Goal: Task Accomplishment & Management: Use online tool/utility

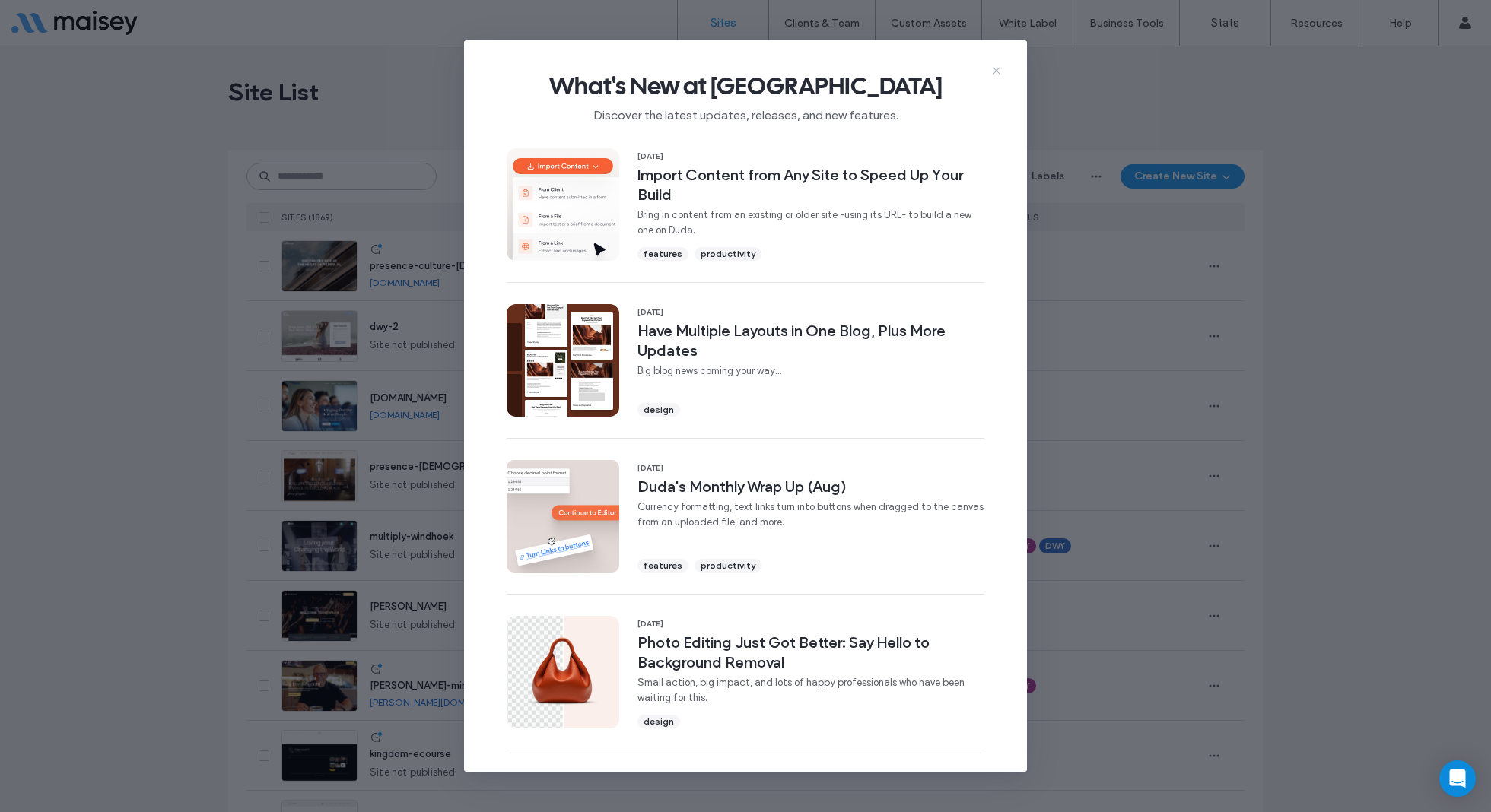
click at [998, 71] on icon at bounding box center [996, 70] width 12 height 12
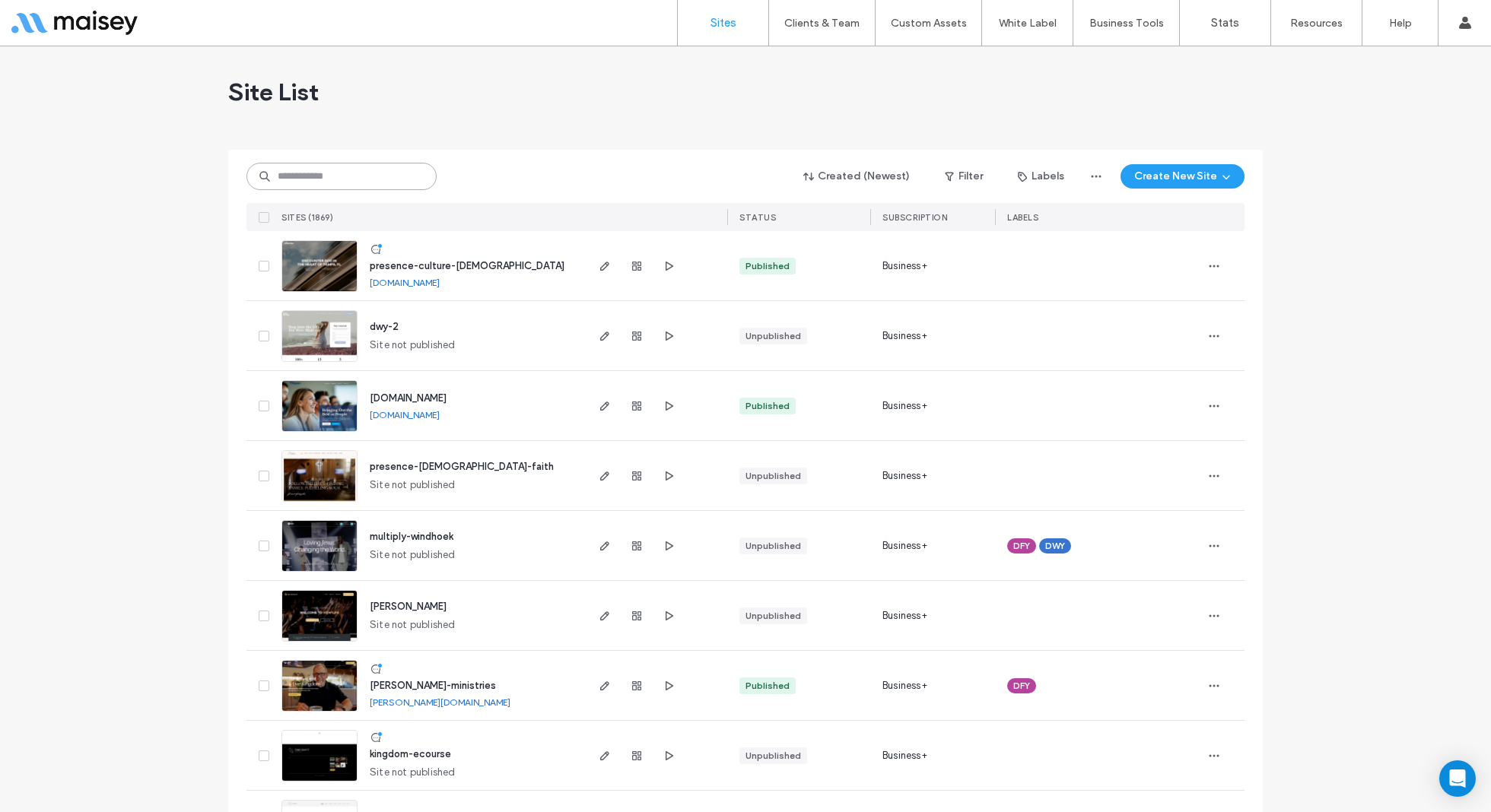
click at [367, 178] on input at bounding box center [341, 176] width 190 height 27
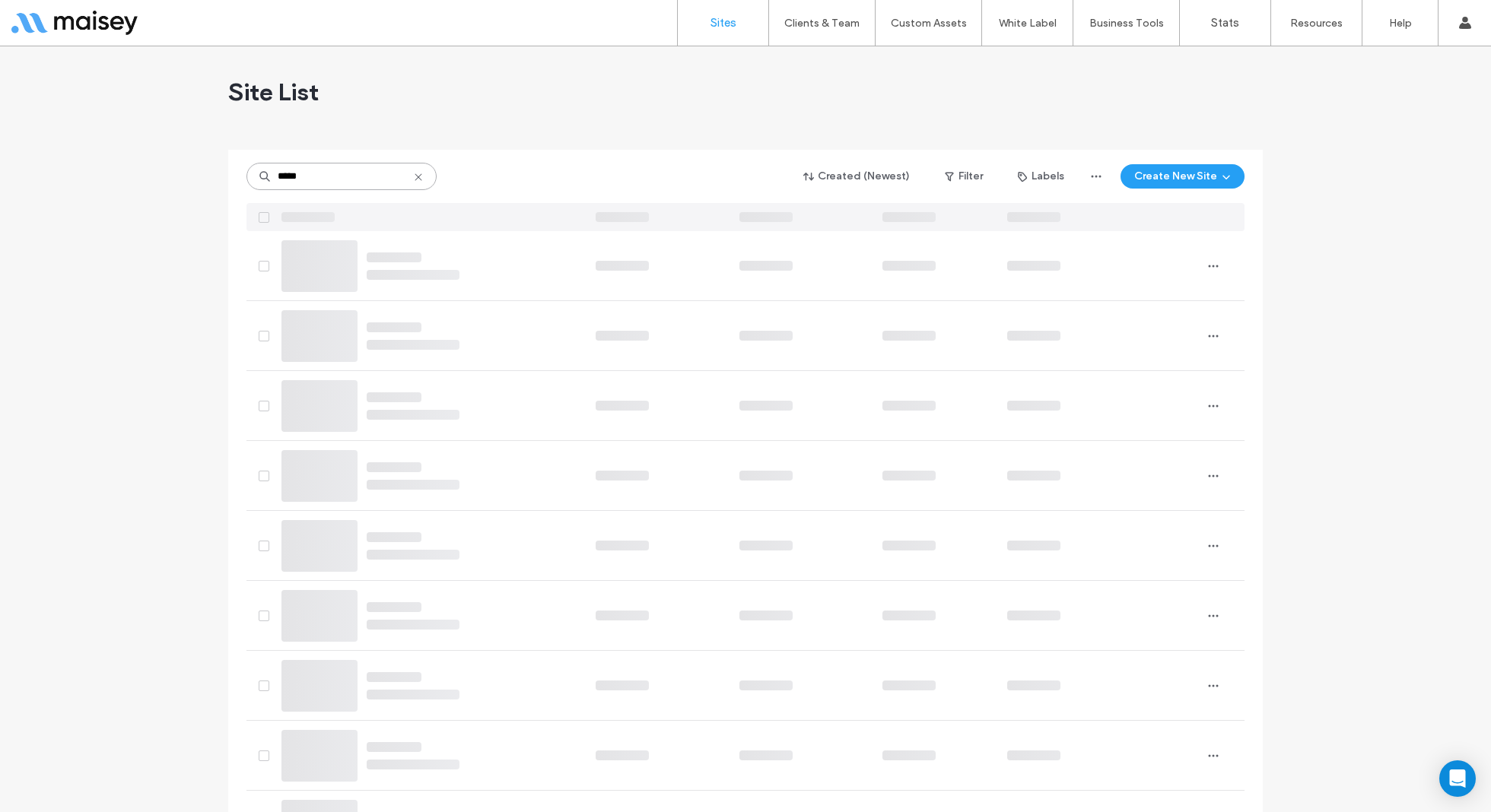
click at [367, 178] on input "*****" at bounding box center [341, 176] width 190 height 27
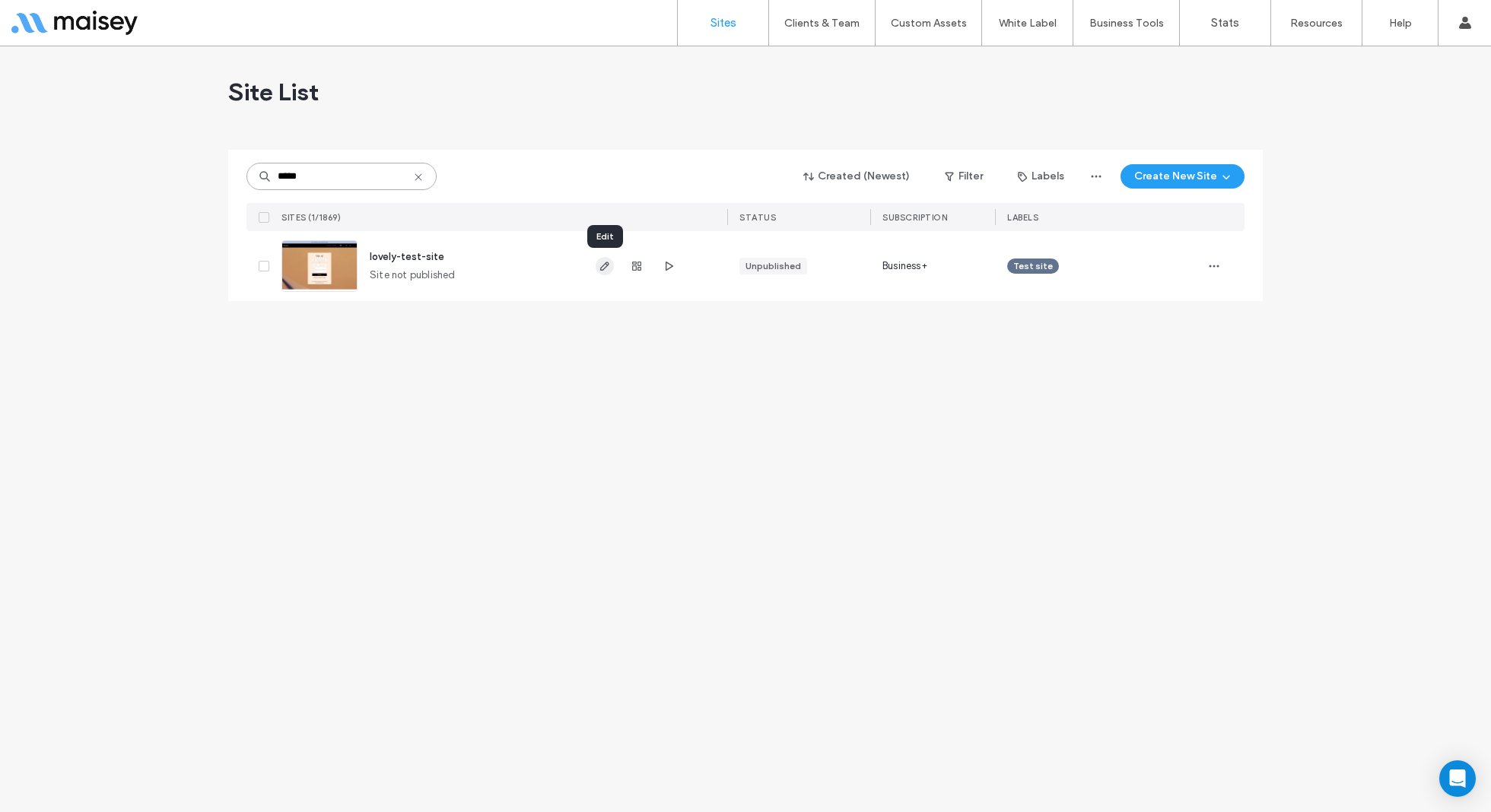
type input "*****"
click at [606, 267] on use "button" at bounding box center [605, 266] width 9 height 9
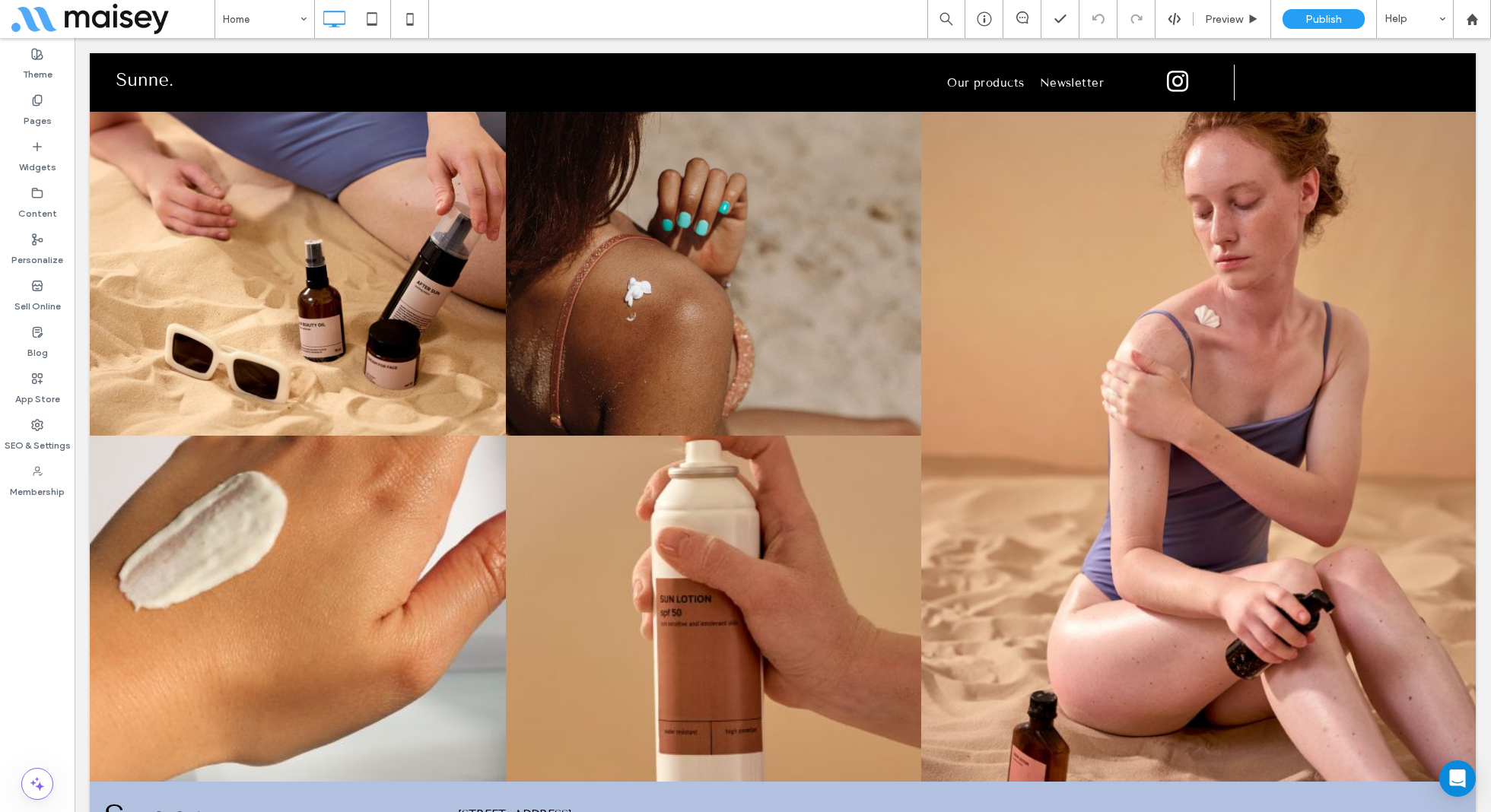
scroll to position [6340, 0]
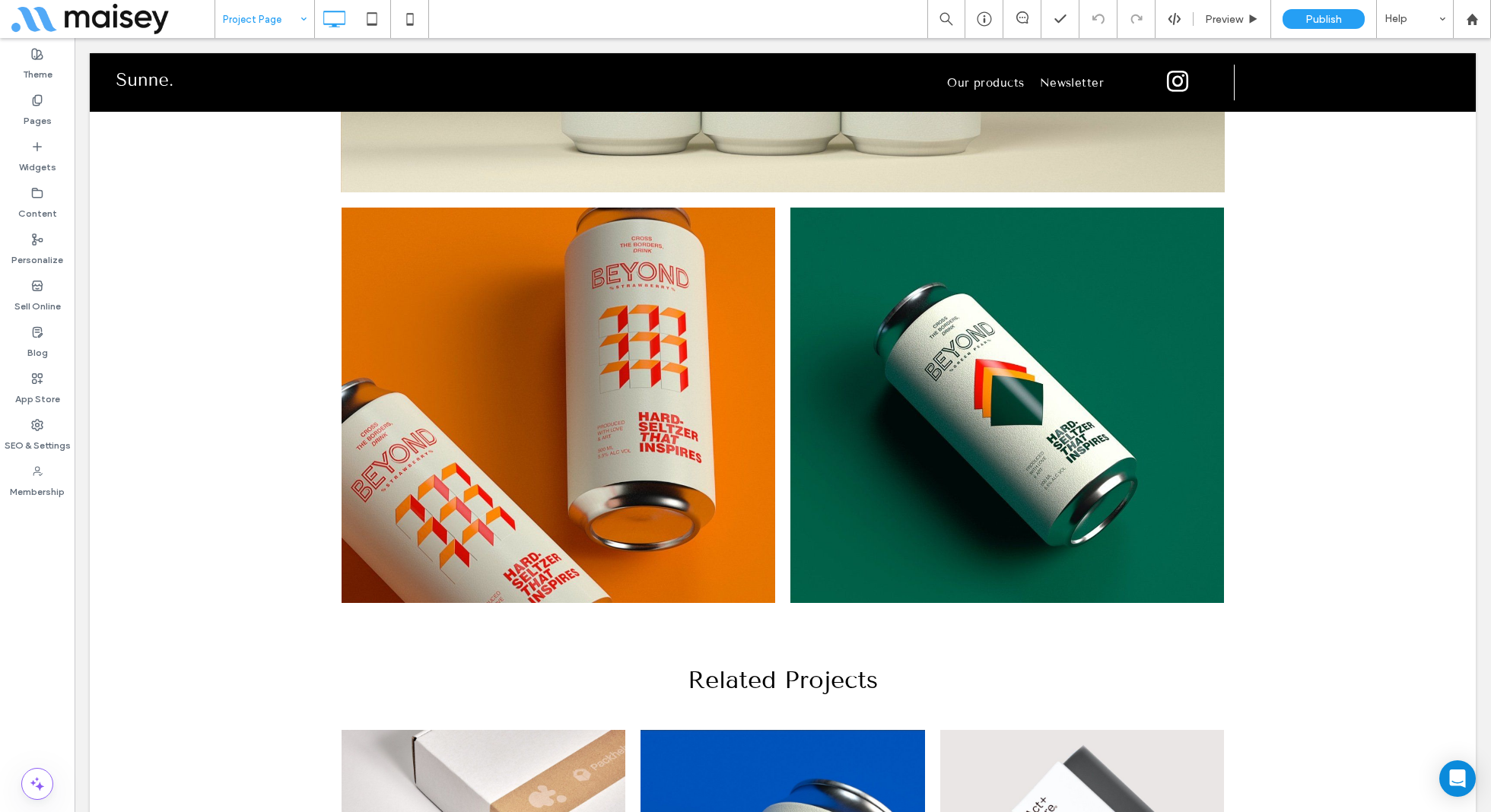
scroll to position [2956, 0]
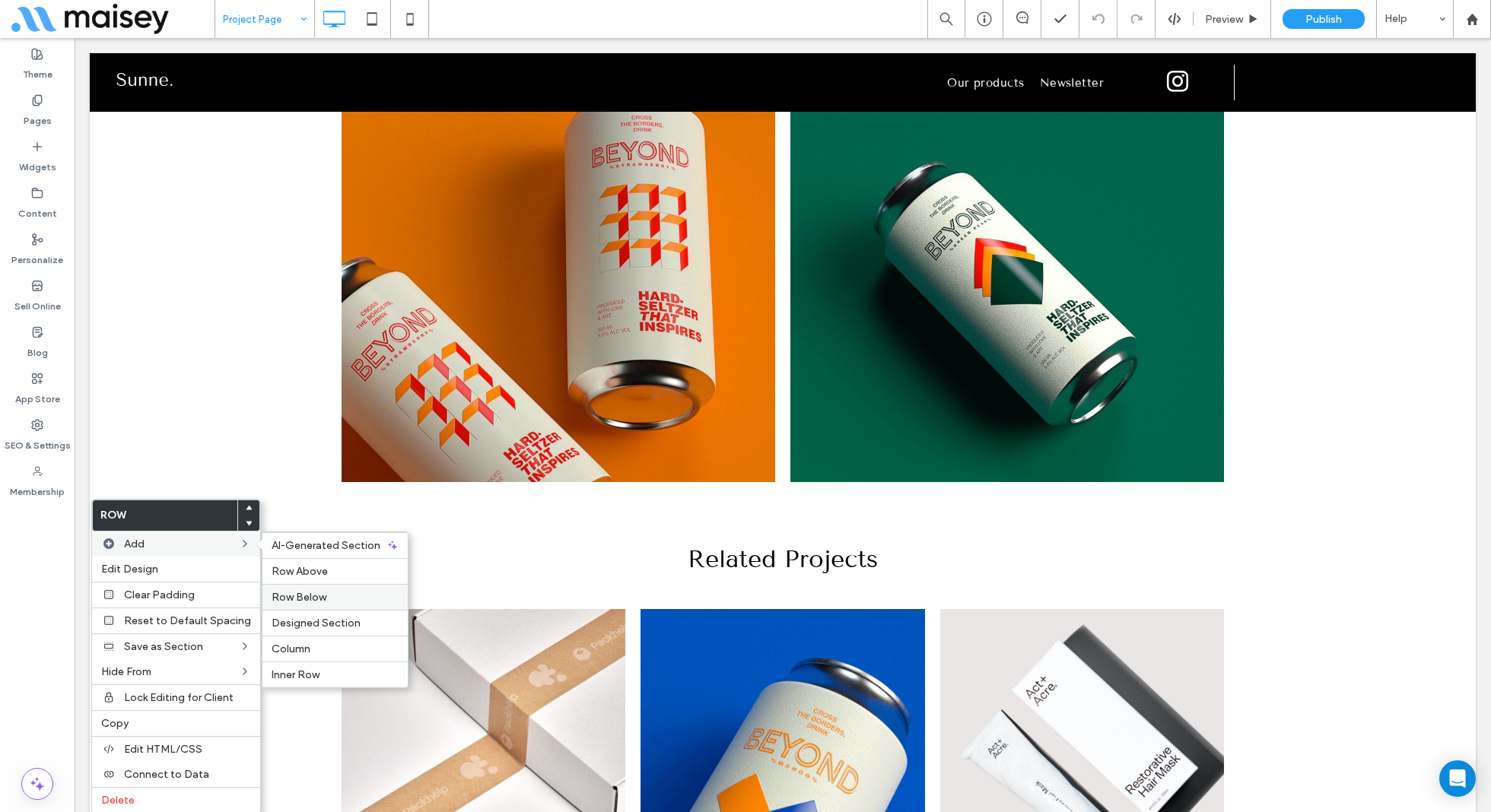
click at [318, 585] on div "Row Below" at bounding box center [335, 597] width 145 height 26
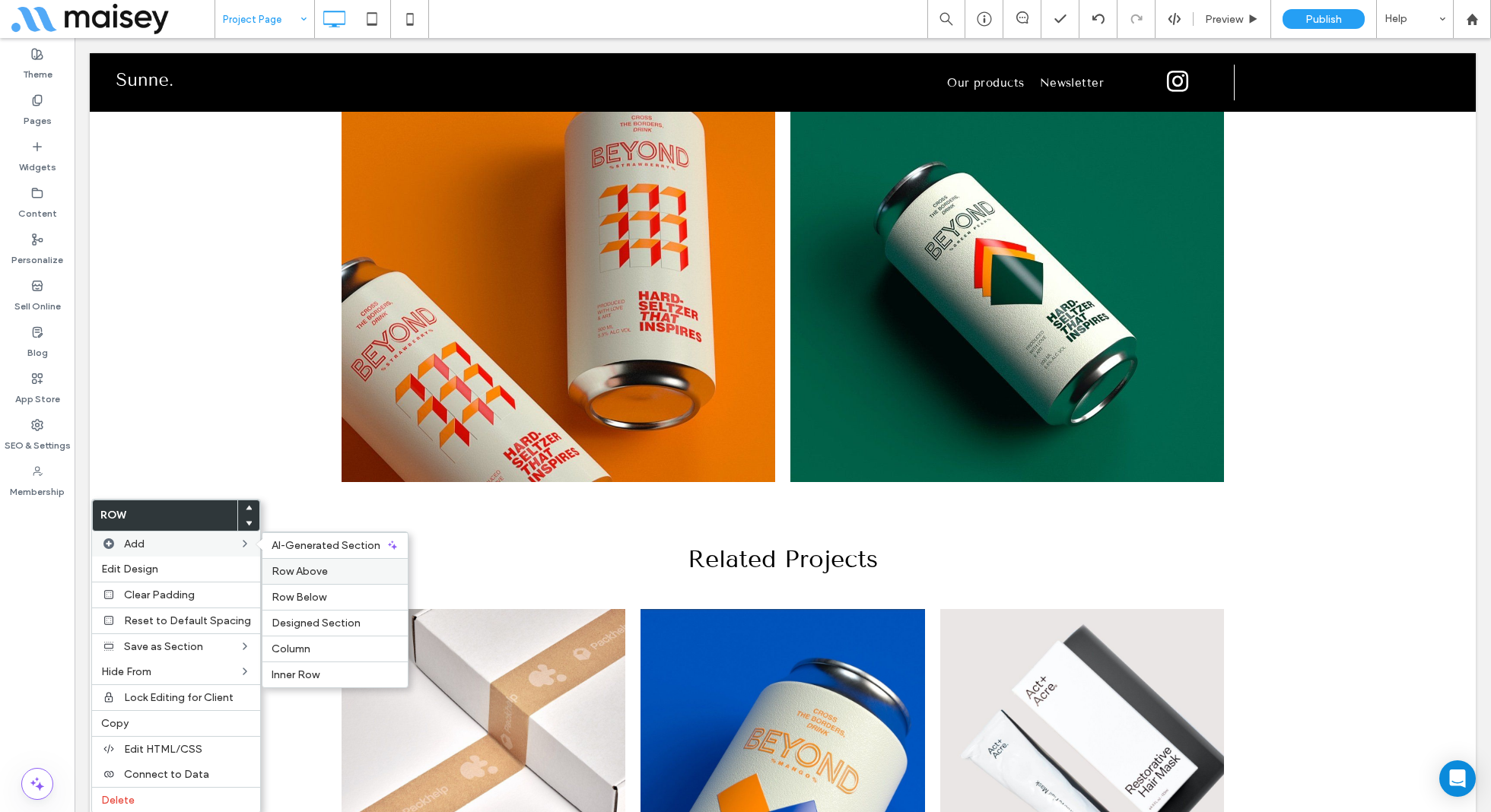
click at [296, 572] on span "Row Above" at bounding box center [300, 572] width 57 height 13
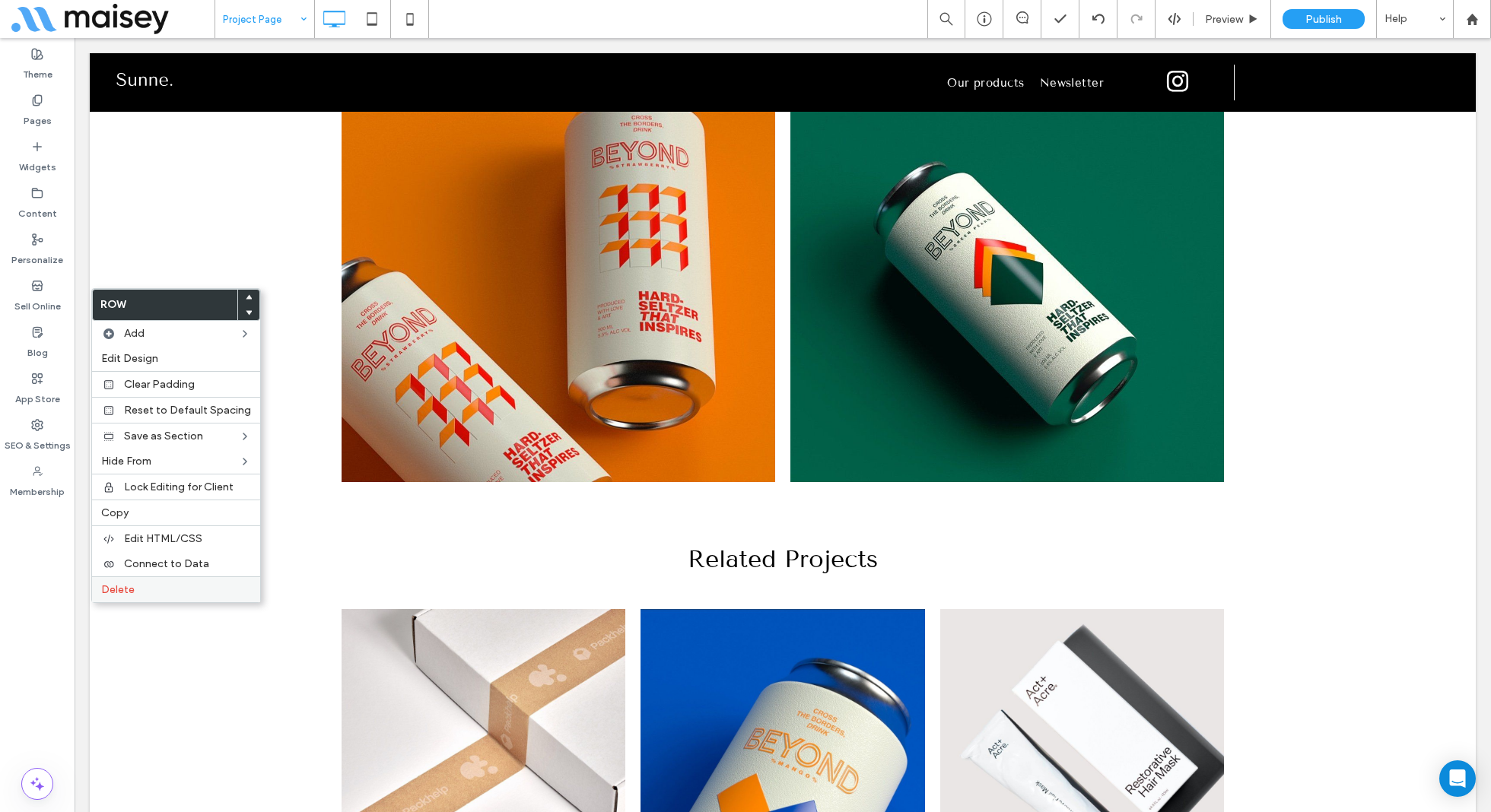
click at [149, 583] on label "Delete" at bounding box center [177, 590] width 150 height 13
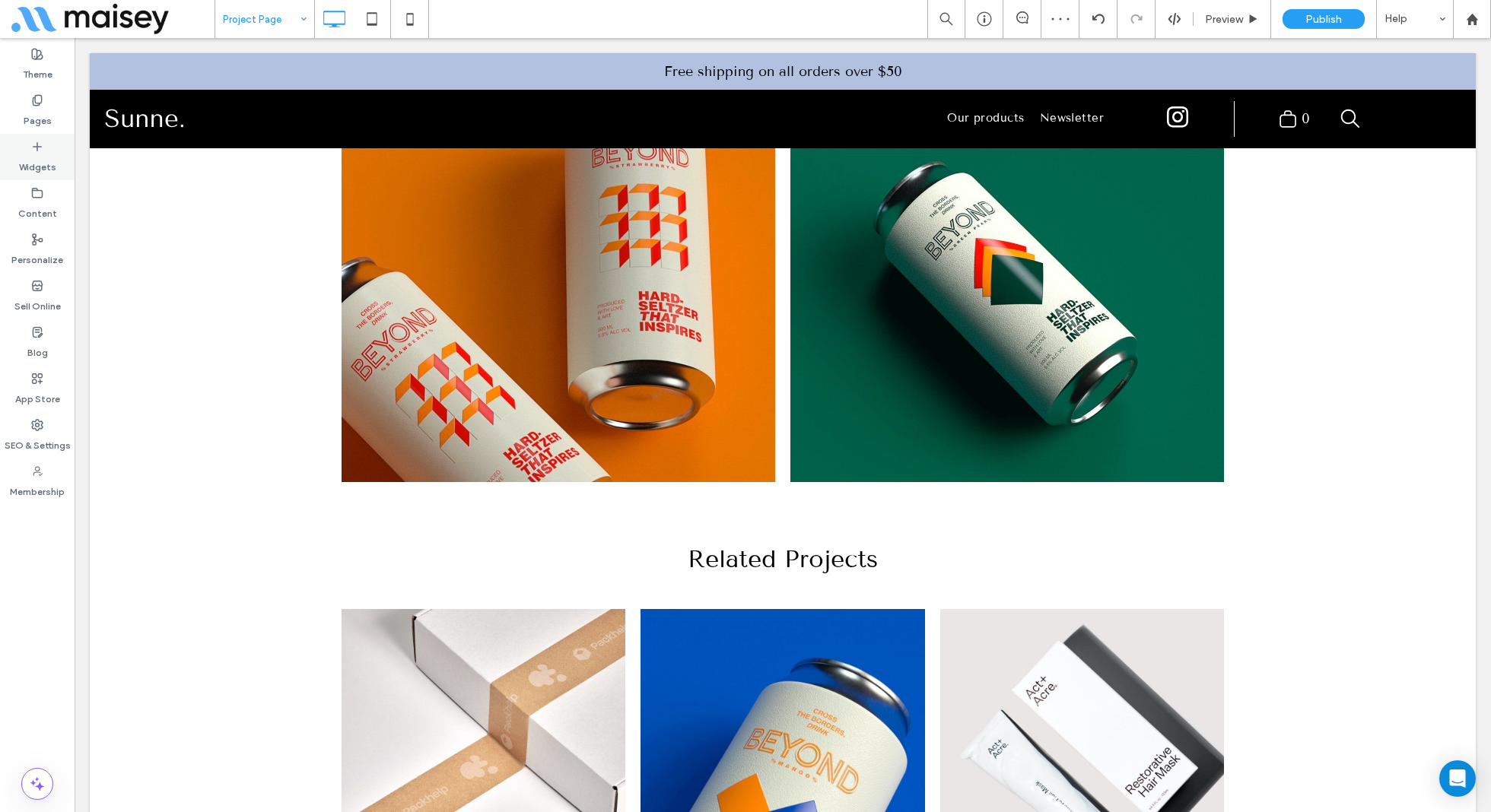
click at [44, 148] on div "Widgets" at bounding box center [38, 156] width 75 height 47
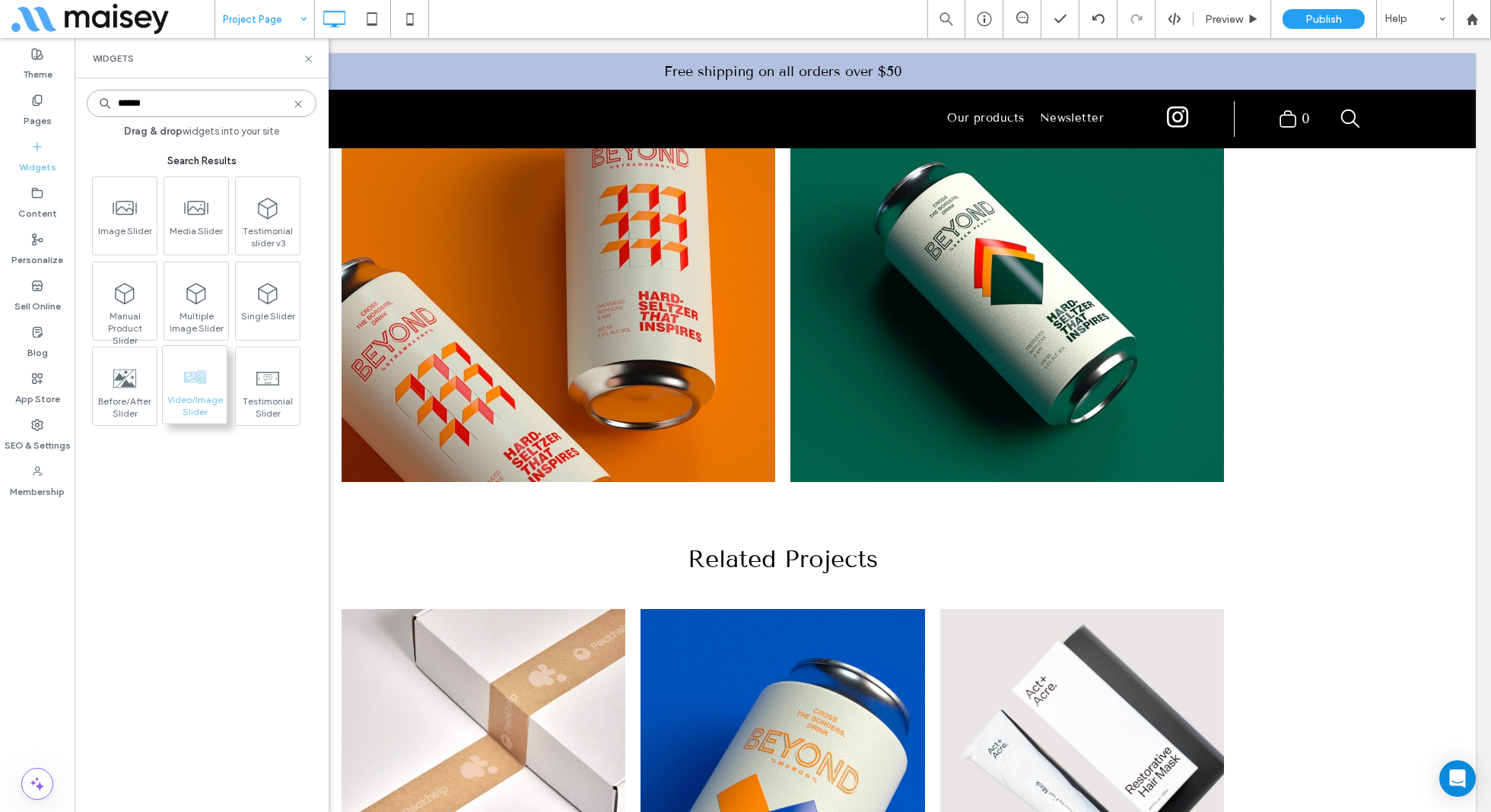
type input "******"
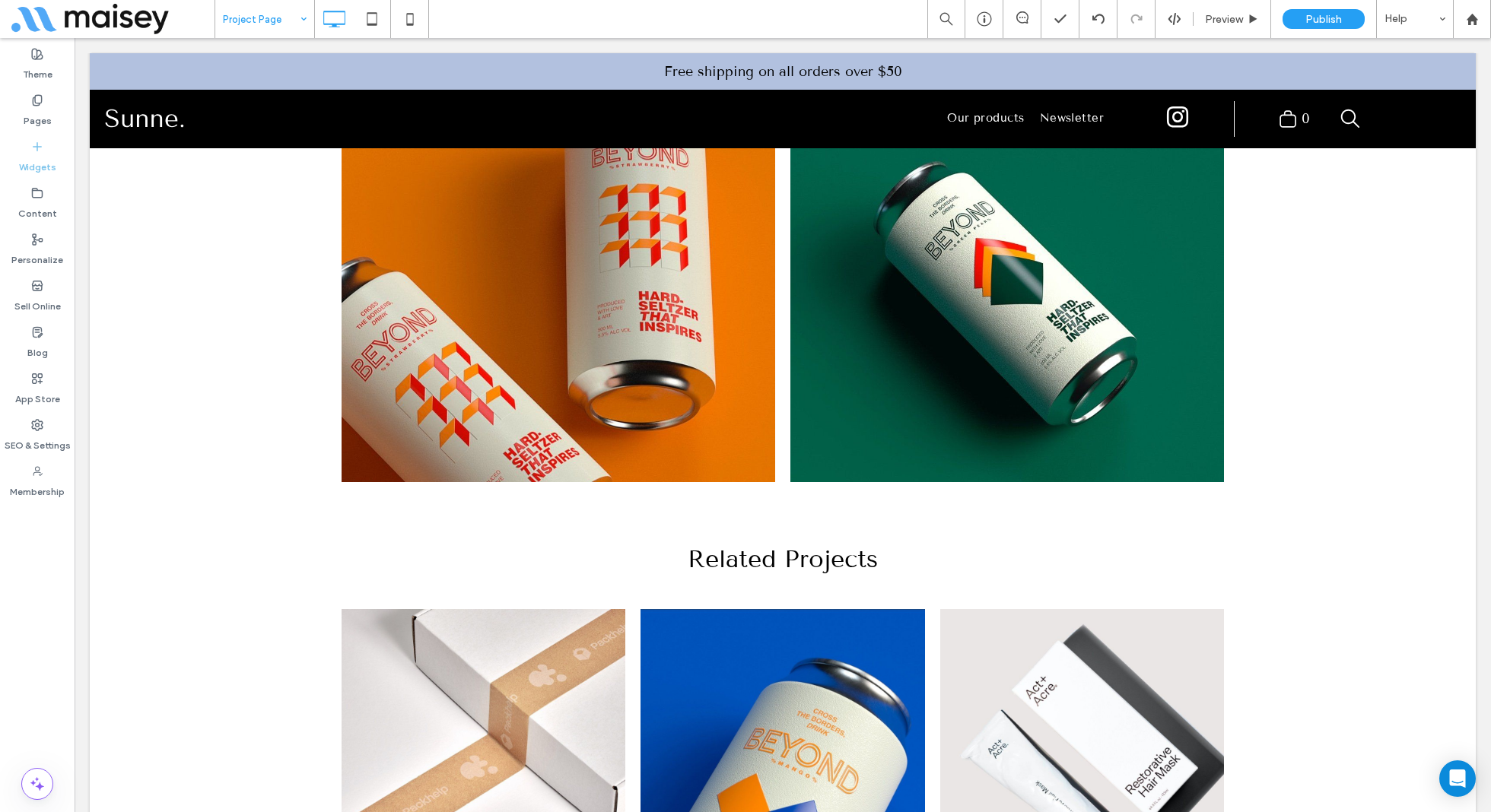
drag, startPoint x: 202, startPoint y: 398, endPoint x: 666, endPoint y: 543, distance: 486.1
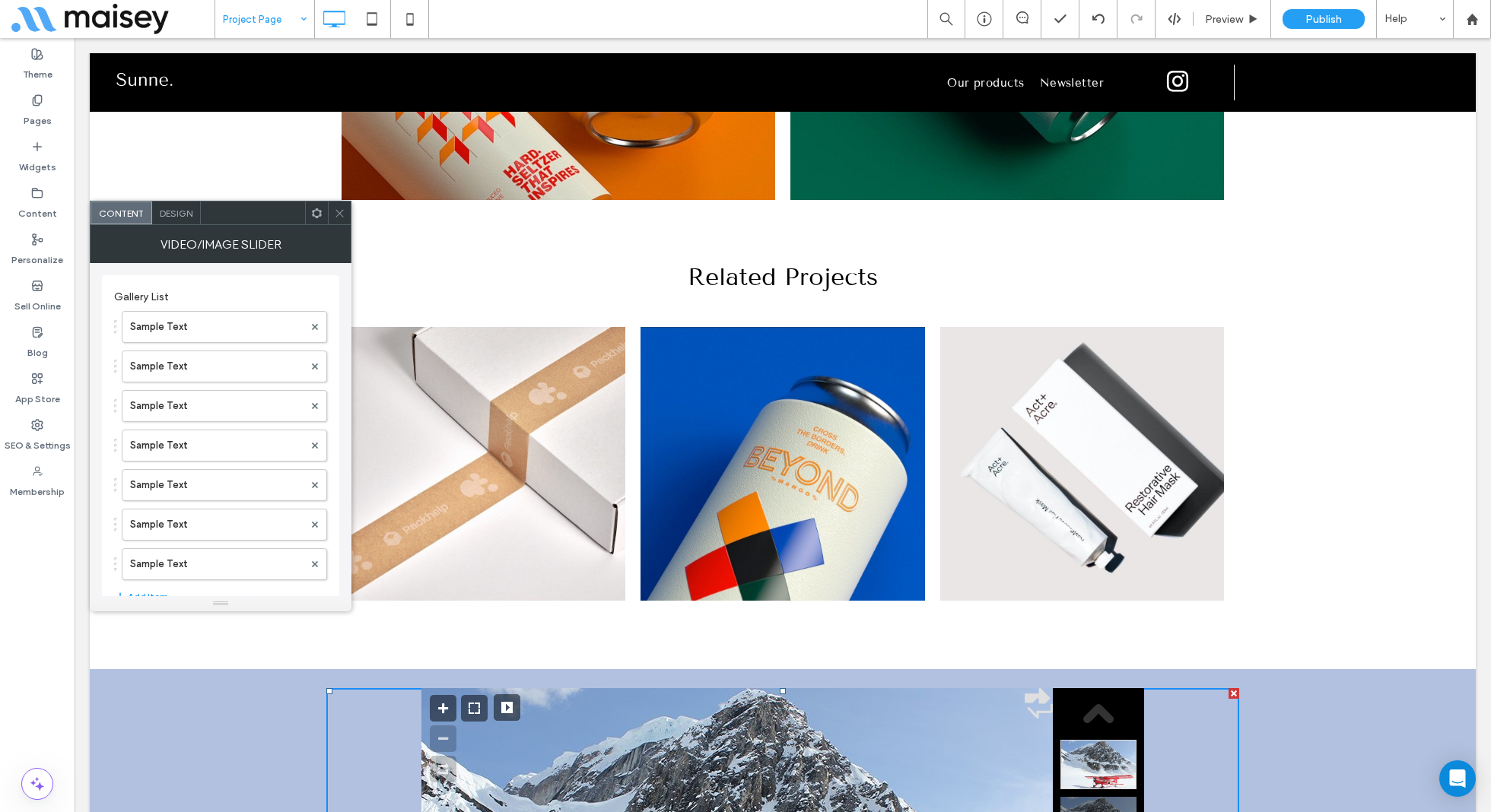
scroll to position [3241, 0]
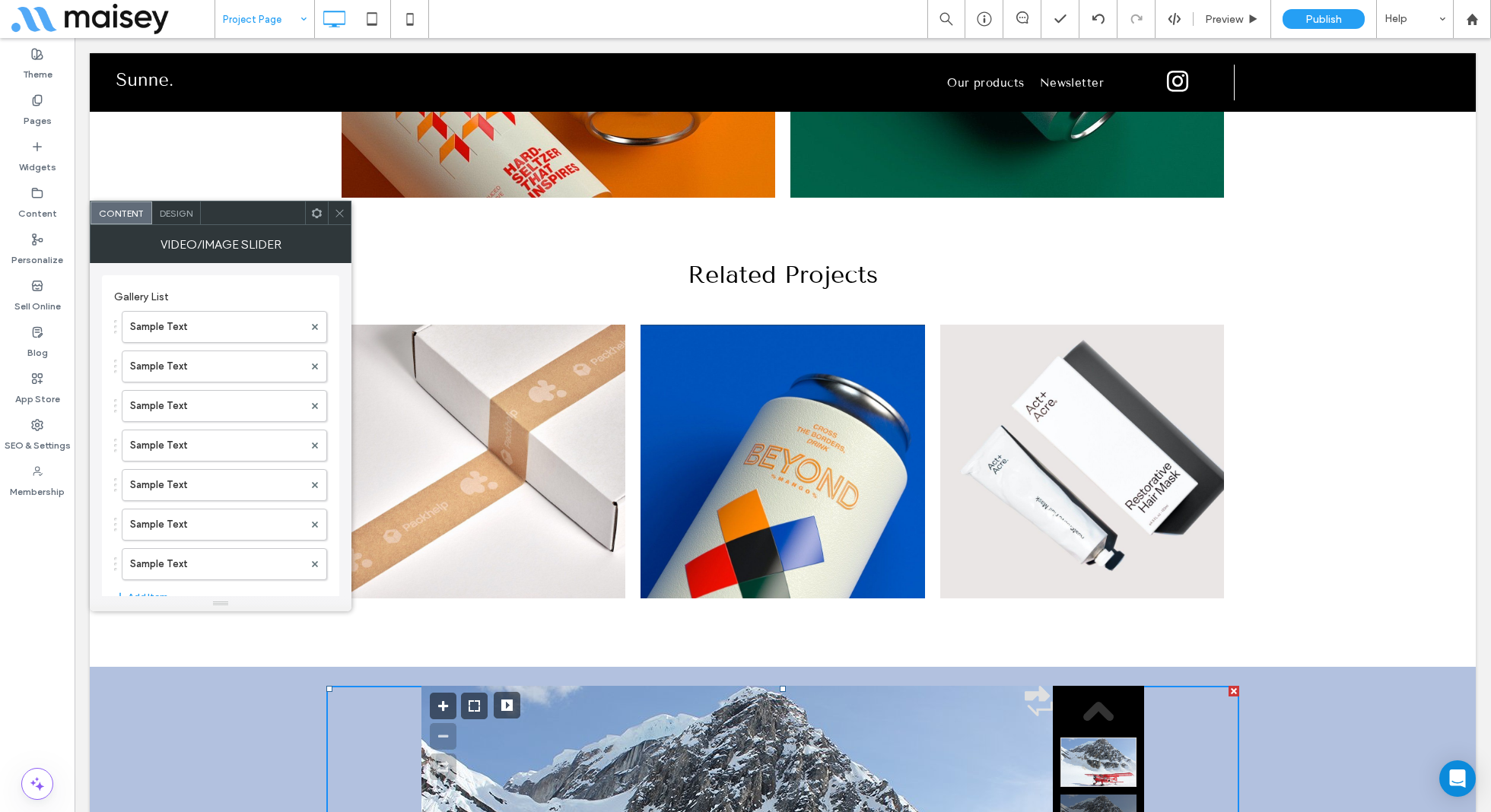
click at [166, 215] on span "Design" at bounding box center [177, 213] width 33 height 11
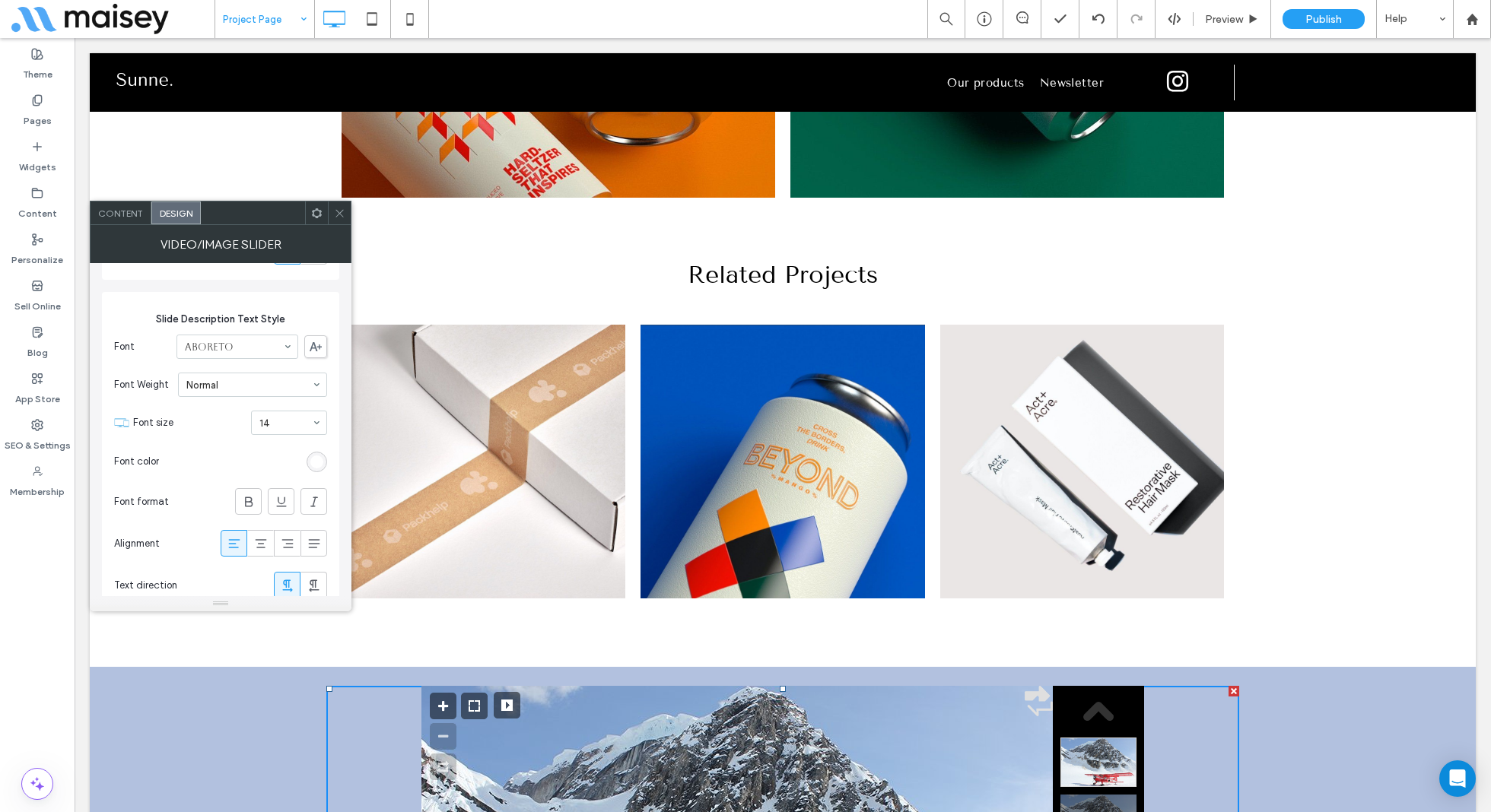
scroll to position [0, 0]
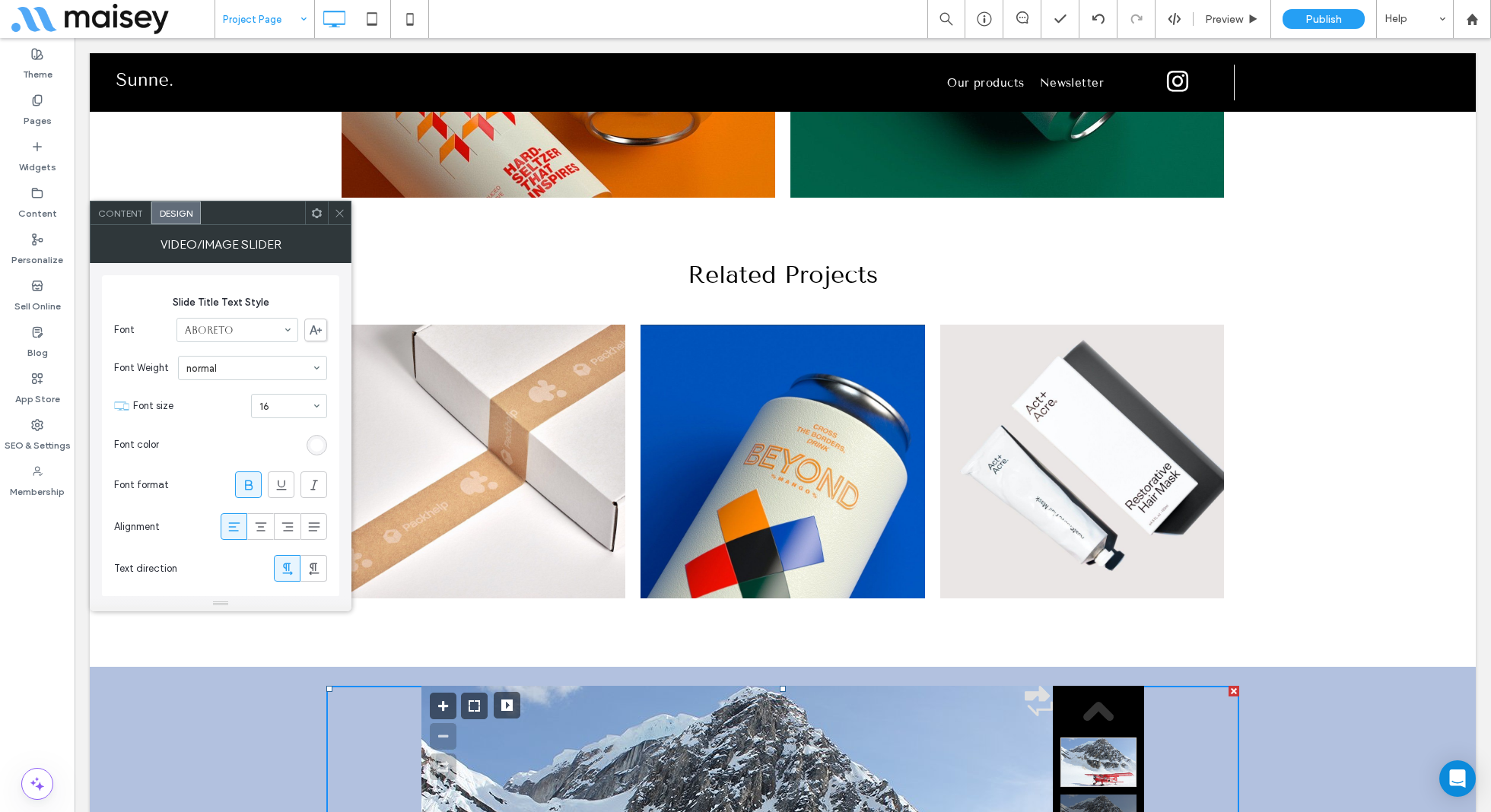
click at [123, 208] on span "Content" at bounding box center [120, 213] width 45 height 11
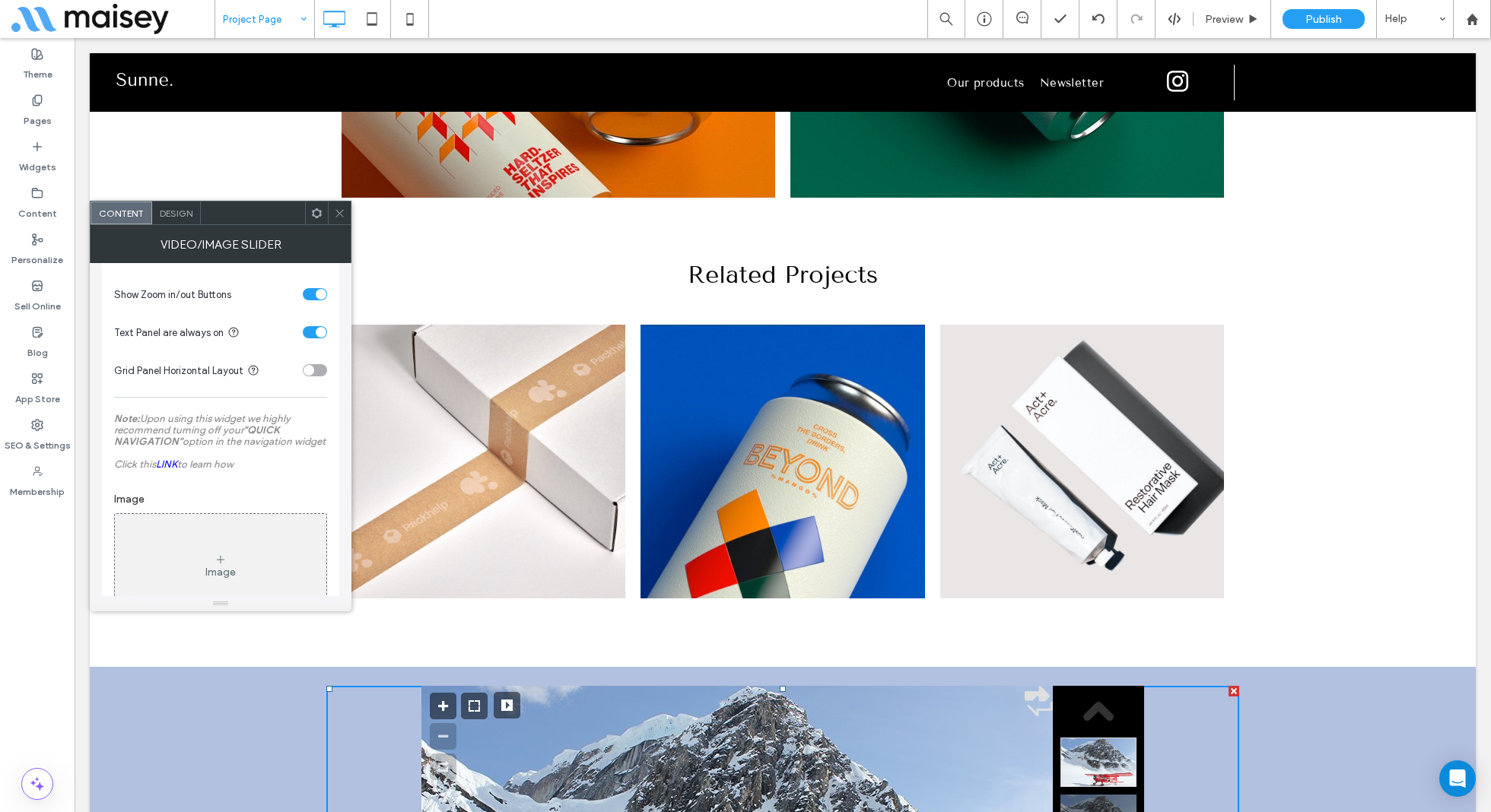
scroll to position [913, 0]
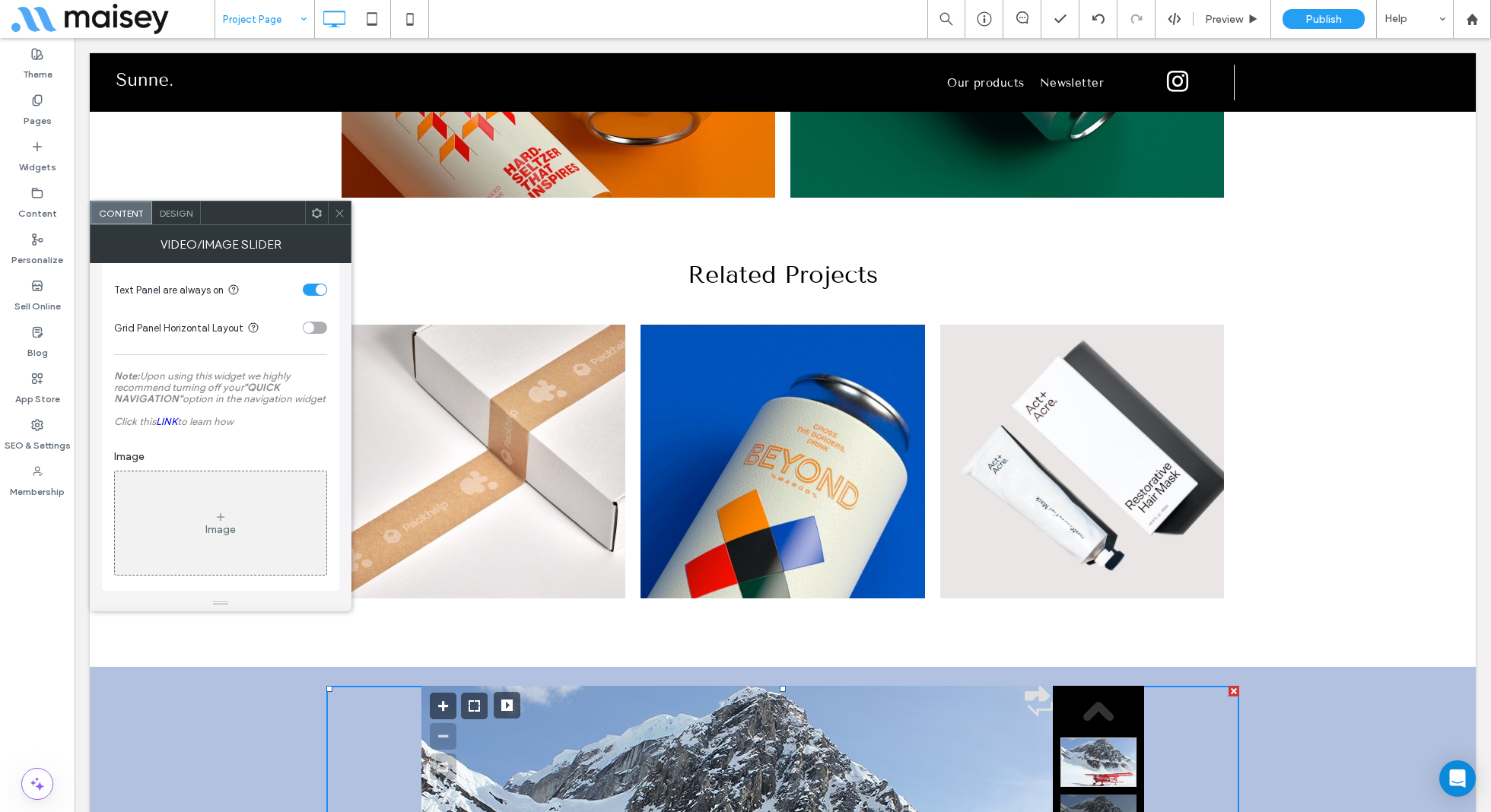
click at [349, 211] on div at bounding box center [338, 212] width 23 height 23
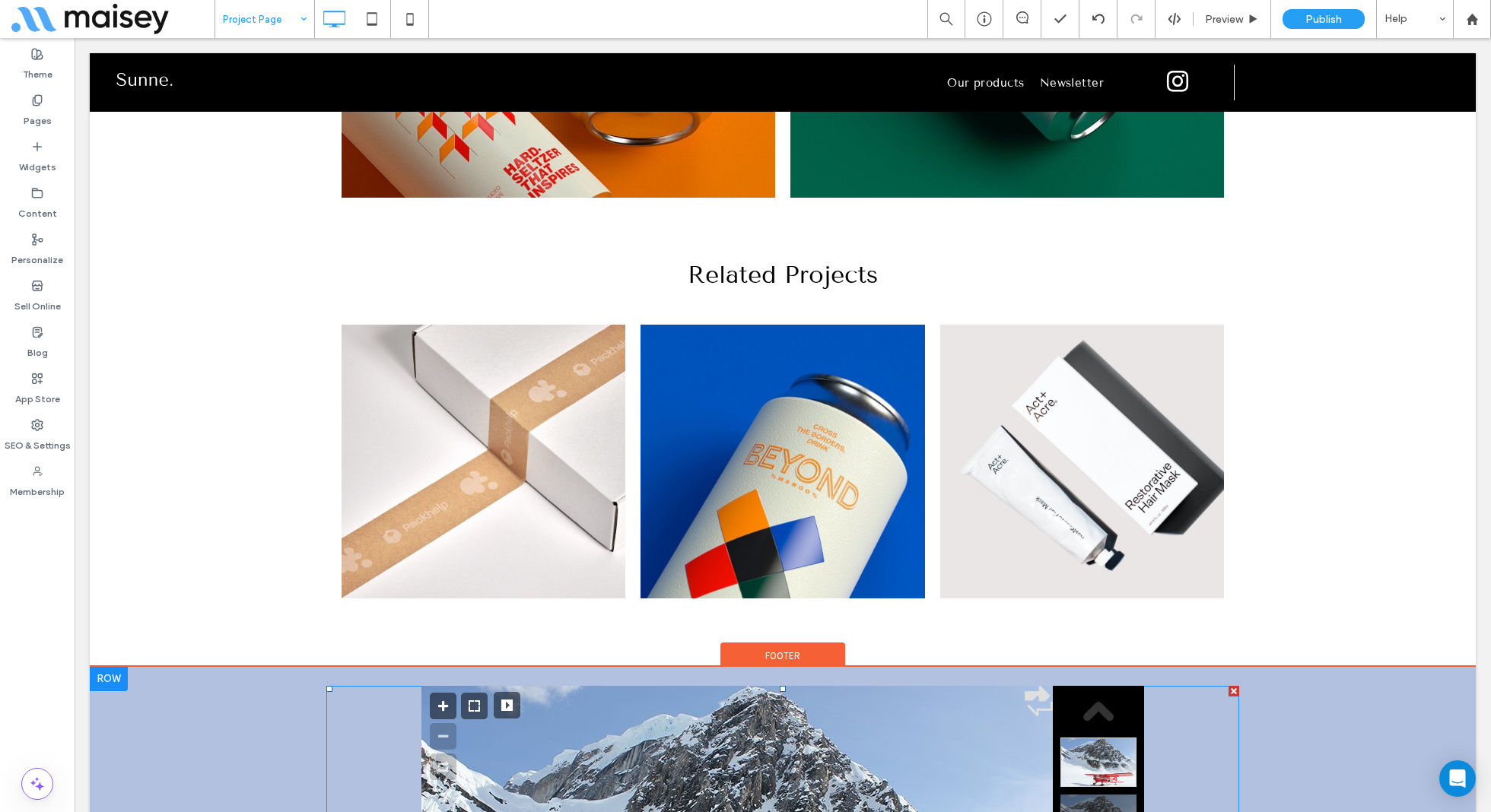
click at [1232, 686] on div at bounding box center [1234, 691] width 11 height 11
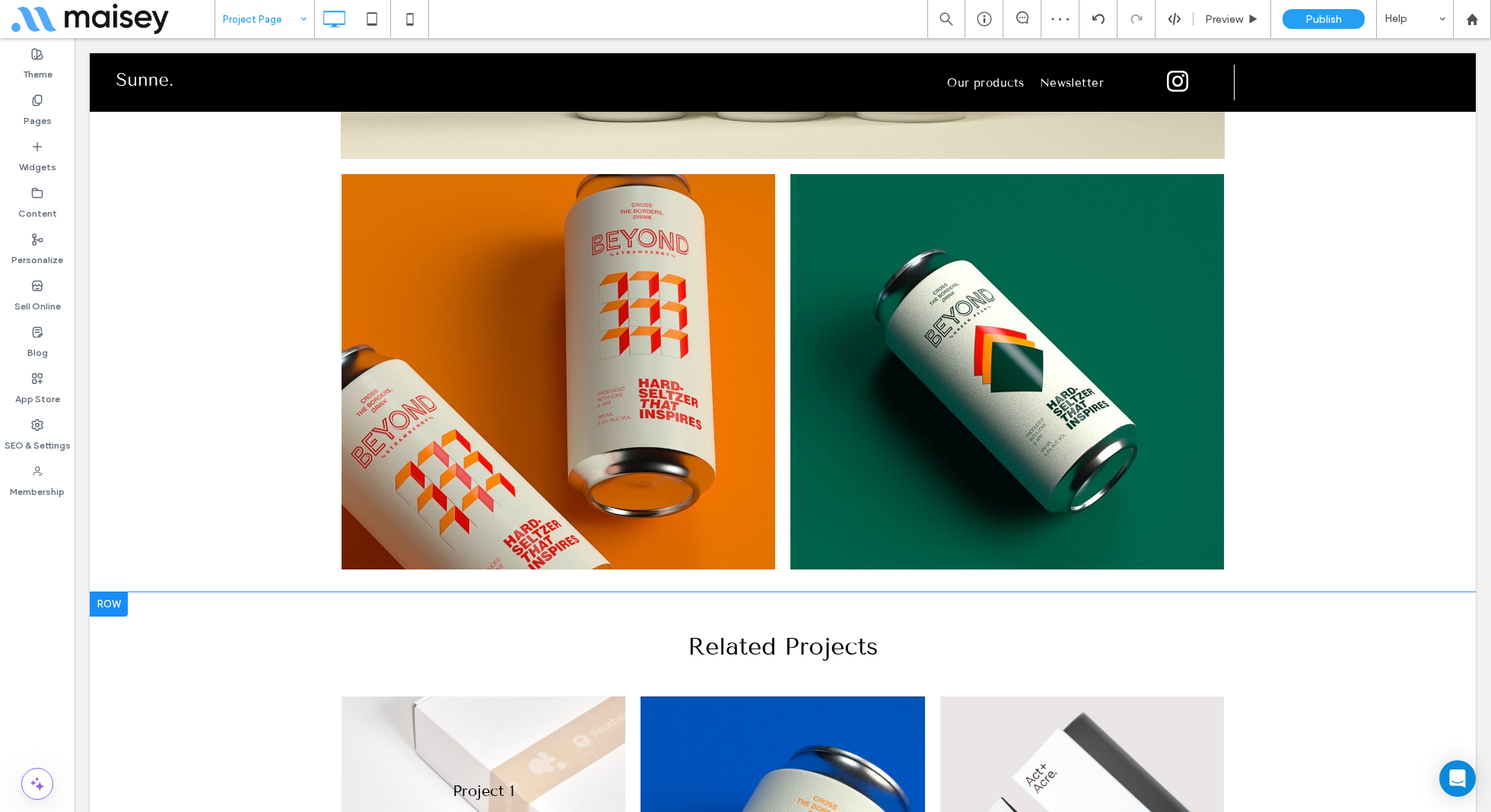
scroll to position [2957, 0]
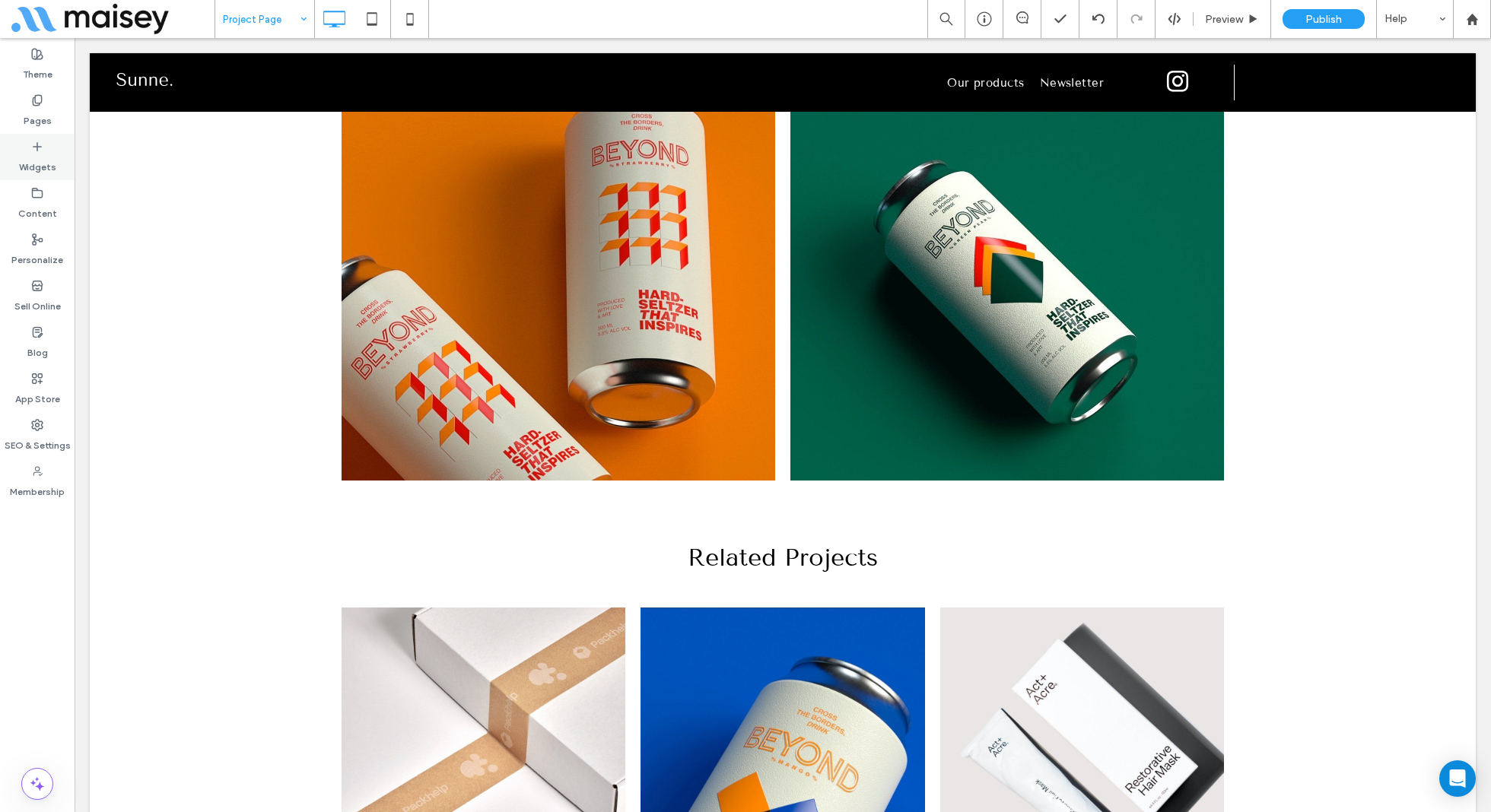
click at [39, 163] on label "Widgets" at bounding box center [38, 163] width 38 height 21
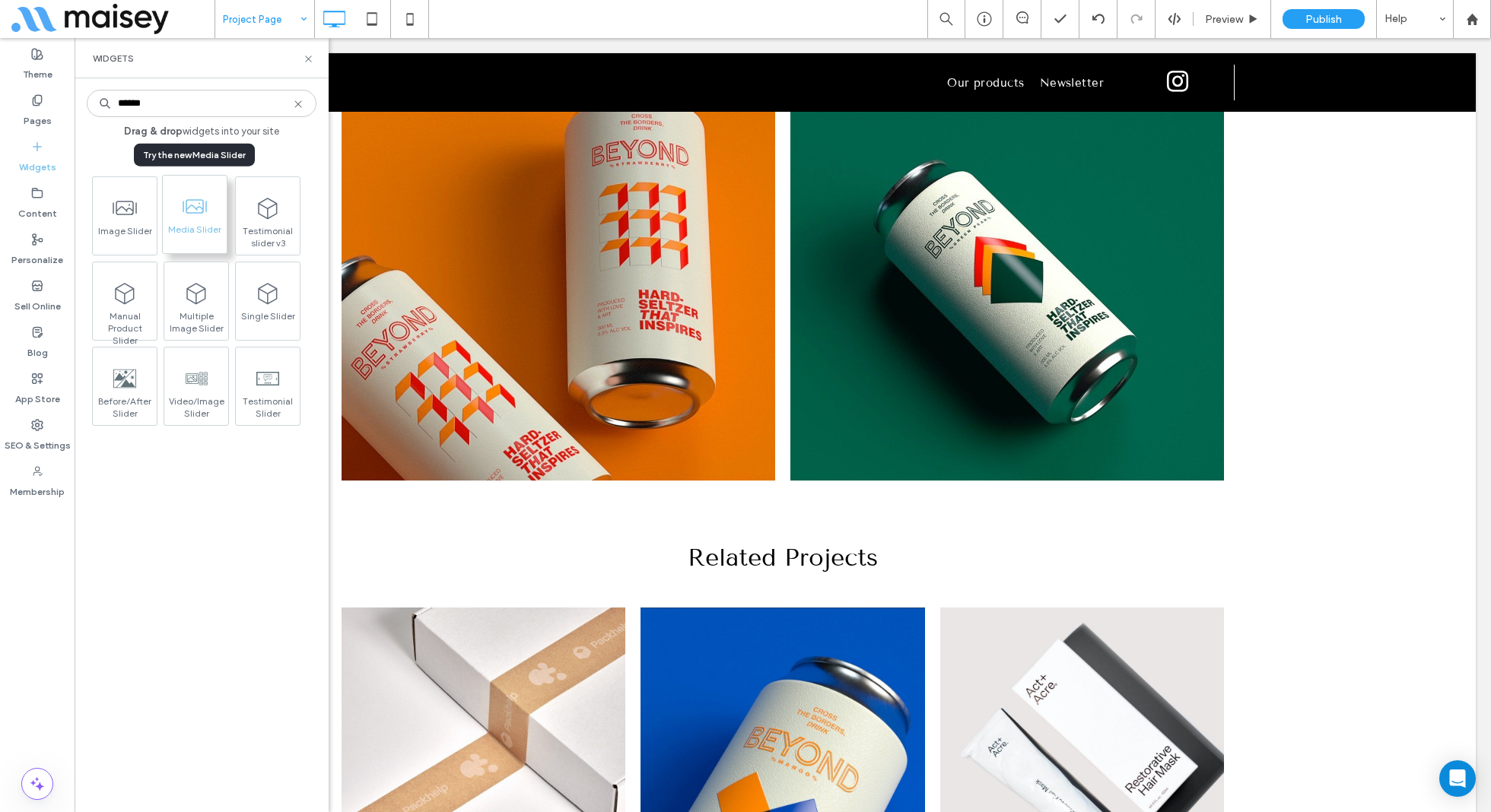
type input "******"
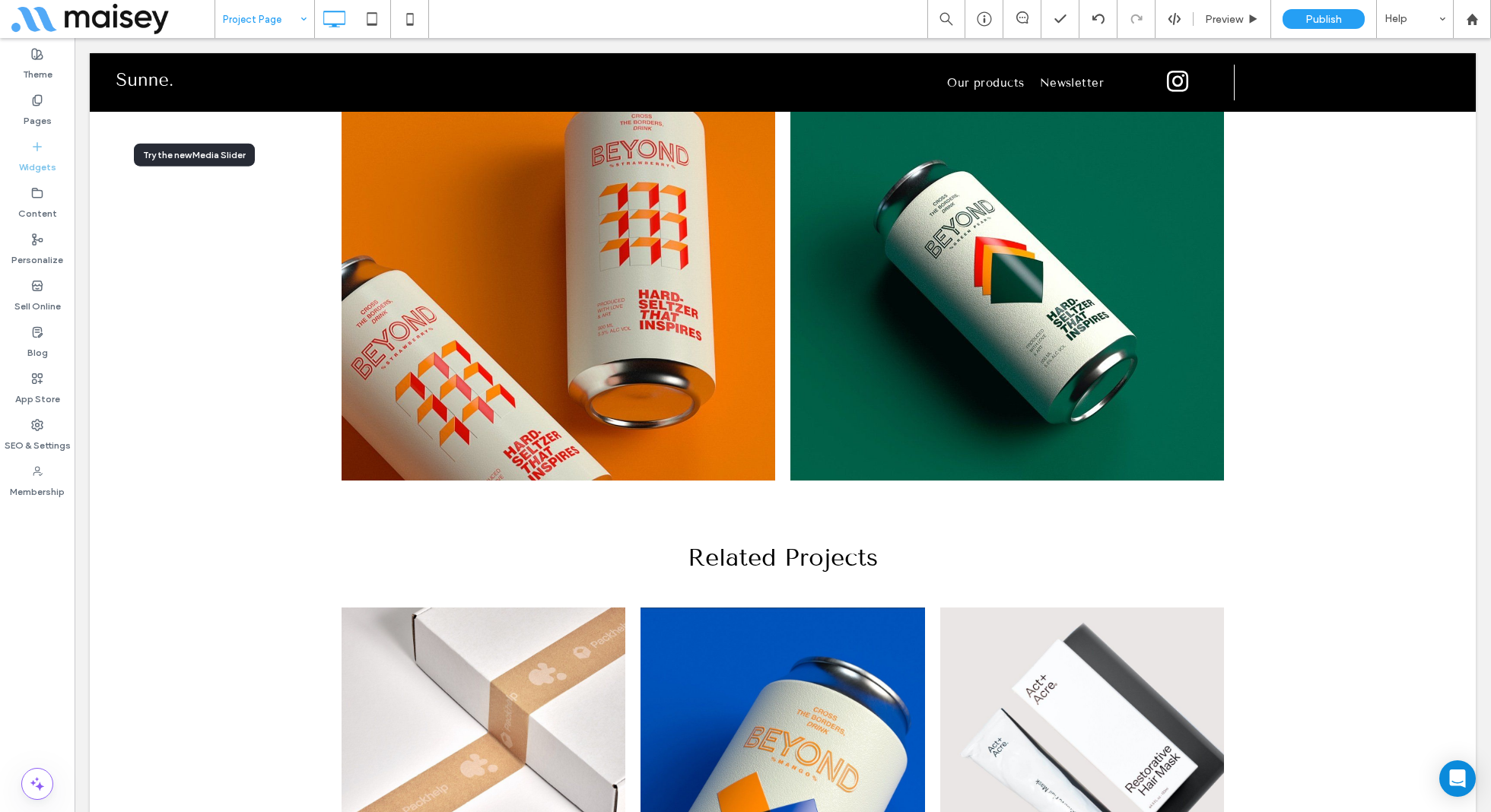
drag, startPoint x: 190, startPoint y: 218, endPoint x: 590, endPoint y: 635, distance: 577.8
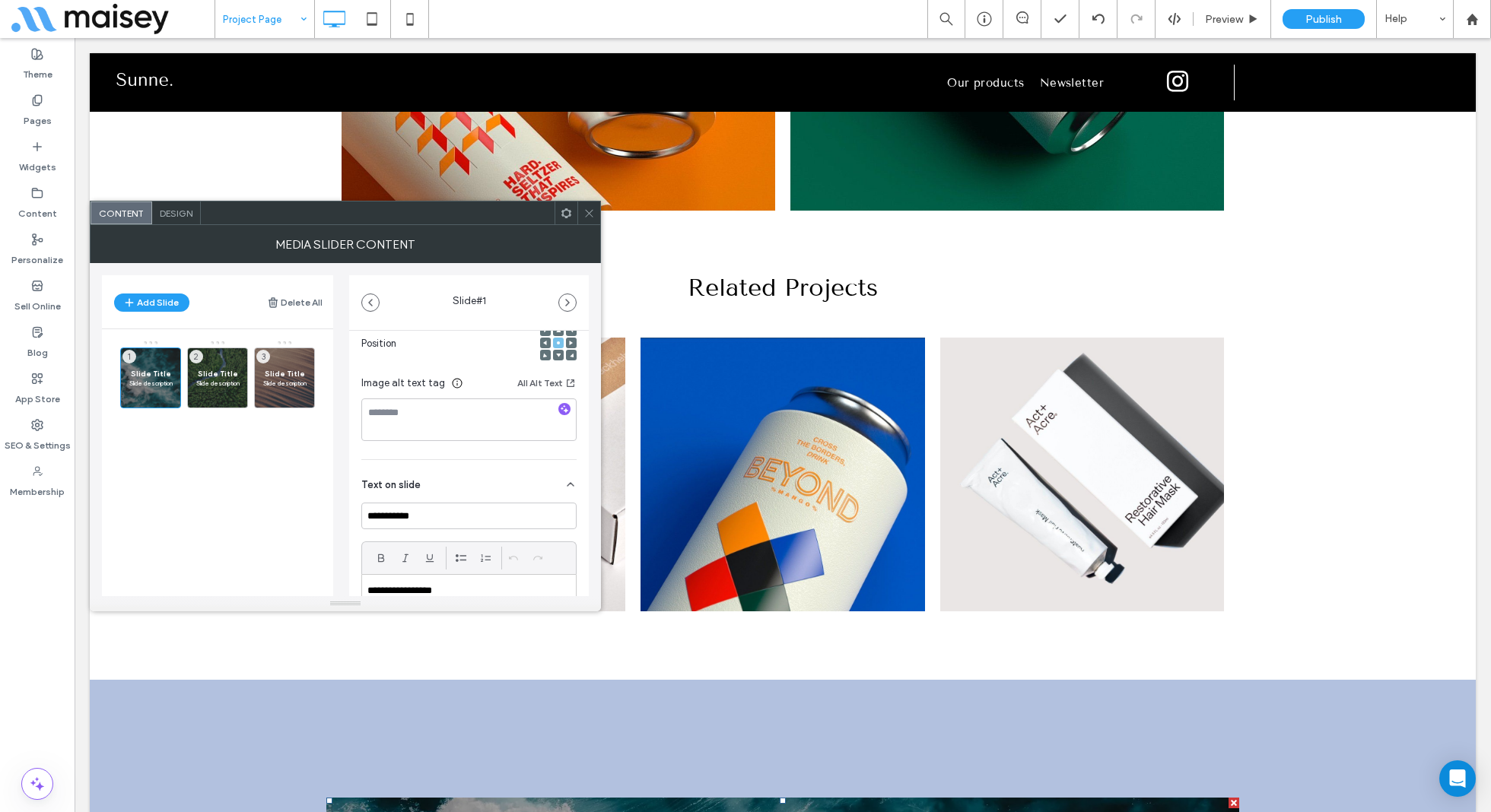
scroll to position [0, 0]
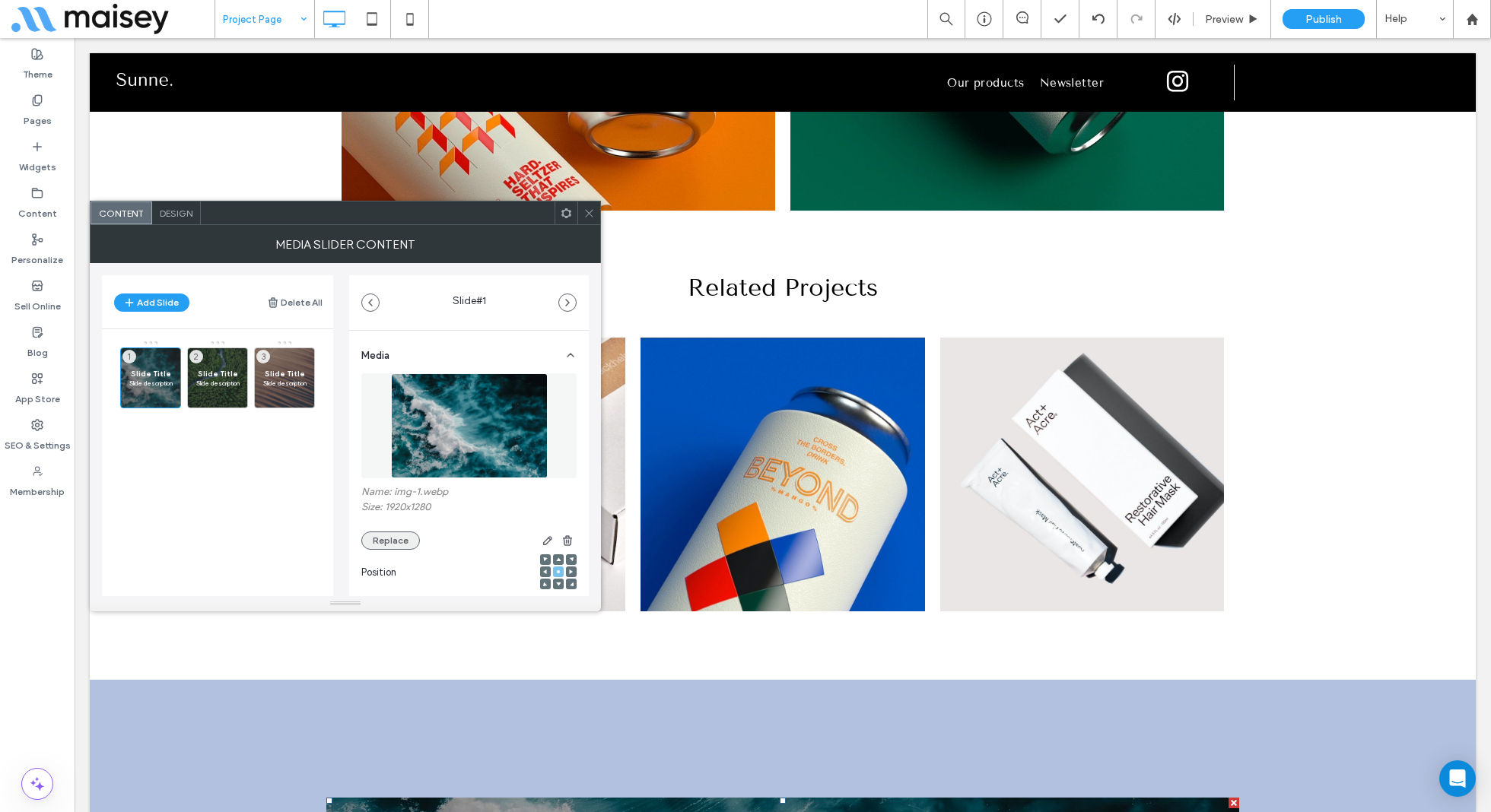
click at [392, 542] on button "Replace" at bounding box center [391, 540] width 59 height 18
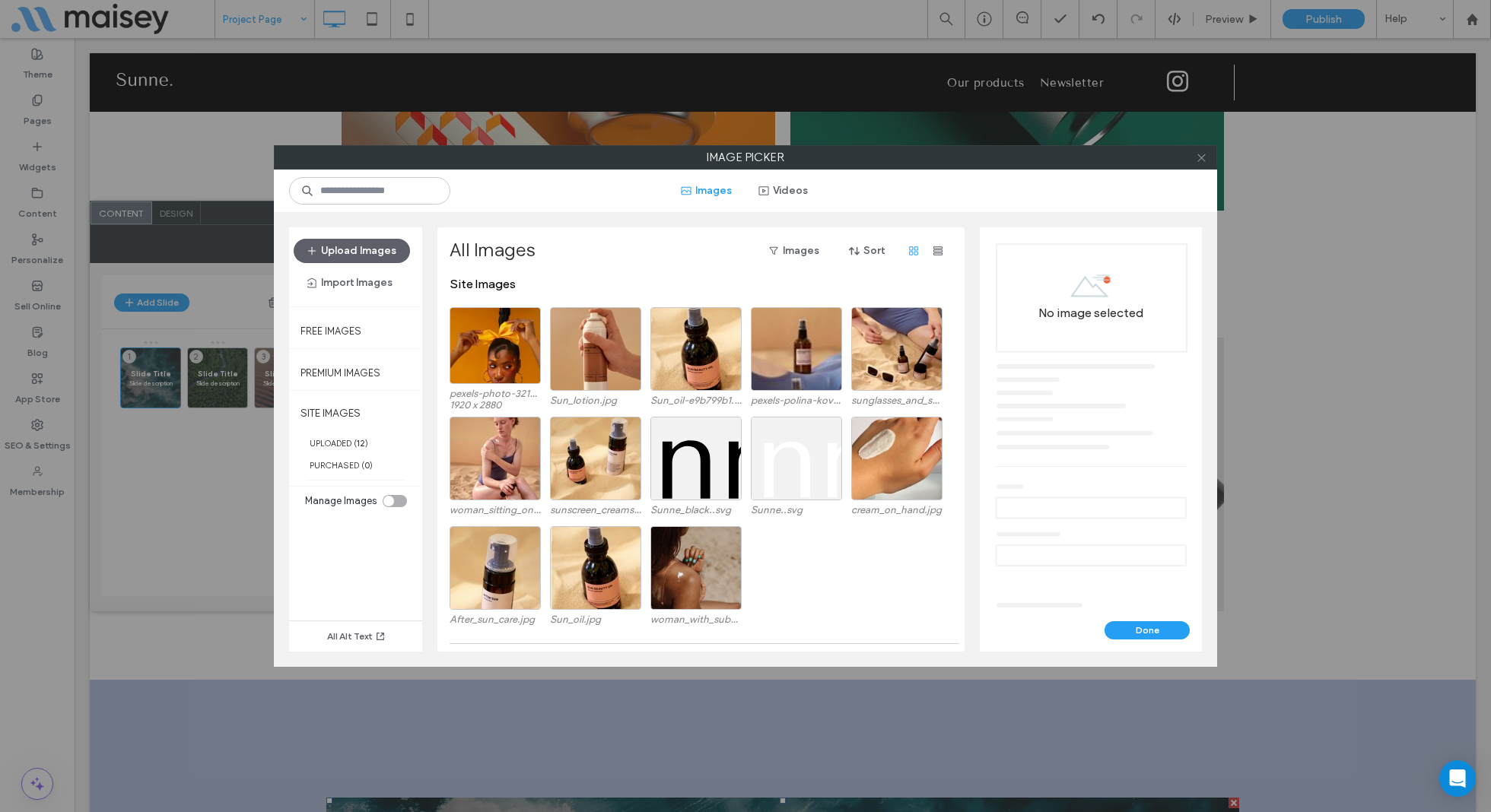
click at [1203, 155] on icon at bounding box center [1201, 157] width 11 height 11
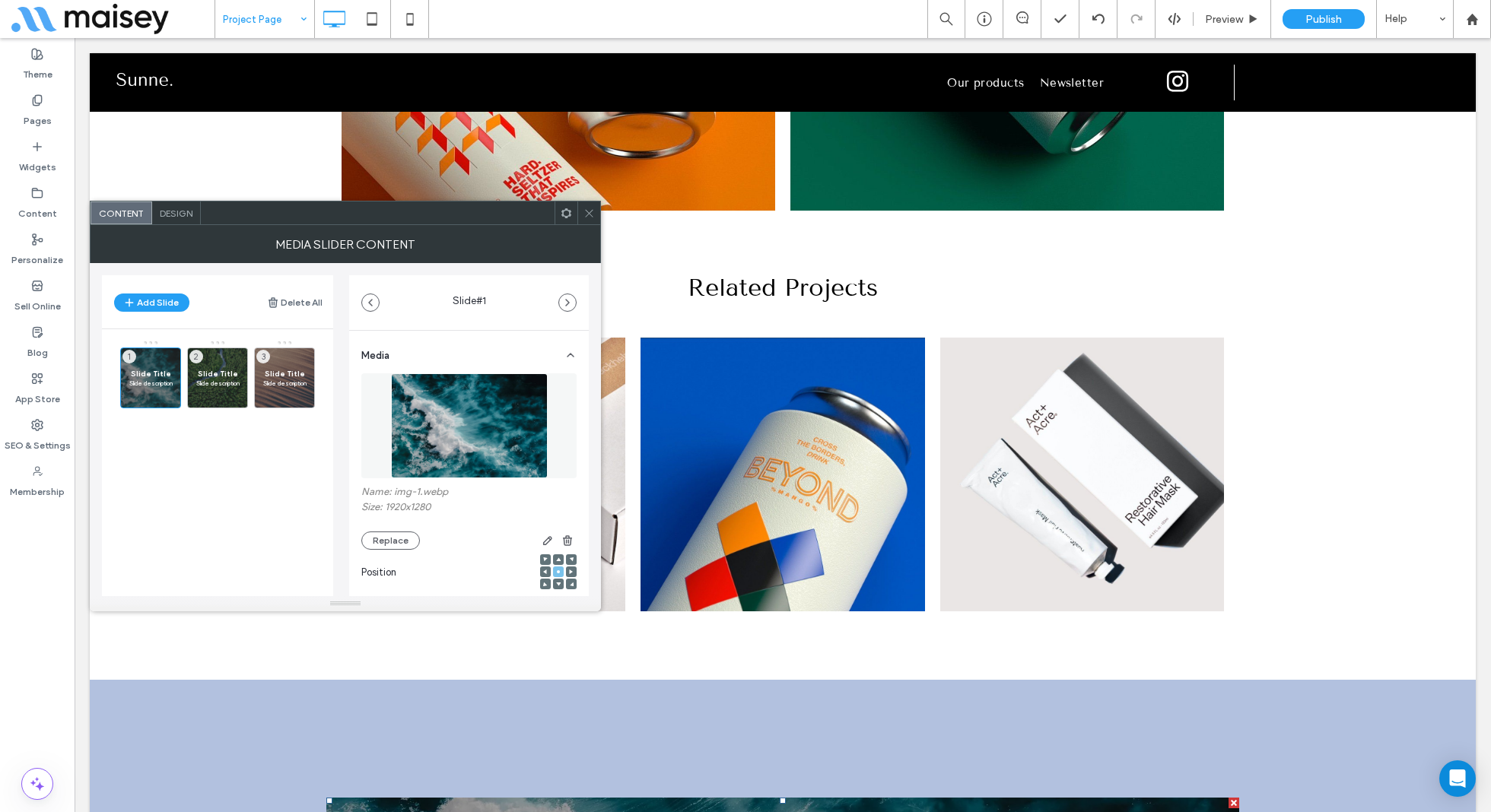
click at [588, 210] on icon at bounding box center [589, 213] width 11 height 11
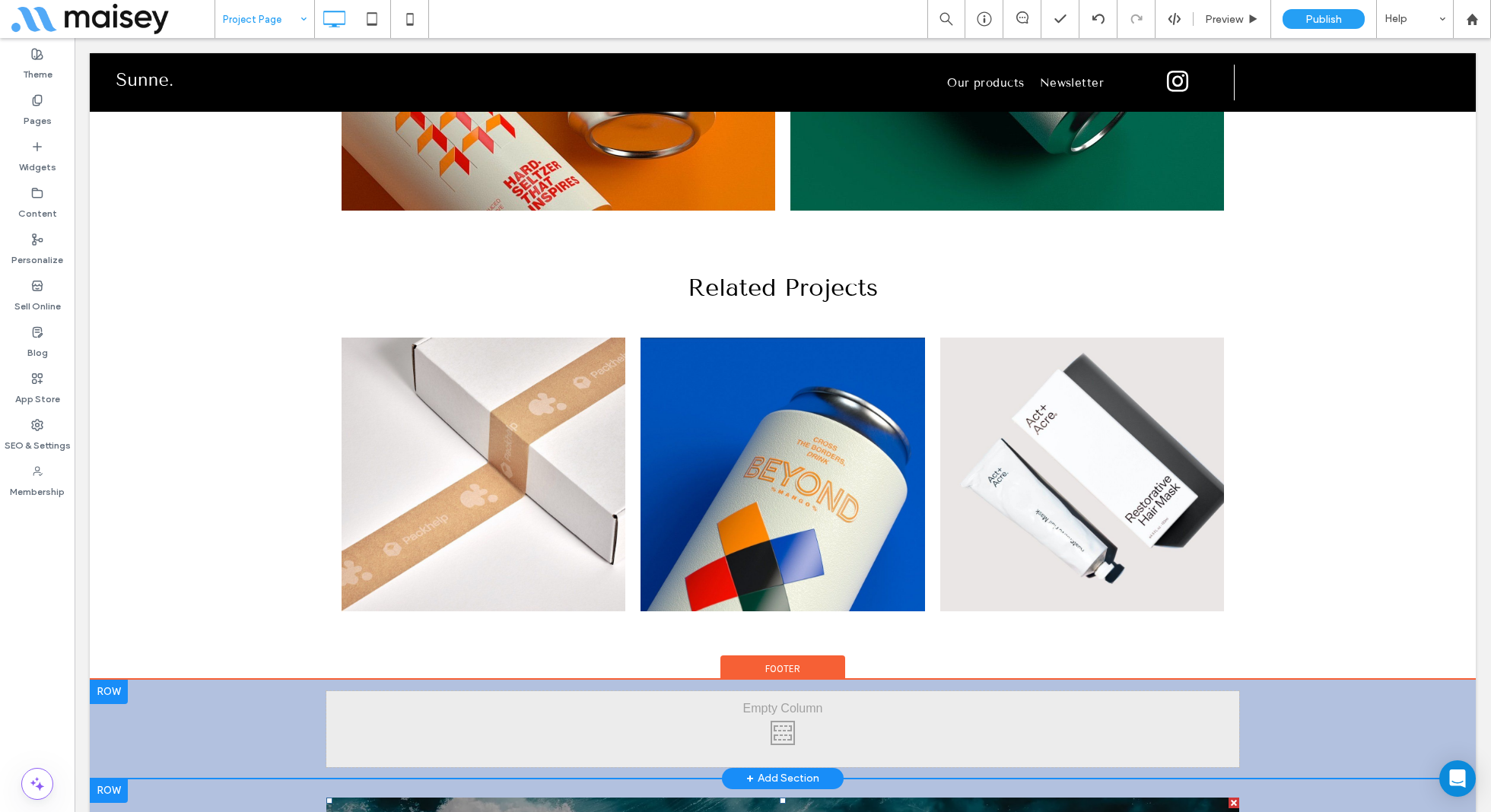
click at [1237, 797] on div at bounding box center [1234, 803] width 11 height 11
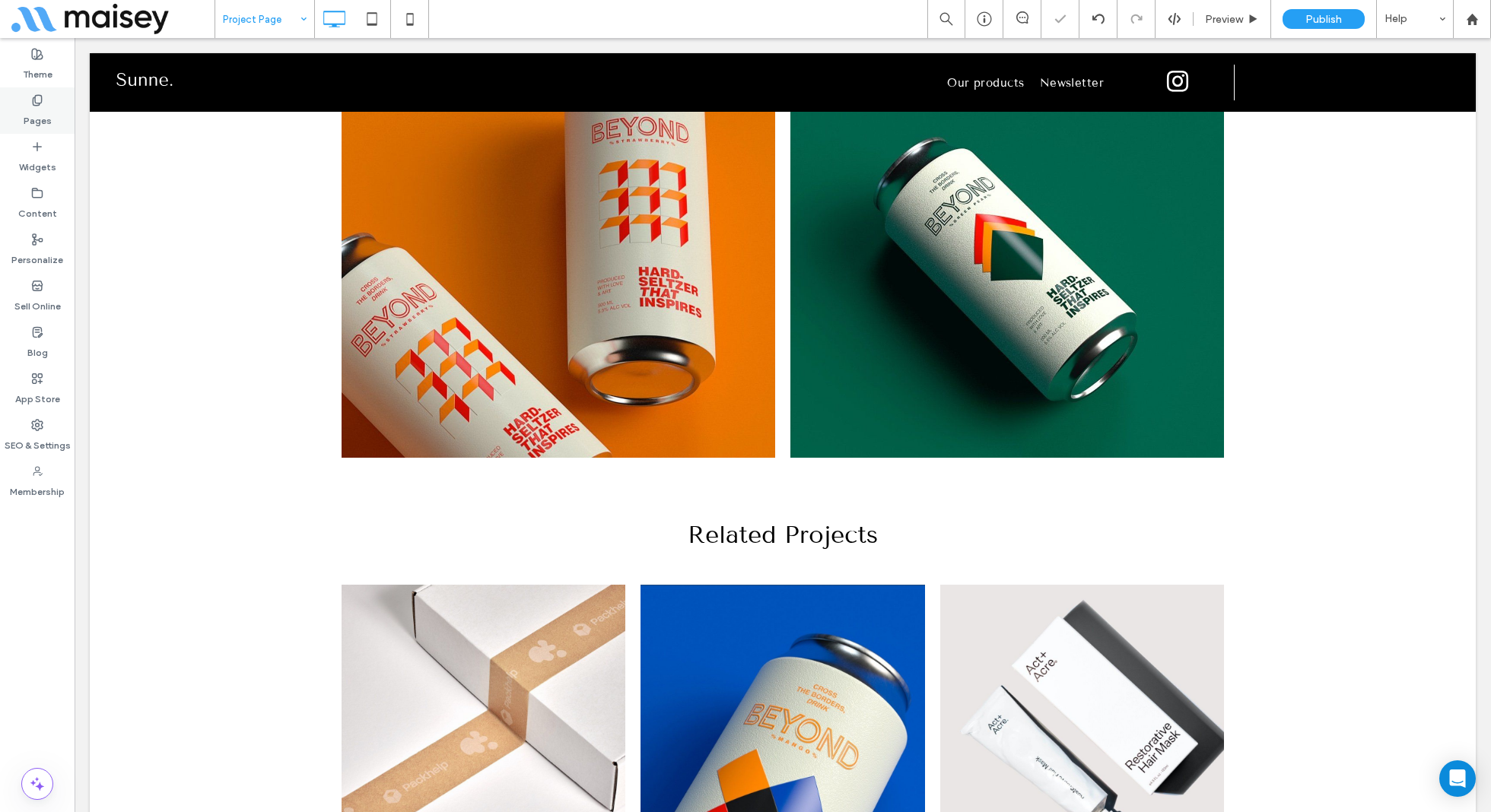
click at [35, 105] on use at bounding box center [37, 100] width 8 height 10
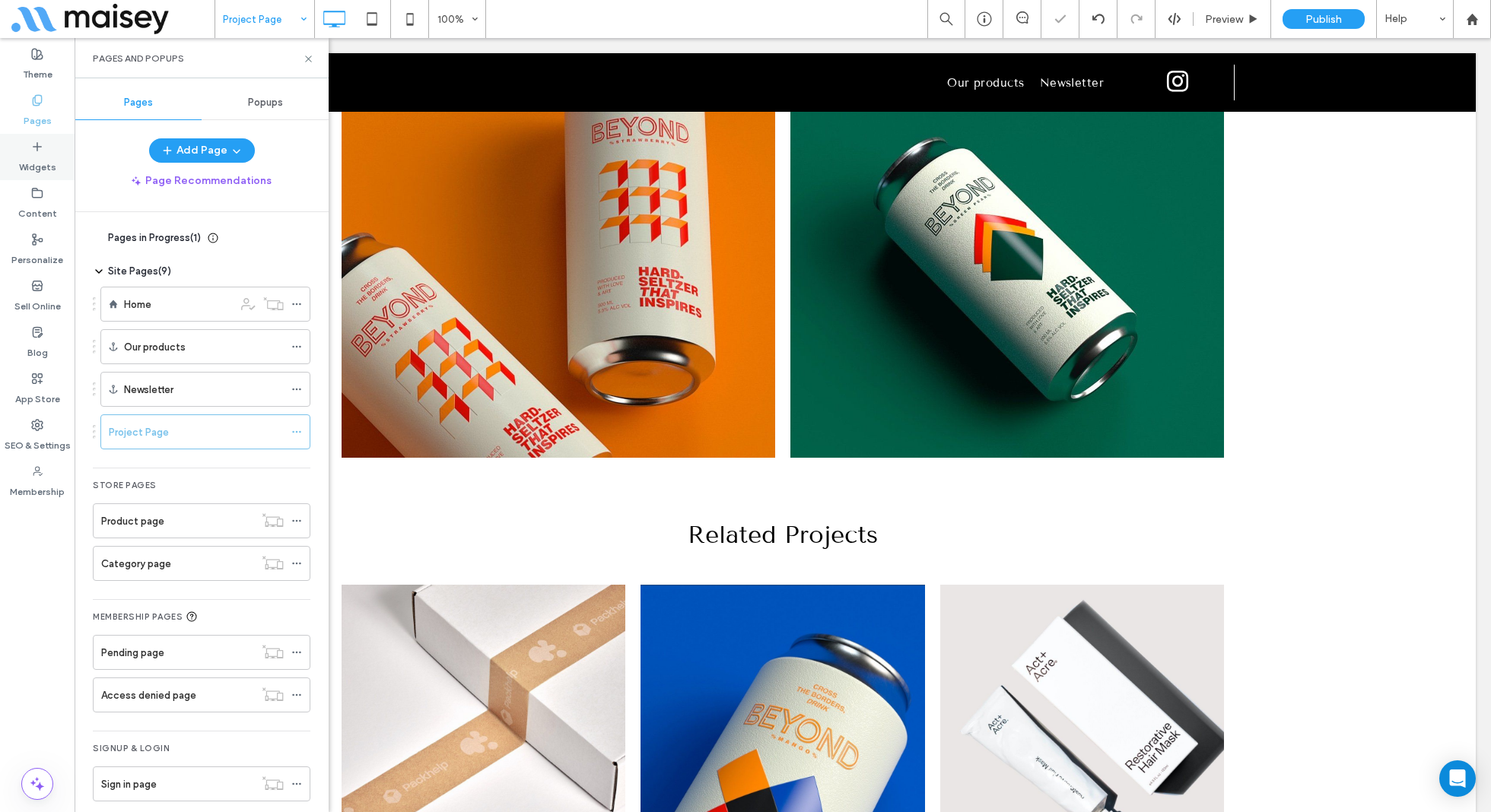
click at [45, 155] on label "Widgets" at bounding box center [38, 163] width 38 height 21
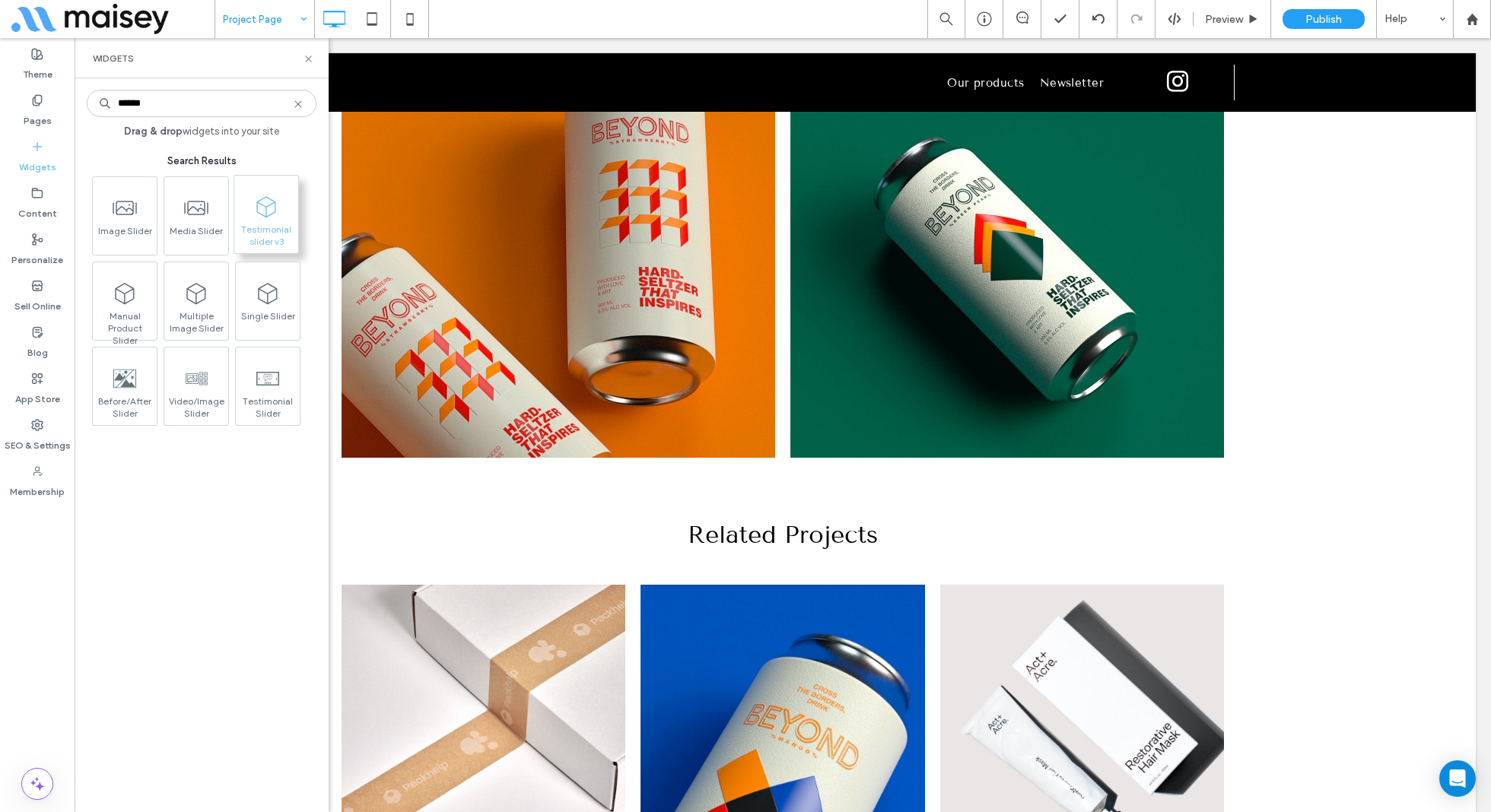
type input "******"
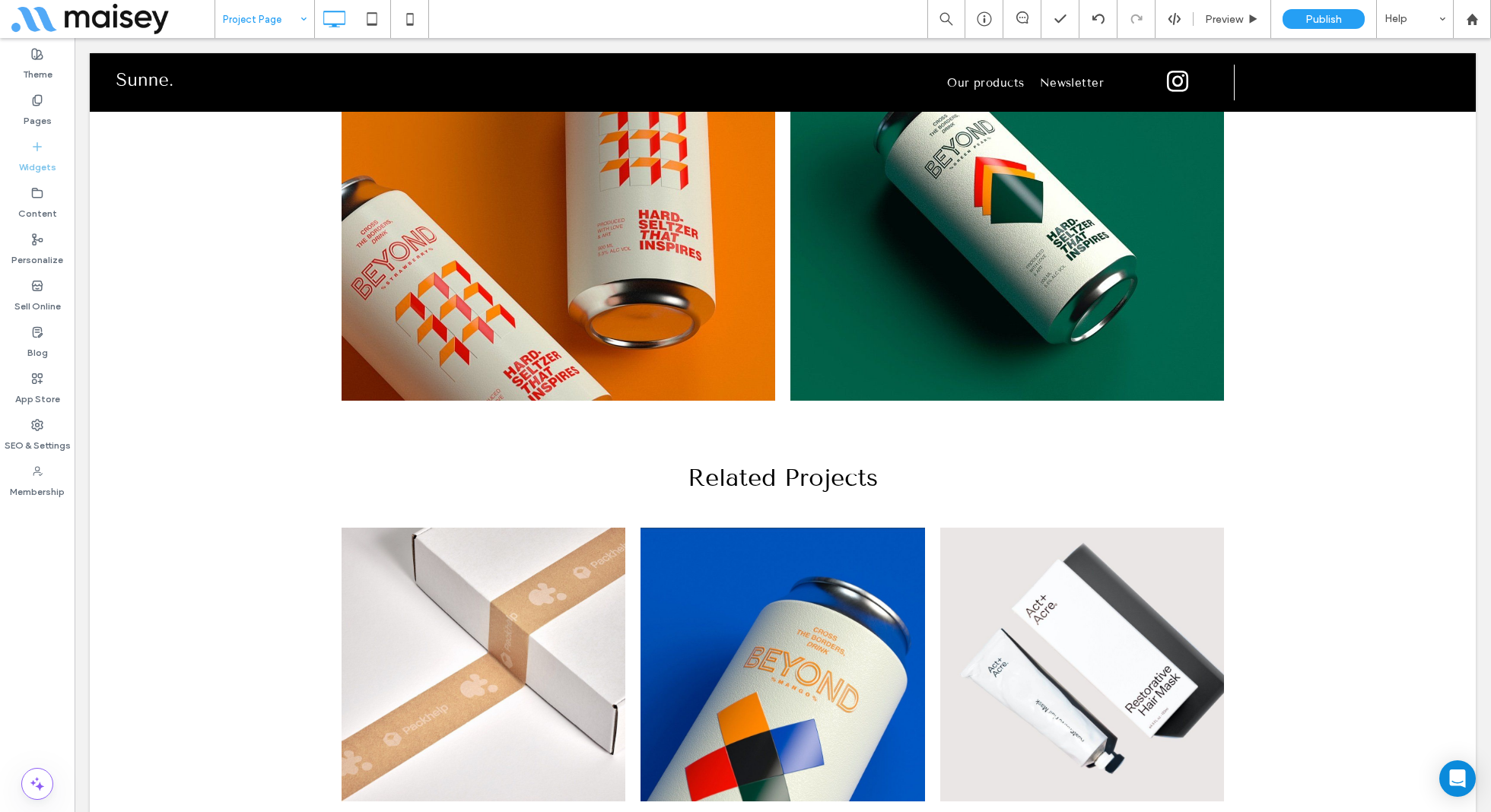
scroll to position [3041, 0]
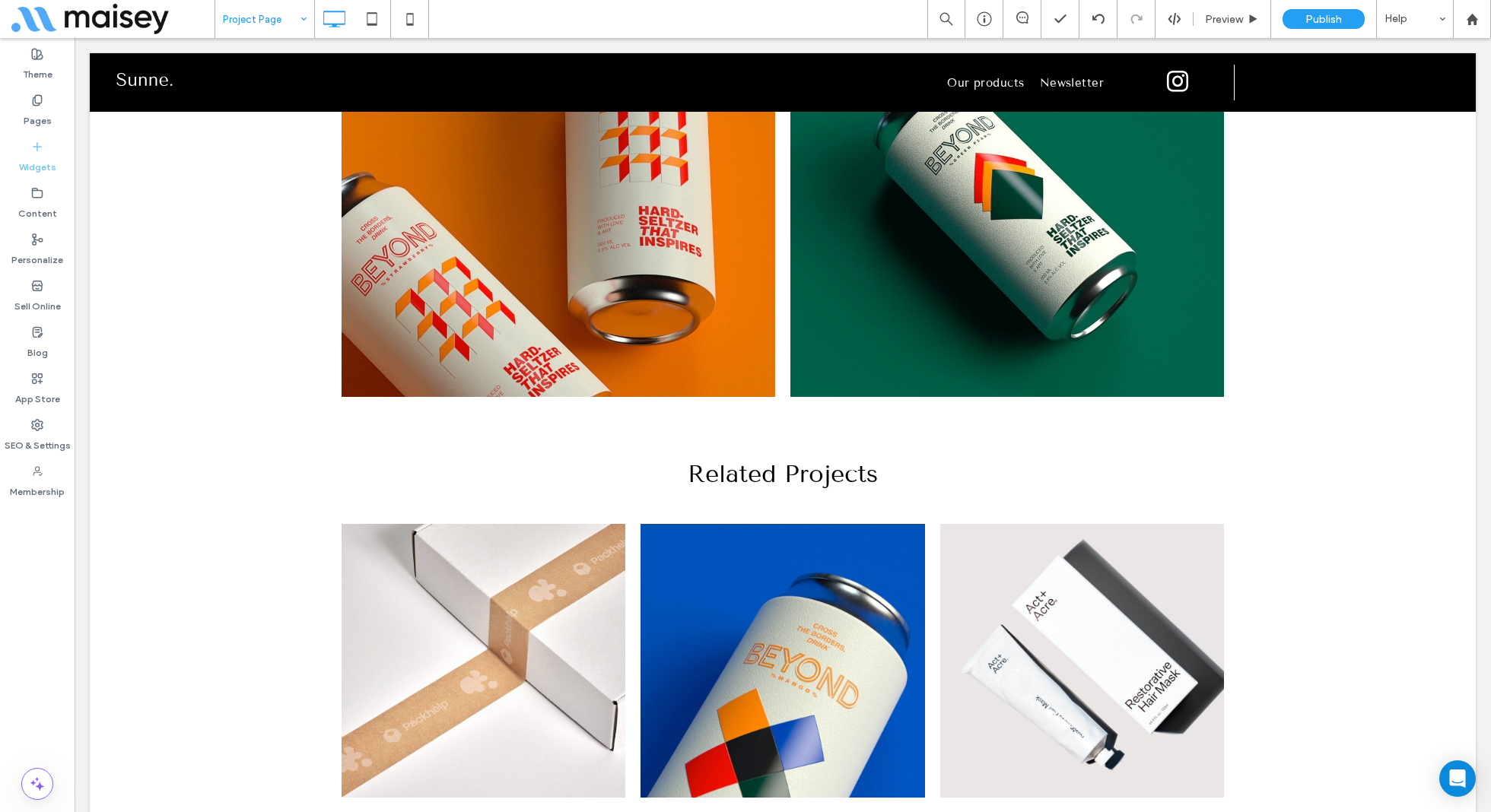
drag, startPoint x: 255, startPoint y: 233, endPoint x: 692, endPoint y: 540, distance: 534.1
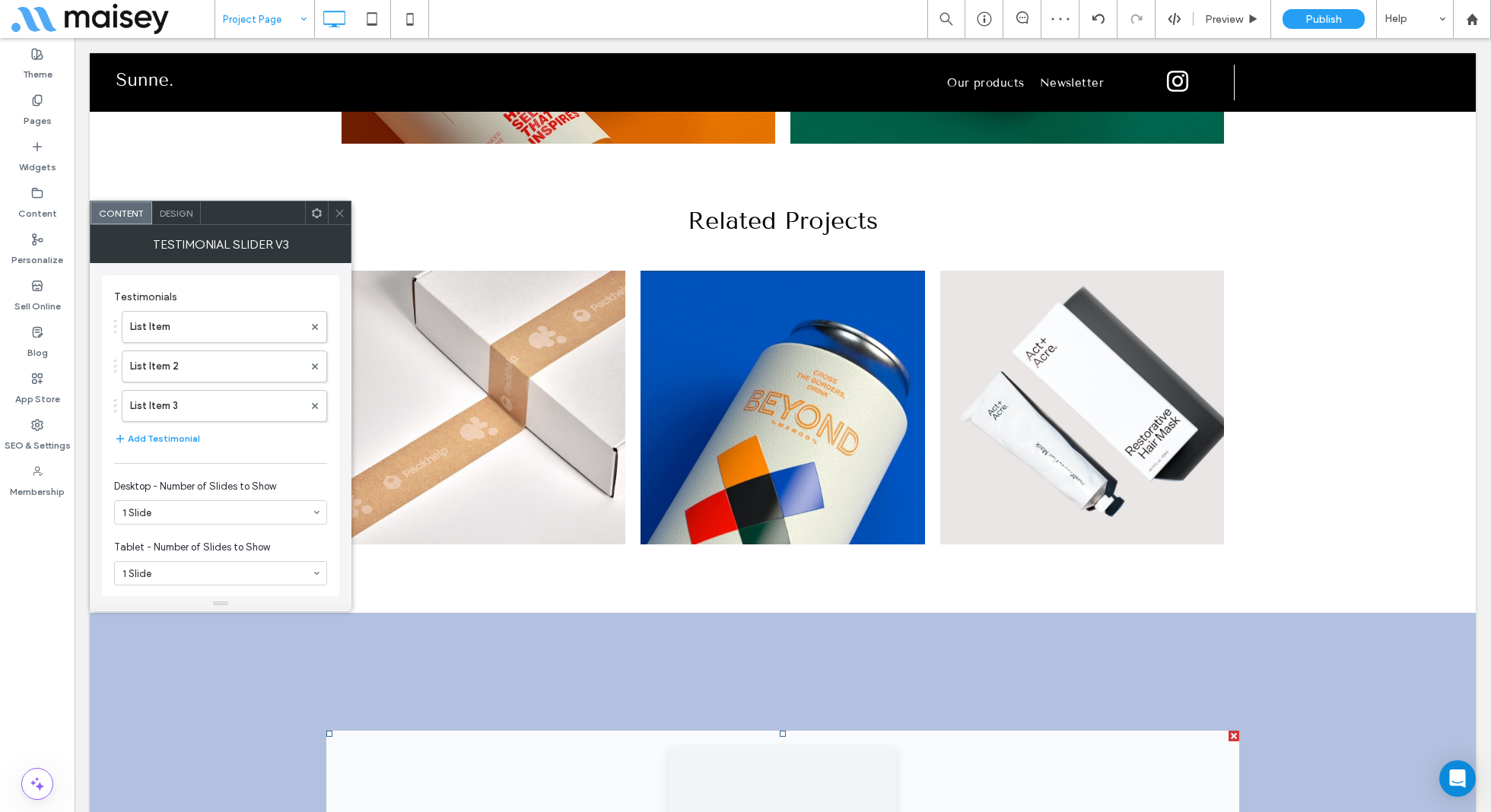
scroll to position [3294, 0]
click at [185, 336] on label "List Item" at bounding box center [217, 326] width 174 height 30
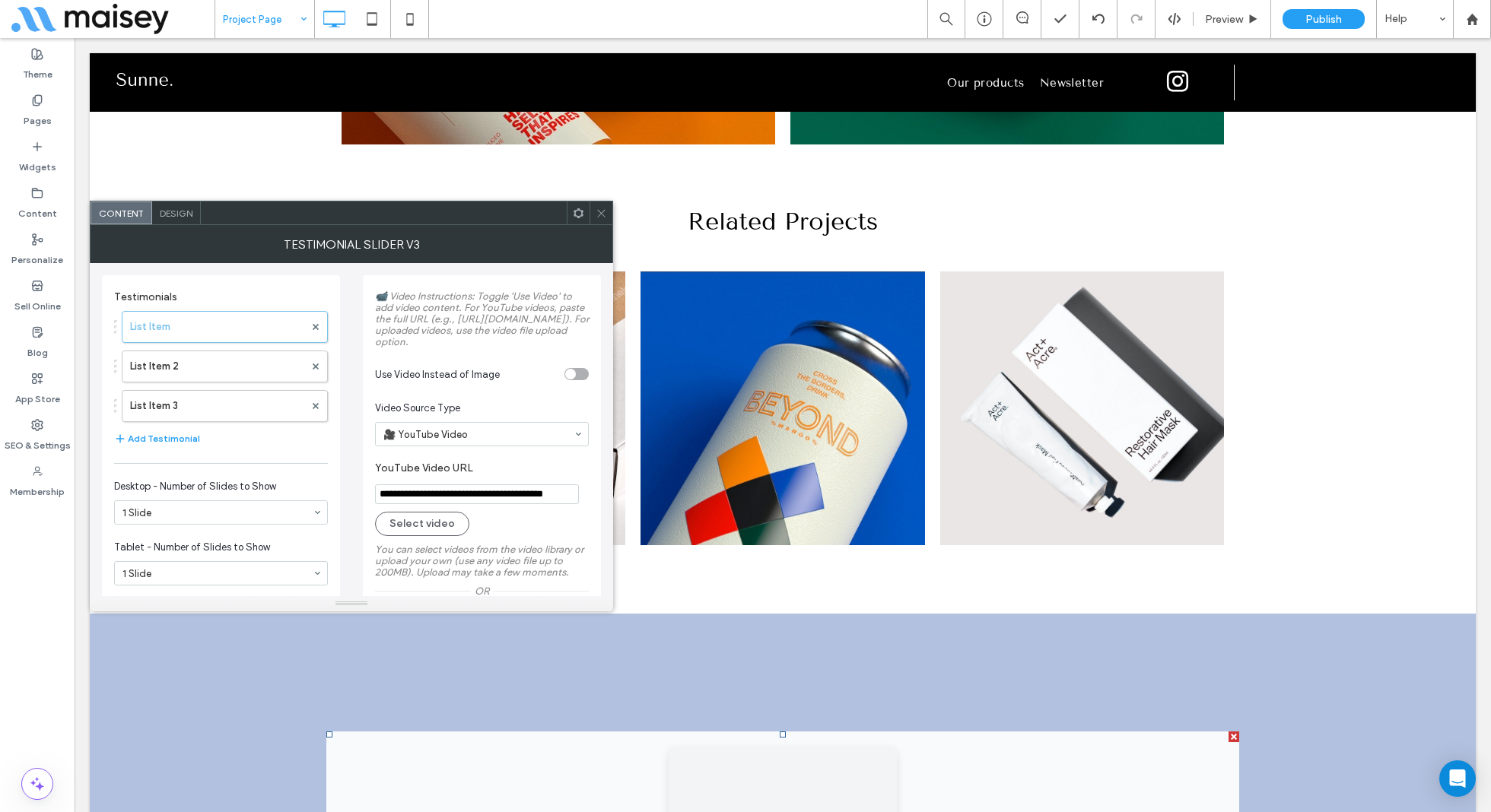
click at [599, 208] on icon at bounding box center [601, 213] width 11 height 11
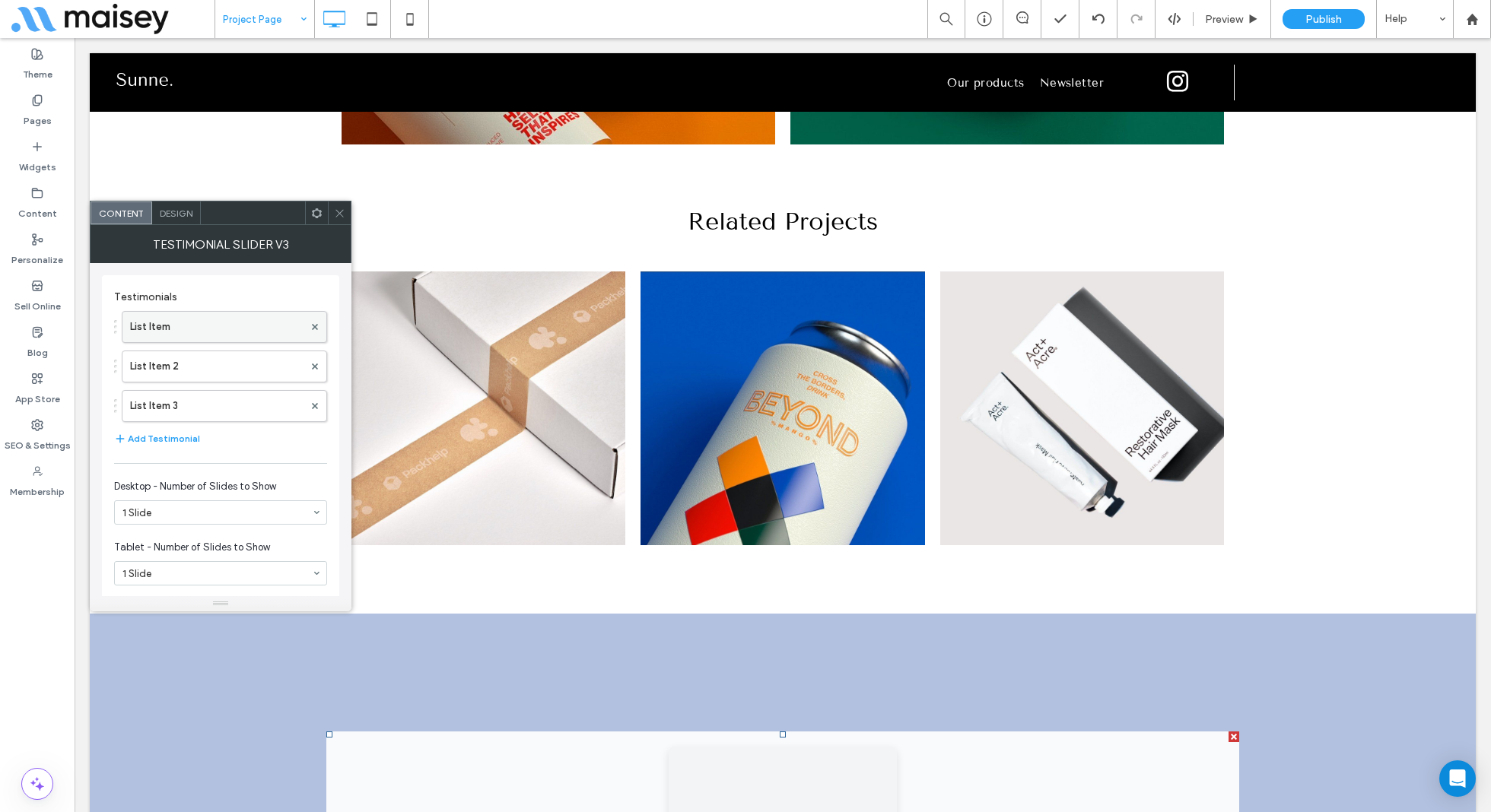
click at [214, 332] on label "List Item" at bounding box center [217, 326] width 174 height 30
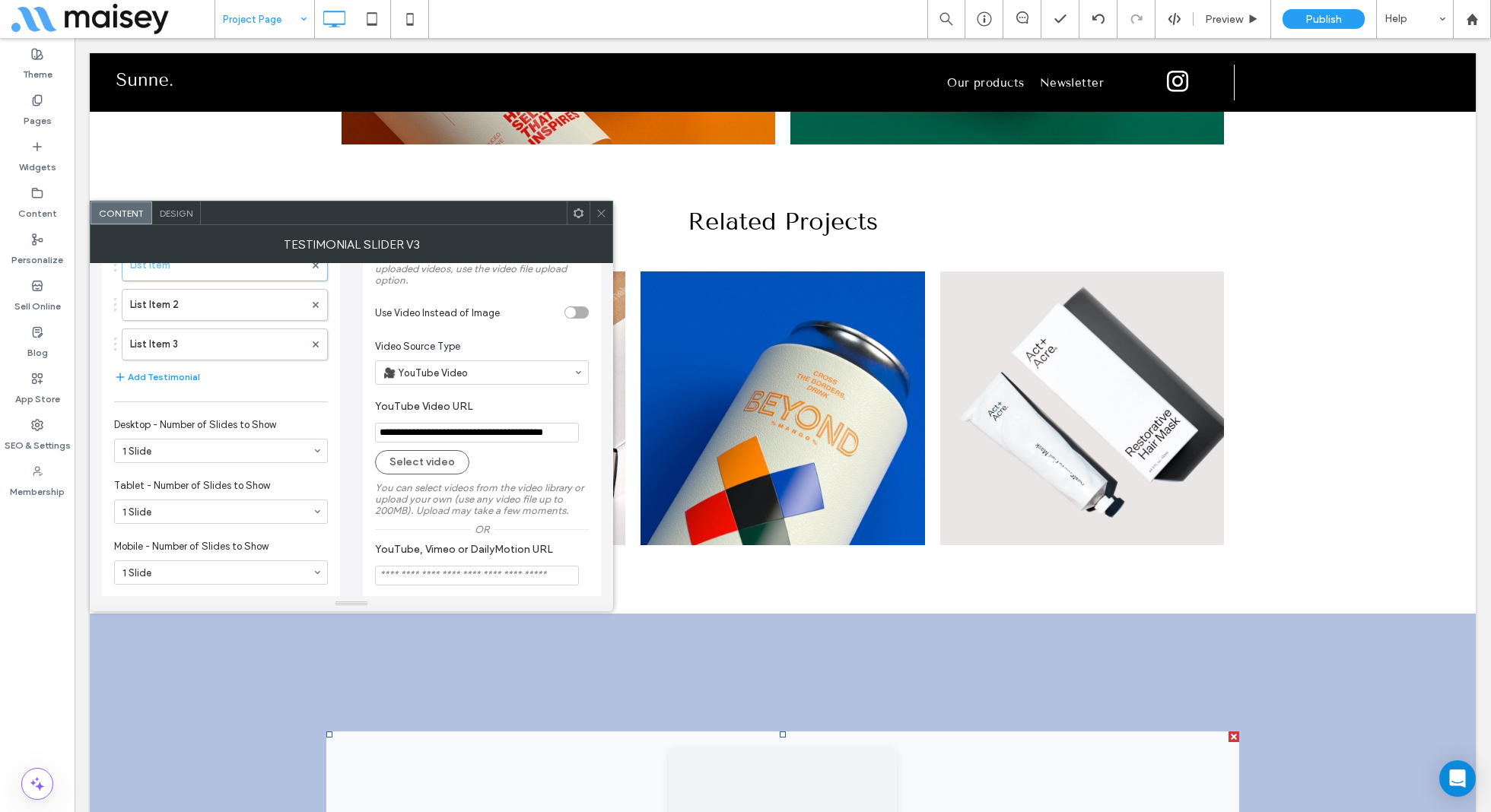
scroll to position [66, 0]
click at [459, 439] on input "**********" at bounding box center [477, 429] width 204 height 20
paste input "YouTube Video URL"
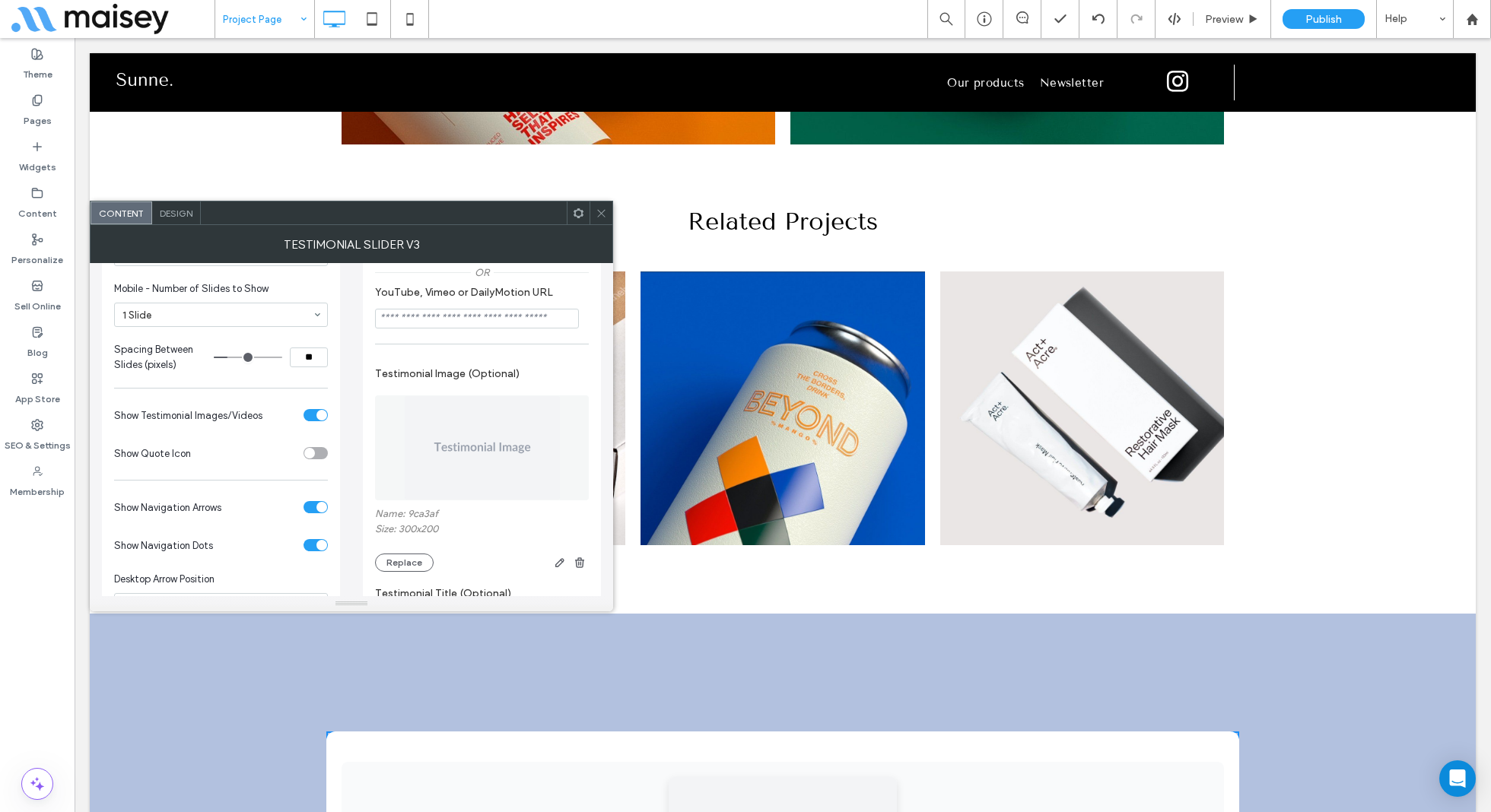
scroll to position [342, 0]
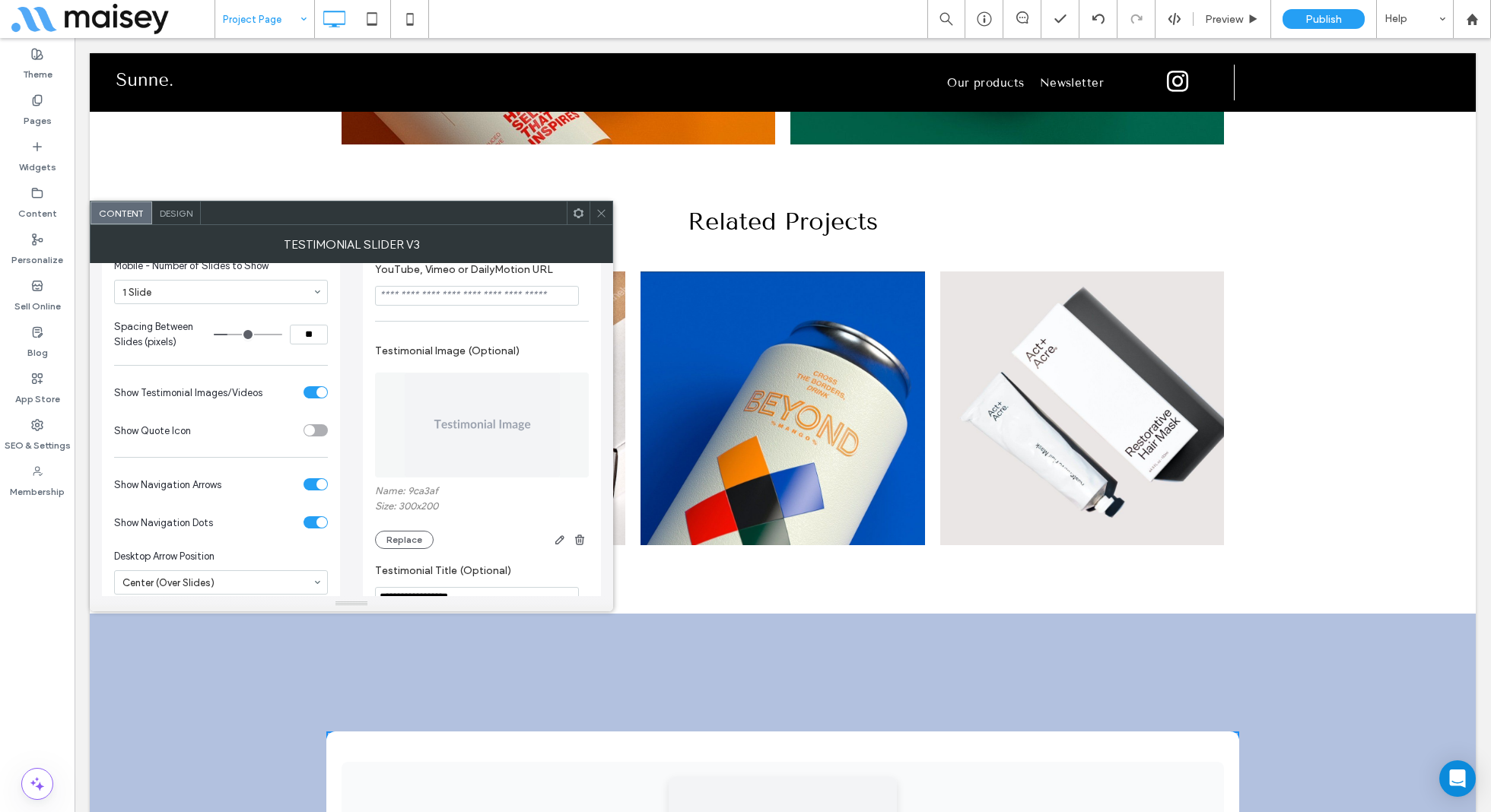
type input "**********"
click at [459, 432] on img at bounding box center [482, 425] width 156 height 105
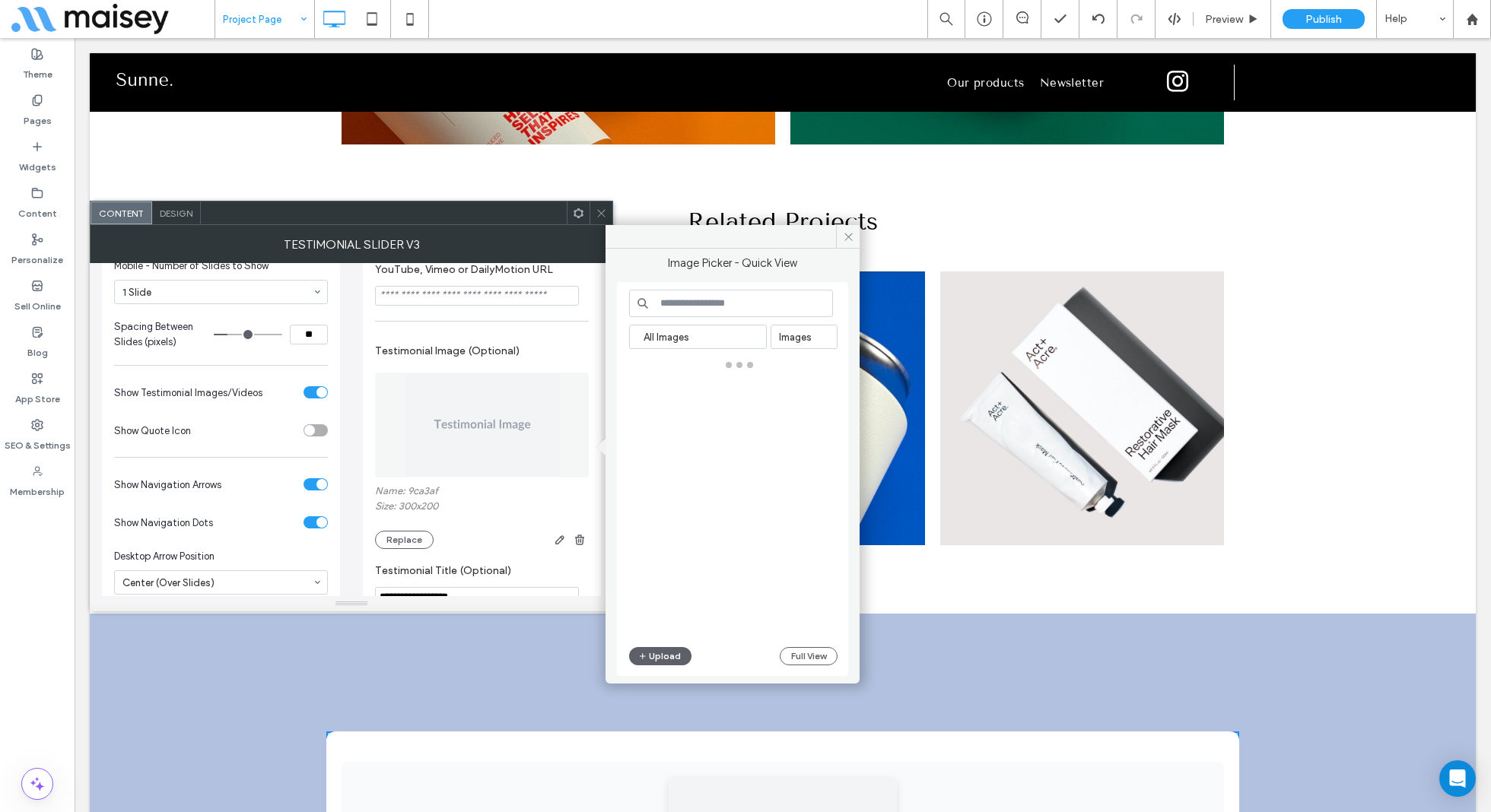
scroll to position [0, 0]
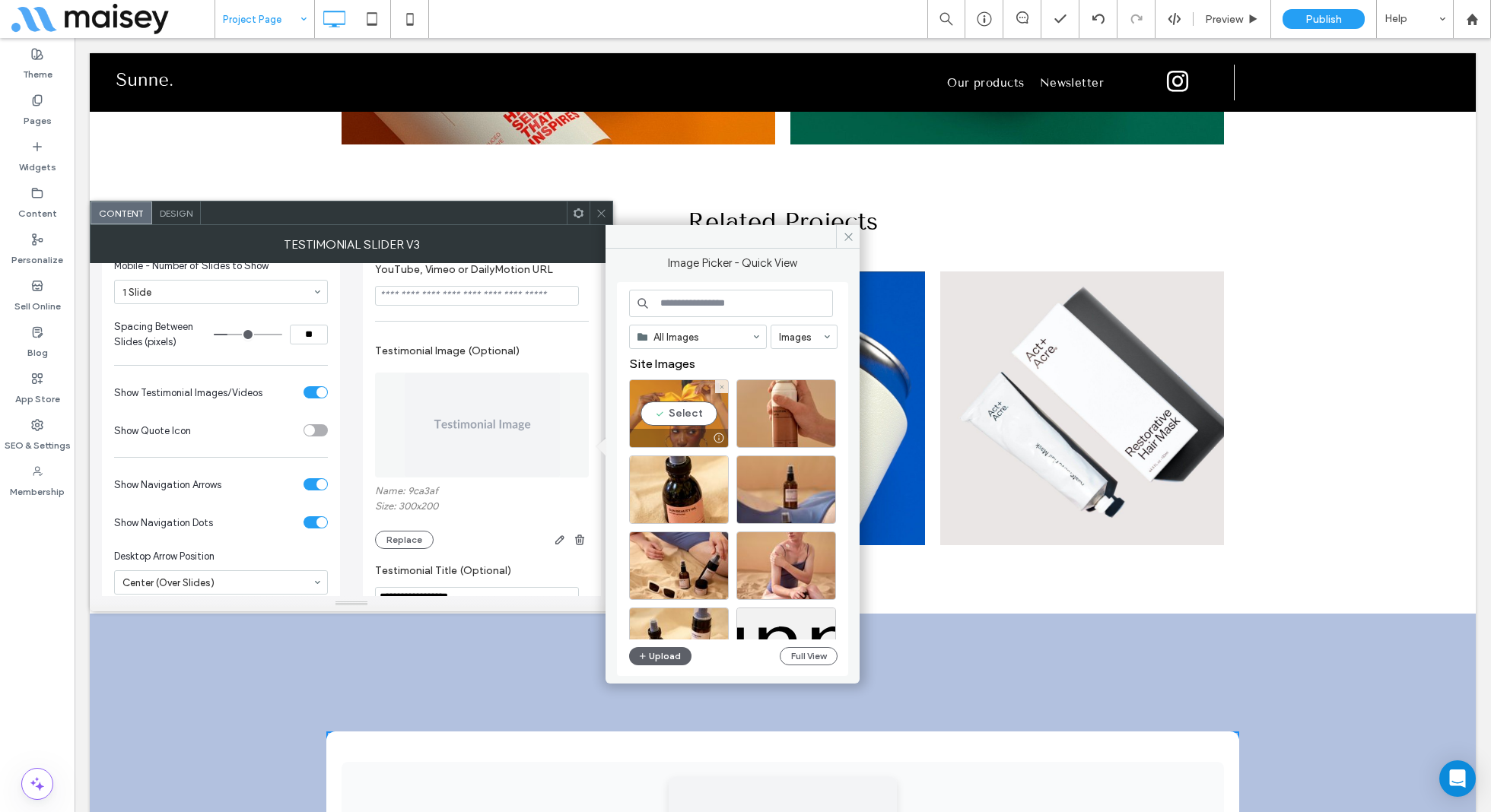
click at [700, 384] on div "Select" at bounding box center [679, 413] width 100 height 69
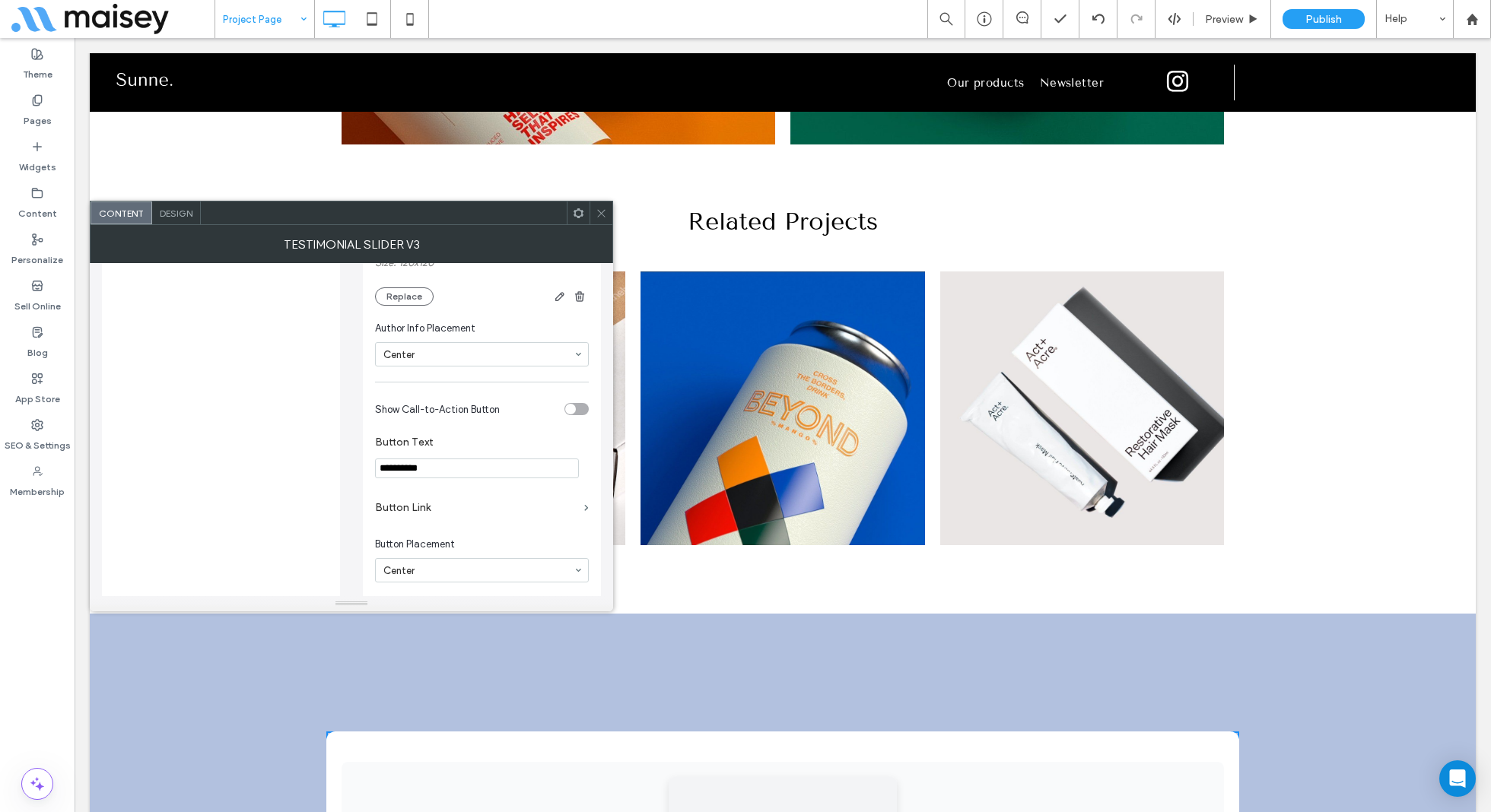
scroll to position [1170, 0]
click at [598, 208] on icon at bounding box center [601, 213] width 11 height 11
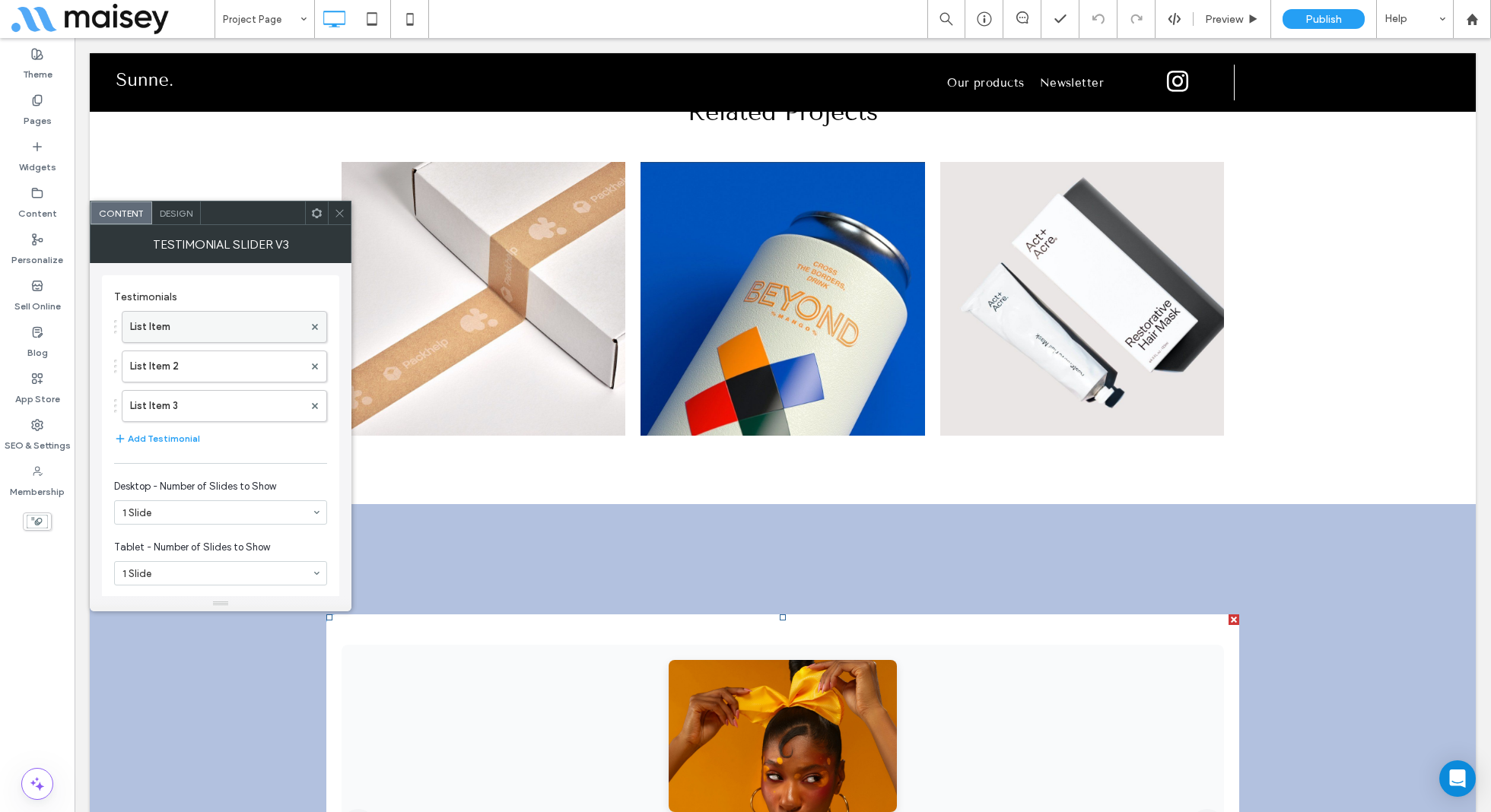
click at [210, 316] on label "List Item" at bounding box center [217, 326] width 174 height 30
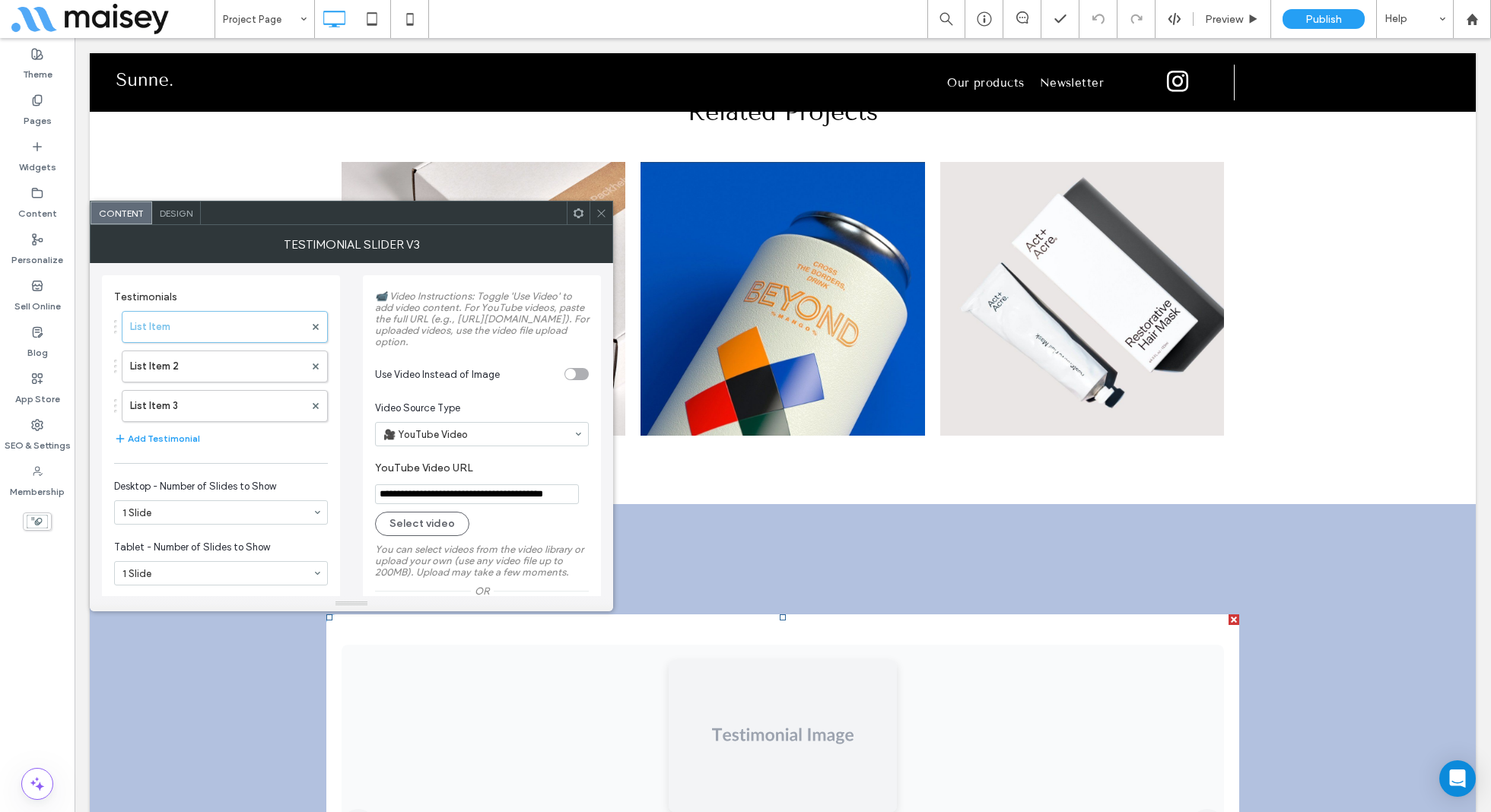
click at [577, 380] on div "toggle" at bounding box center [576, 374] width 25 height 12
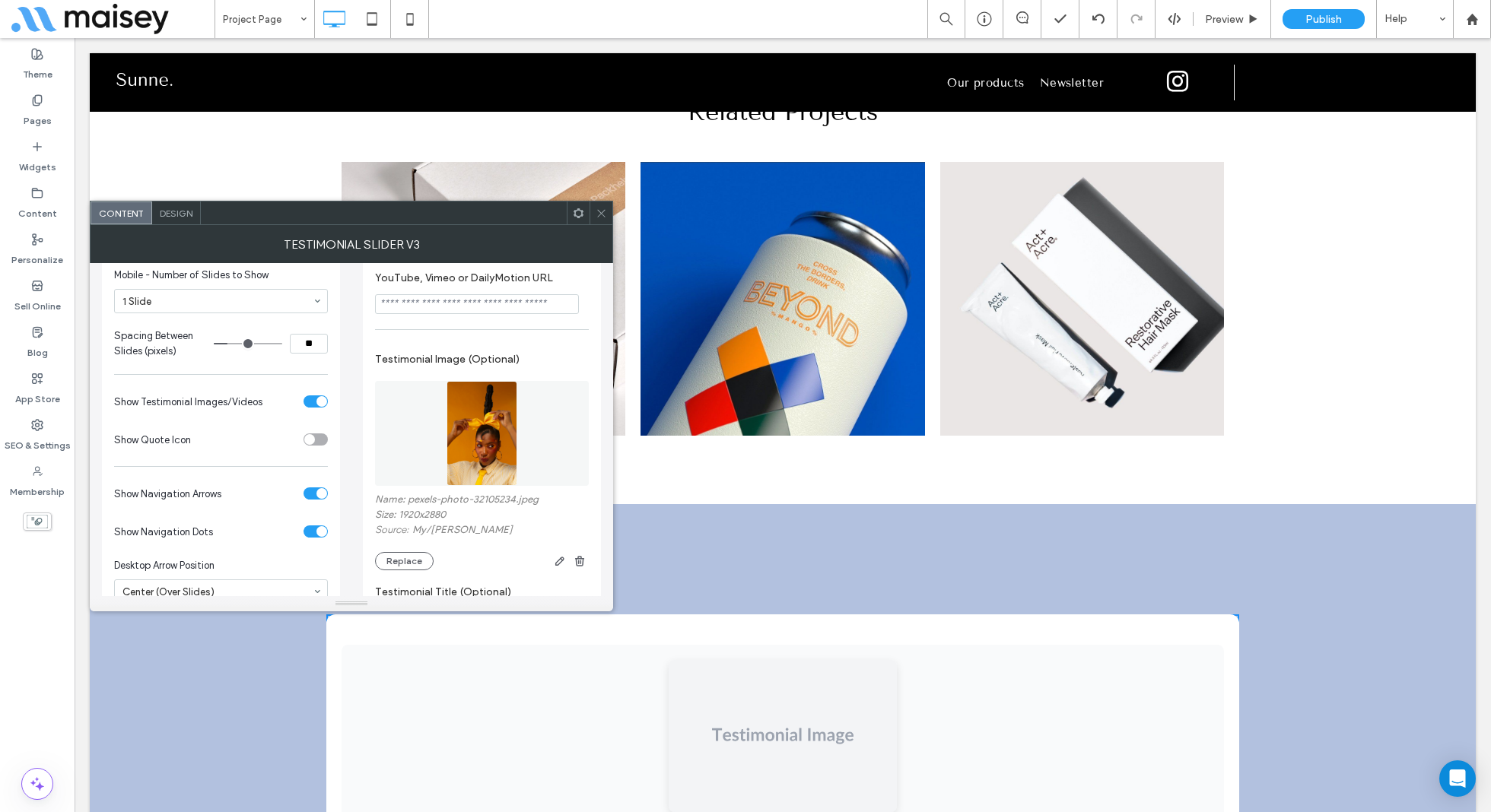
scroll to position [422, 0]
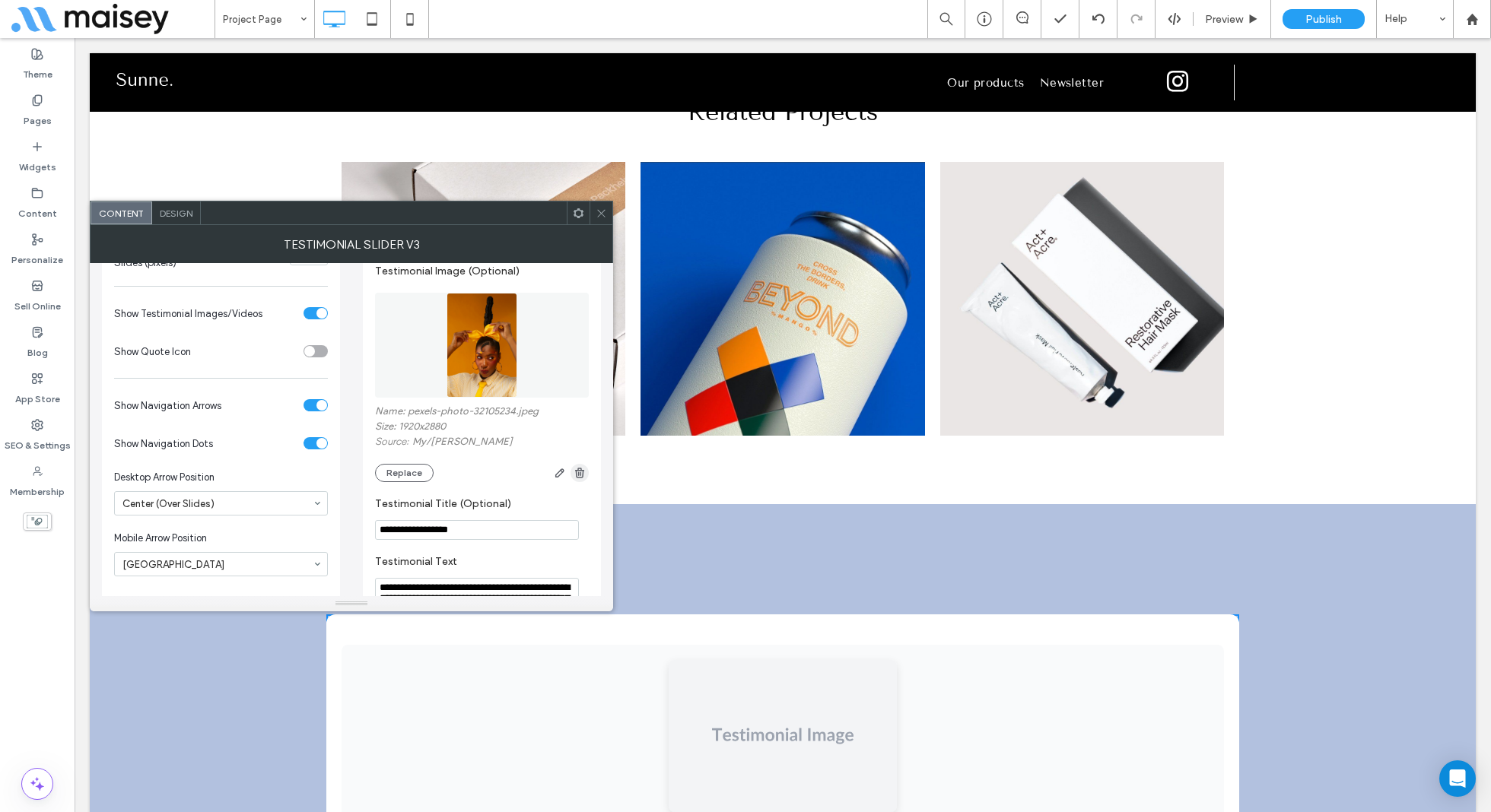
click at [578, 477] on use "button" at bounding box center [580, 472] width 9 height 10
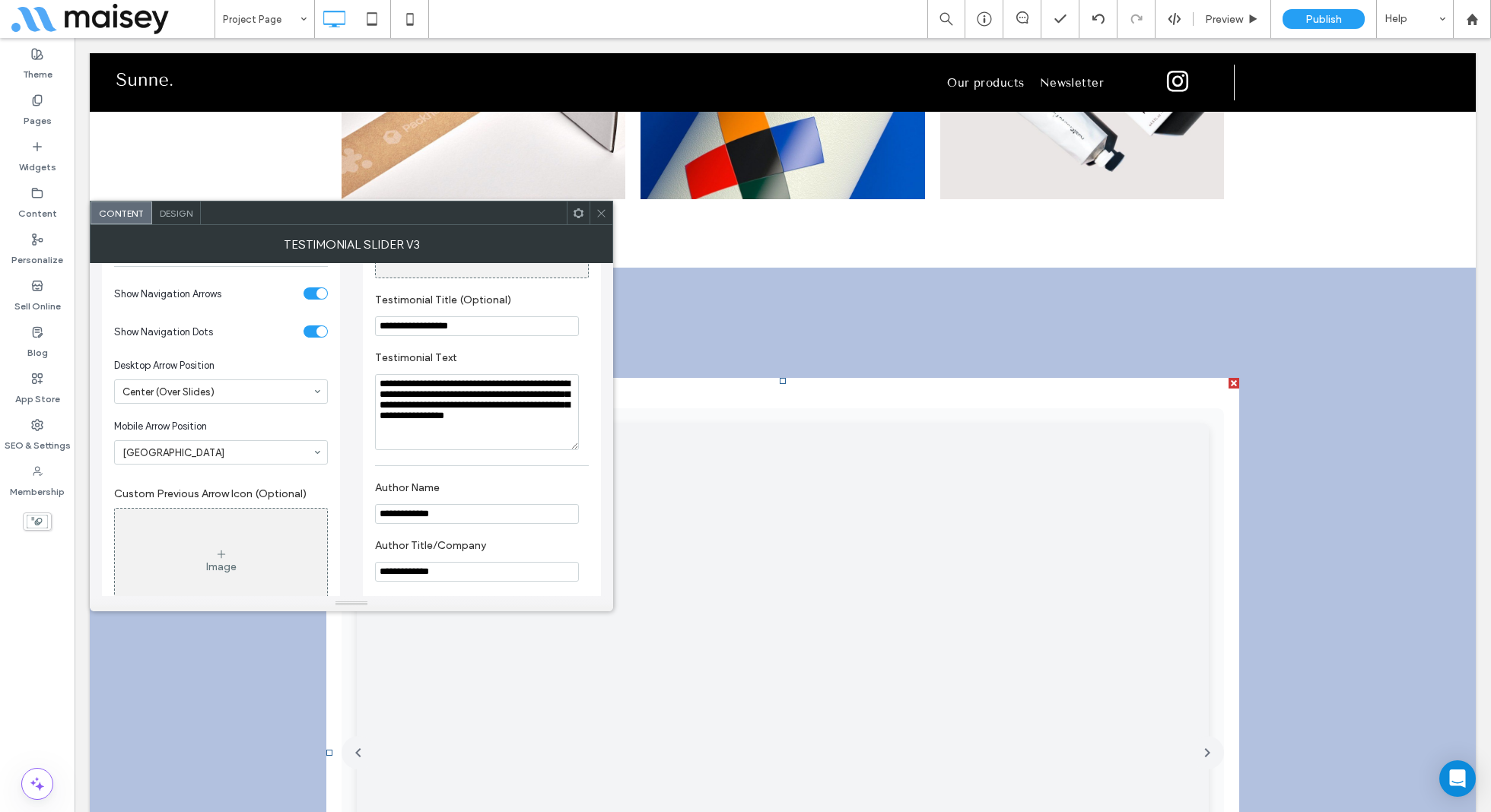
scroll to position [552, 0]
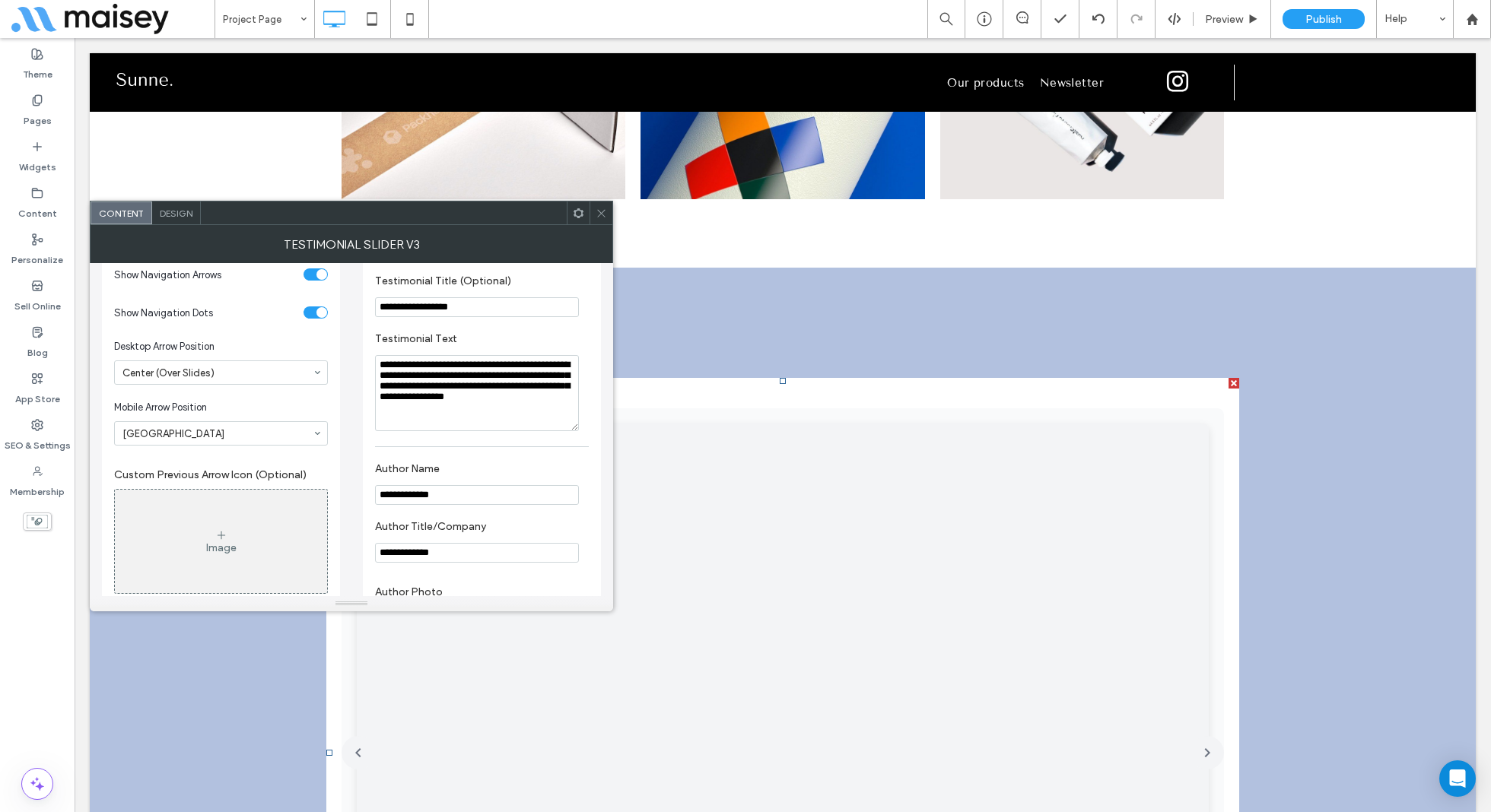
click at [600, 215] on icon at bounding box center [601, 213] width 11 height 11
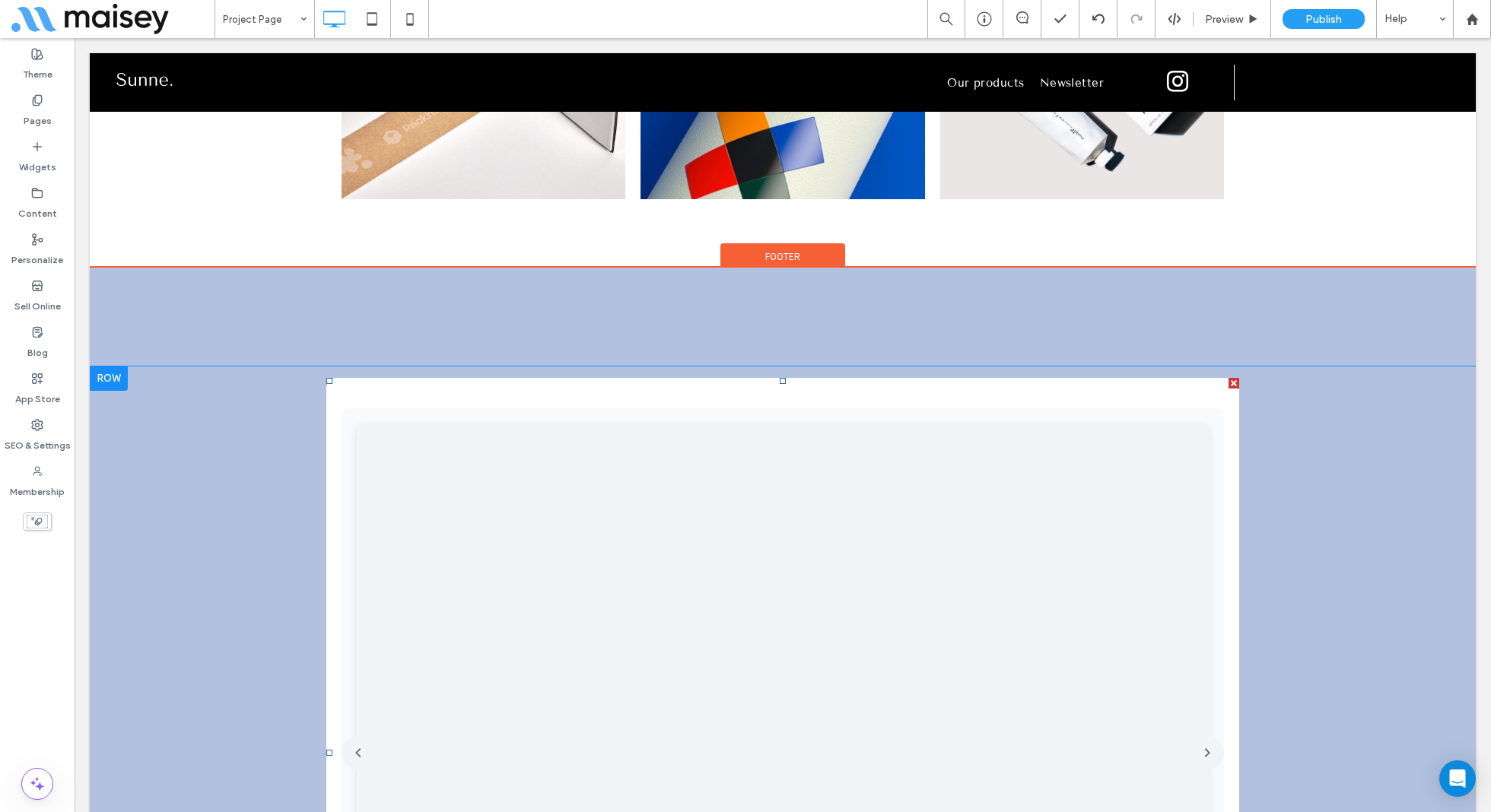
click at [1203, 378] on span at bounding box center [783, 753] width 913 height 751
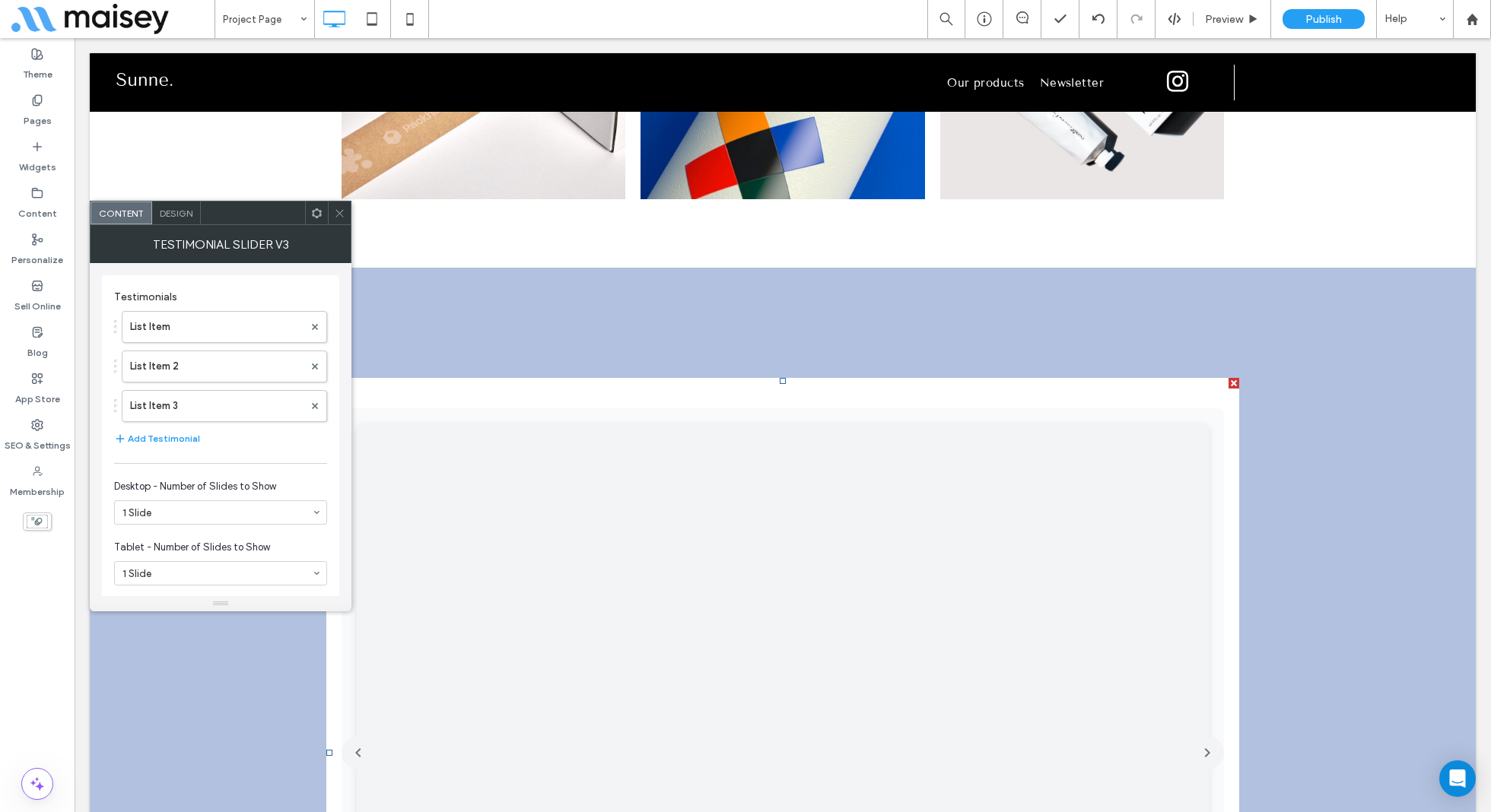
click at [346, 213] on div at bounding box center [338, 212] width 23 height 23
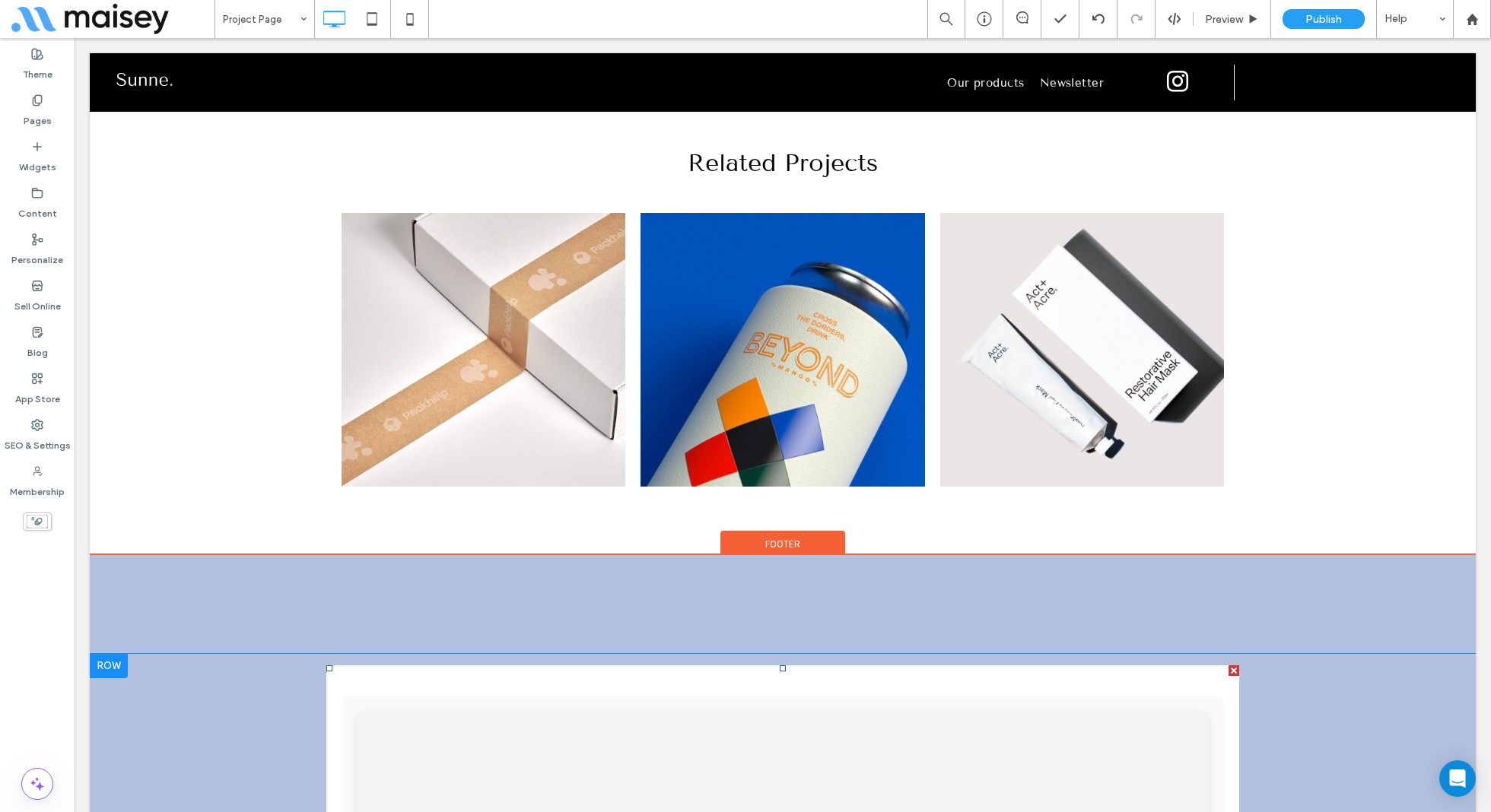
scroll to position [3292, 0]
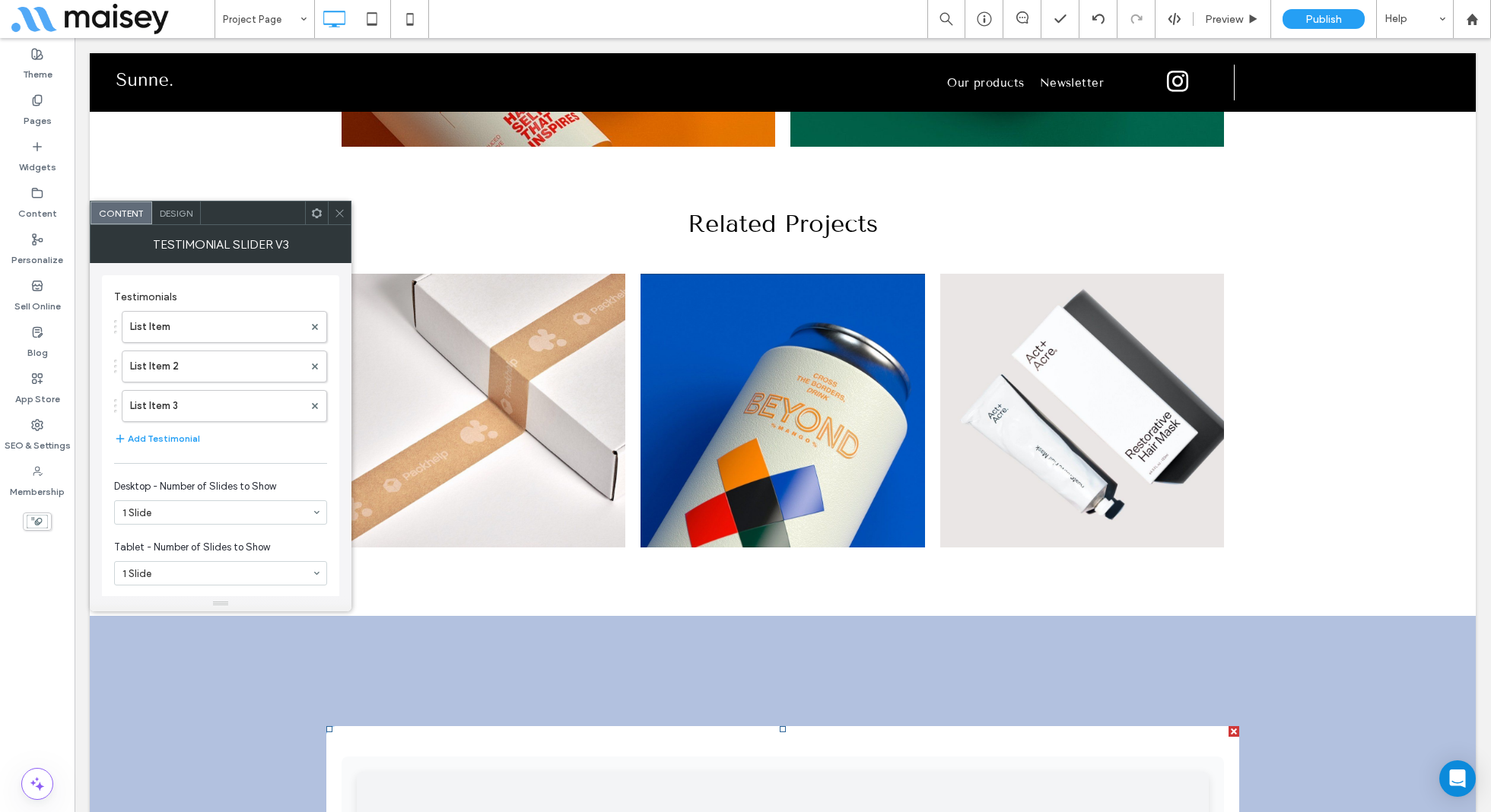
click at [345, 210] on icon at bounding box center [339, 213] width 11 height 11
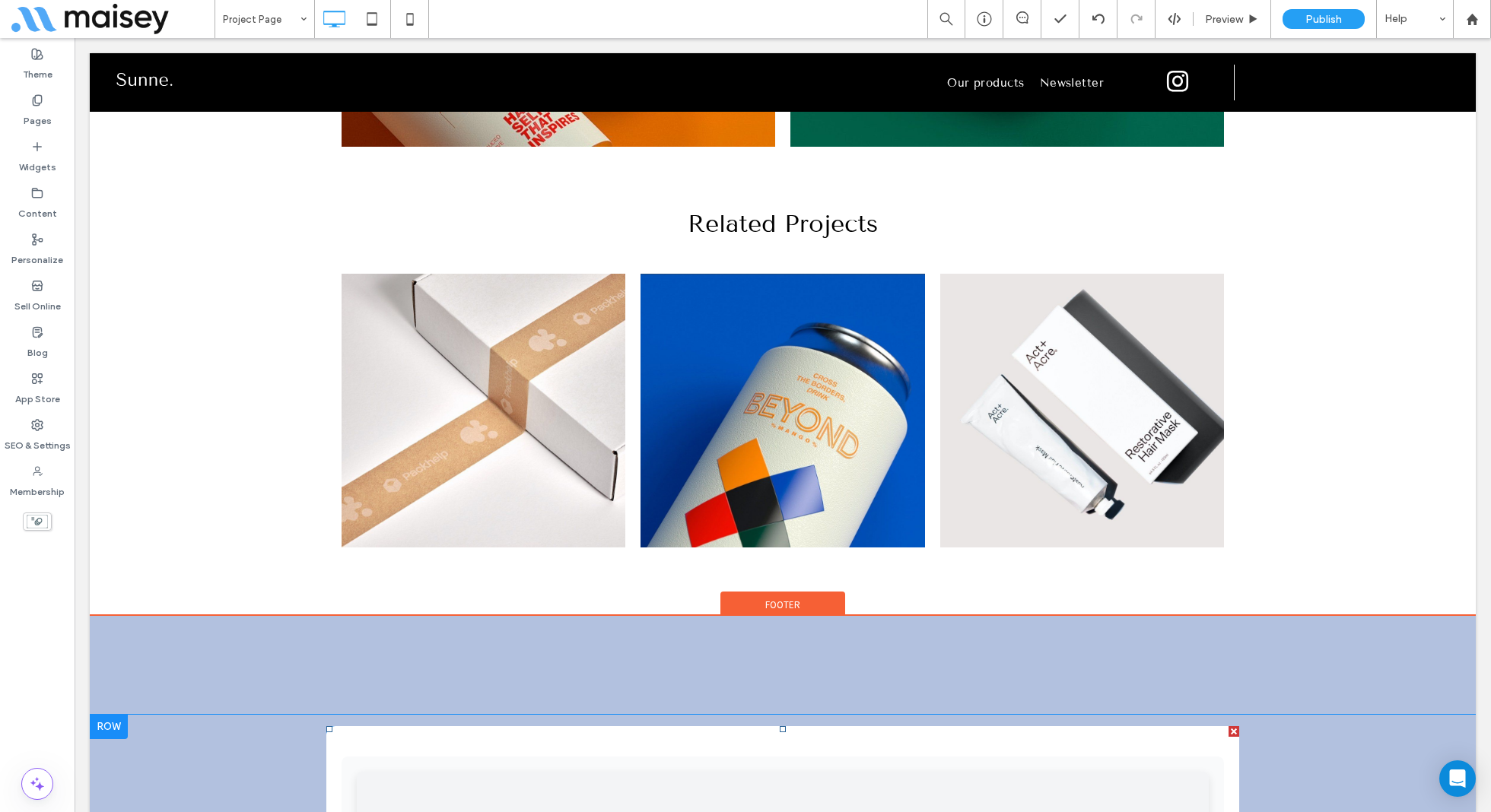
click at [1236, 726] on div at bounding box center [1234, 732] width 11 height 11
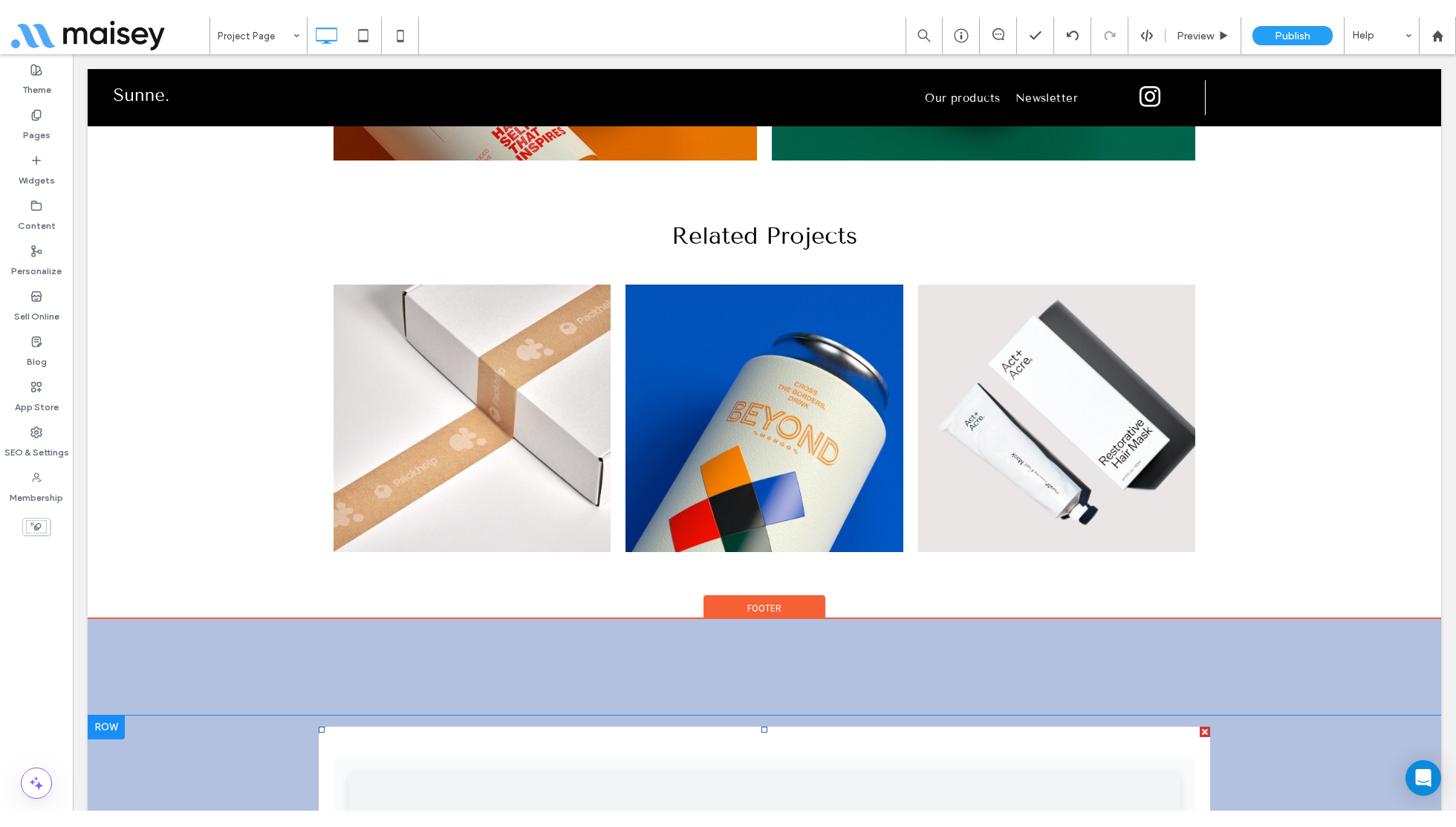
scroll to position [2911, 0]
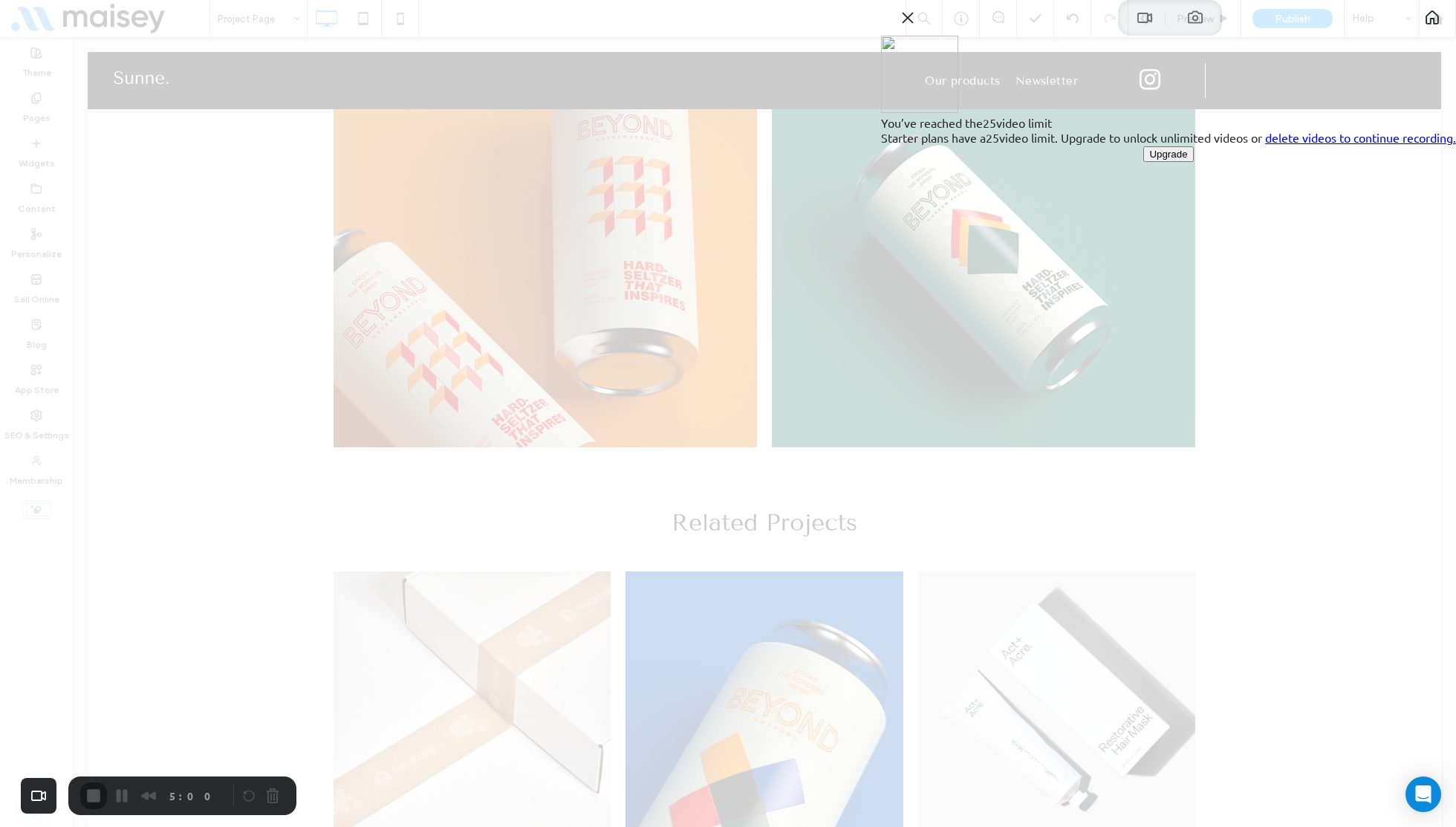
click at [1298, 145] on link "delete videos to continue recording." at bounding box center [1360, 138] width 191 height 15
click at [920, 29] on button "Close" at bounding box center [908, 18] width 24 height 24
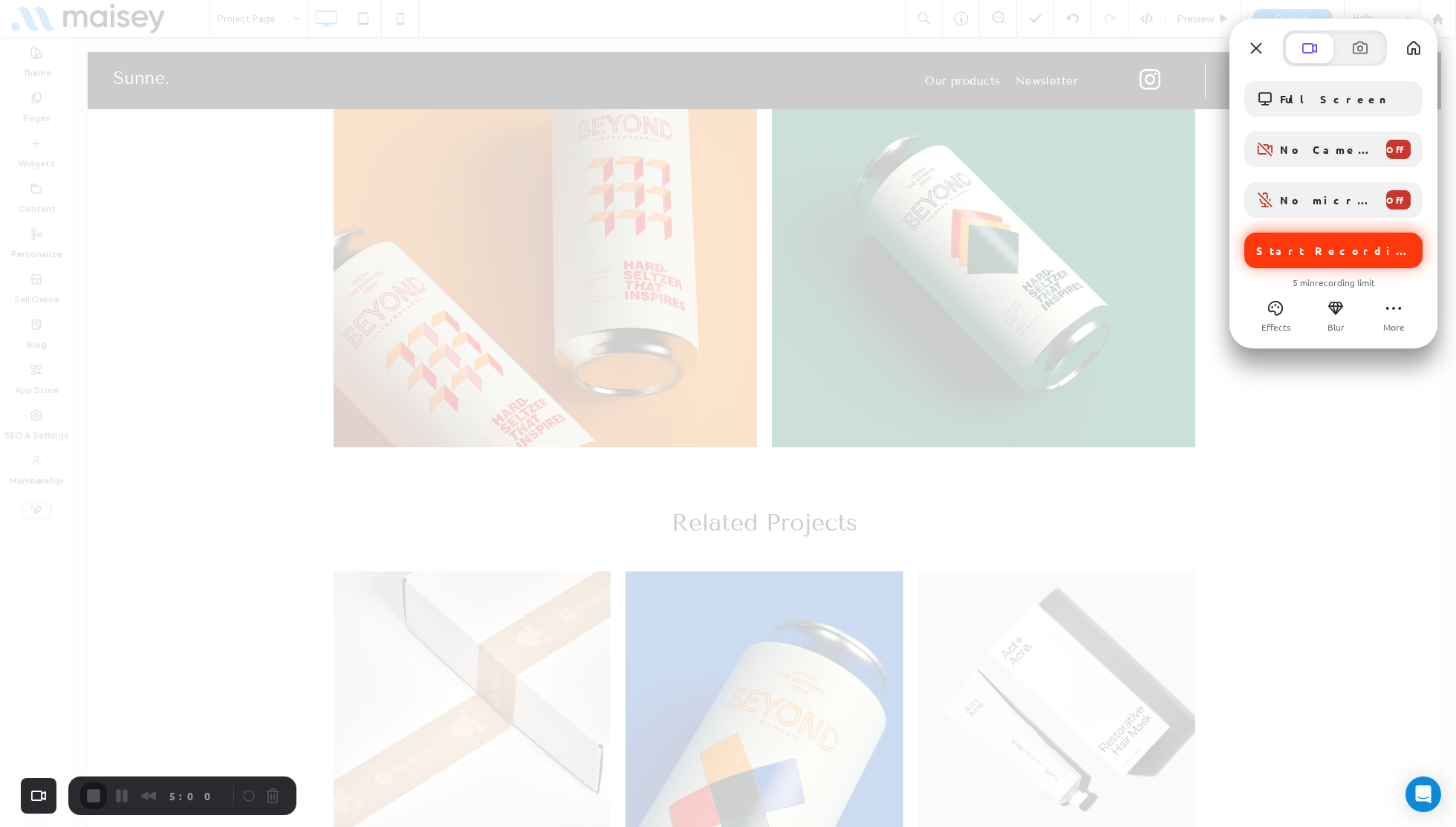
click at [1310, 248] on span "Start Recording" at bounding box center [1335, 250] width 157 height 13
click at [1282, 254] on span "Start Recording" at bounding box center [1333, 250] width 155 height 13
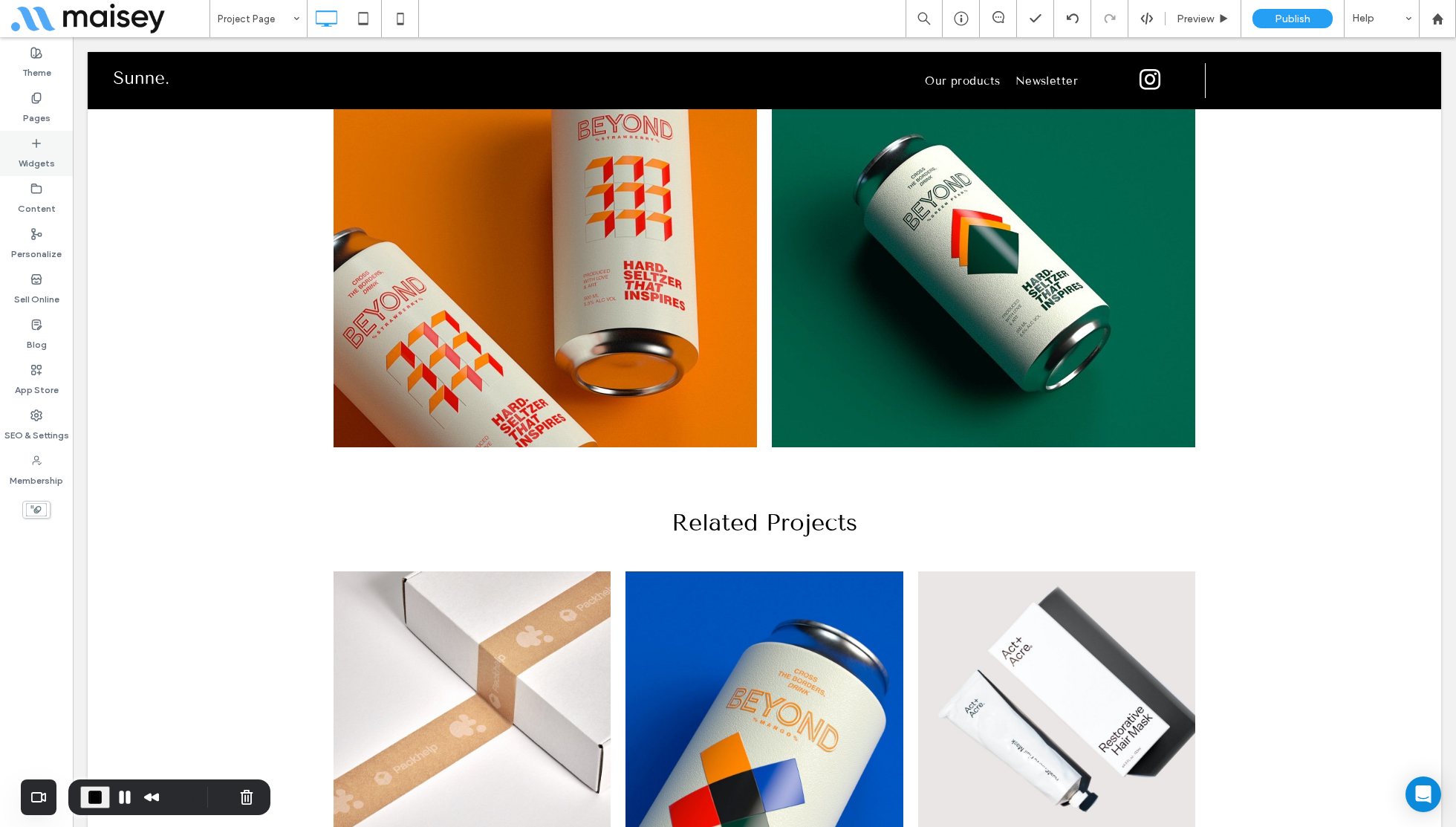
click at [40, 154] on label "Widgets" at bounding box center [37, 159] width 37 height 21
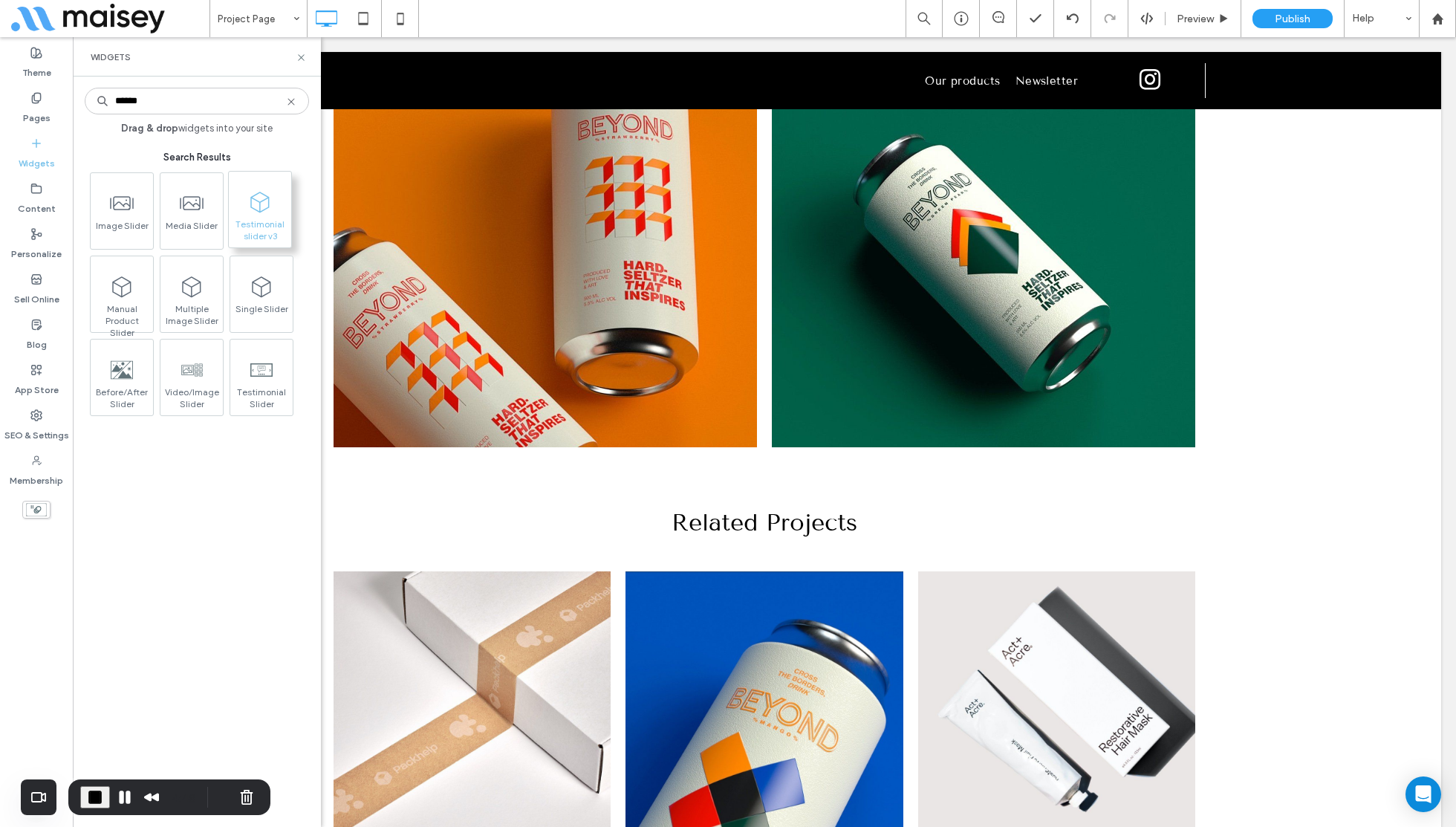
type input "******"
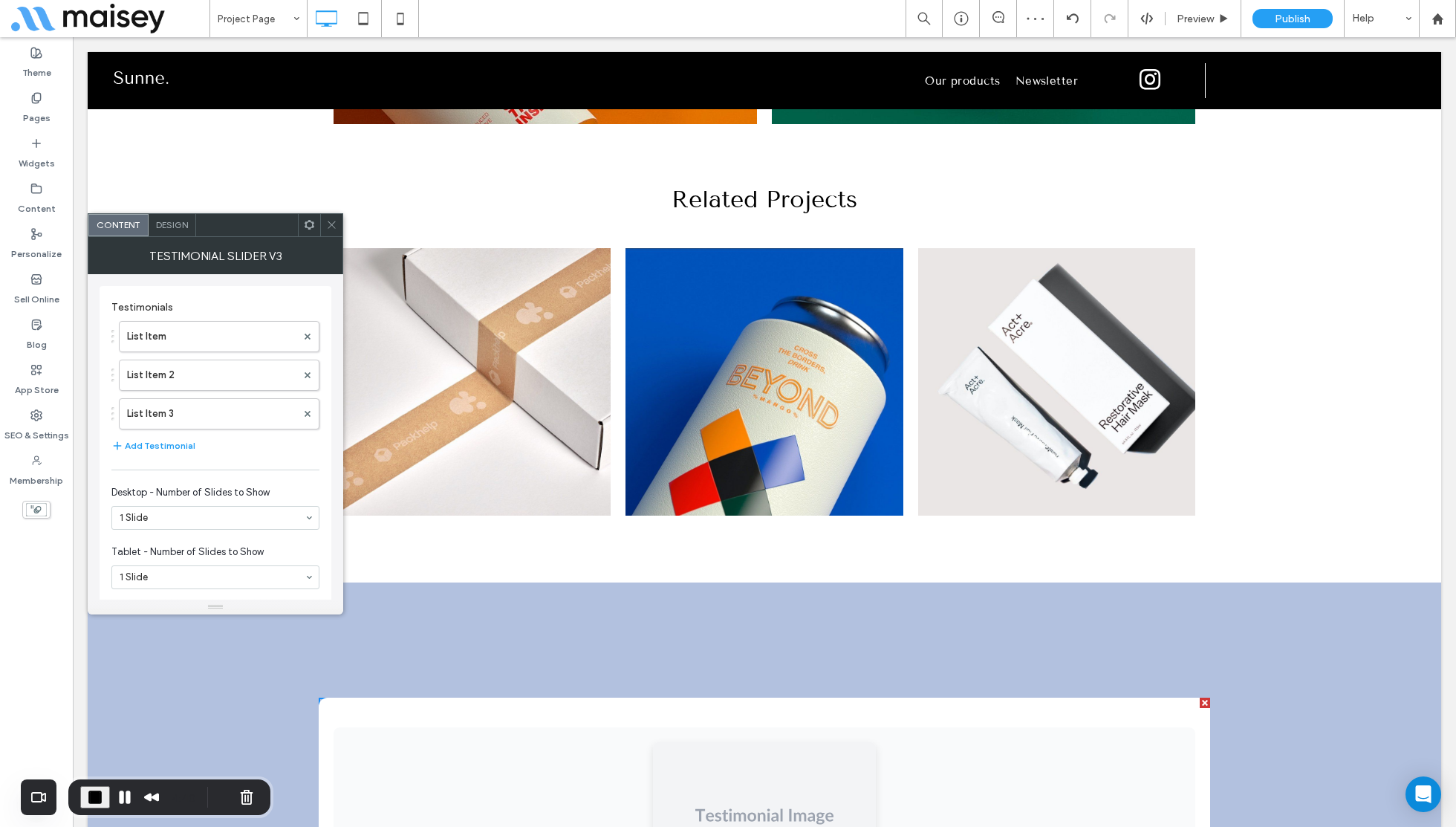
scroll to position [3236, 0]
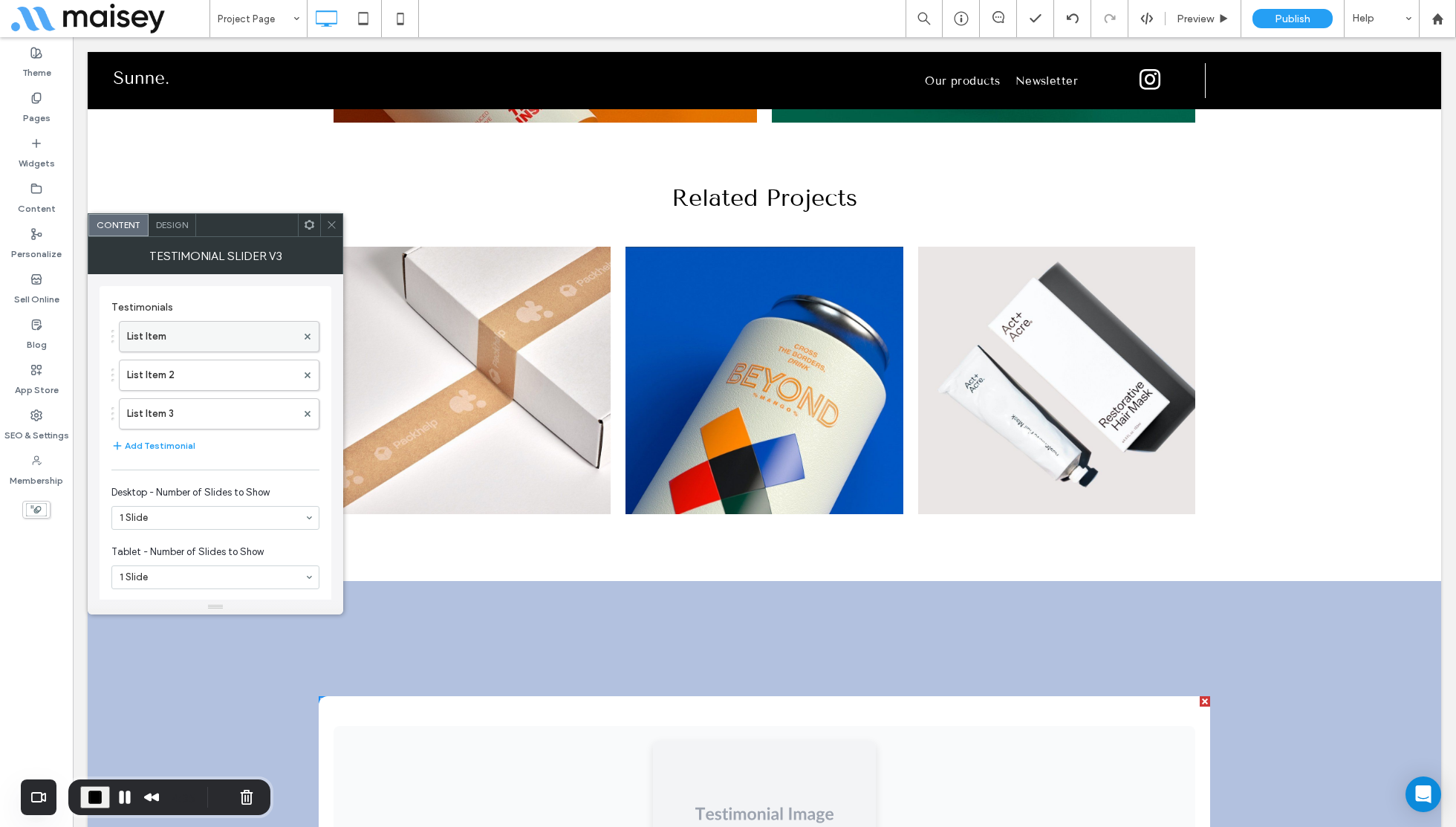
click at [158, 334] on label "List Item" at bounding box center [212, 336] width 170 height 29
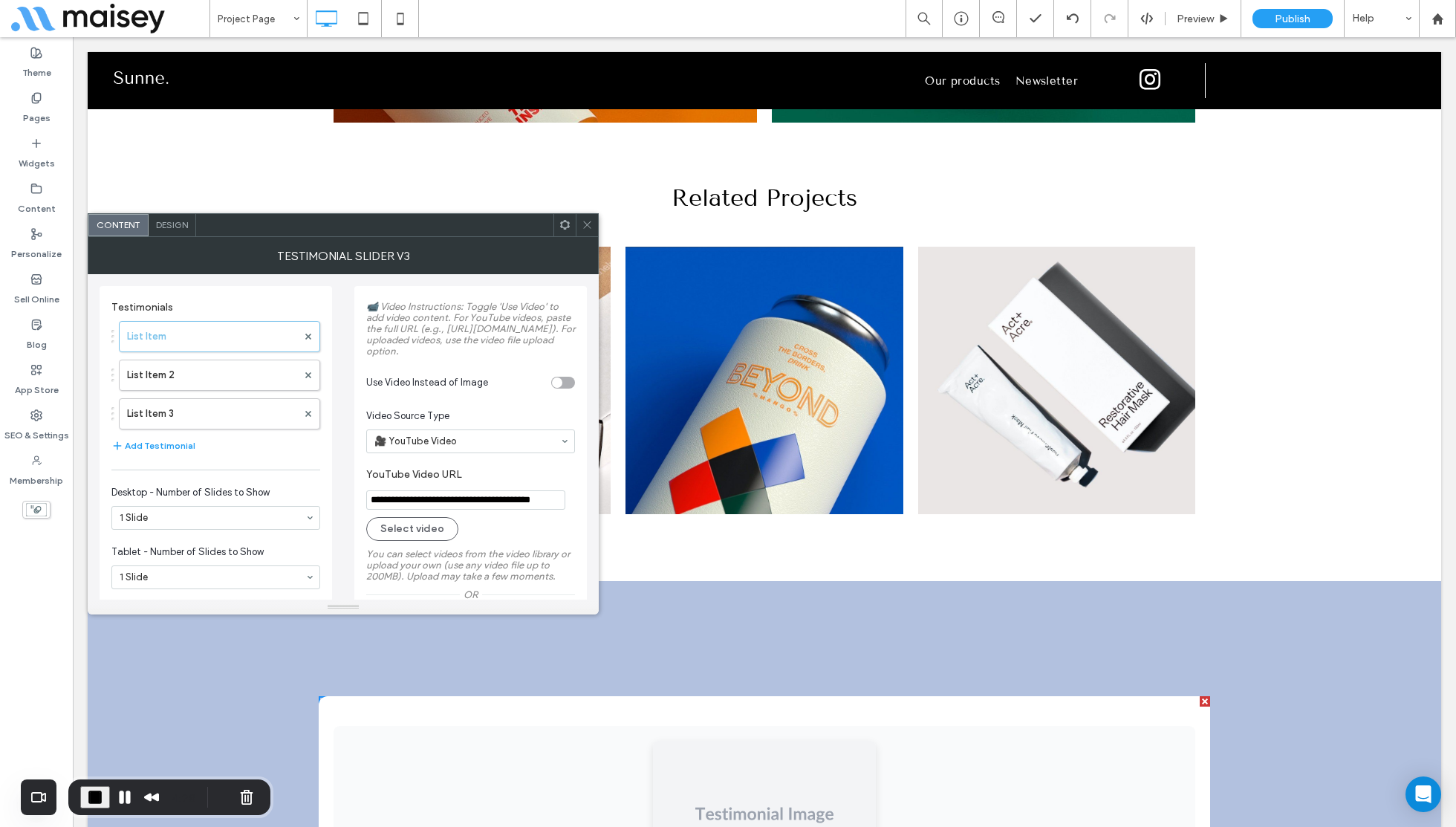
click at [564, 388] on div "toggle" at bounding box center [563, 382] width 24 height 12
click at [452, 510] on input "**********" at bounding box center [465, 500] width 199 height 20
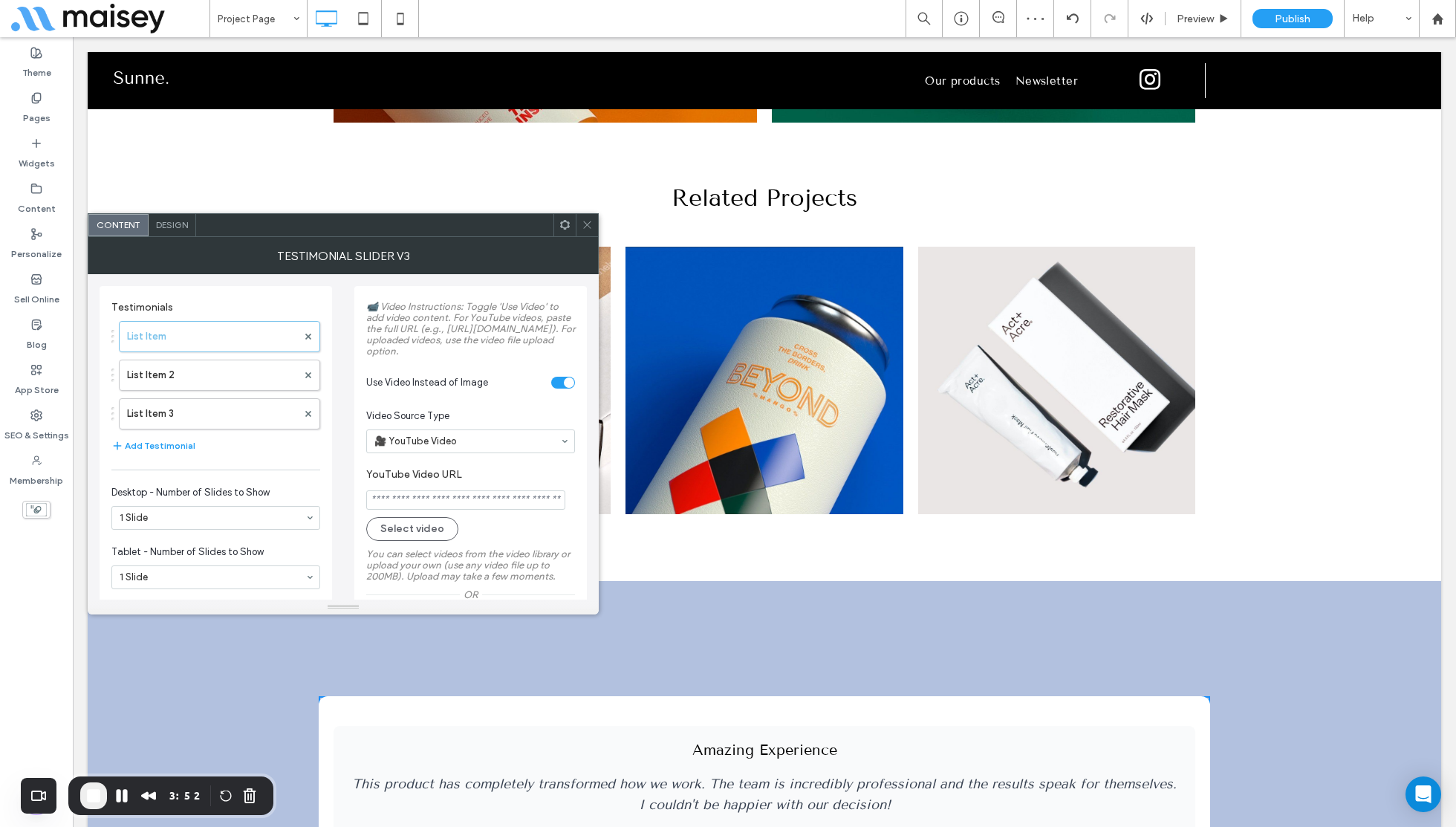
paste input "**********"
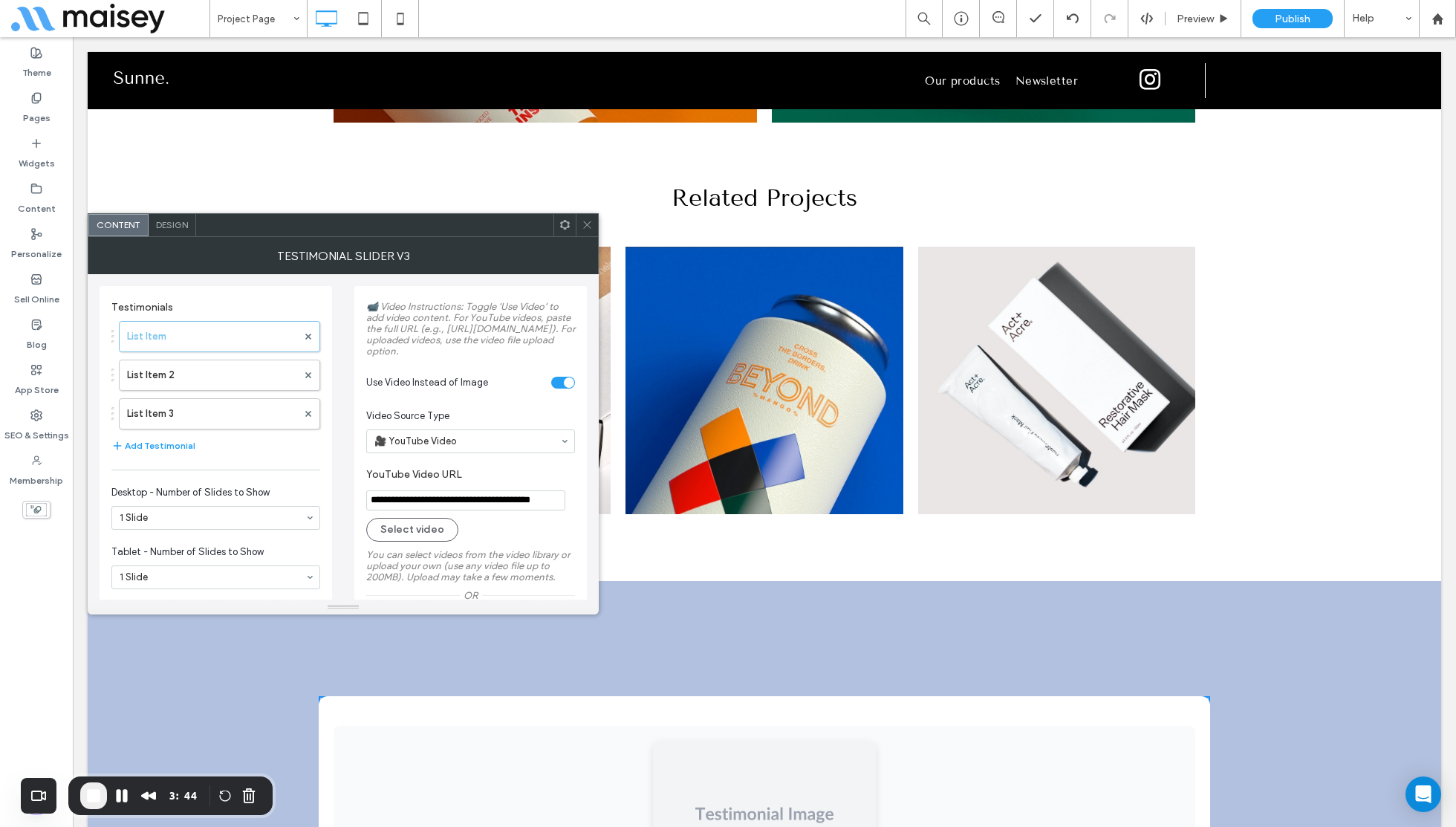
type input "**********"
click at [557, 388] on div "toggle" at bounding box center [563, 382] width 24 height 12
click at [557, 388] on div "toggle" at bounding box center [557, 382] width 11 height 11
click at [588, 223] on use at bounding box center [587, 225] width 7 height 7
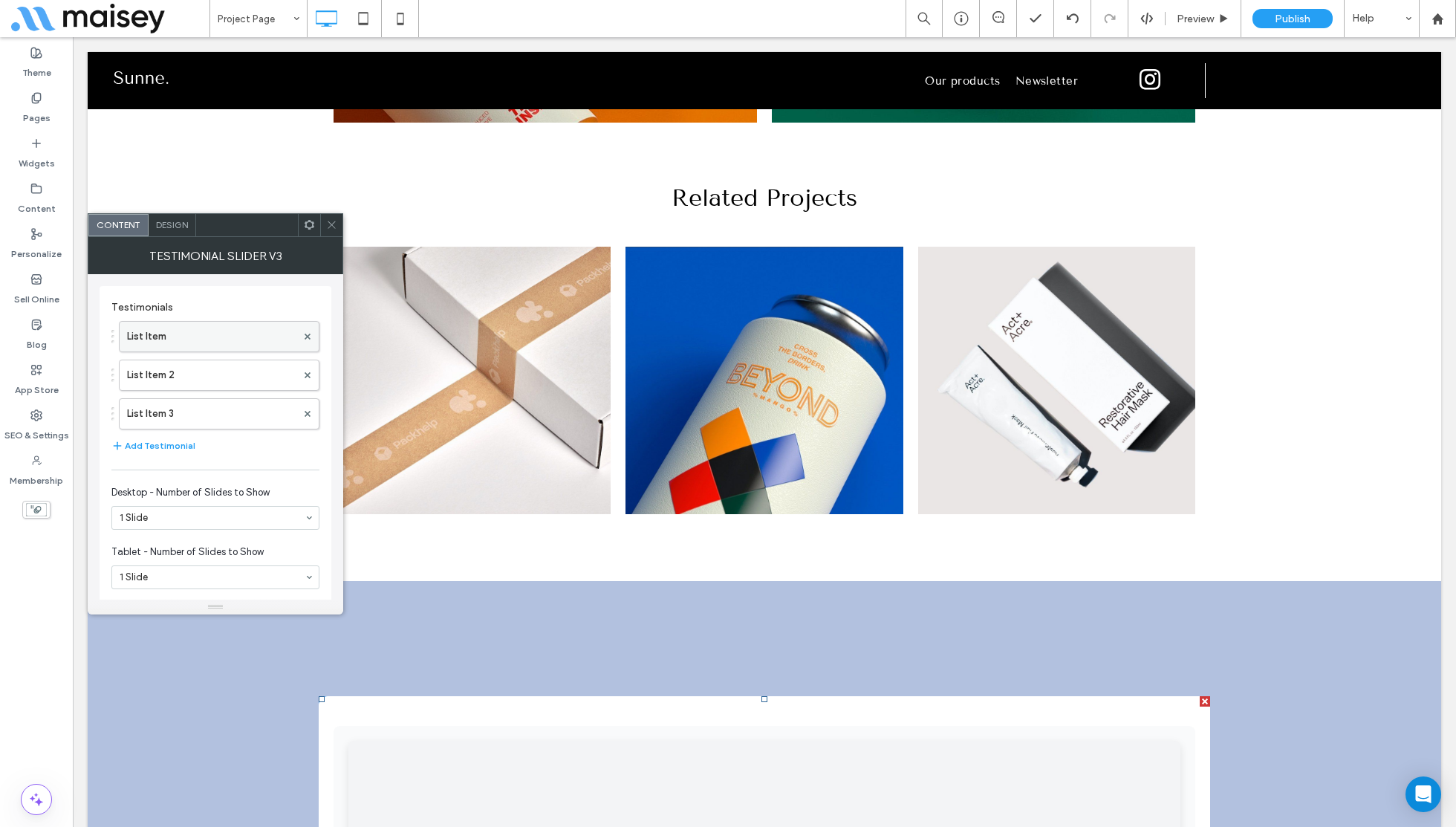
click at [205, 325] on label "List Item" at bounding box center [212, 336] width 170 height 29
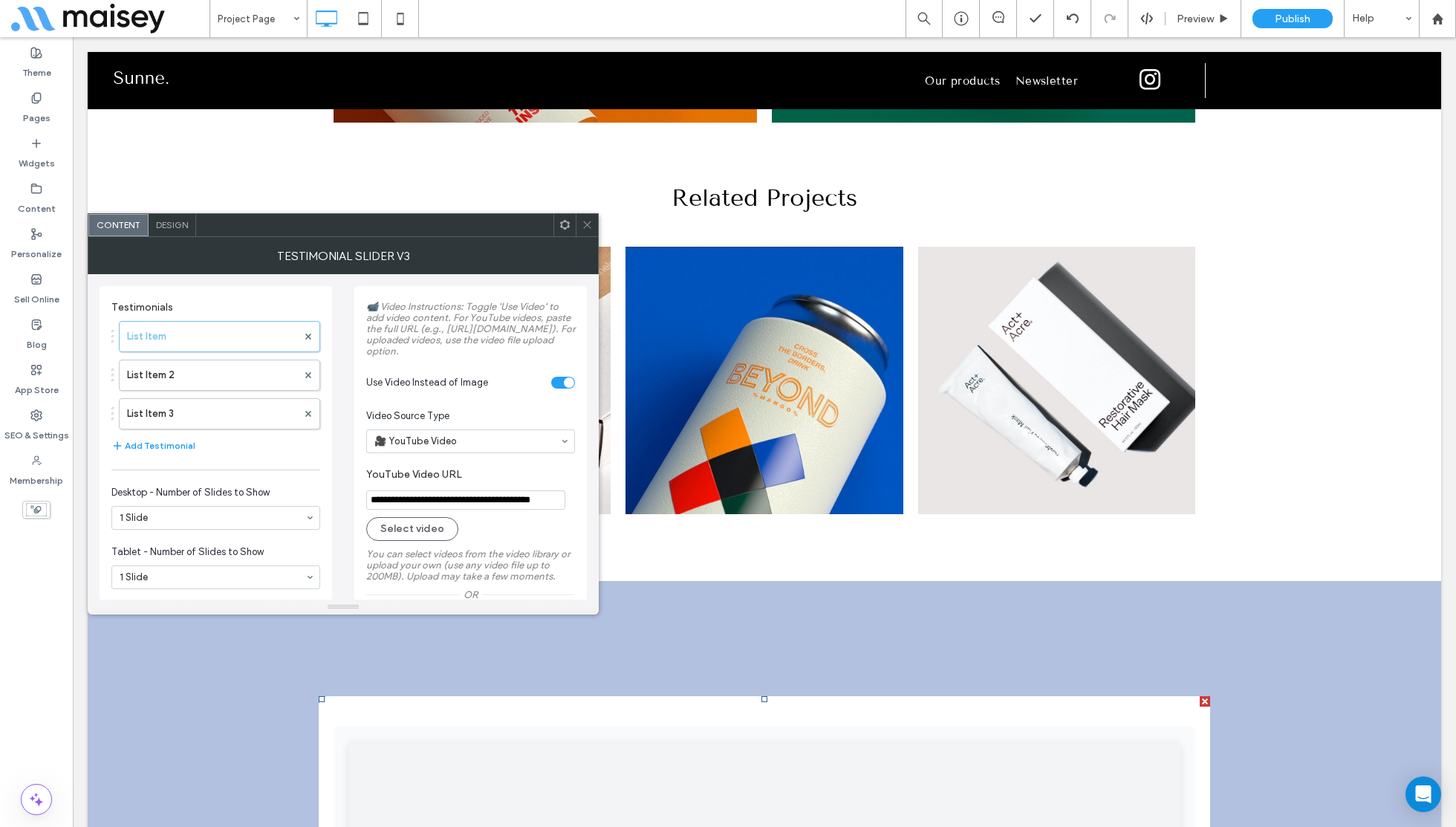
click at [496, 510] on input "**********" at bounding box center [465, 500] width 199 height 20
paste input "YouTube Video URL"
type input "**********"
click at [590, 218] on span at bounding box center [587, 225] width 11 height 22
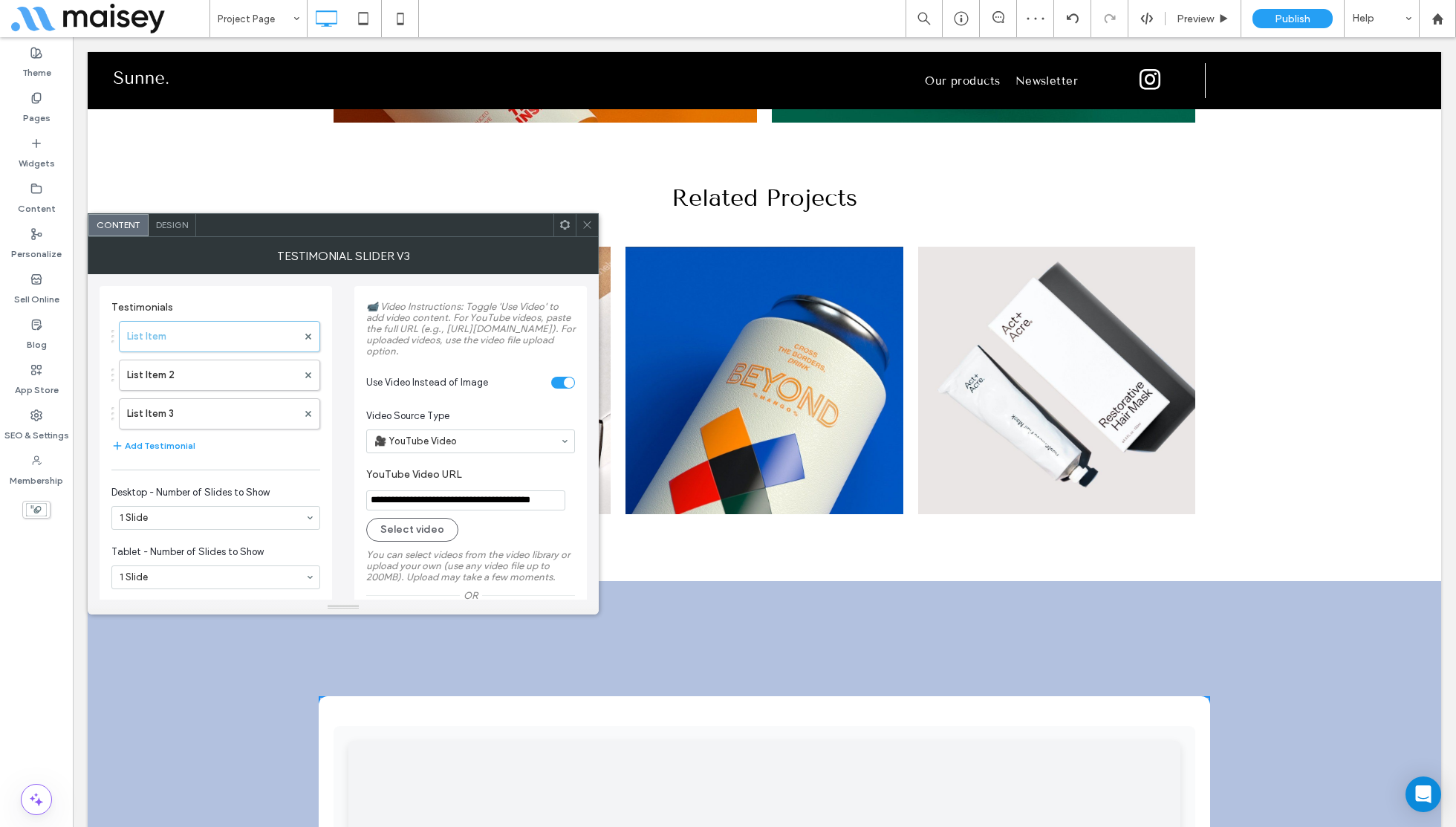
scroll to position [0, 0]
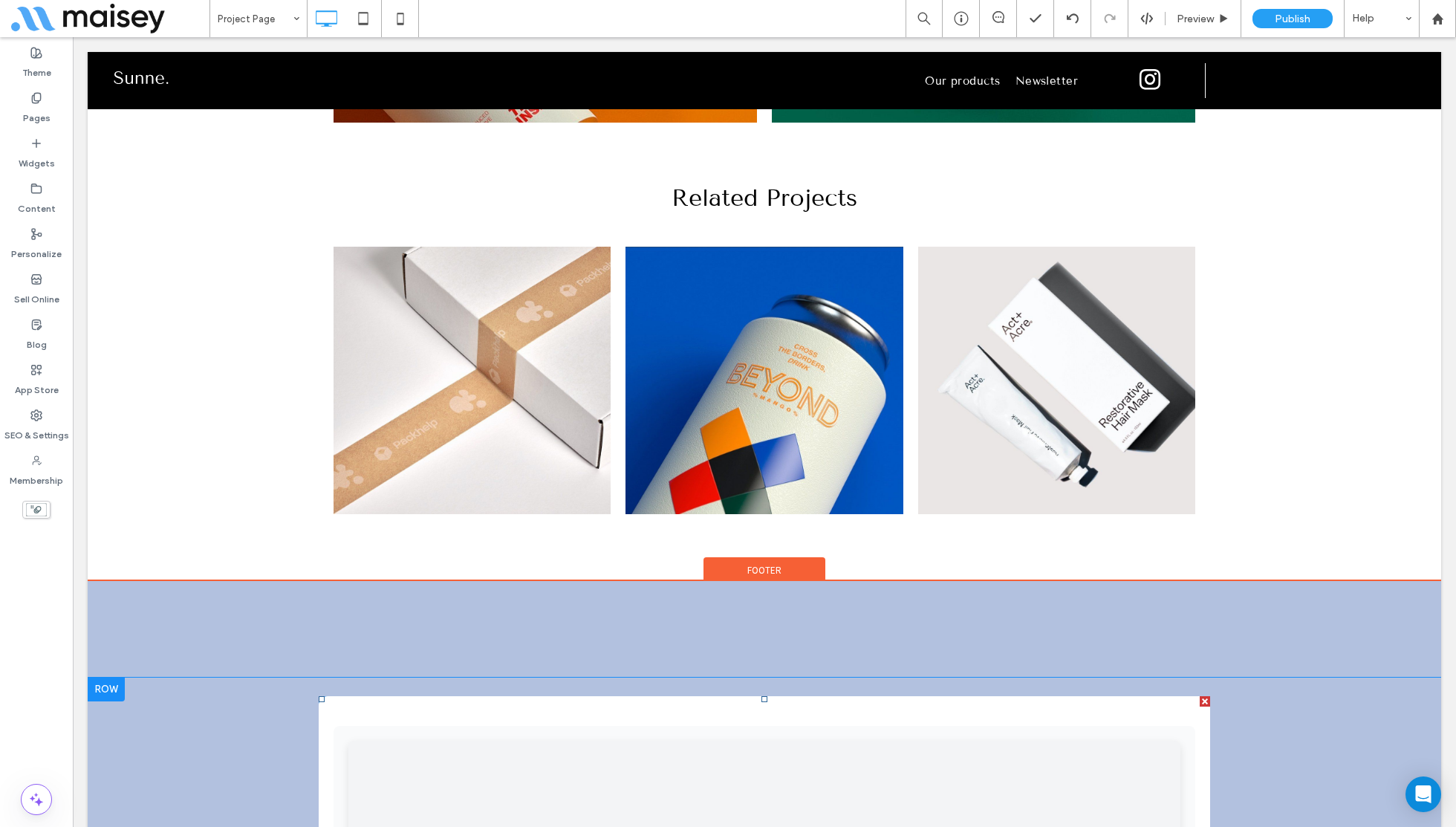
click at [1204, 696] on div at bounding box center [1205, 701] width 11 height 11
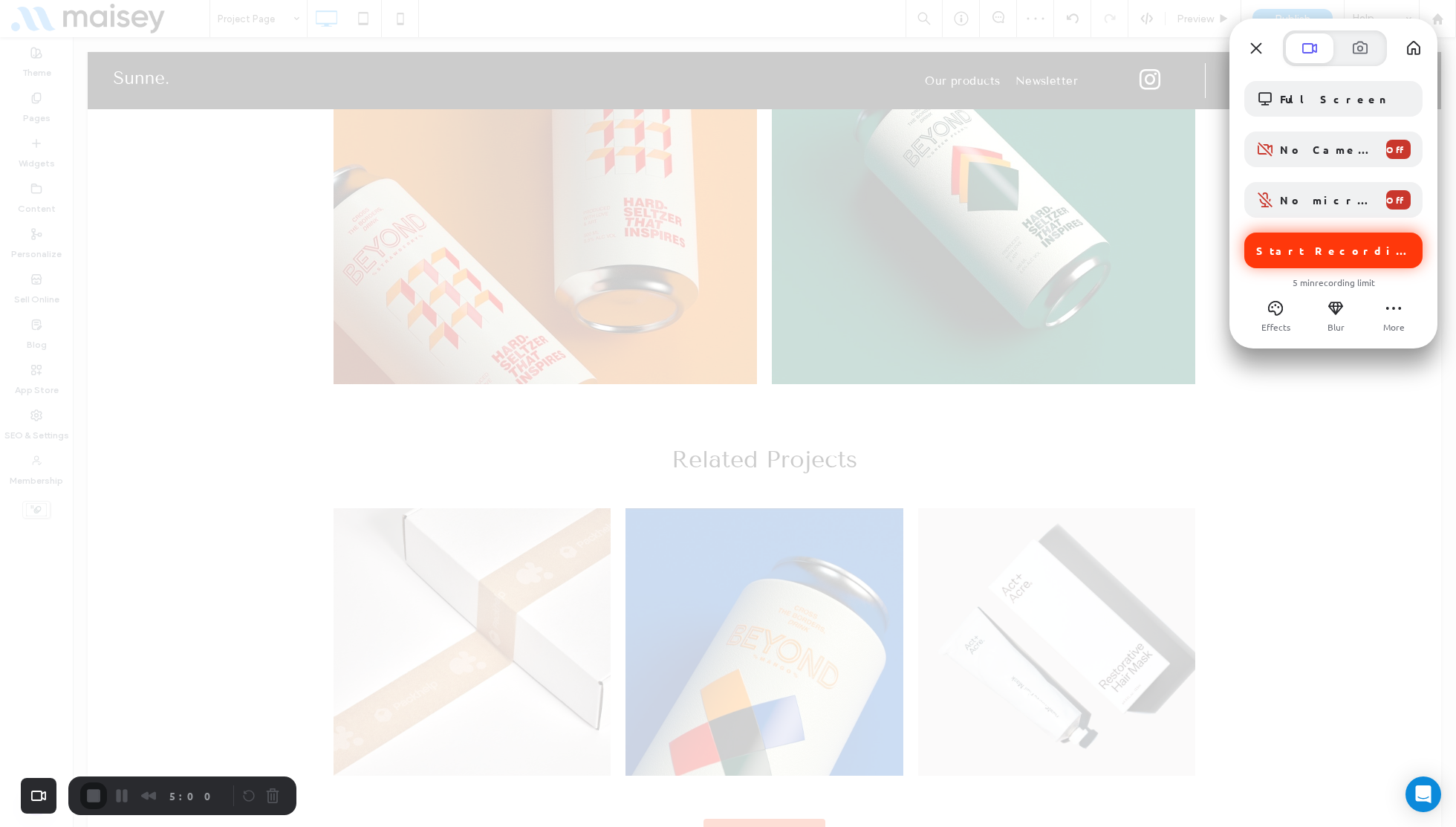
click at [1310, 240] on div "Start Recording" at bounding box center [1334, 250] width 179 height 36
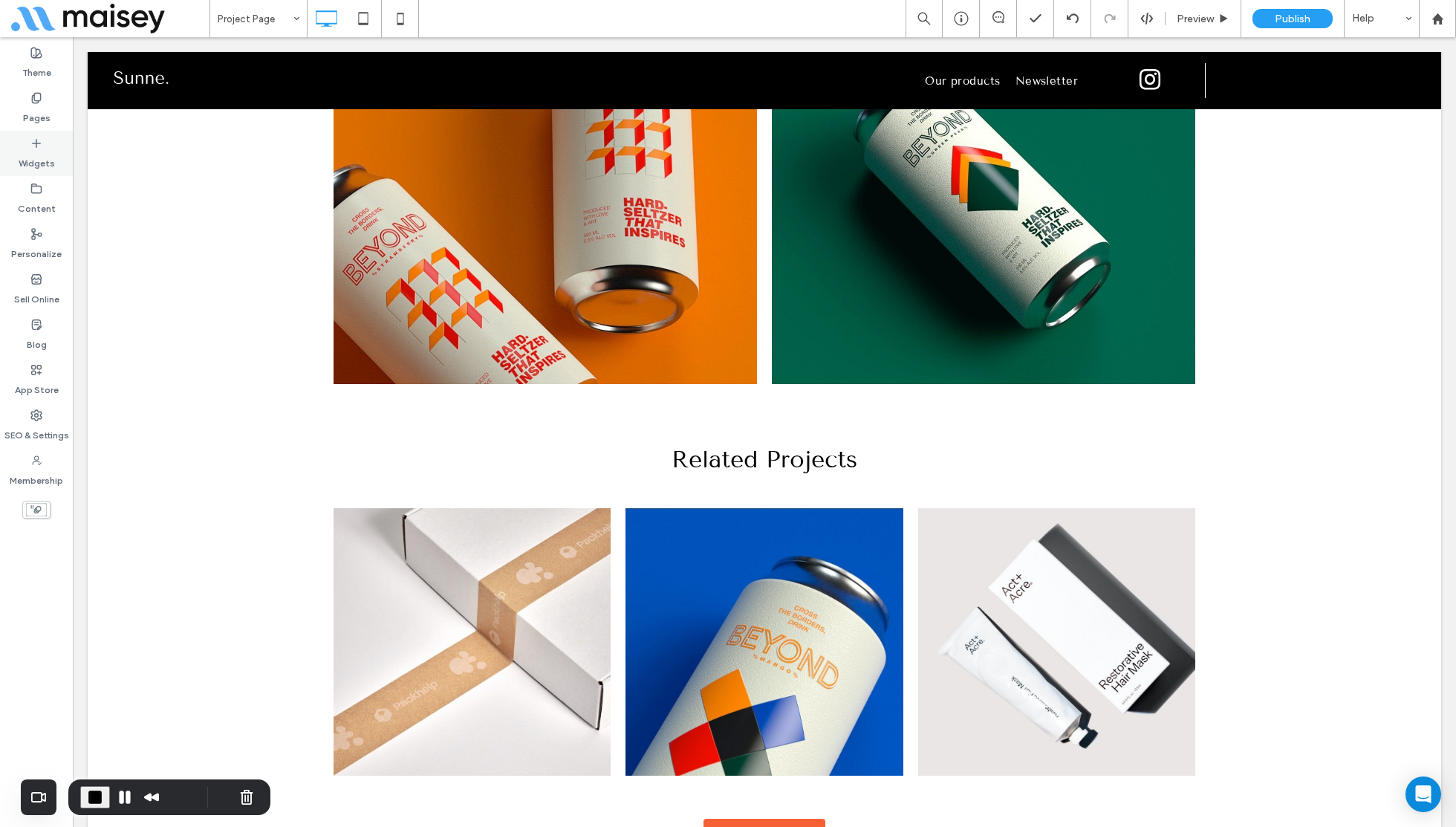
click at [38, 155] on label "Widgets" at bounding box center [37, 159] width 37 height 21
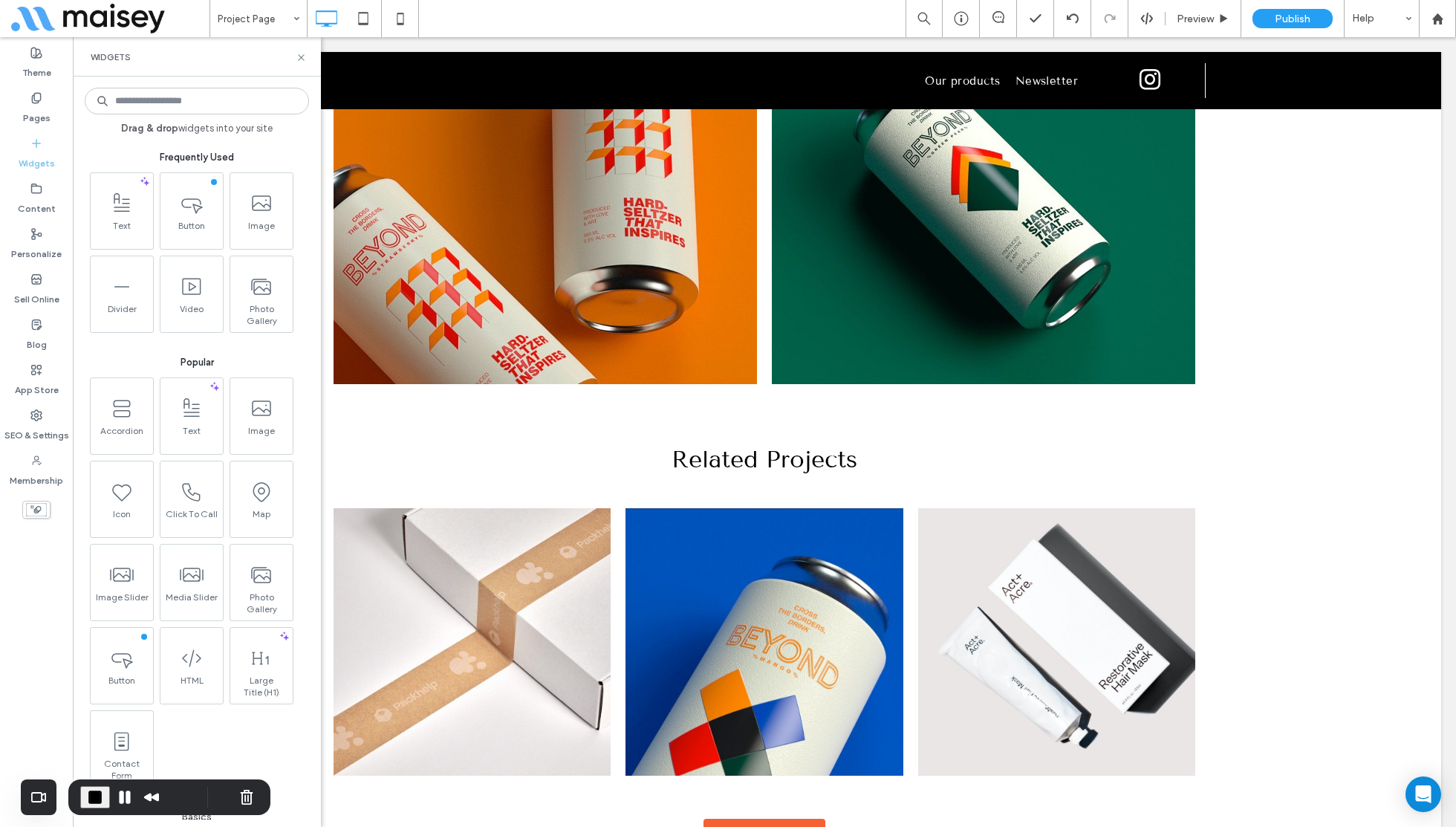
click at [137, 101] on input at bounding box center [197, 101] width 224 height 27
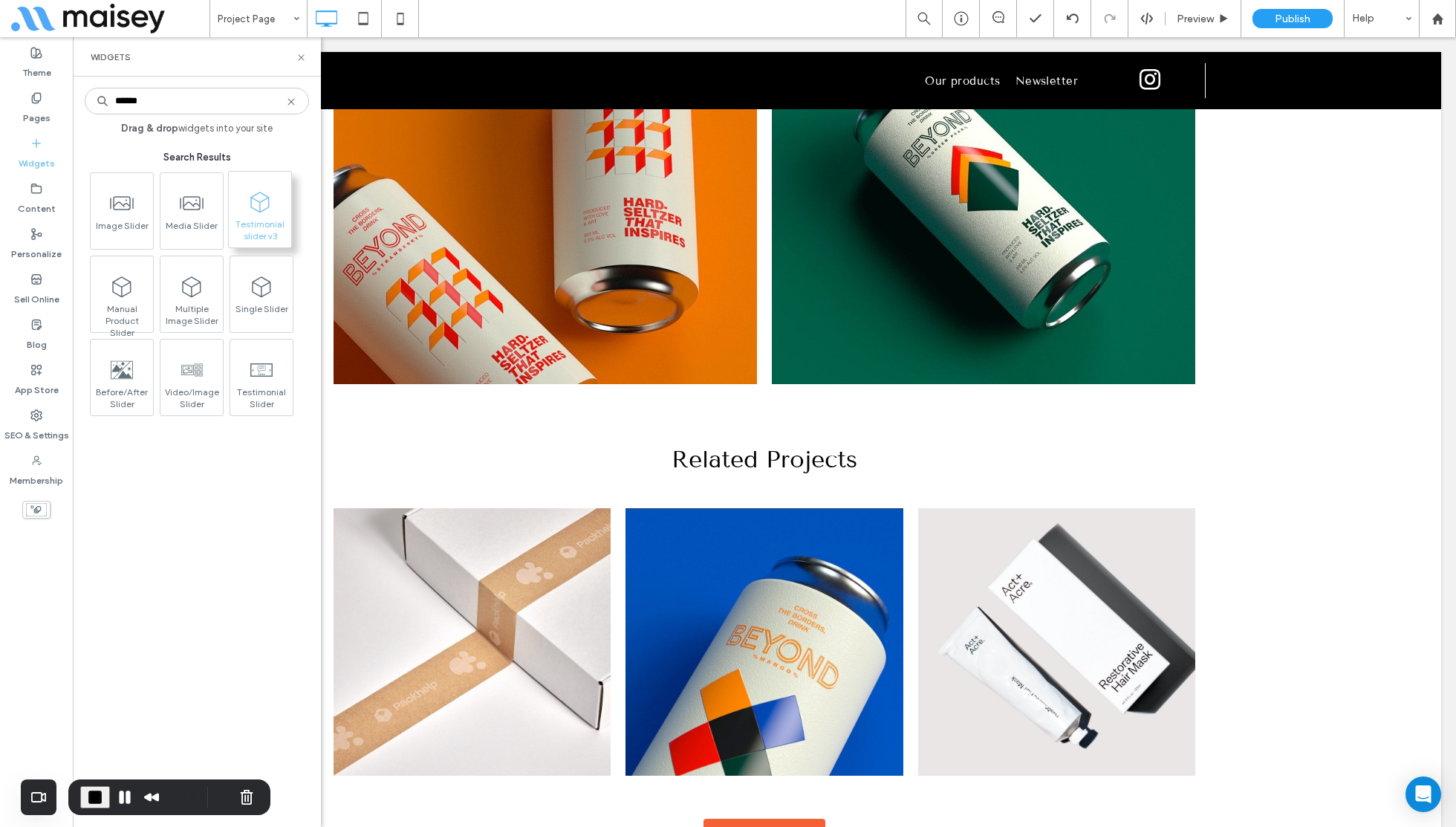
type input "******"
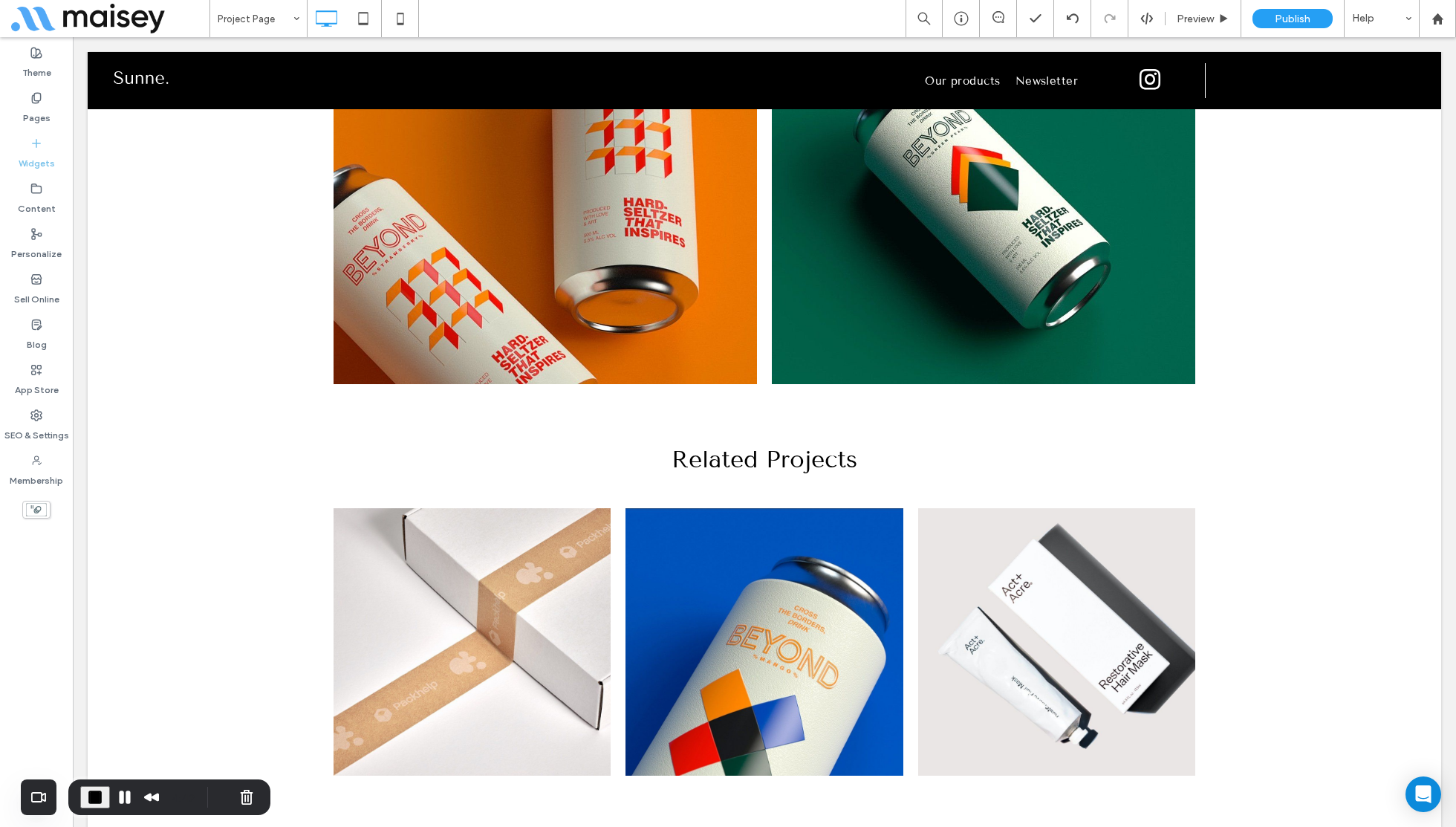
drag, startPoint x: 274, startPoint y: 236, endPoint x: 513, endPoint y: 569, distance: 409.9
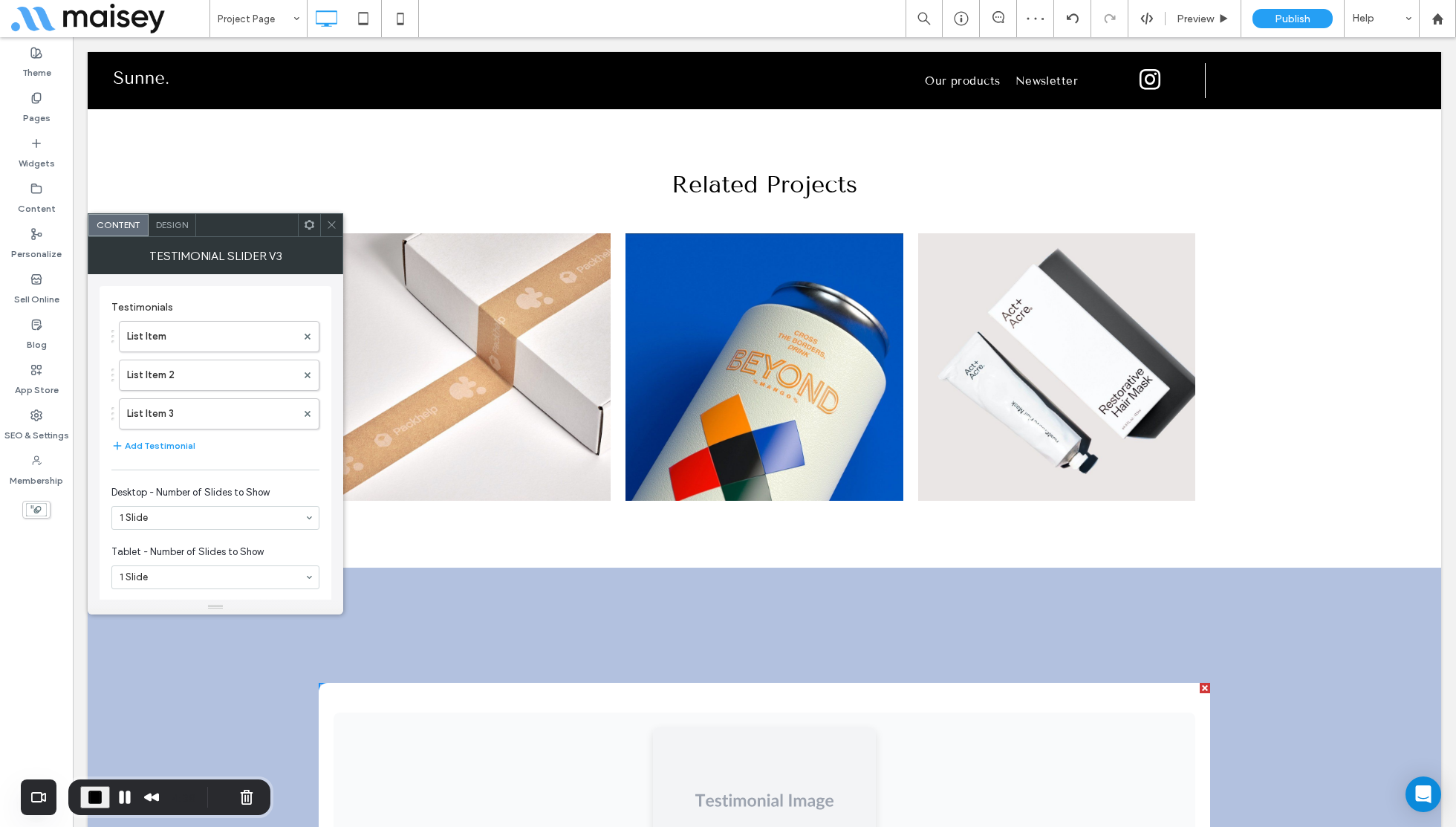
scroll to position [3247, 0]
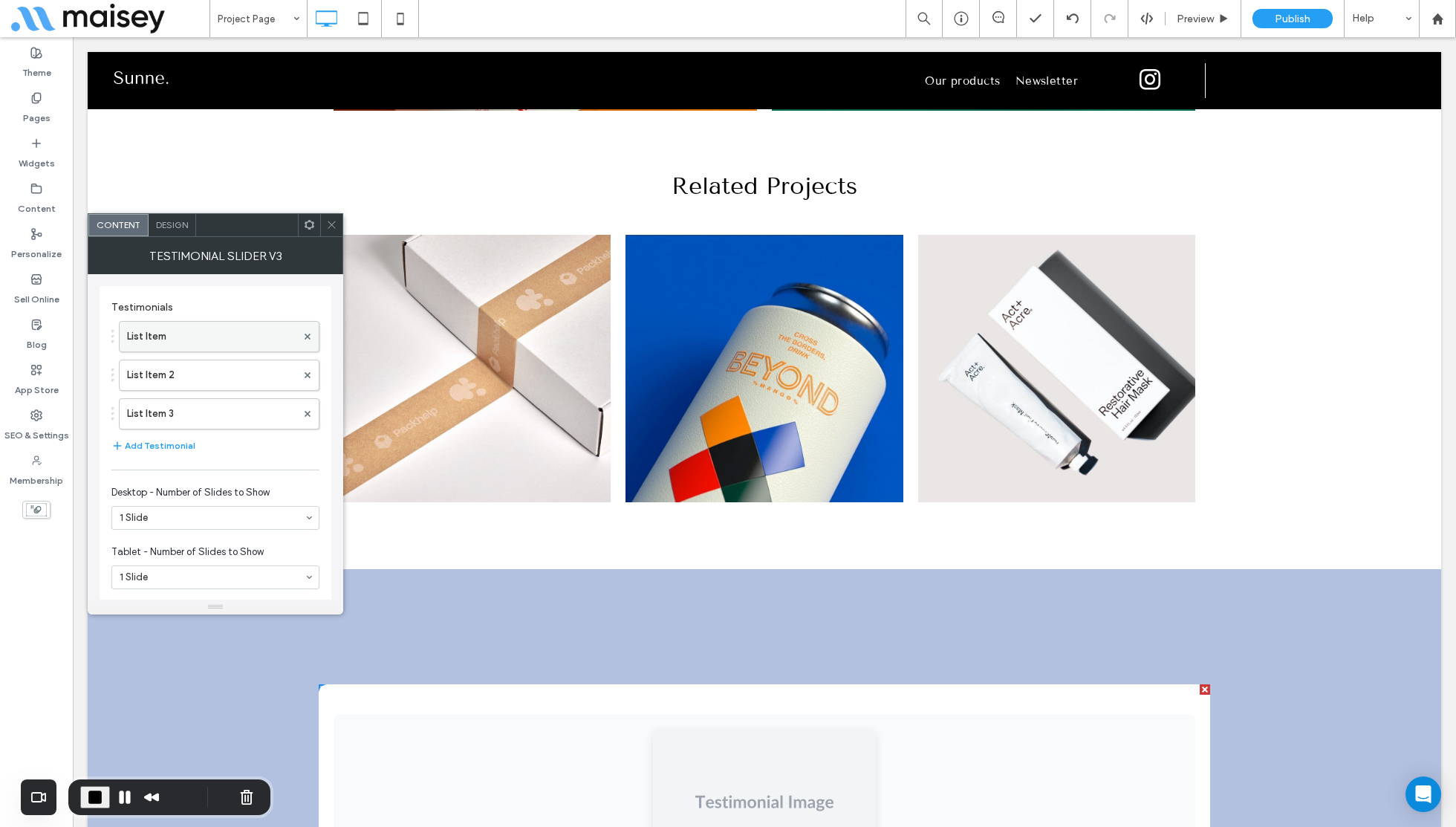
click at [161, 329] on label "List Item" at bounding box center [212, 336] width 170 height 29
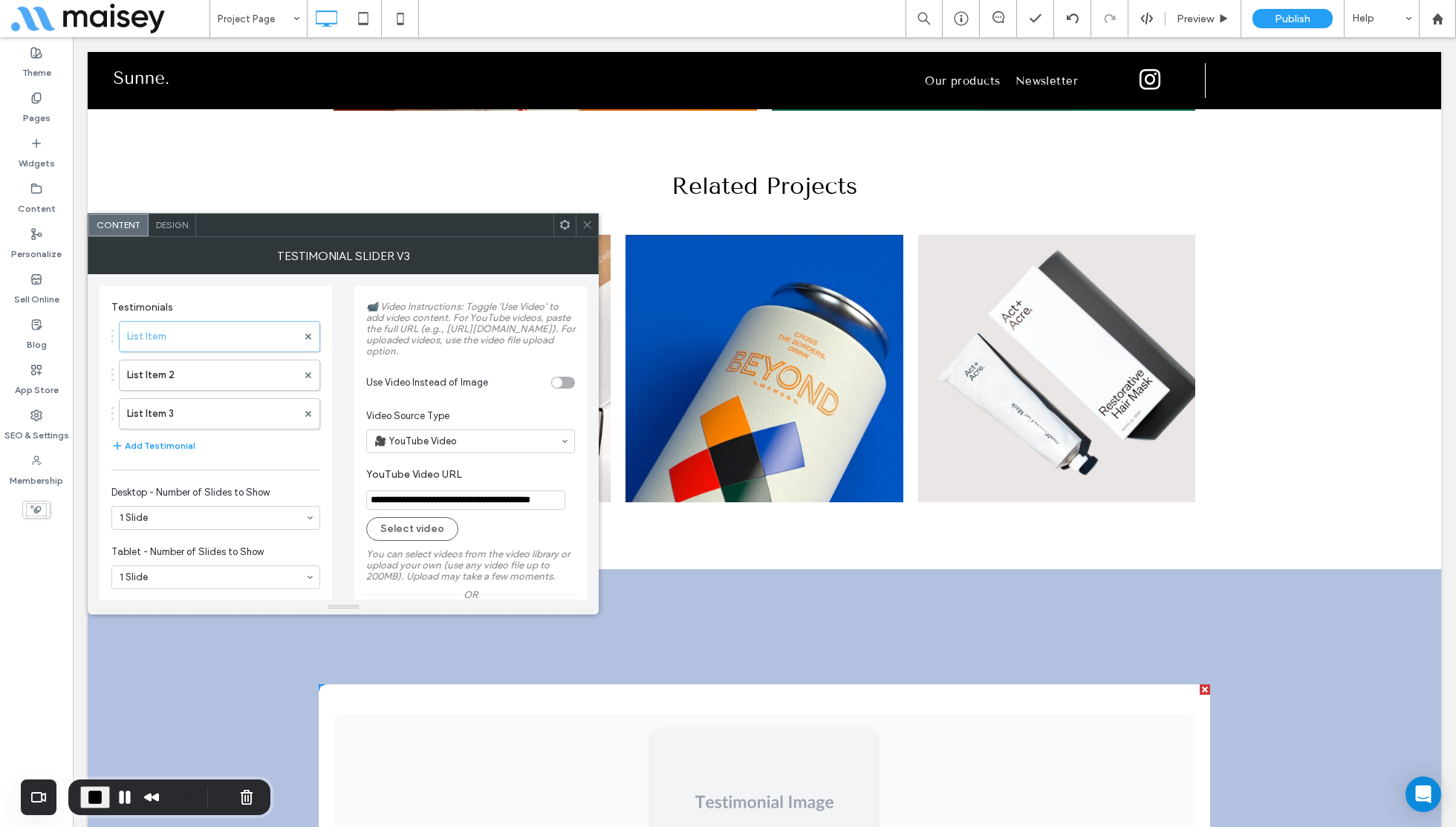
click at [564, 388] on div "toggle" at bounding box center [563, 382] width 24 height 12
click at [445, 510] on input "**********" at bounding box center [465, 500] width 199 height 20
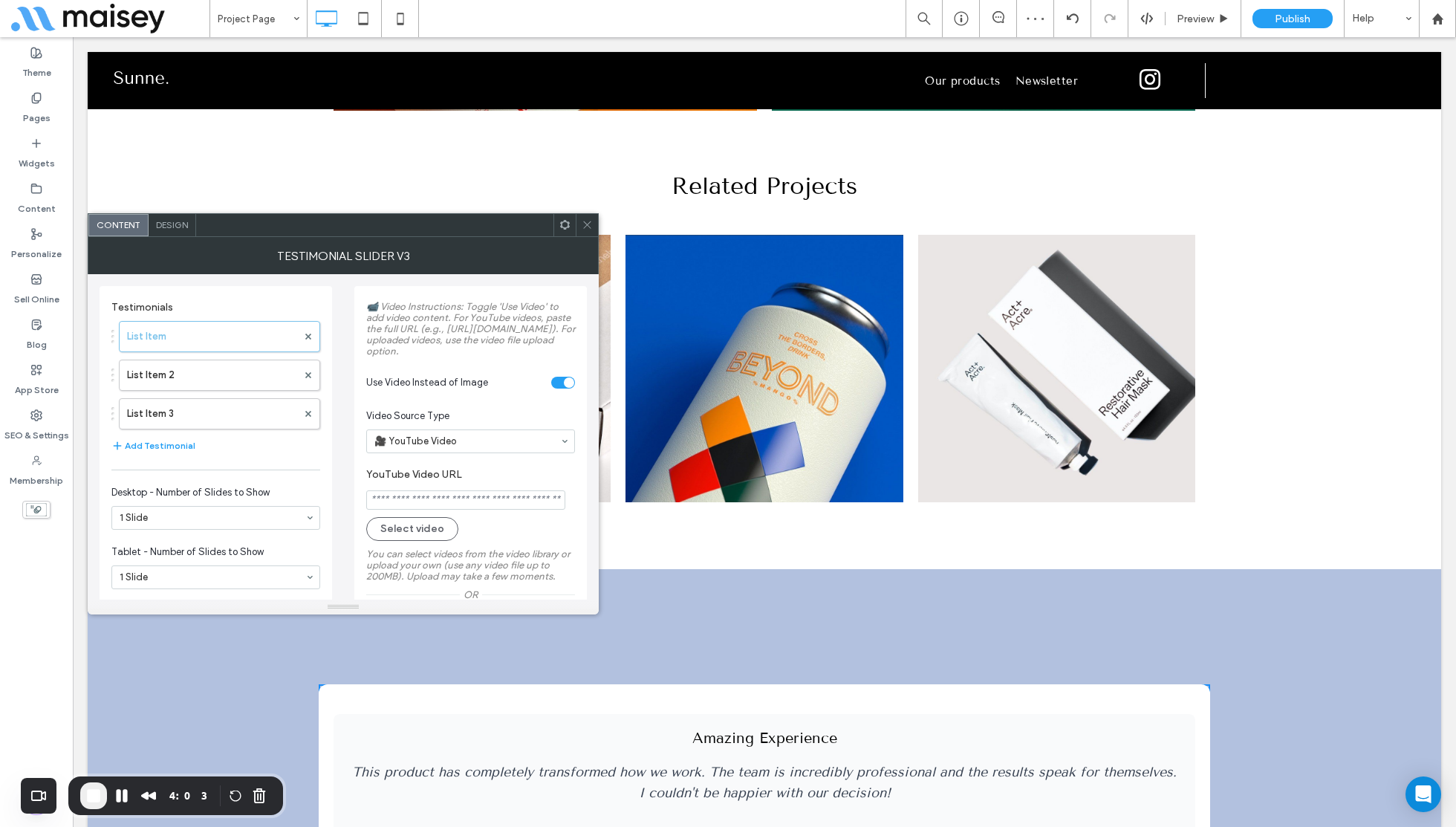
paste input "**********"
type input "**********"
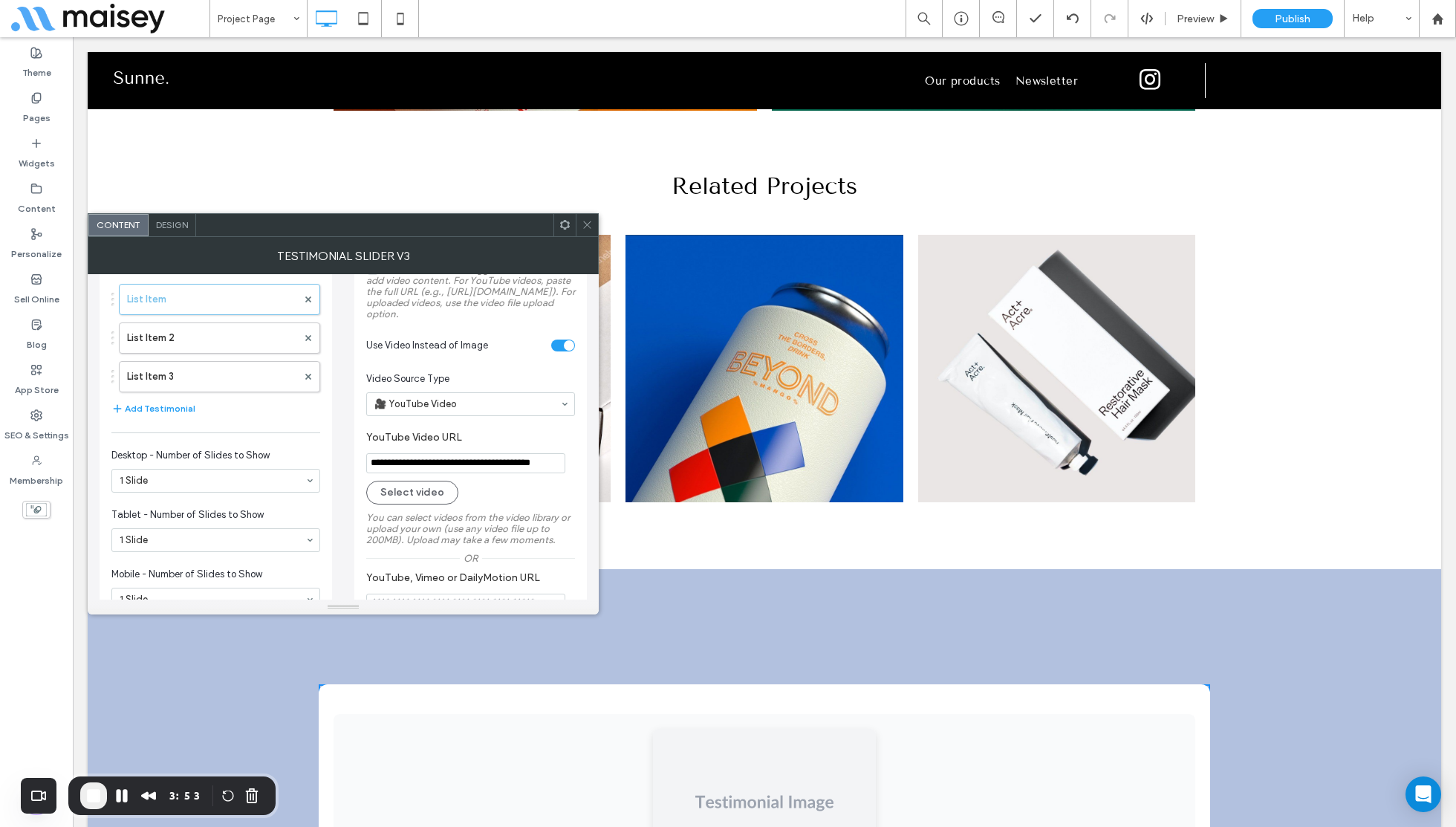
scroll to position [0, 0]
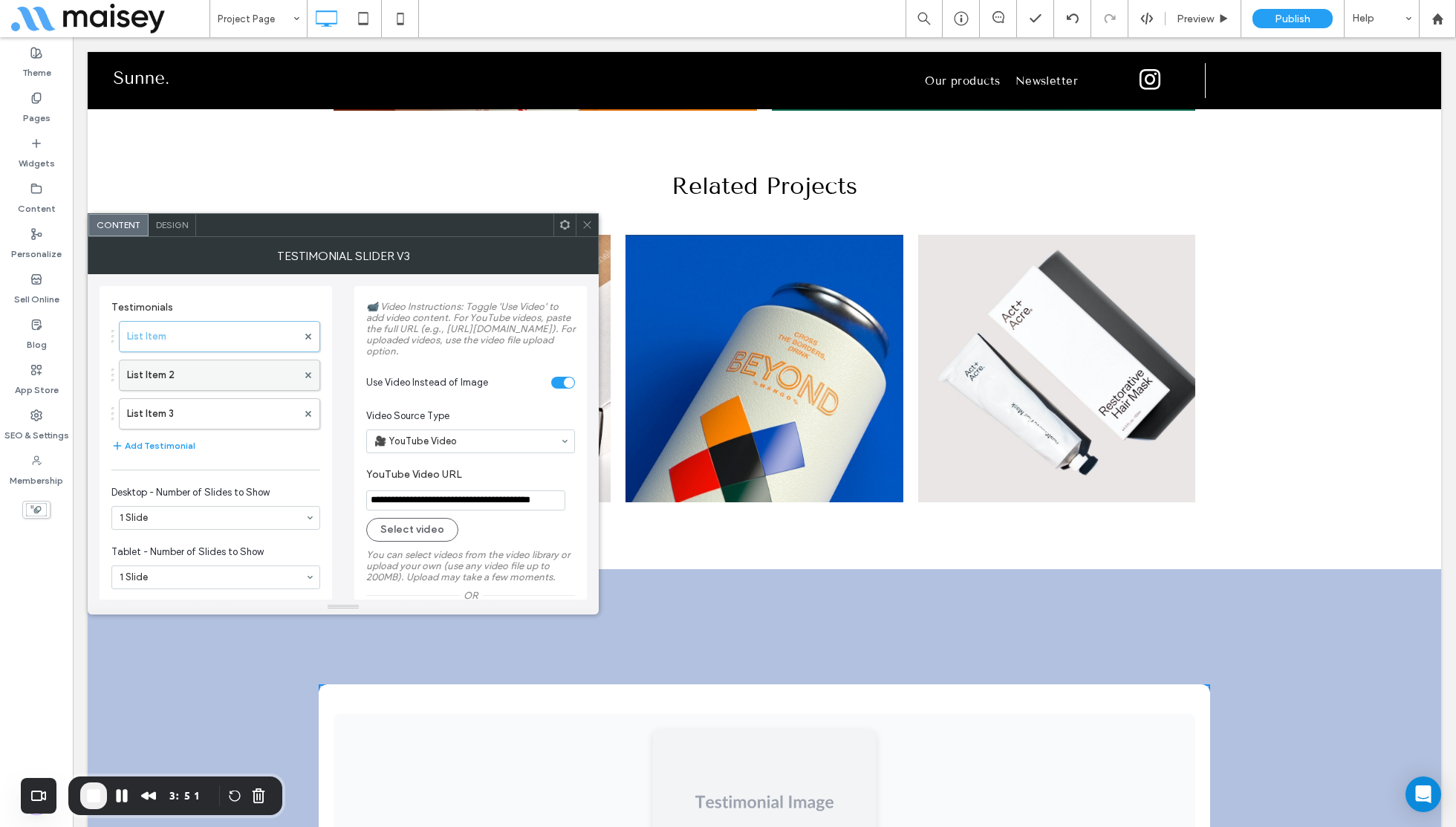
click at [155, 375] on label "List Item 2" at bounding box center [212, 374] width 170 height 29
click at [558, 392] on section "Use Video Instead of Image" at bounding box center [471, 383] width 209 height 38
click at [561, 388] on div "toggle" at bounding box center [563, 382] width 24 height 12
click at [431, 510] on input "**********" at bounding box center [465, 500] width 199 height 20
paste input "**********"
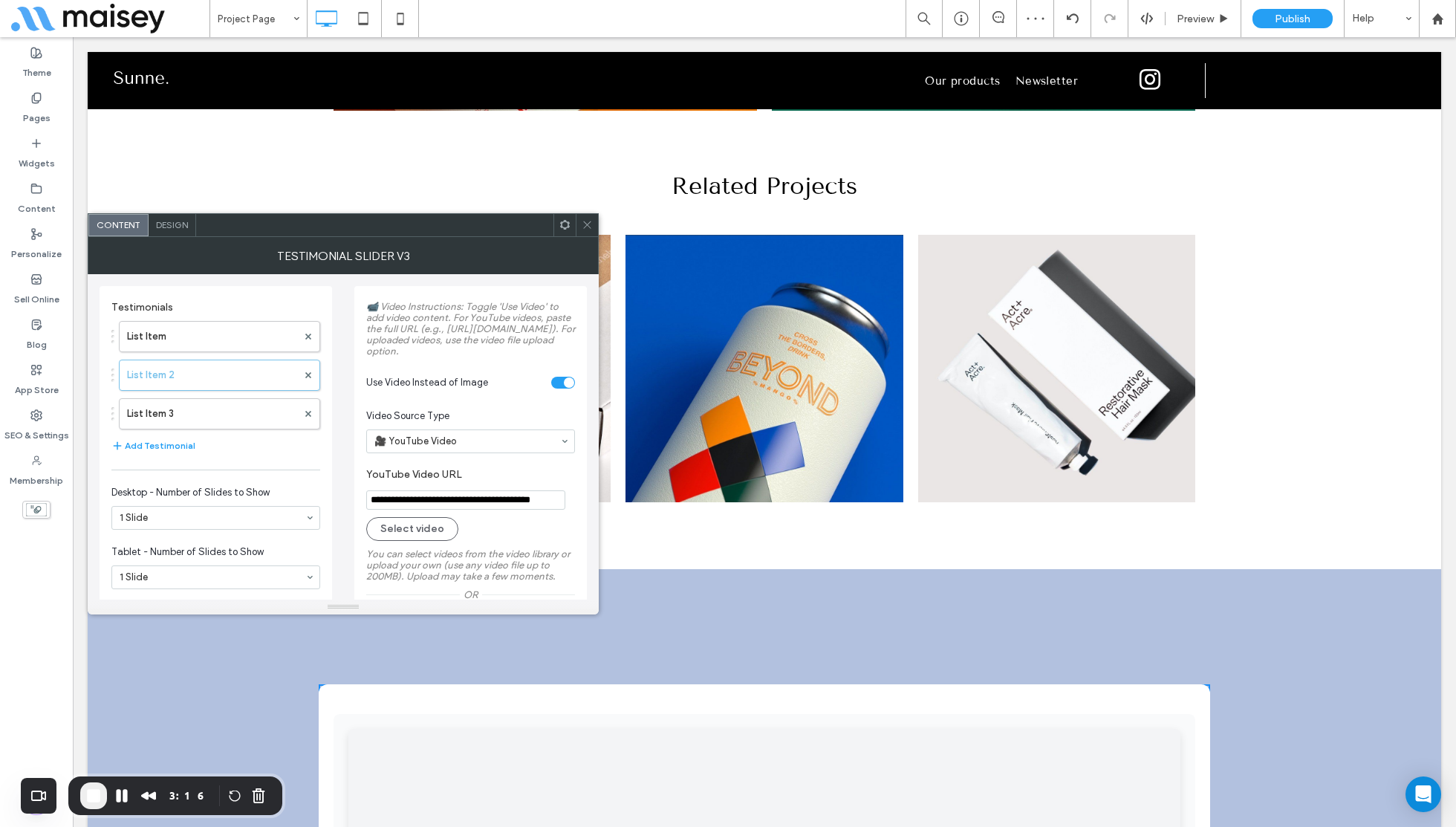
scroll to position [0, 32]
type input "**********"
click at [591, 221] on icon at bounding box center [587, 224] width 11 height 11
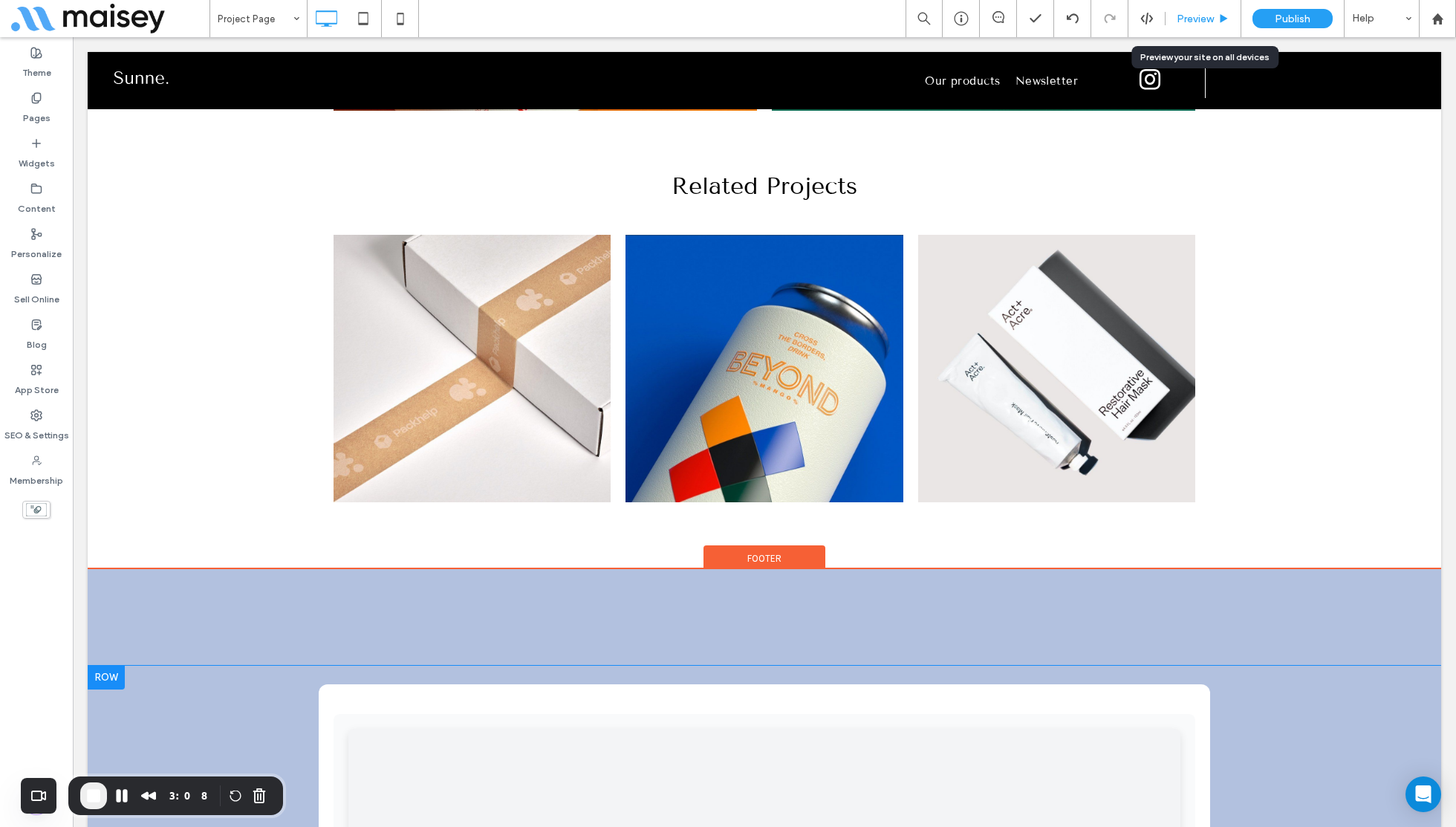
click at [1198, 15] on span "Preview" at bounding box center [1195, 19] width 38 height 13
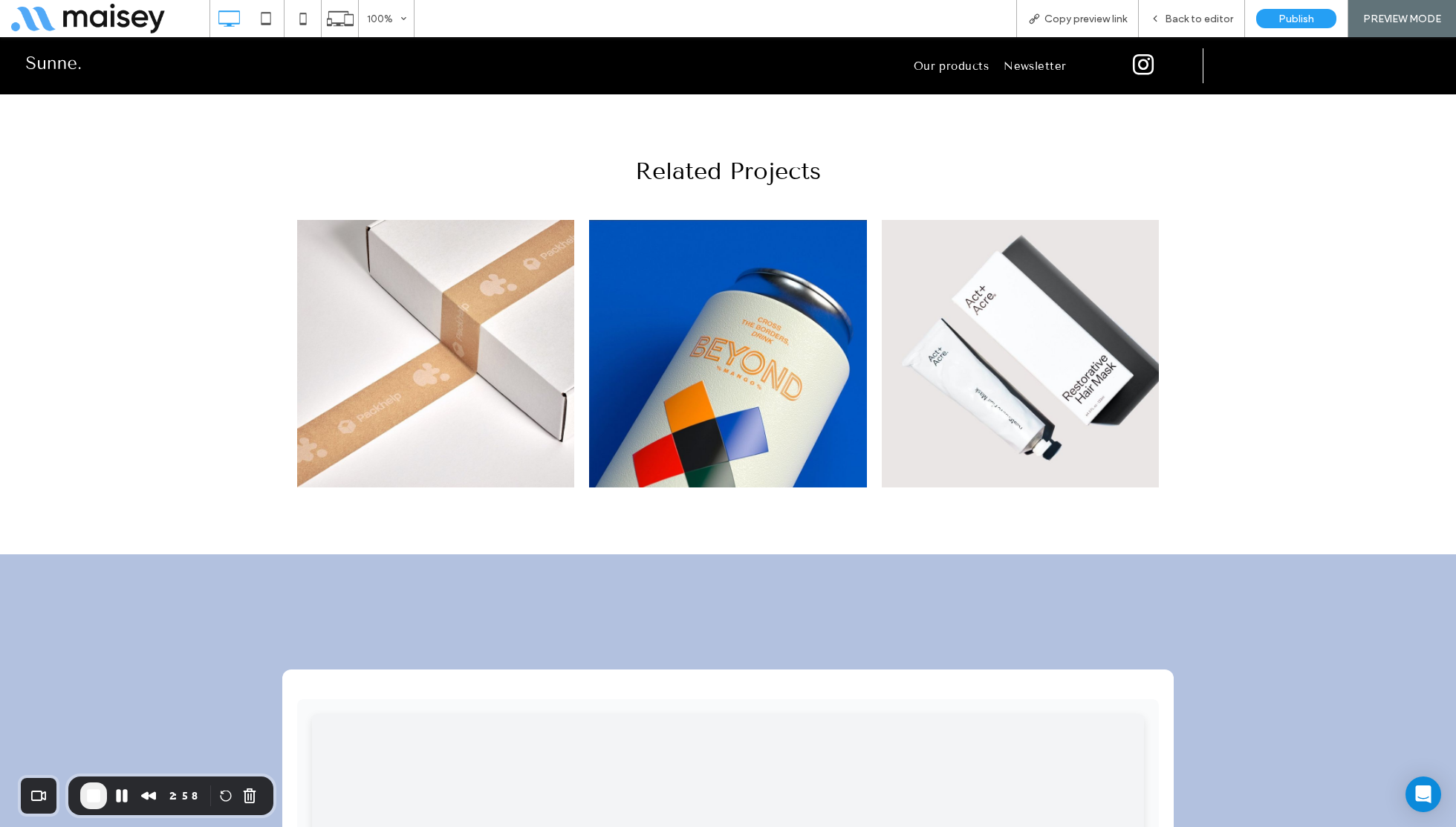
click at [95, 792] on span "End Recording" at bounding box center [94, 796] width 18 height 18
click at [1197, 19] on span "Back to editor" at bounding box center [1199, 19] width 69 height 13
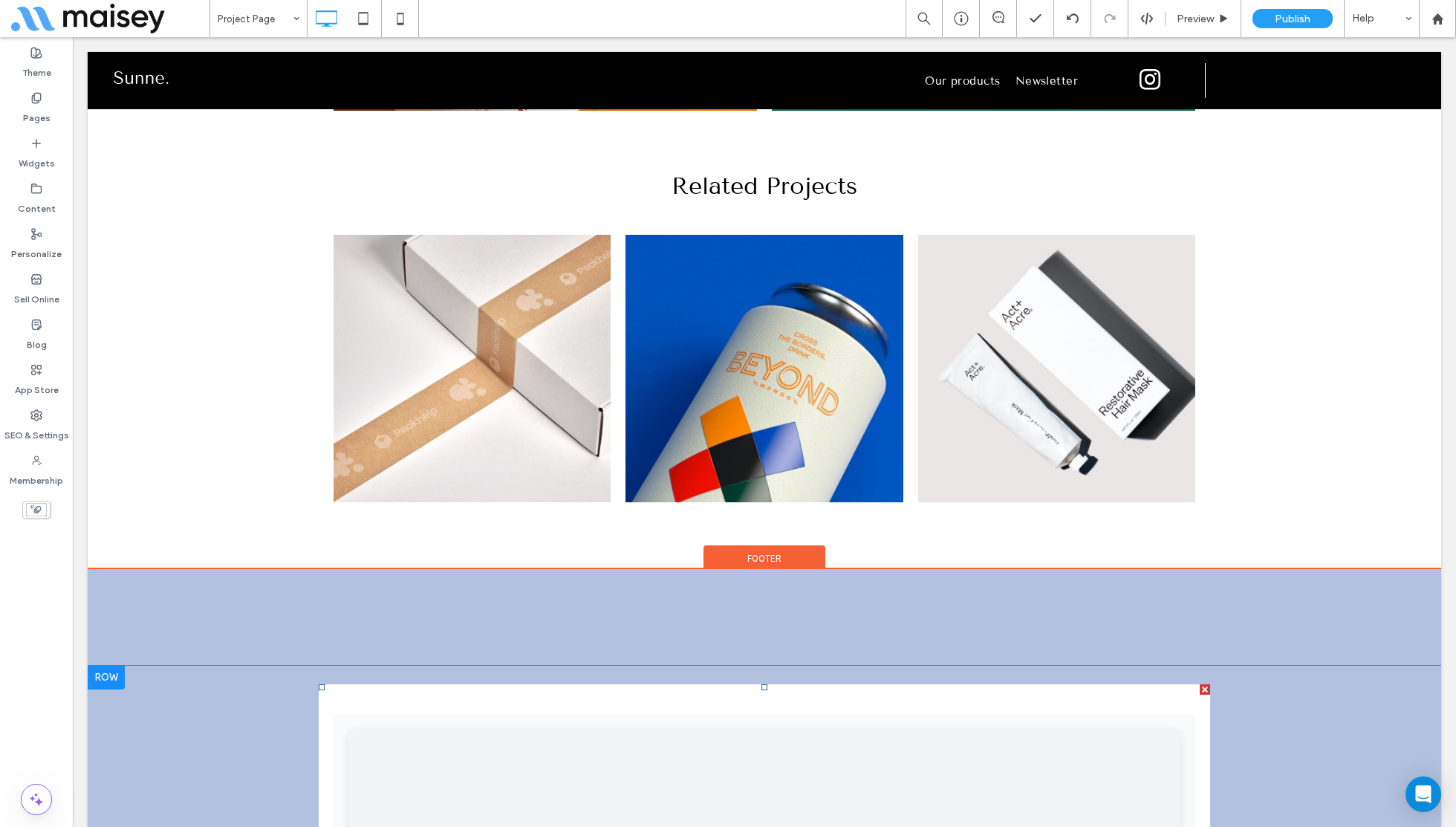
click at [1204, 684] on div at bounding box center [1205, 689] width 11 height 11
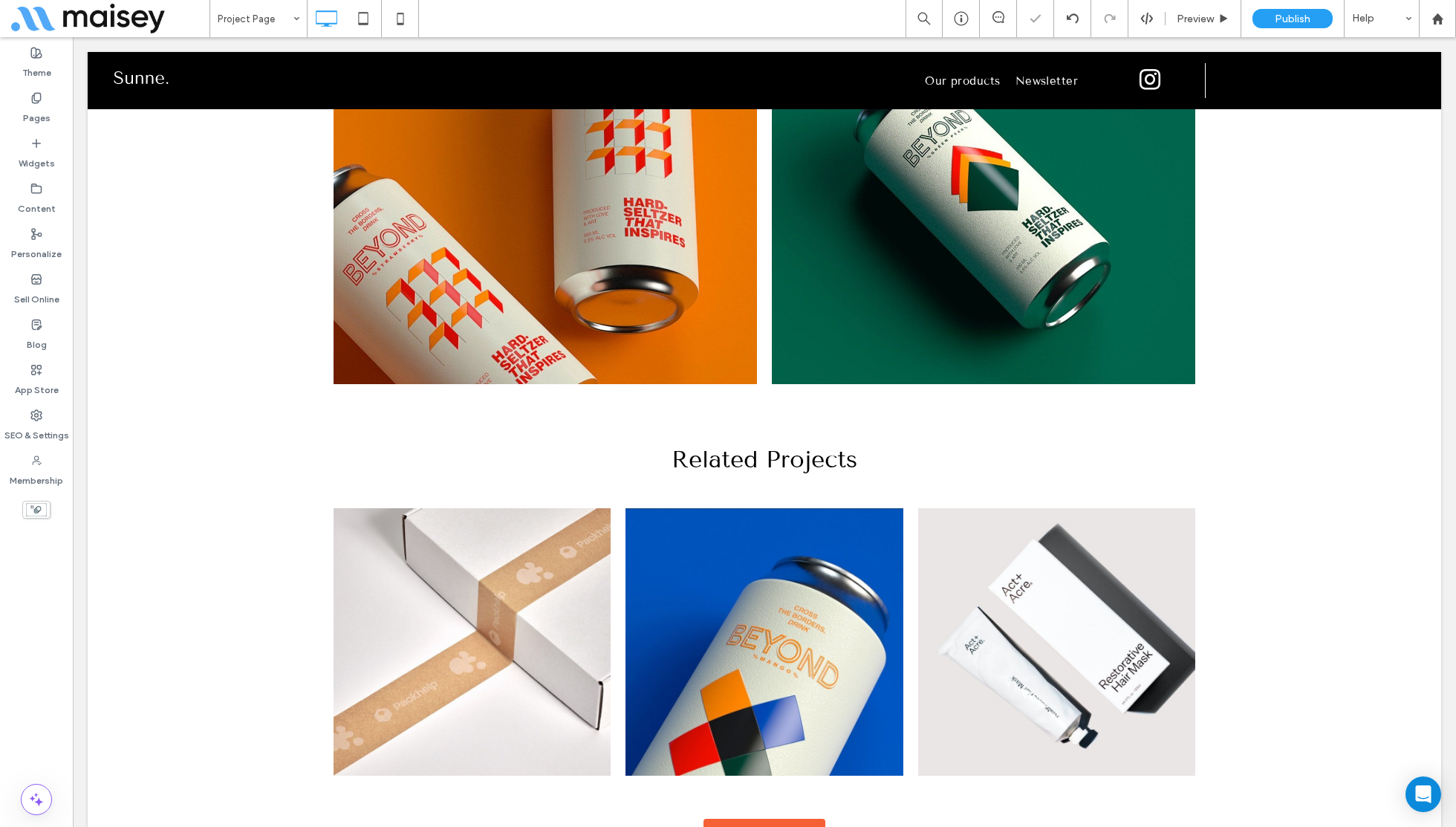
scroll to position [3048, 0]
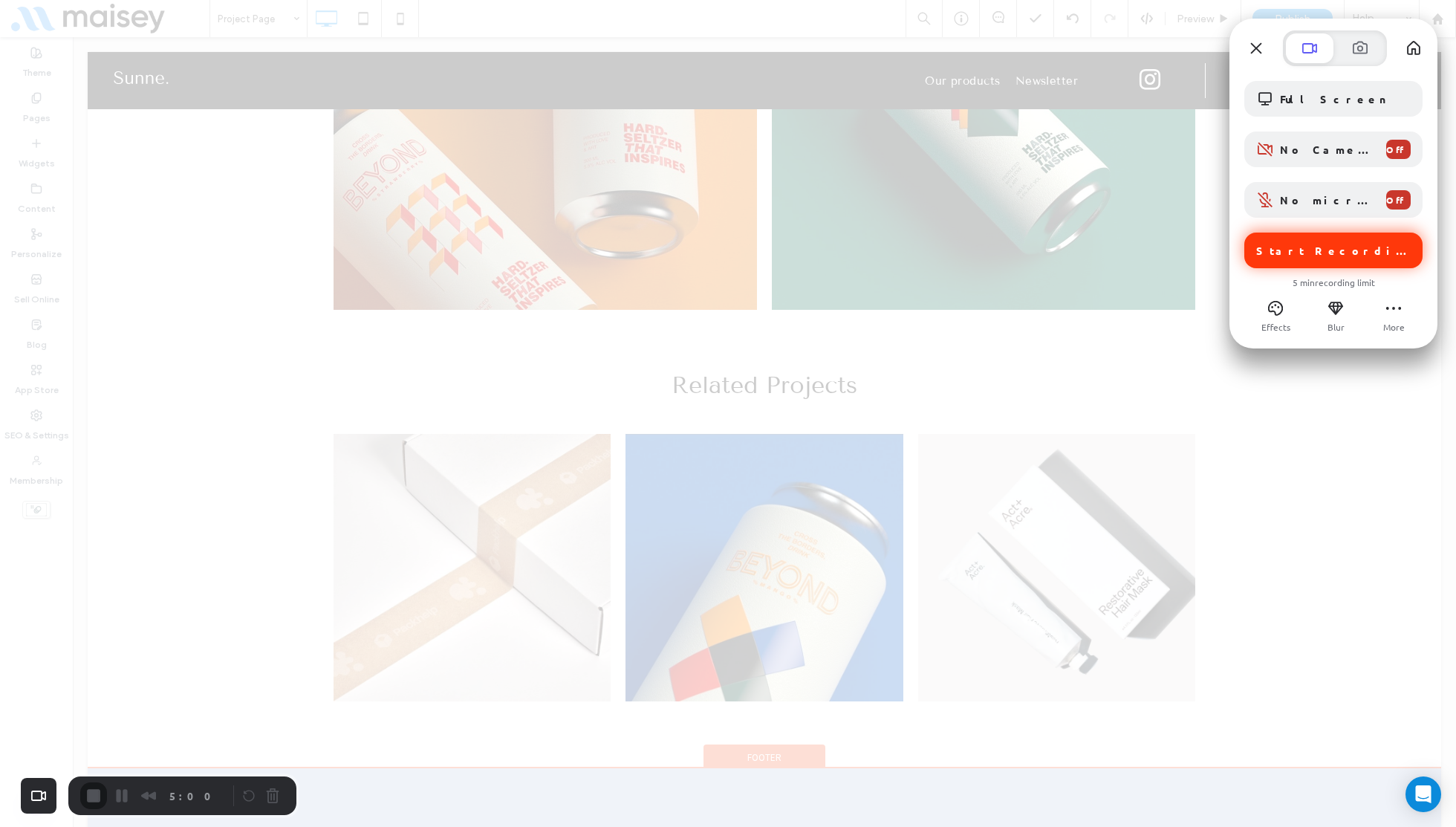
click at [1357, 246] on span "Start Recording" at bounding box center [1335, 250] width 157 height 13
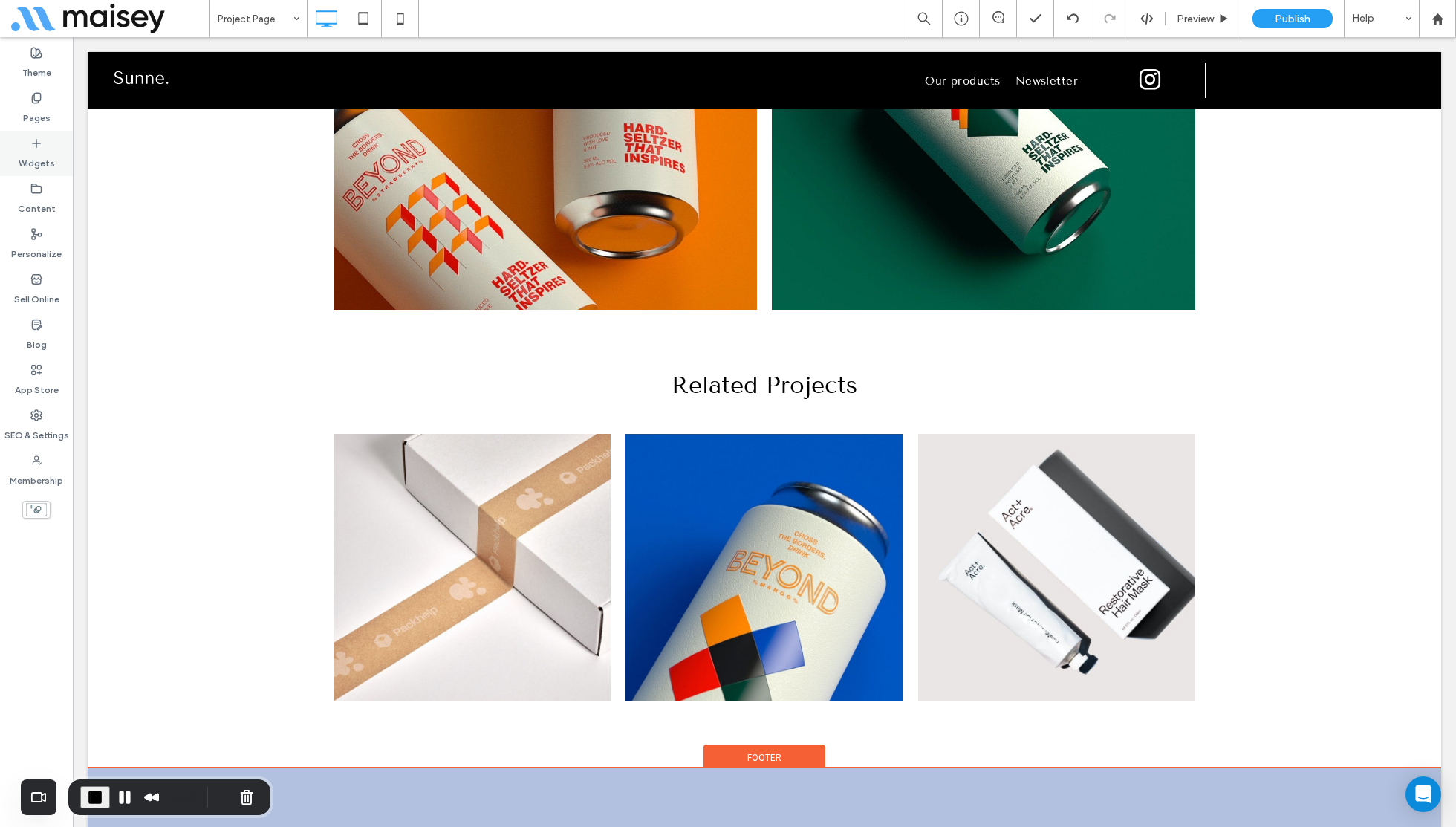
click at [40, 155] on label "Widgets" at bounding box center [37, 159] width 37 height 21
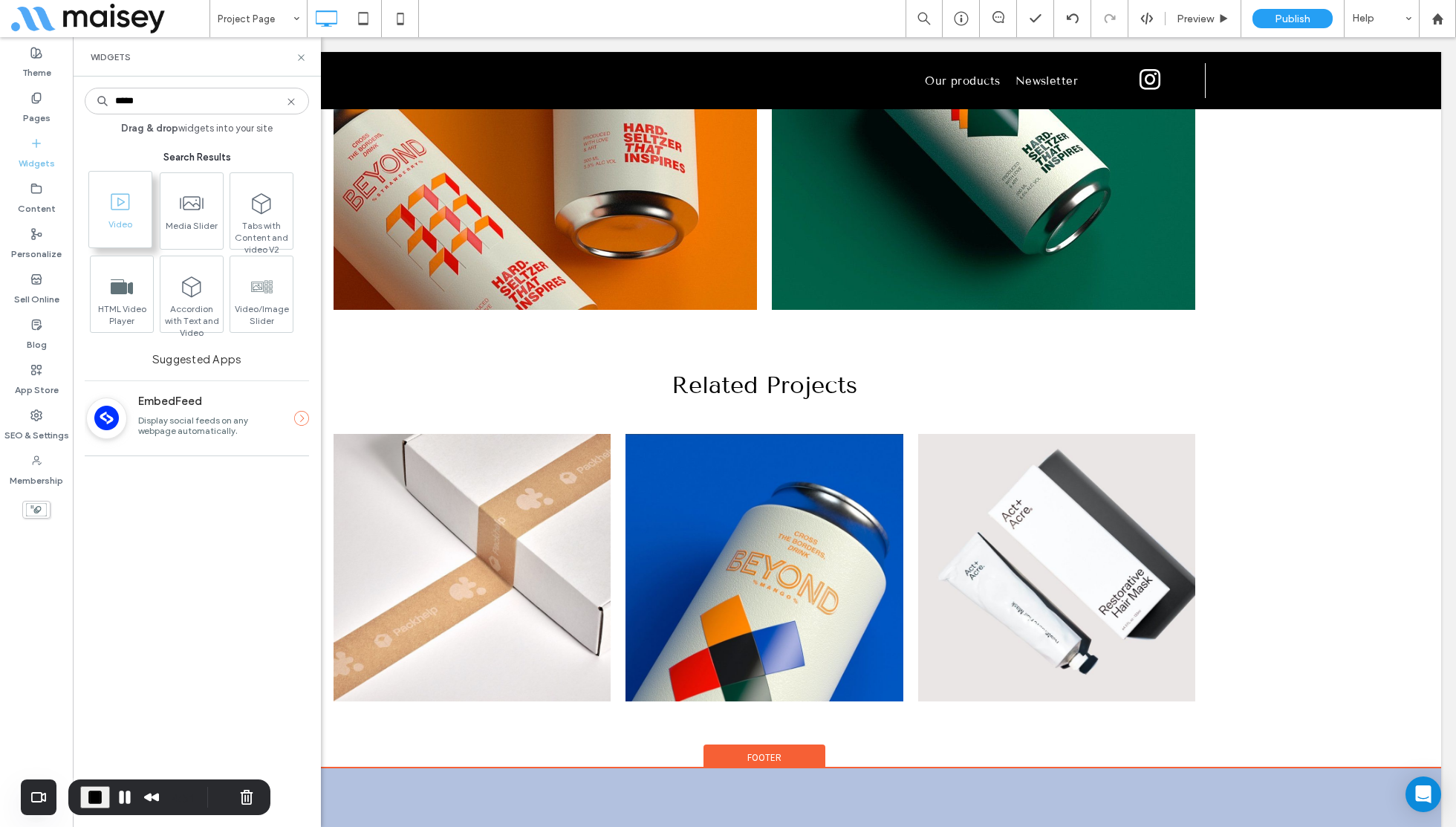
type input "*****"
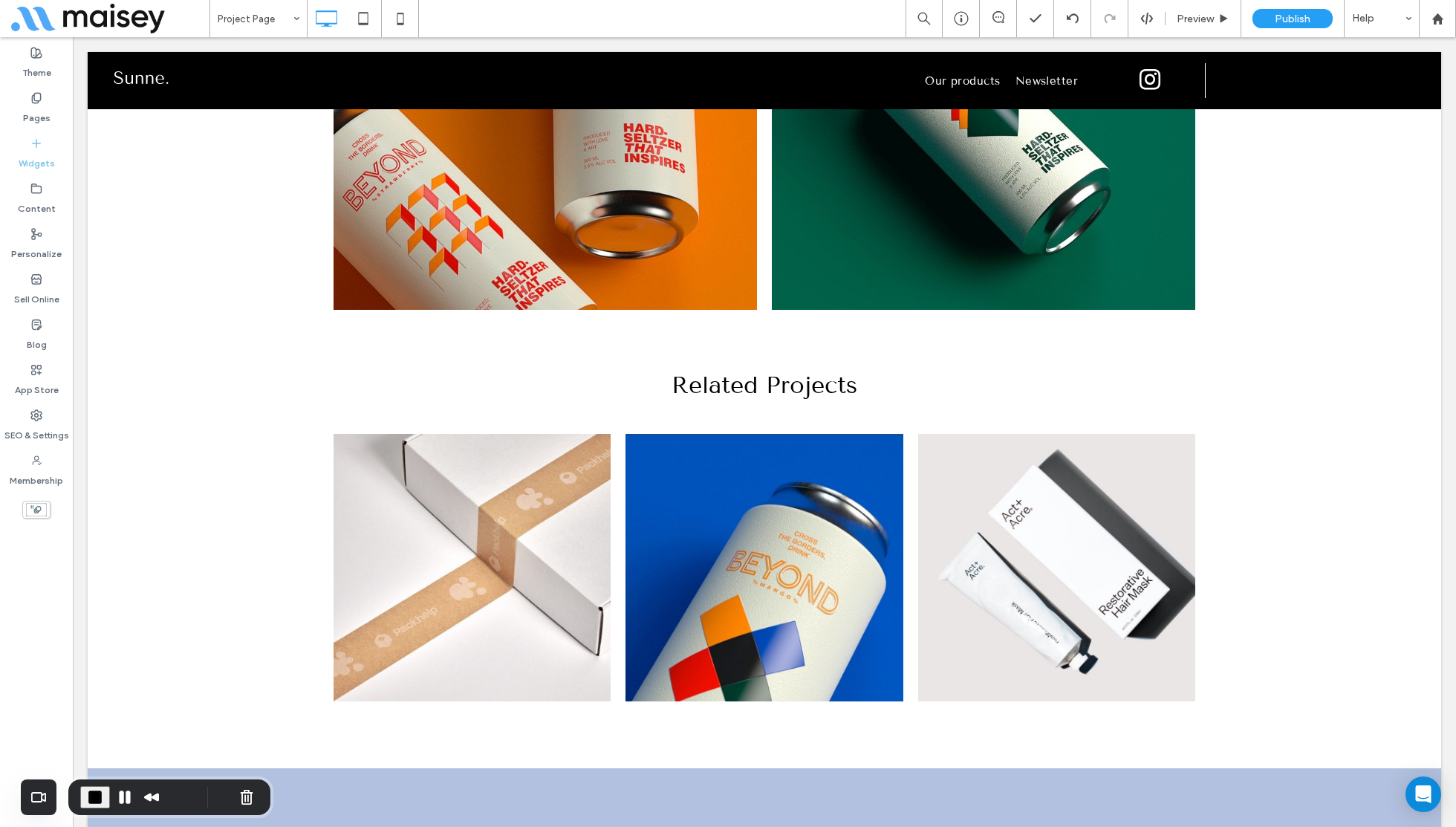
drag, startPoint x: 116, startPoint y: 211, endPoint x: 536, endPoint y: 524, distance: 523.8
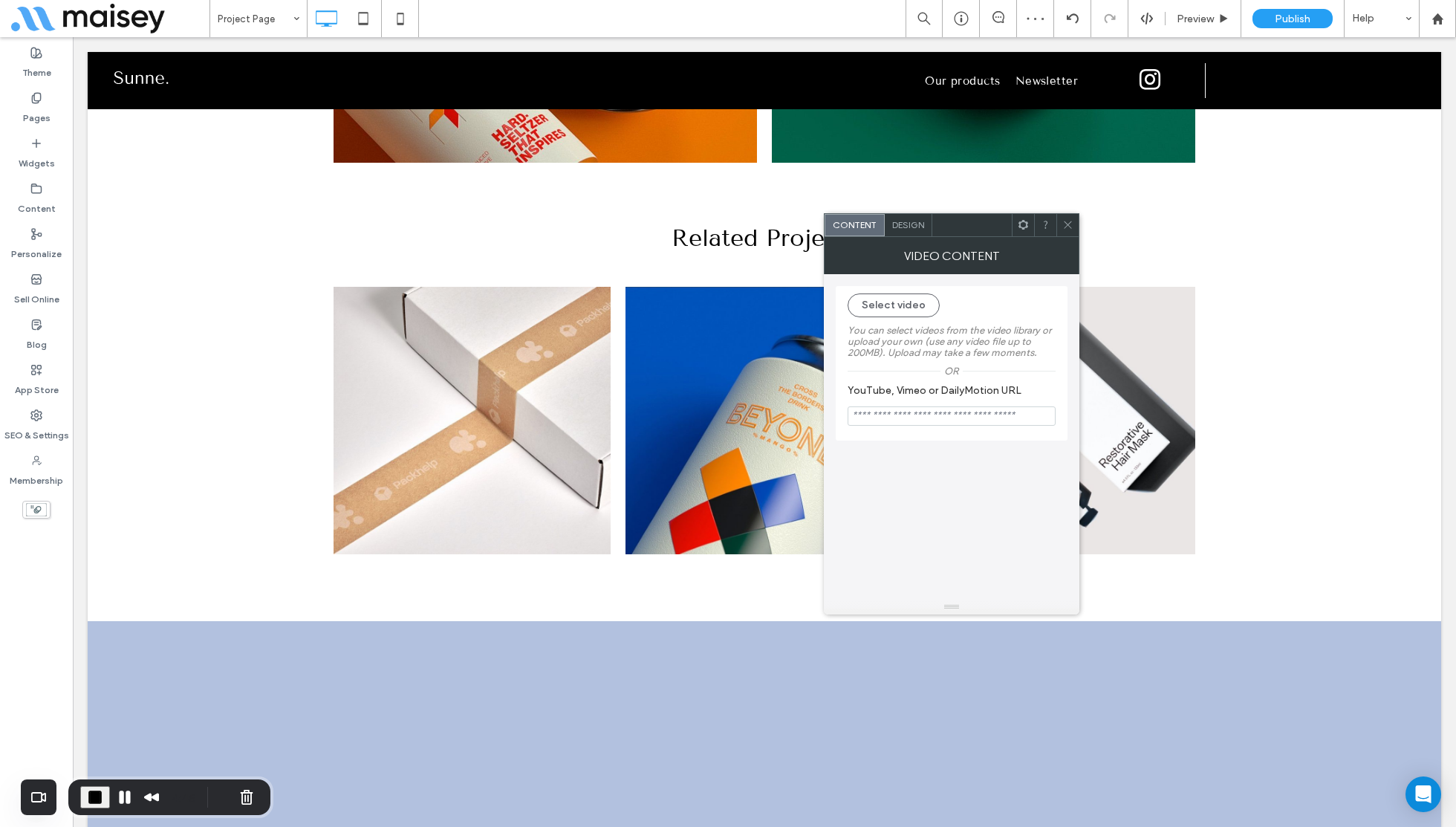
scroll to position [3209, 0]
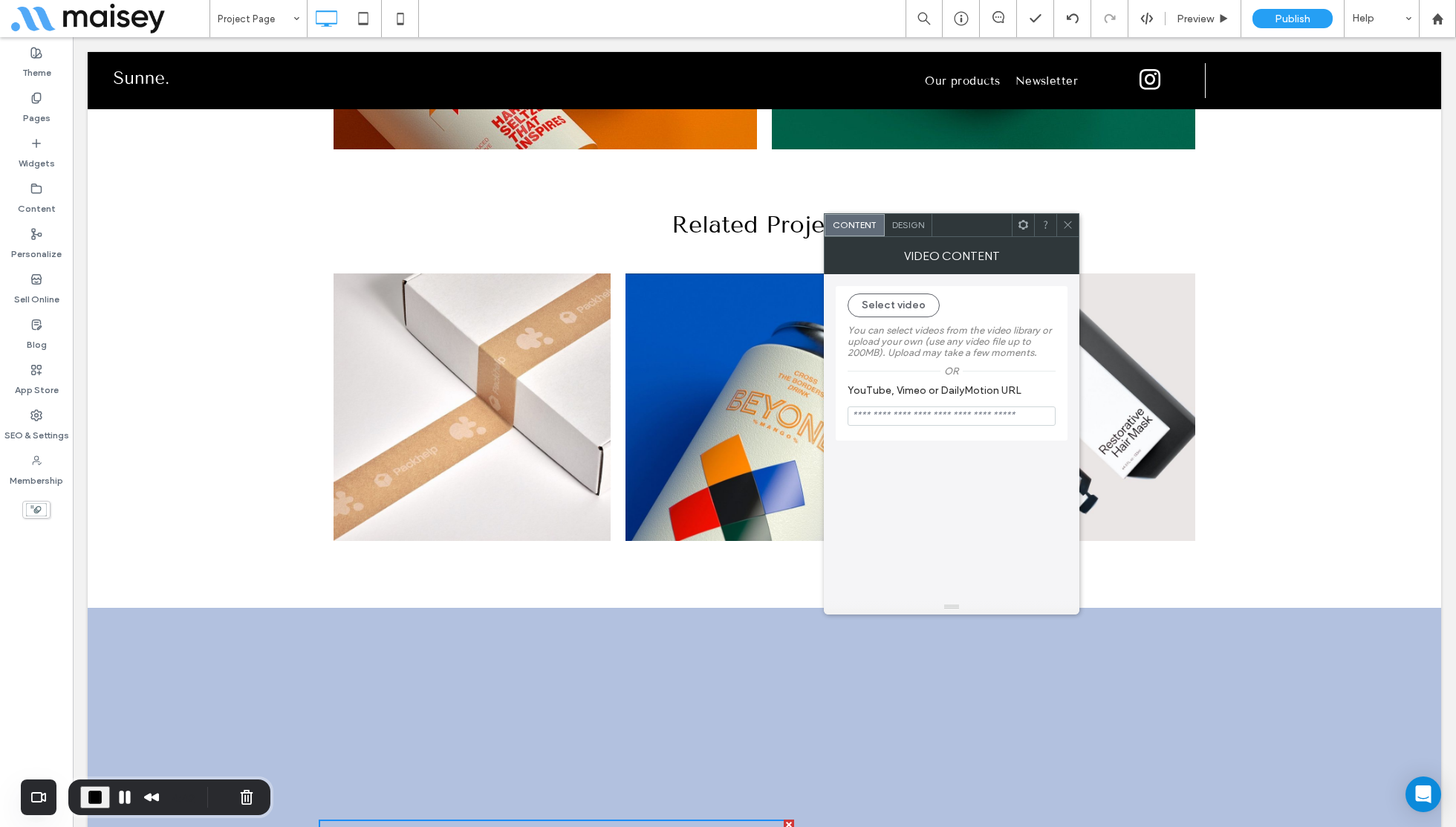
click at [882, 420] on input "YouTube, Vimeo or DailyMotion URL" at bounding box center [951, 416] width 208 height 20
paste input "**********"
type input "**********"
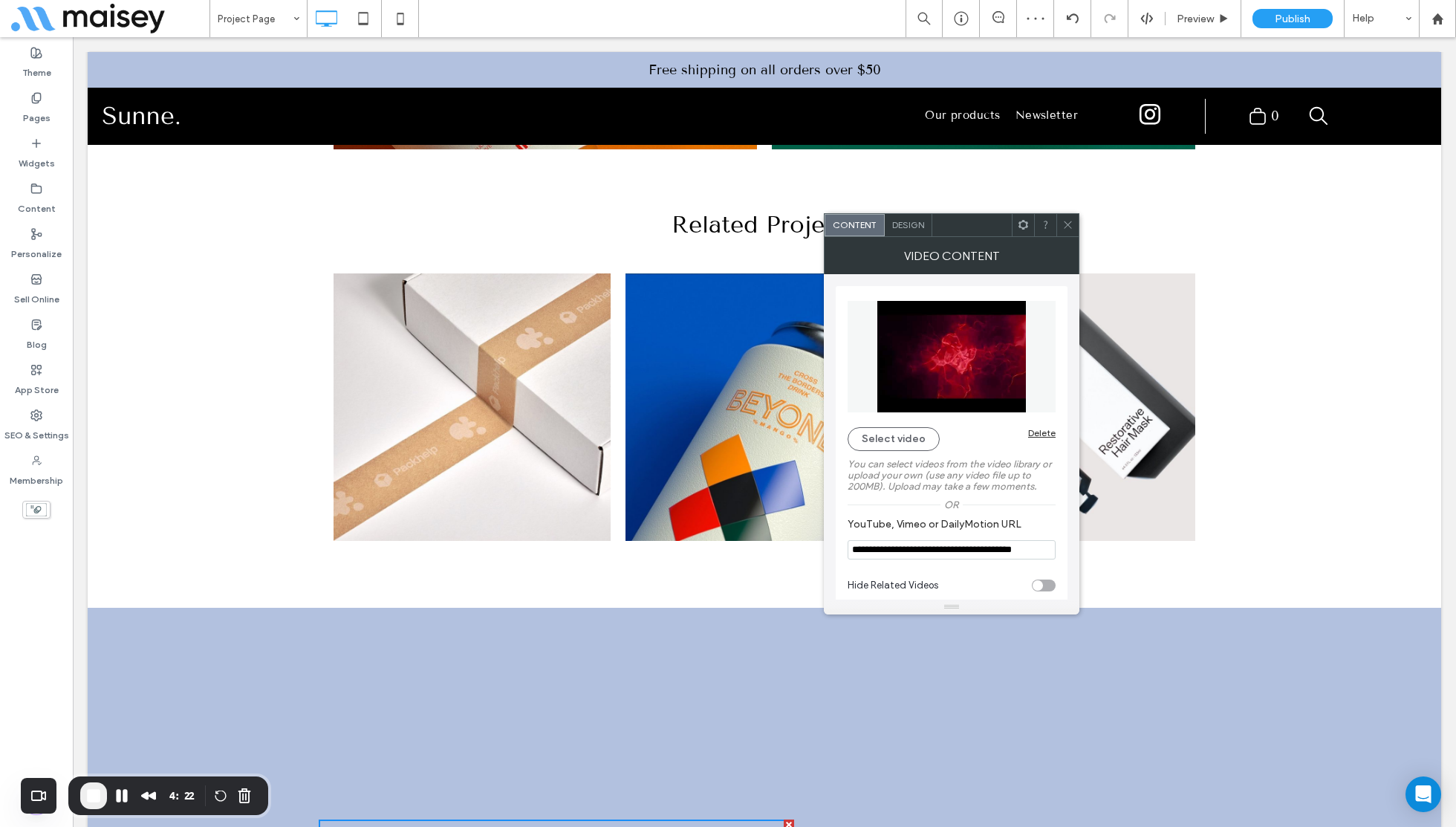
click at [1070, 221] on icon at bounding box center [1067, 224] width 11 height 11
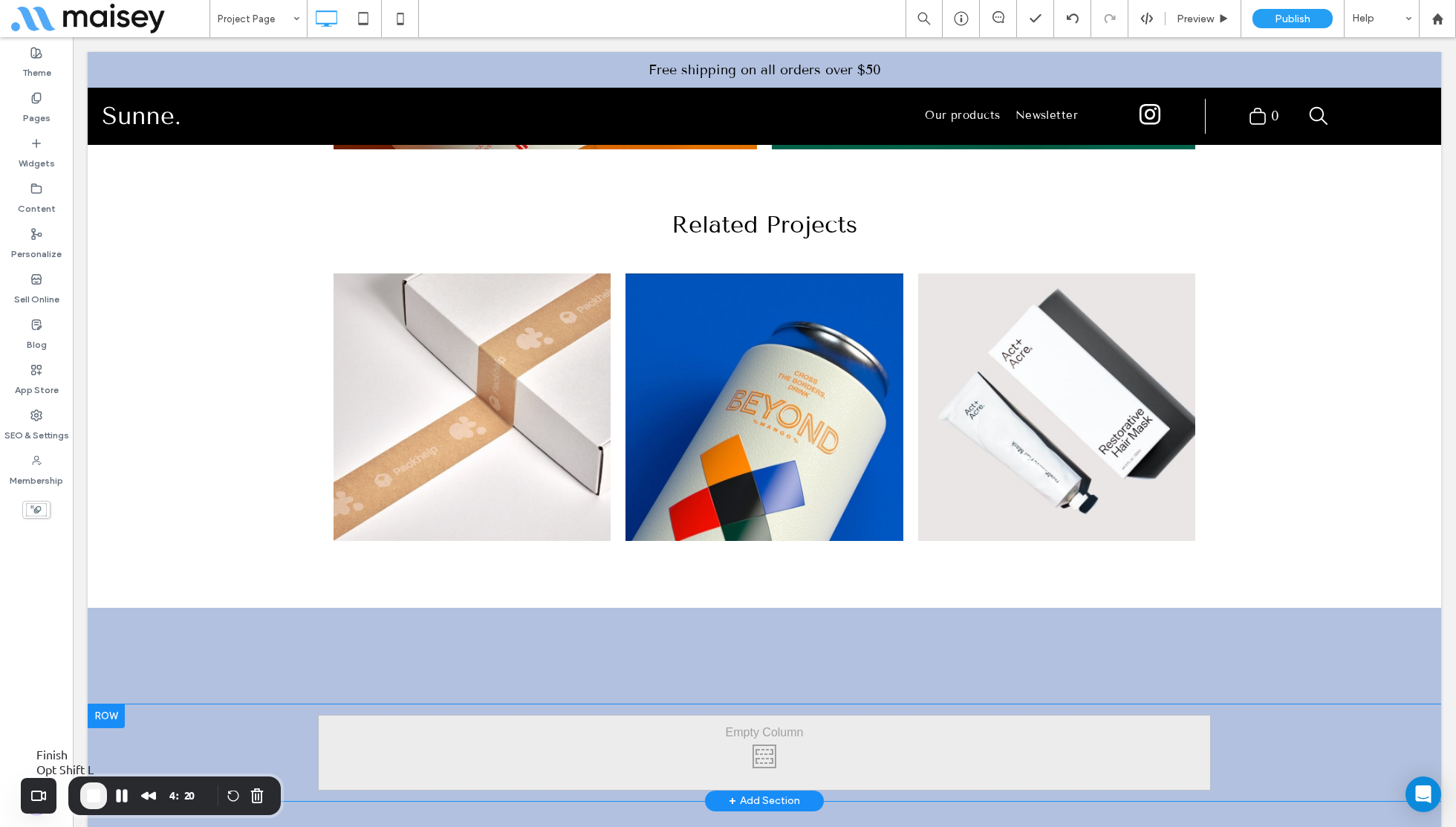
click at [88, 784] on button "End Recording" at bounding box center [94, 796] width 27 height 27
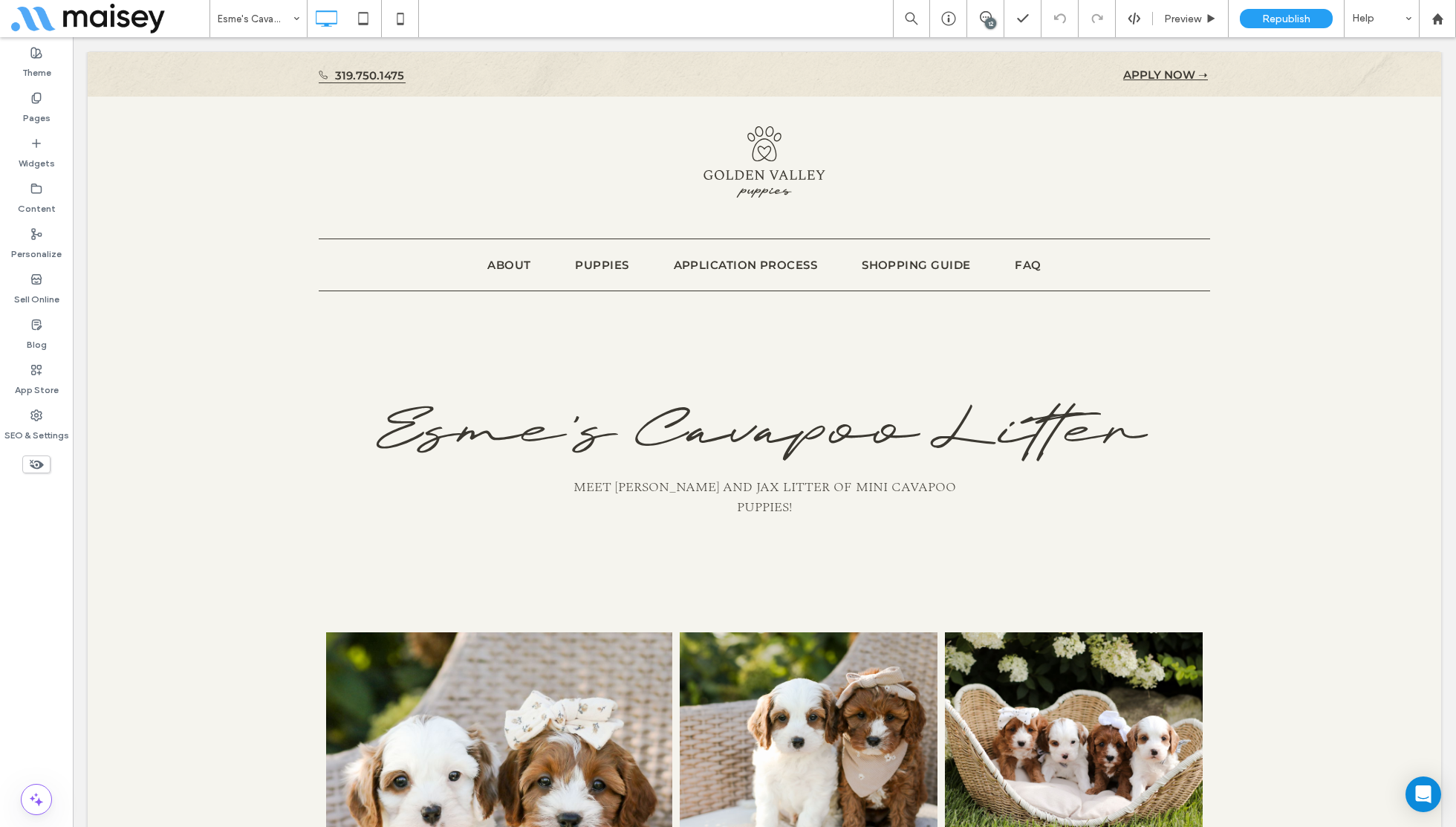
type input "****"
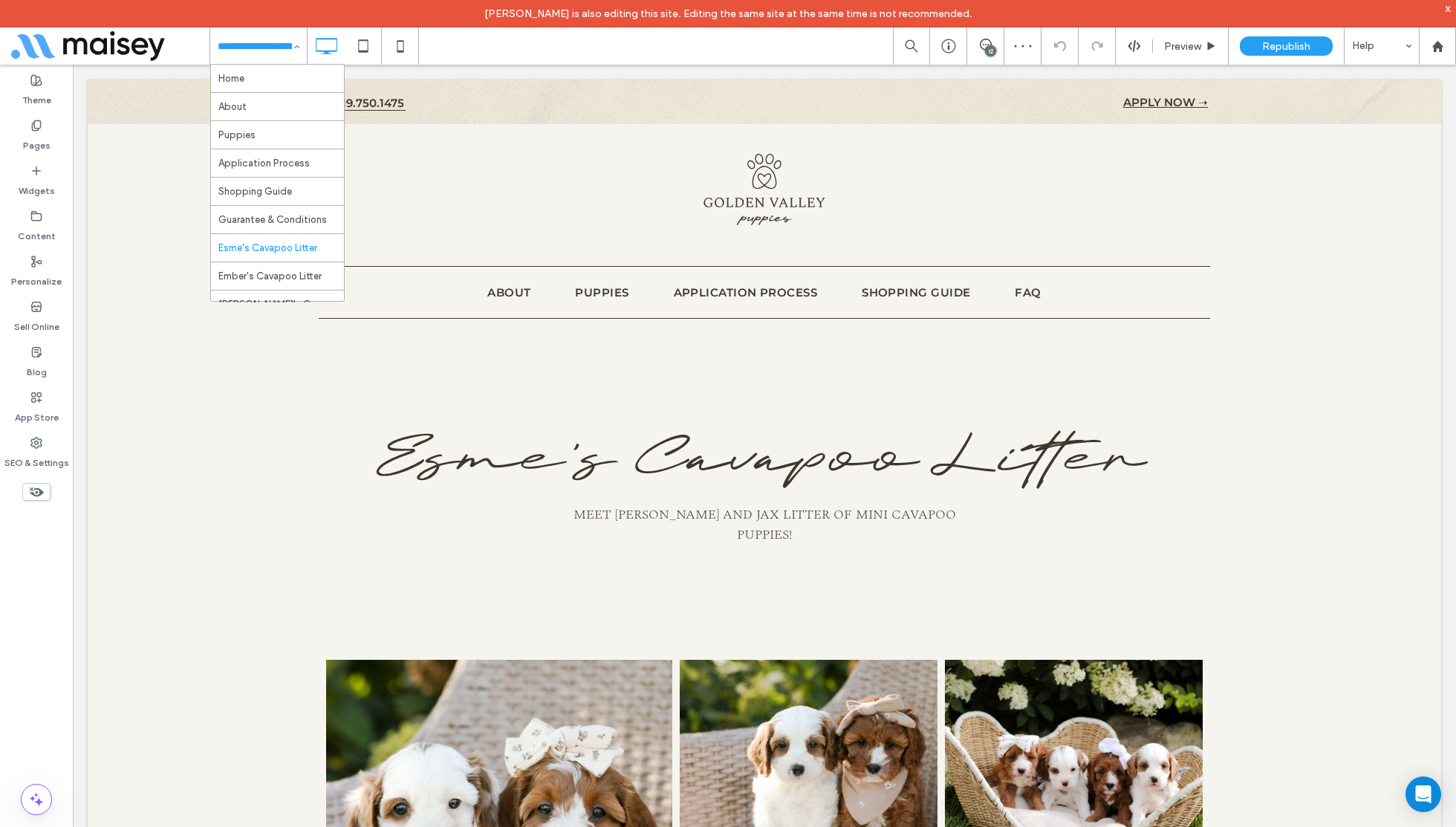
click at [295, 47] on div "Home About Puppies Application Process Shopping Guide Guarantee & Conditions Es…" at bounding box center [258, 46] width 96 height 38
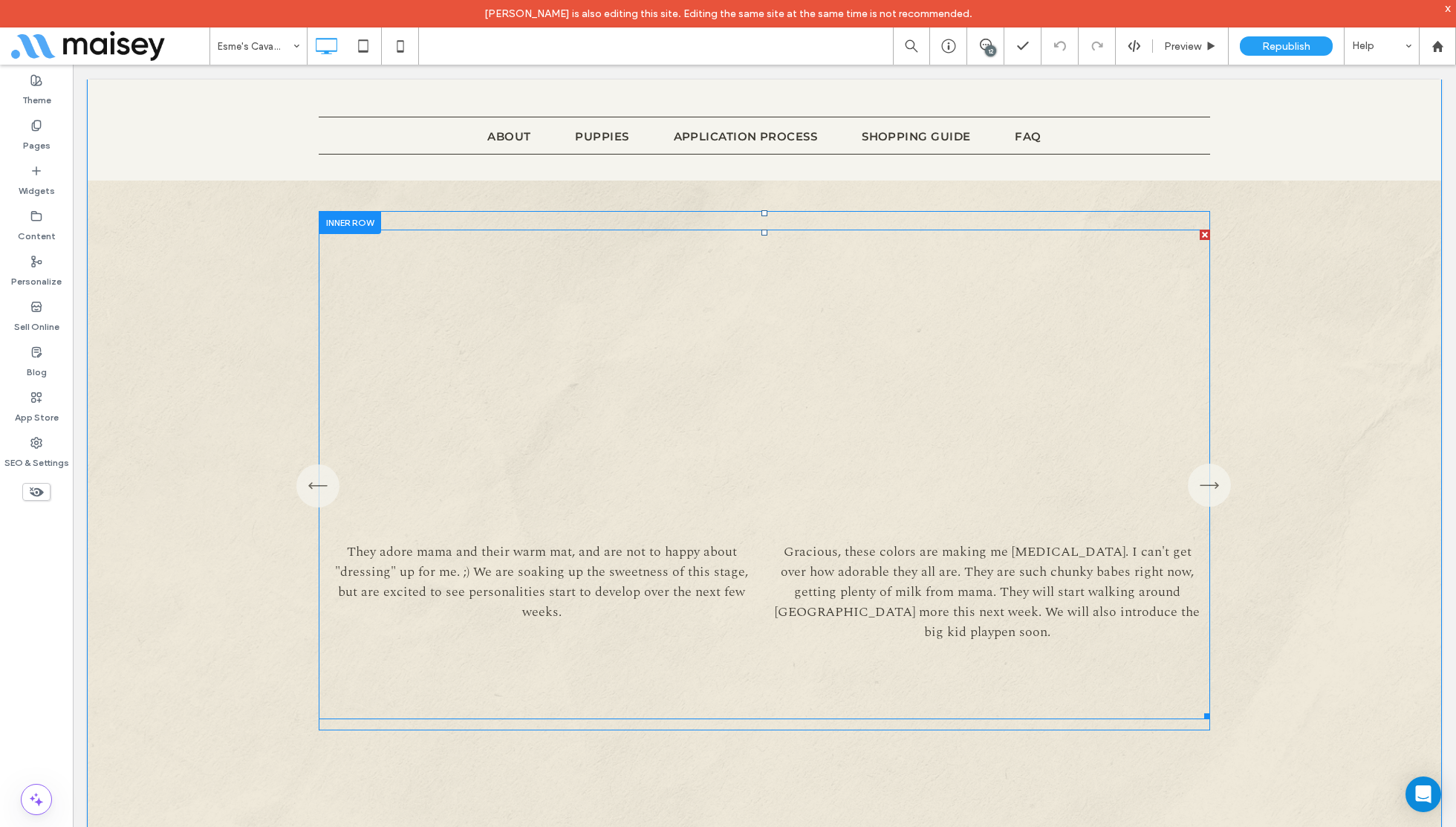
scroll to position [5973, 0]
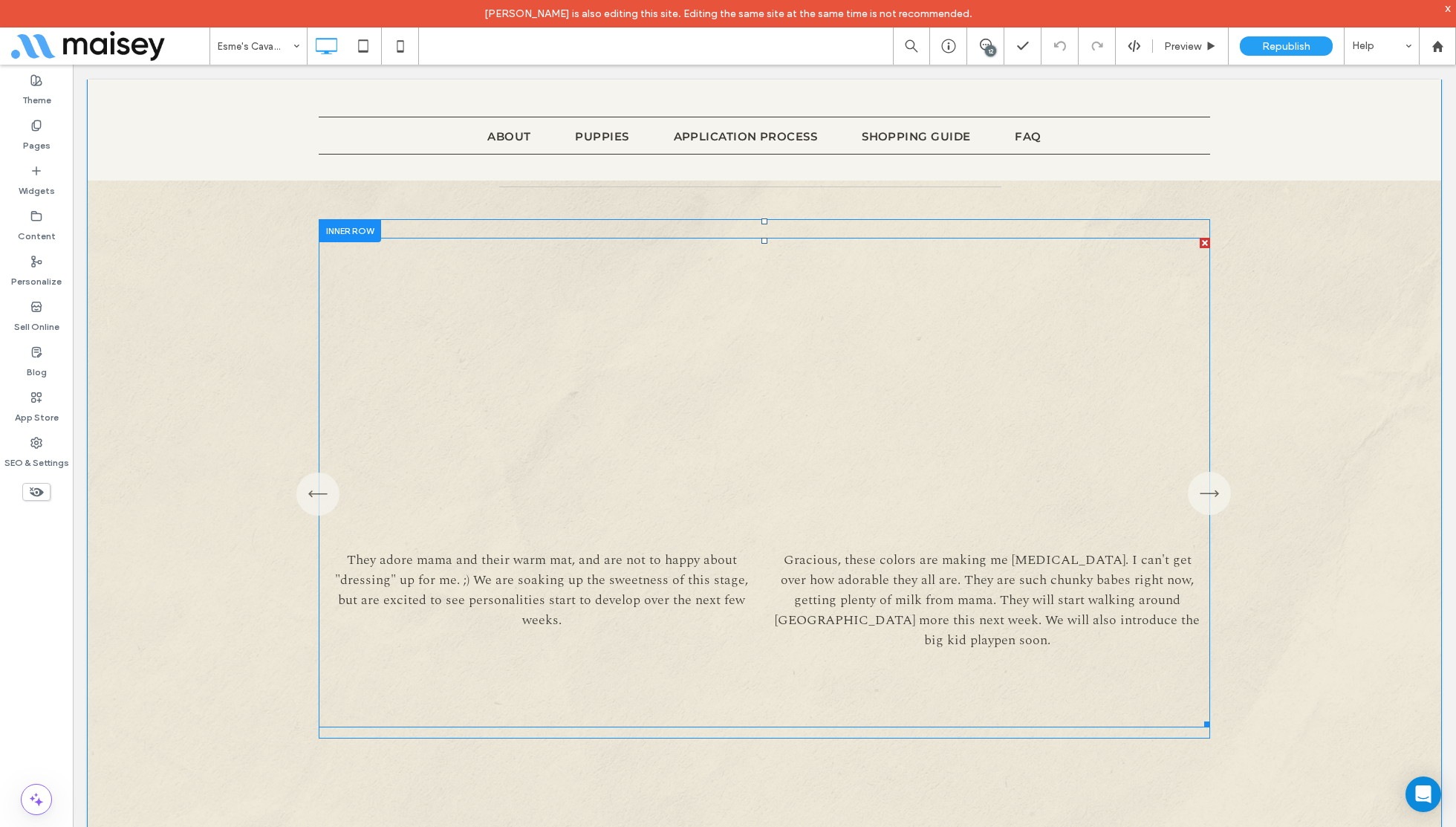
click at [682, 357] on span at bounding box center [765, 482] width 891 height 489
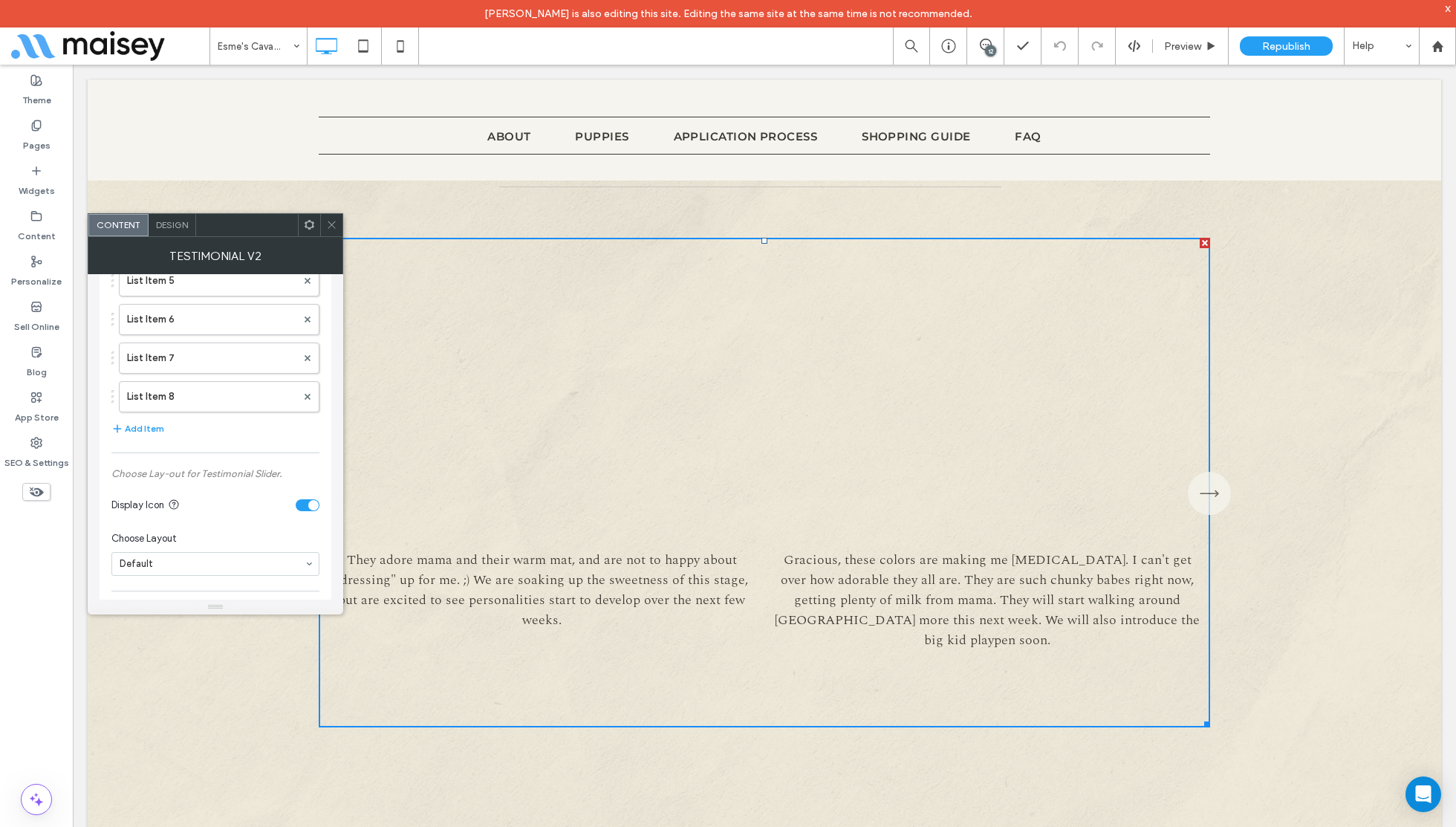
scroll to position [258, 0]
click at [188, 366] on label "List Item 7" at bounding box center [212, 362] width 170 height 29
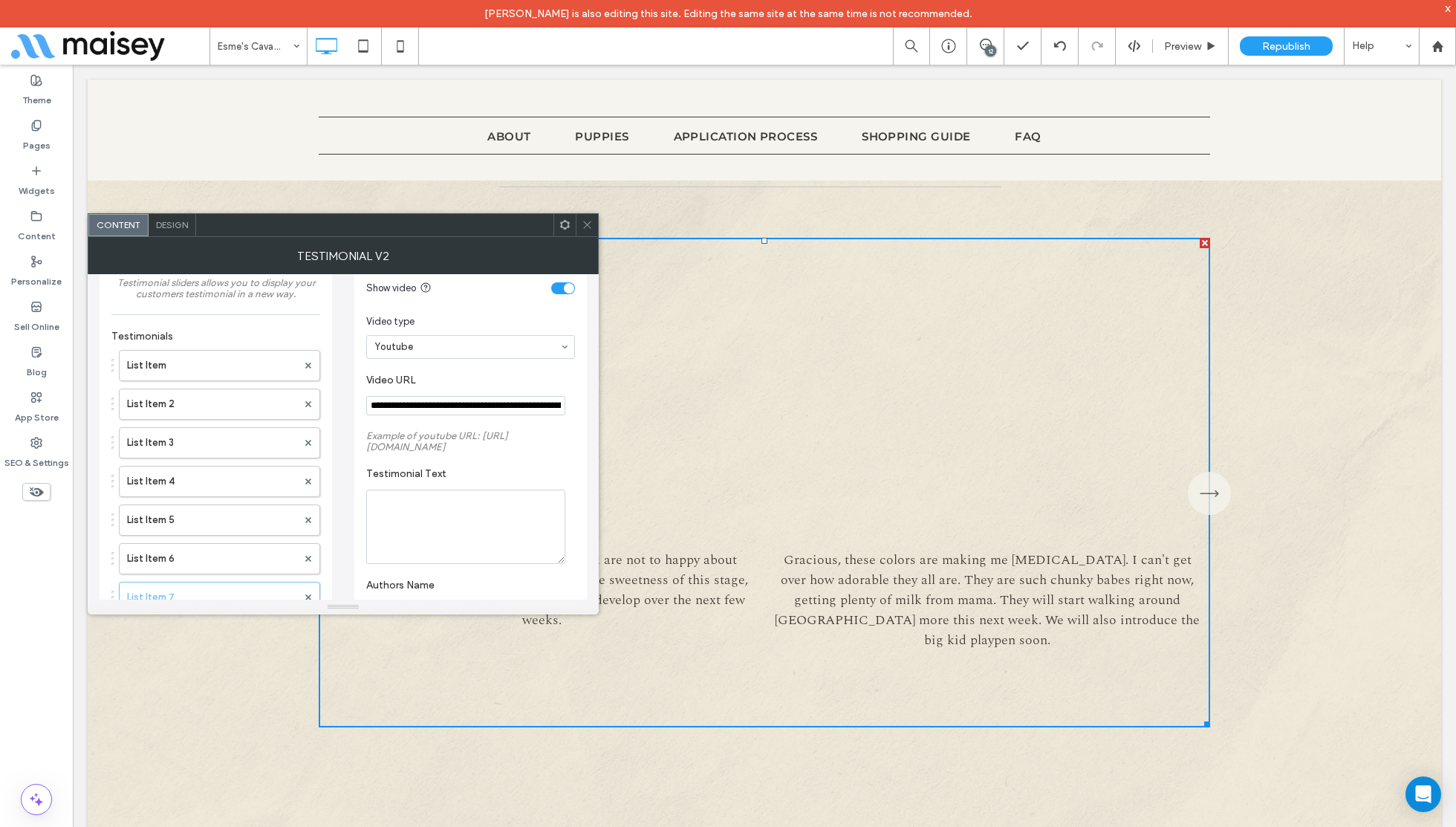
scroll to position [0, 0]
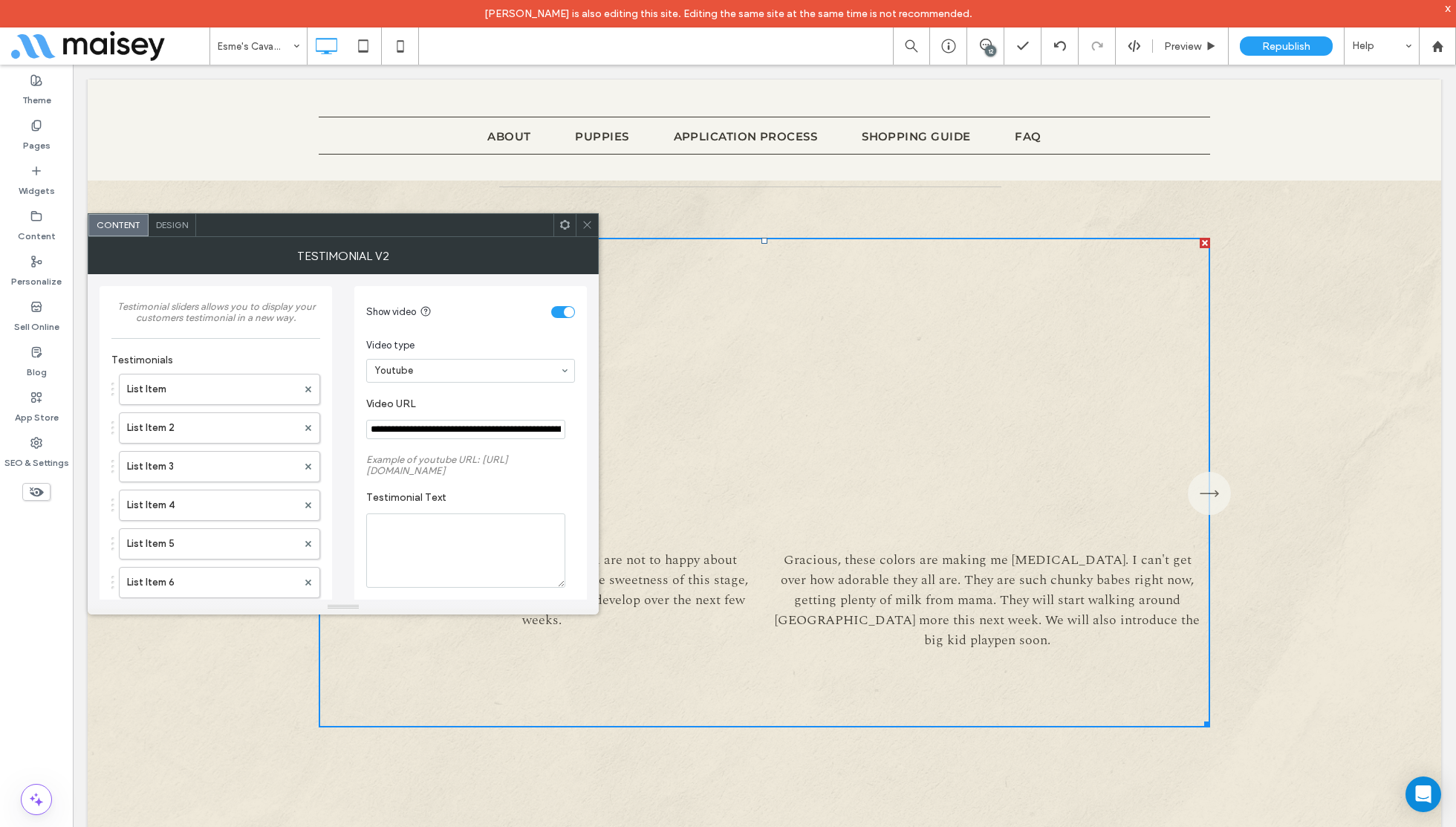
click at [484, 435] on input "**********" at bounding box center [465, 430] width 199 height 20
click at [482, 426] on input "**********" at bounding box center [465, 430] width 199 height 20
click at [590, 229] on icon at bounding box center [587, 224] width 11 height 11
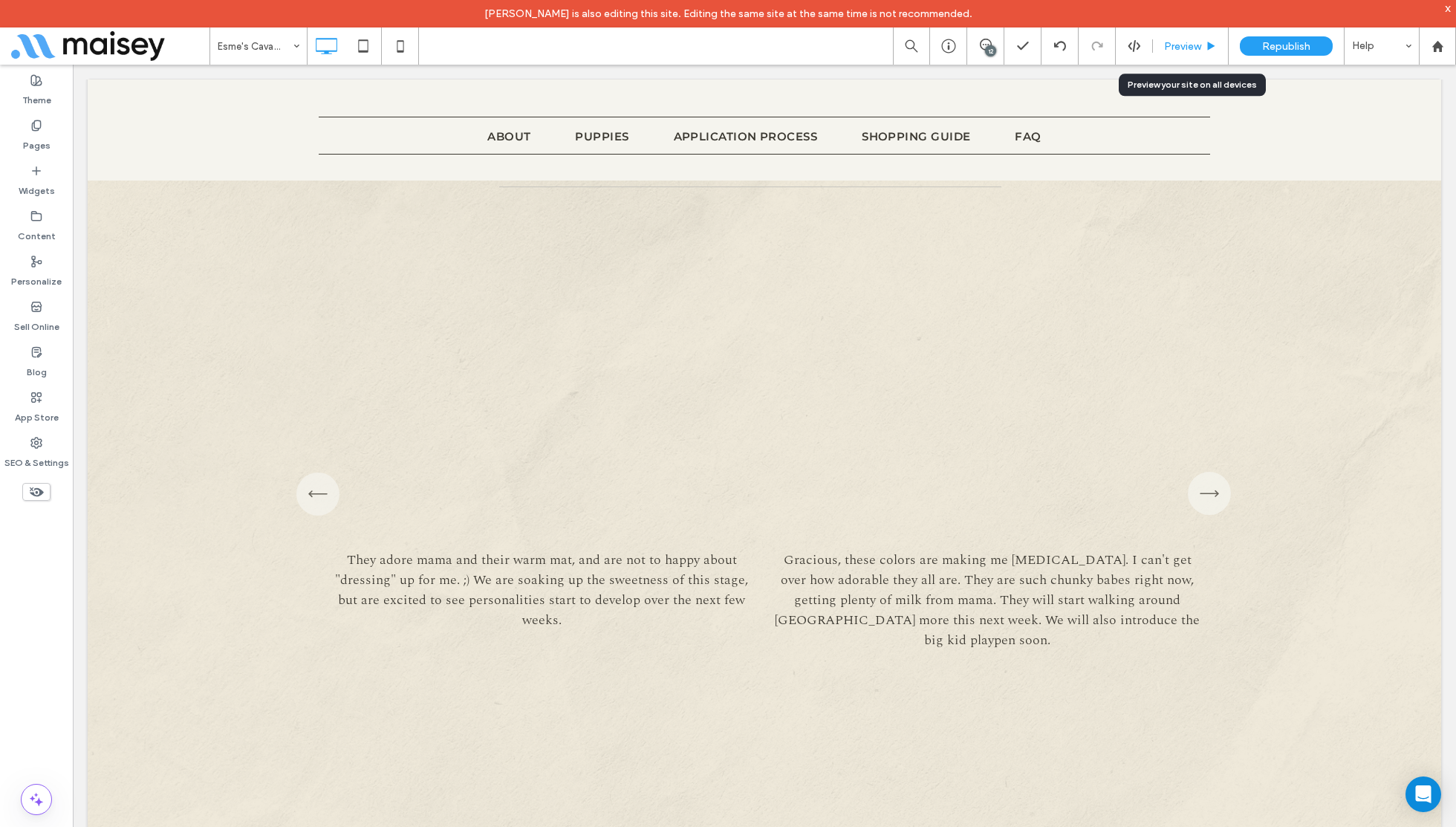
click at [1191, 54] on div "Preview" at bounding box center [1191, 46] width 76 height 38
click at [1178, 38] on div "Preview" at bounding box center [1191, 46] width 76 height 38
click at [1177, 42] on span "Preview" at bounding box center [1183, 46] width 38 height 13
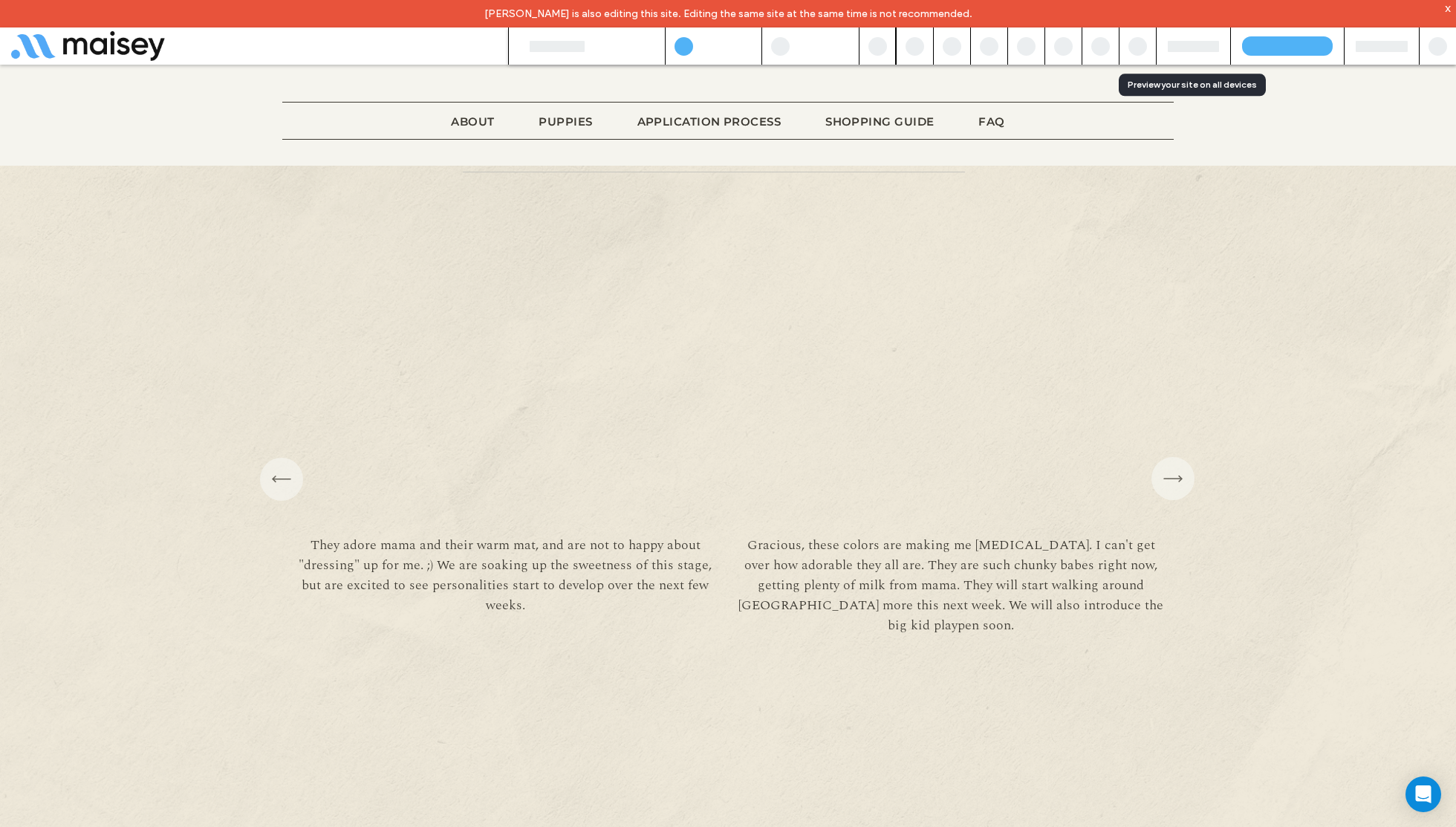
scroll to position [5887, 0]
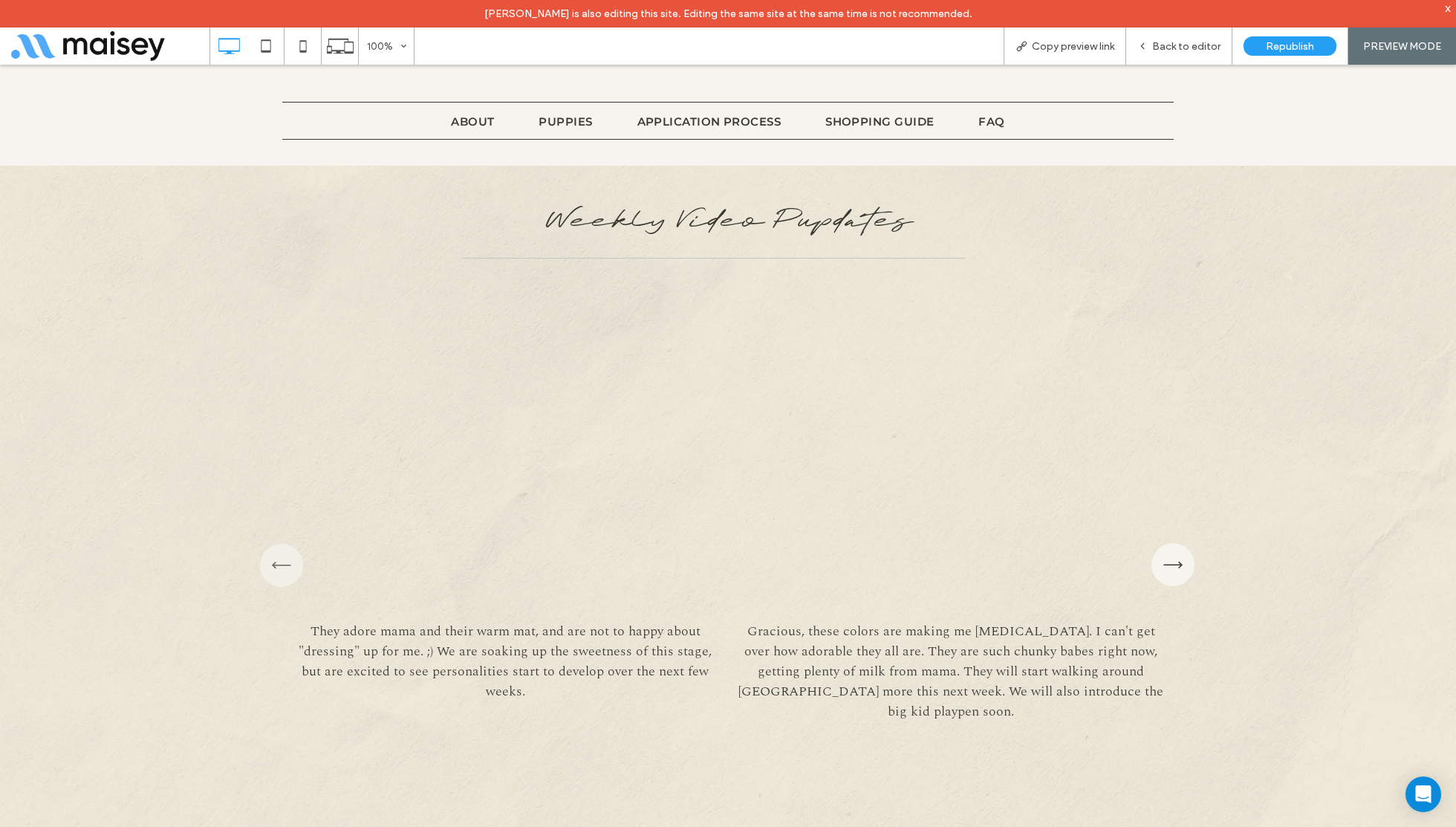
click at [1169, 543] on icon "button" at bounding box center [1173, 564] width 43 height 46
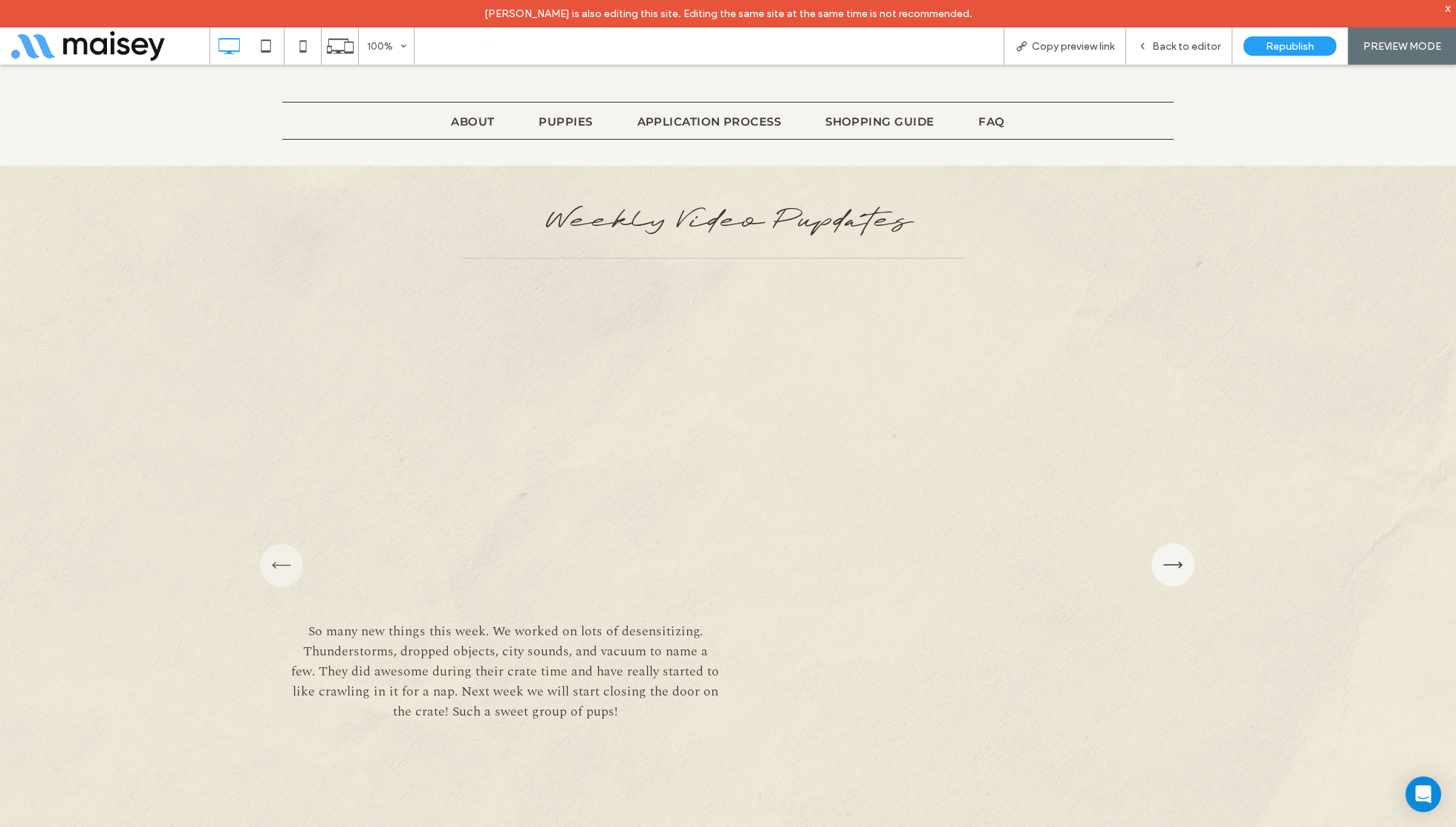
click at [1169, 543] on icon "button" at bounding box center [1173, 564] width 43 height 46
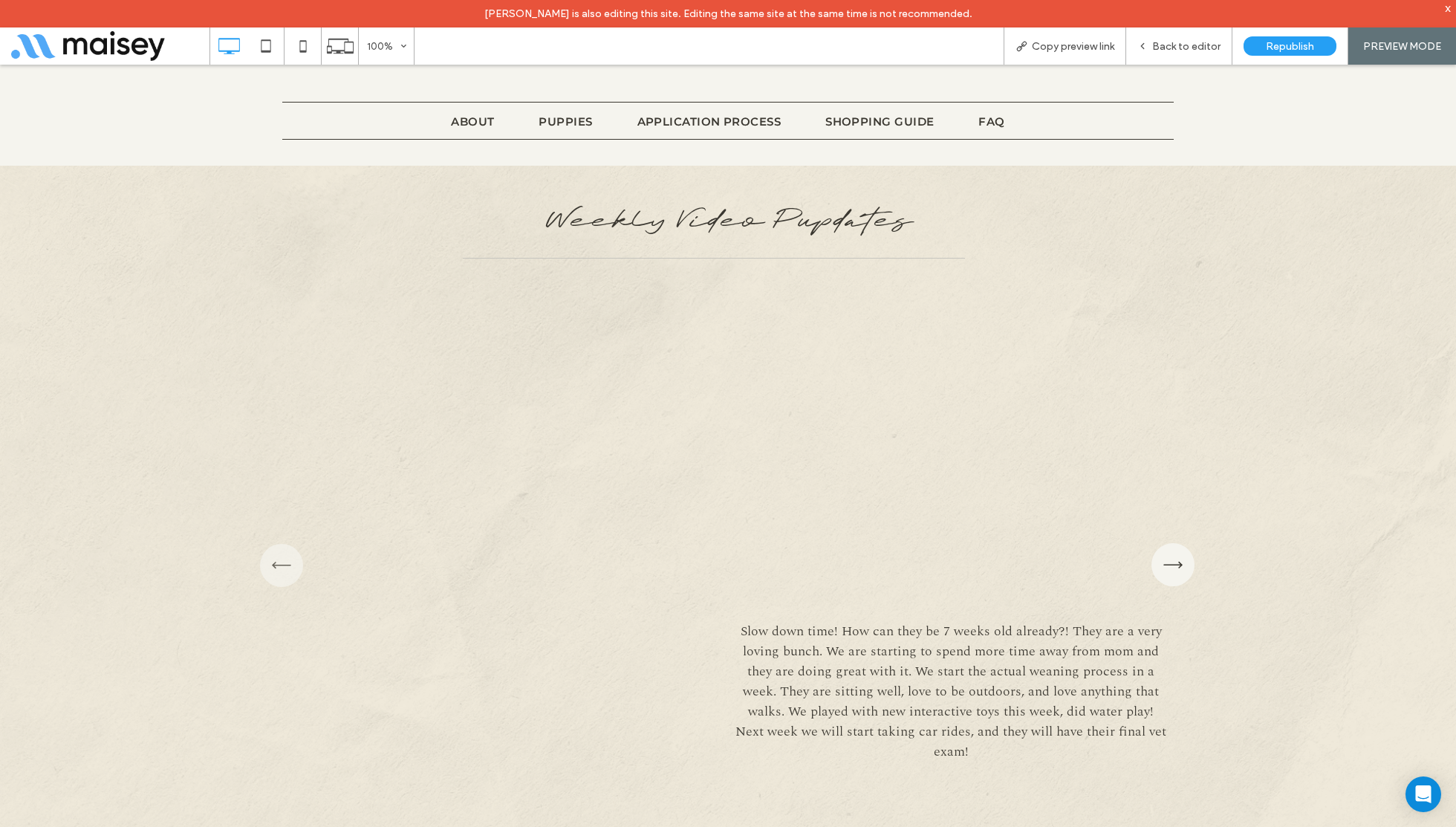
click at [1169, 543] on icon "button" at bounding box center [1173, 564] width 43 height 46
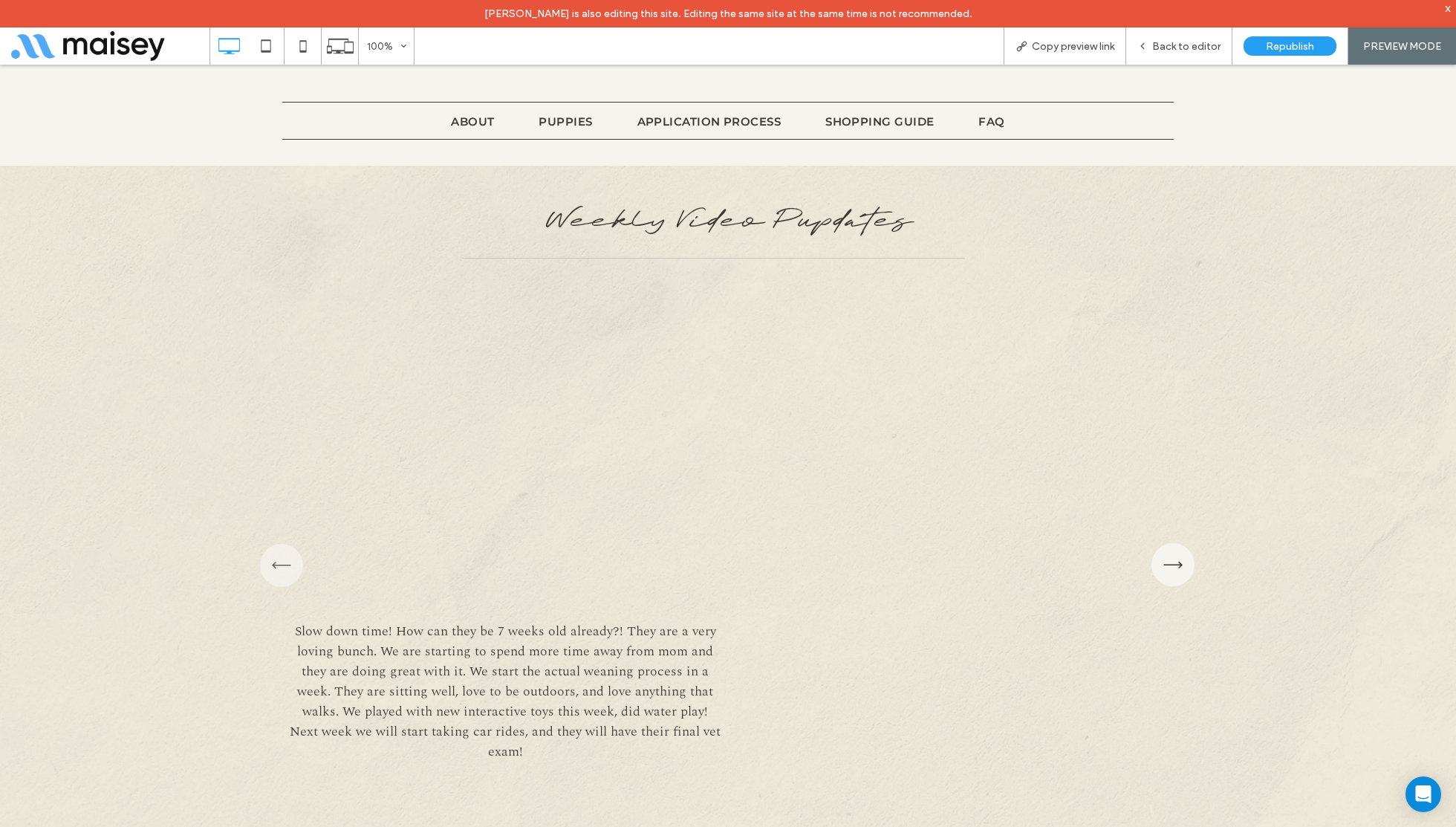
click at [1169, 543] on icon "button" at bounding box center [1173, 564] width 43 height 46
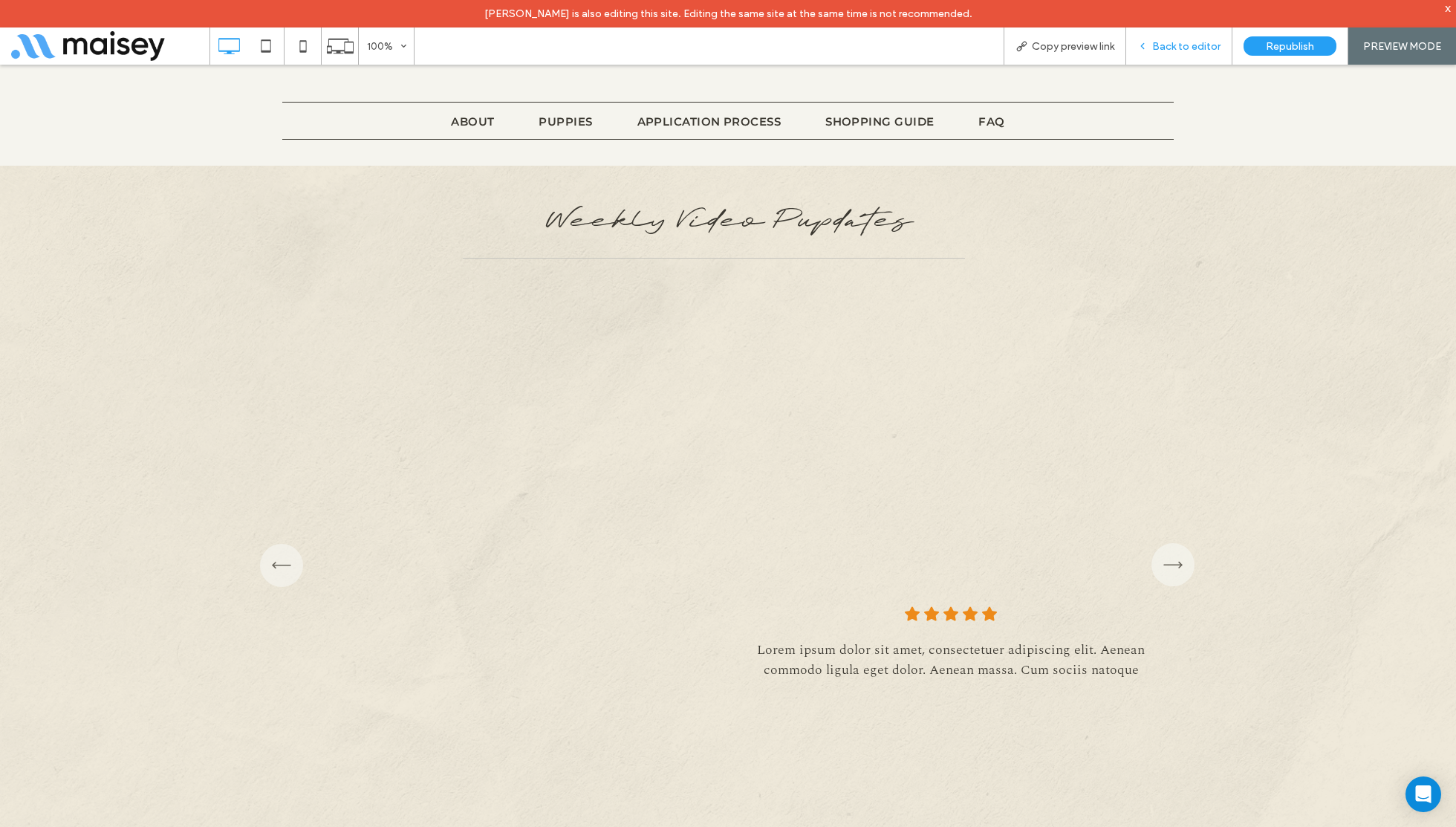
click at [1163, 38] on div "Back to editor" at bounding box center [1179, 46] width 106 height 38
click at [1172, 40] on span "Back to editor" at bounding box center [1186, 46] width 69 height 13
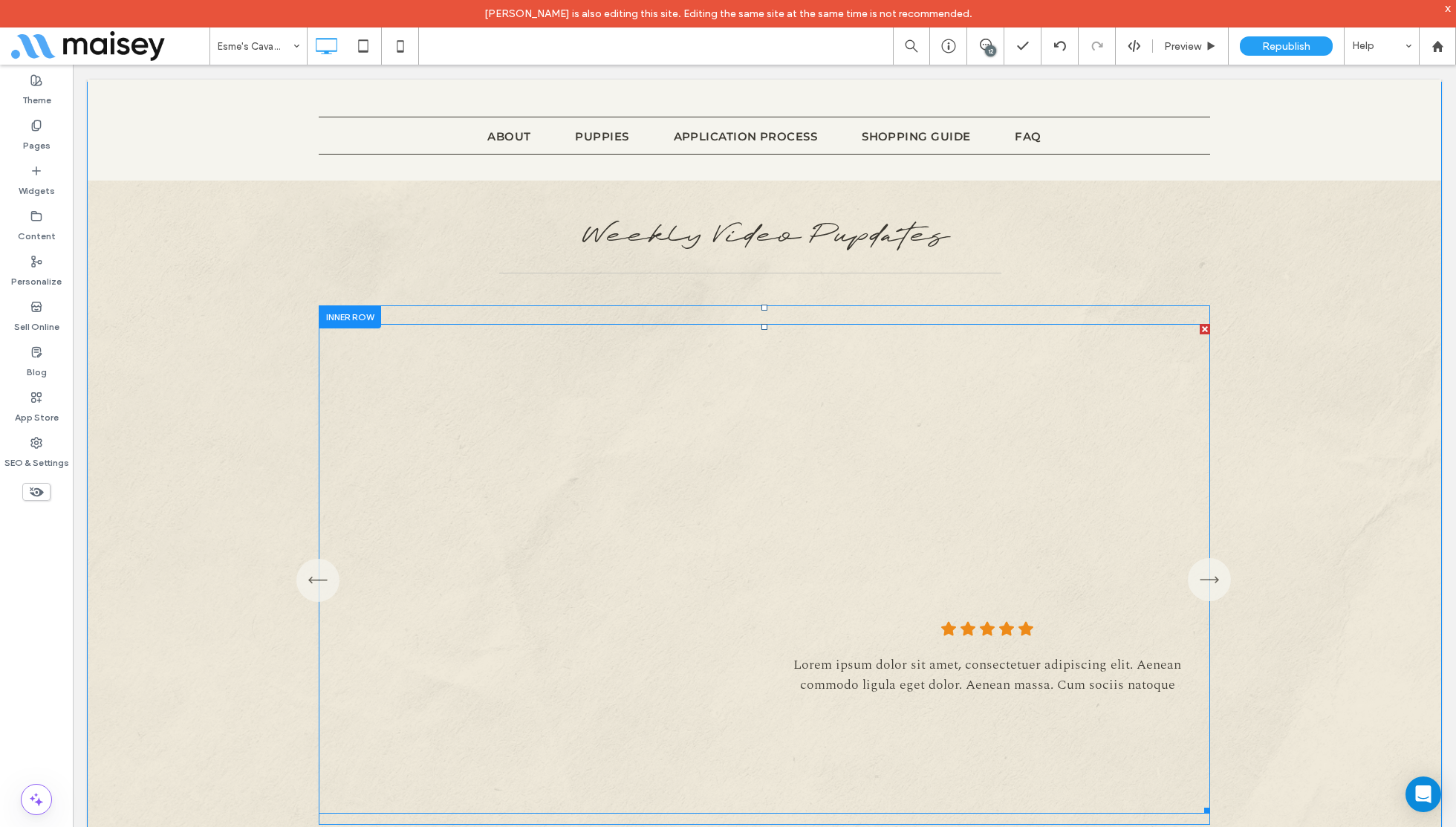
click at [934, 397] on span at bounding box center [765, 569] width 891 height 489
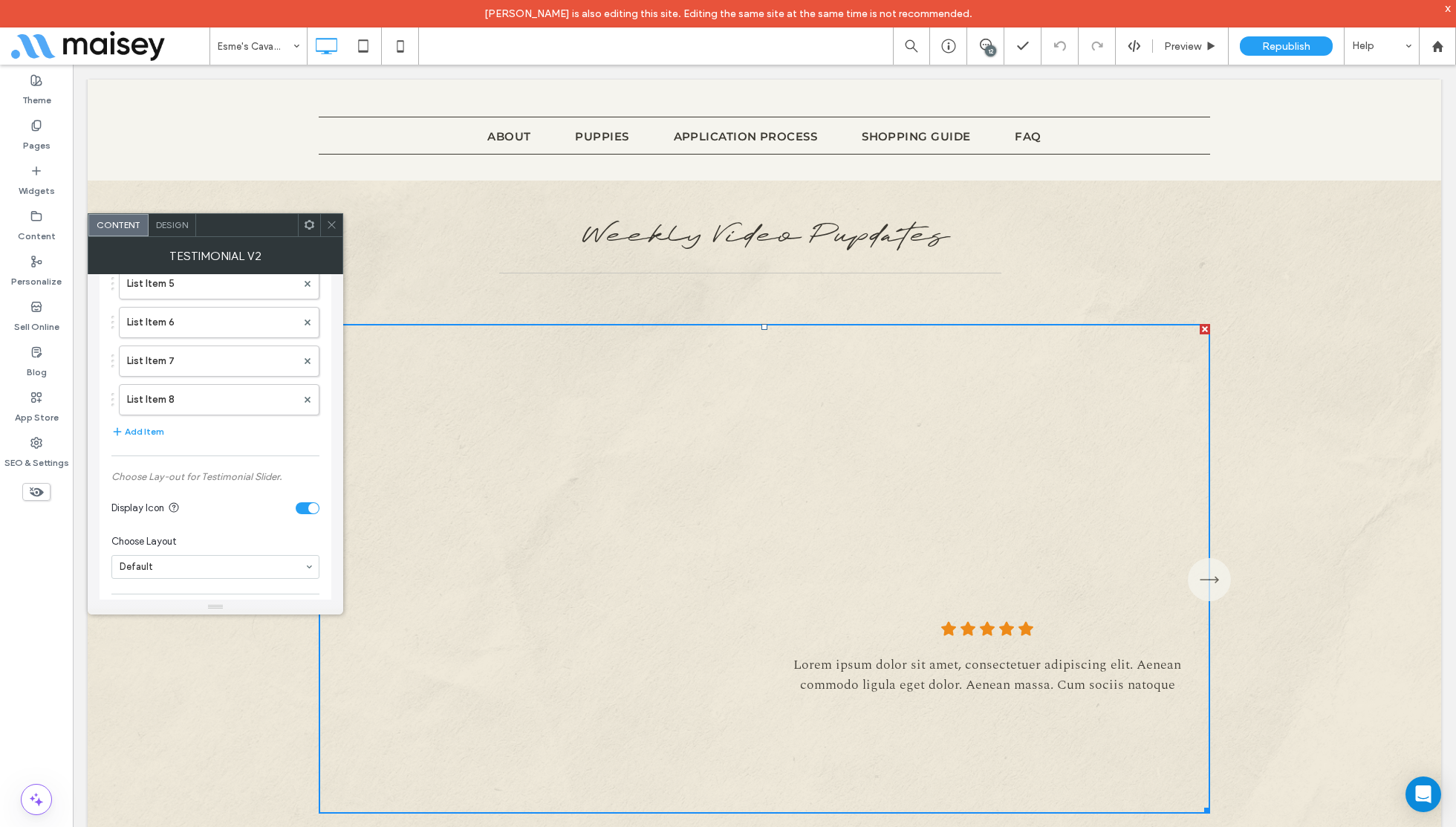
scroll to position [244, 0]
click at [189, 414] on label "List Item 8" at bounding box center [212, 415] width 170 height 29
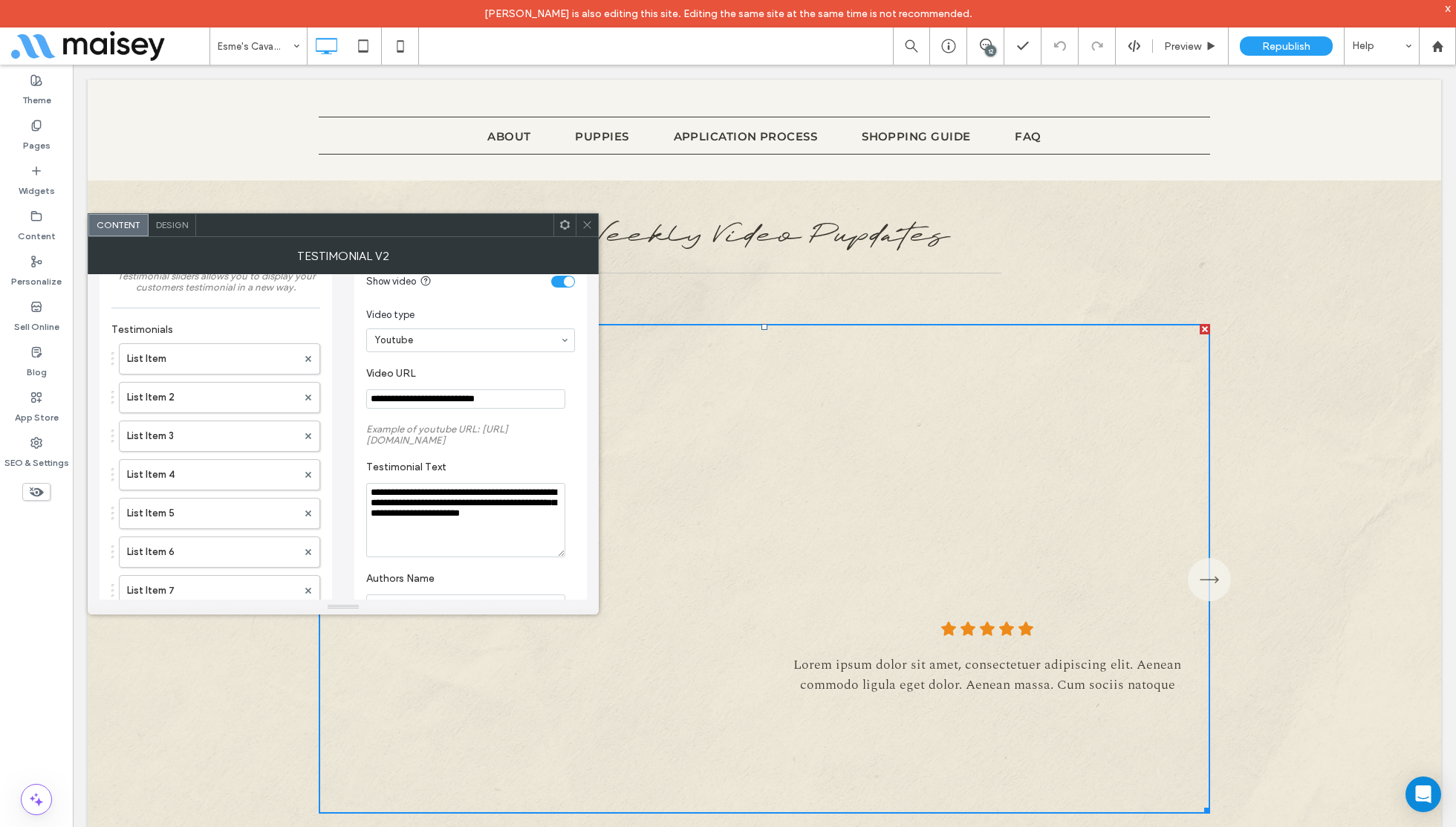
scroll to position [0, 0]
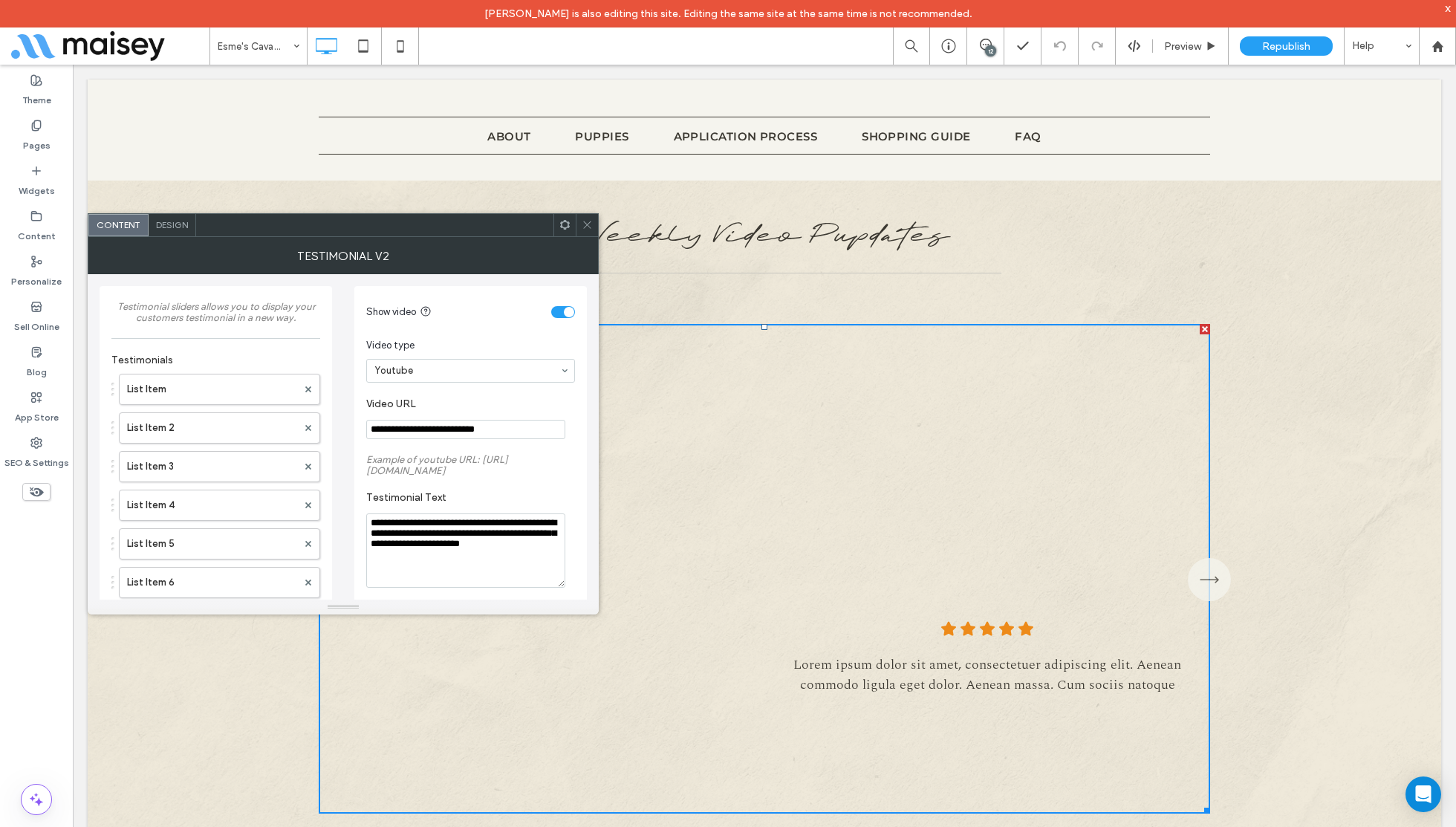
click at [497, 428] on input "**********" at bounding box center [465, 430] width 199 height 20
click at [588, 224] on use at bounding box center [587, 225] width 7 height 7
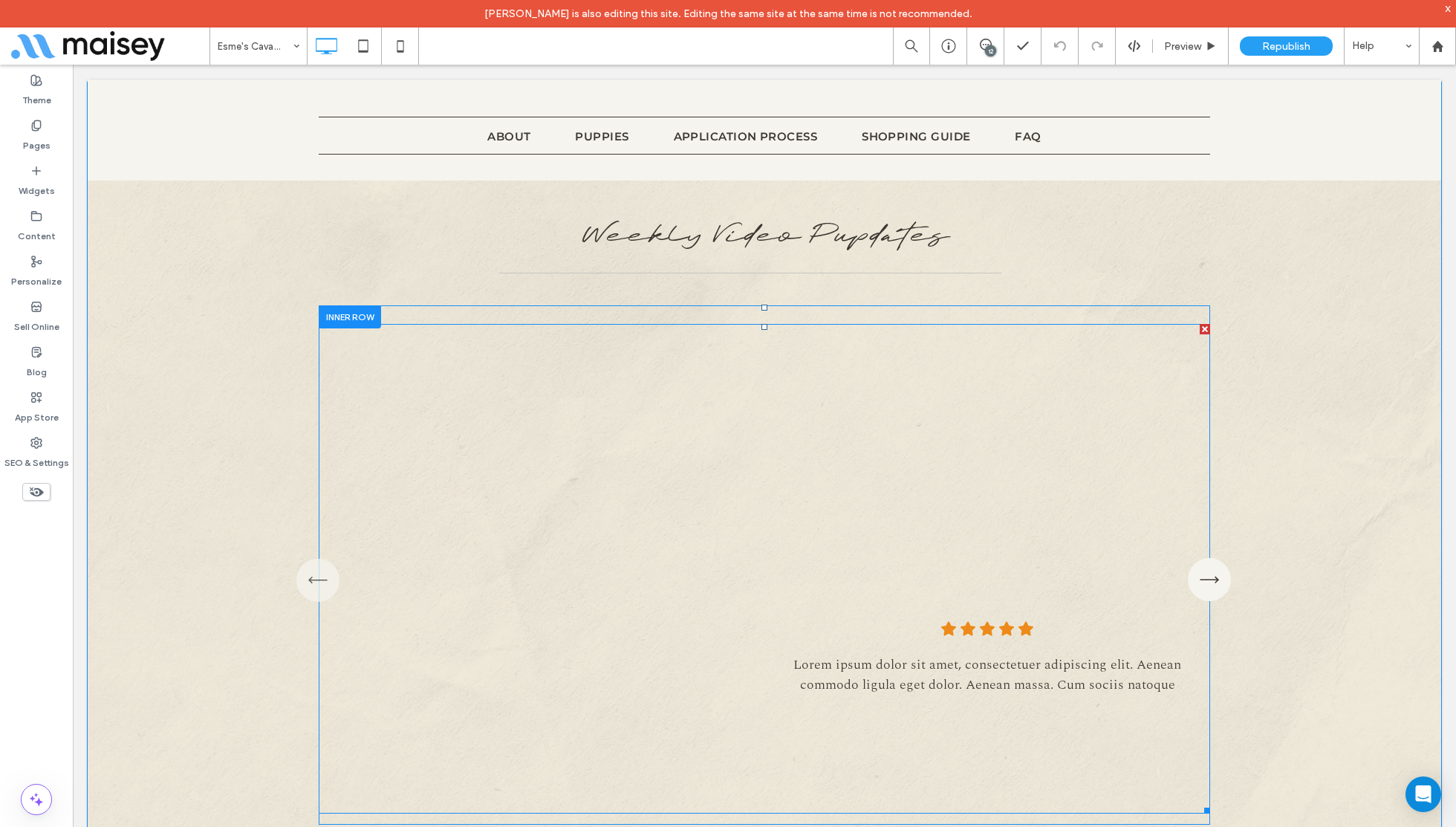
click at [1215, 564] on icon "button" at bounding box center [1209, 579] width 43 height 46
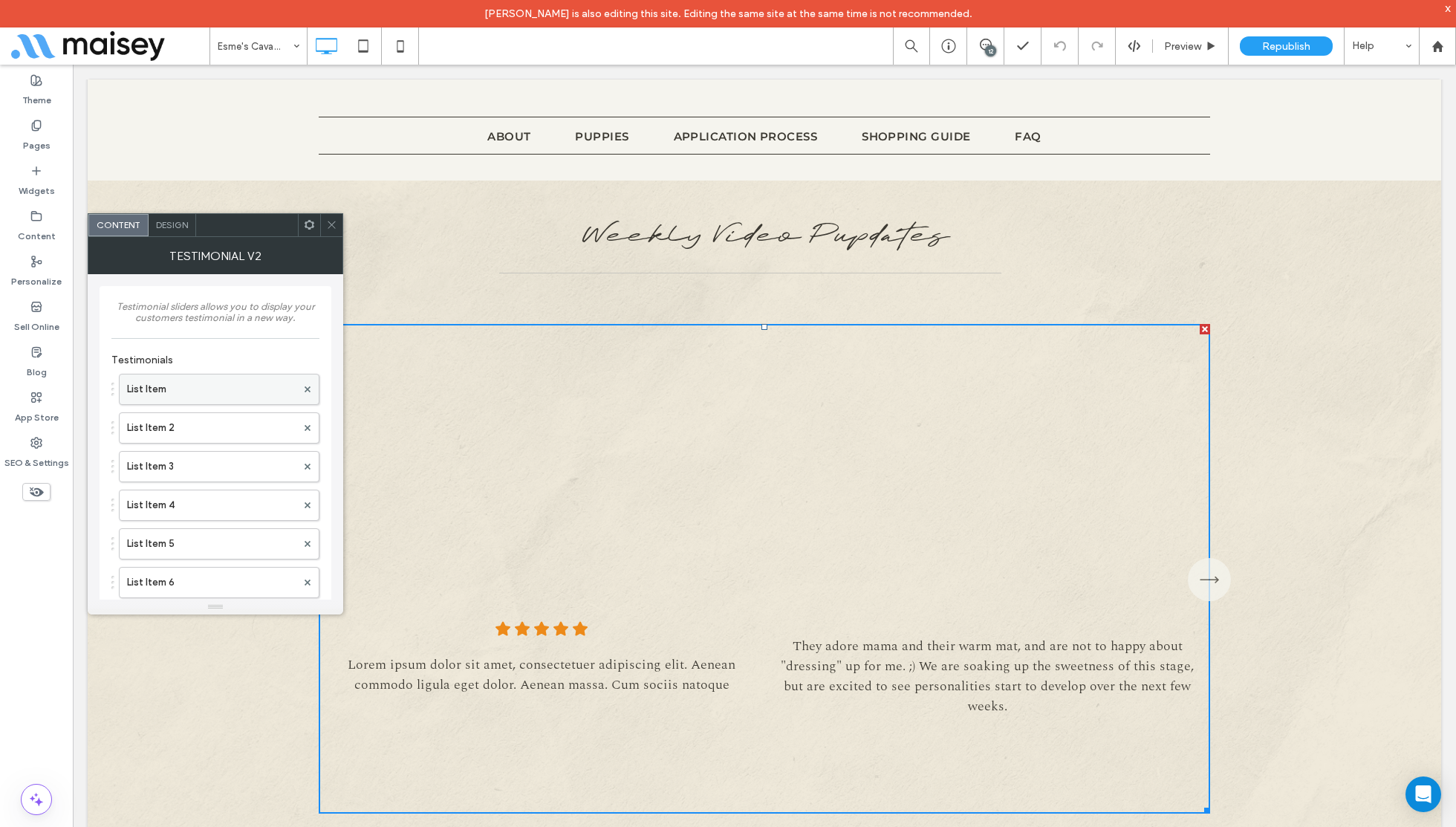
click at [188, 386] on label "List Item" at bounding box center [212, 388] width 170 height 29
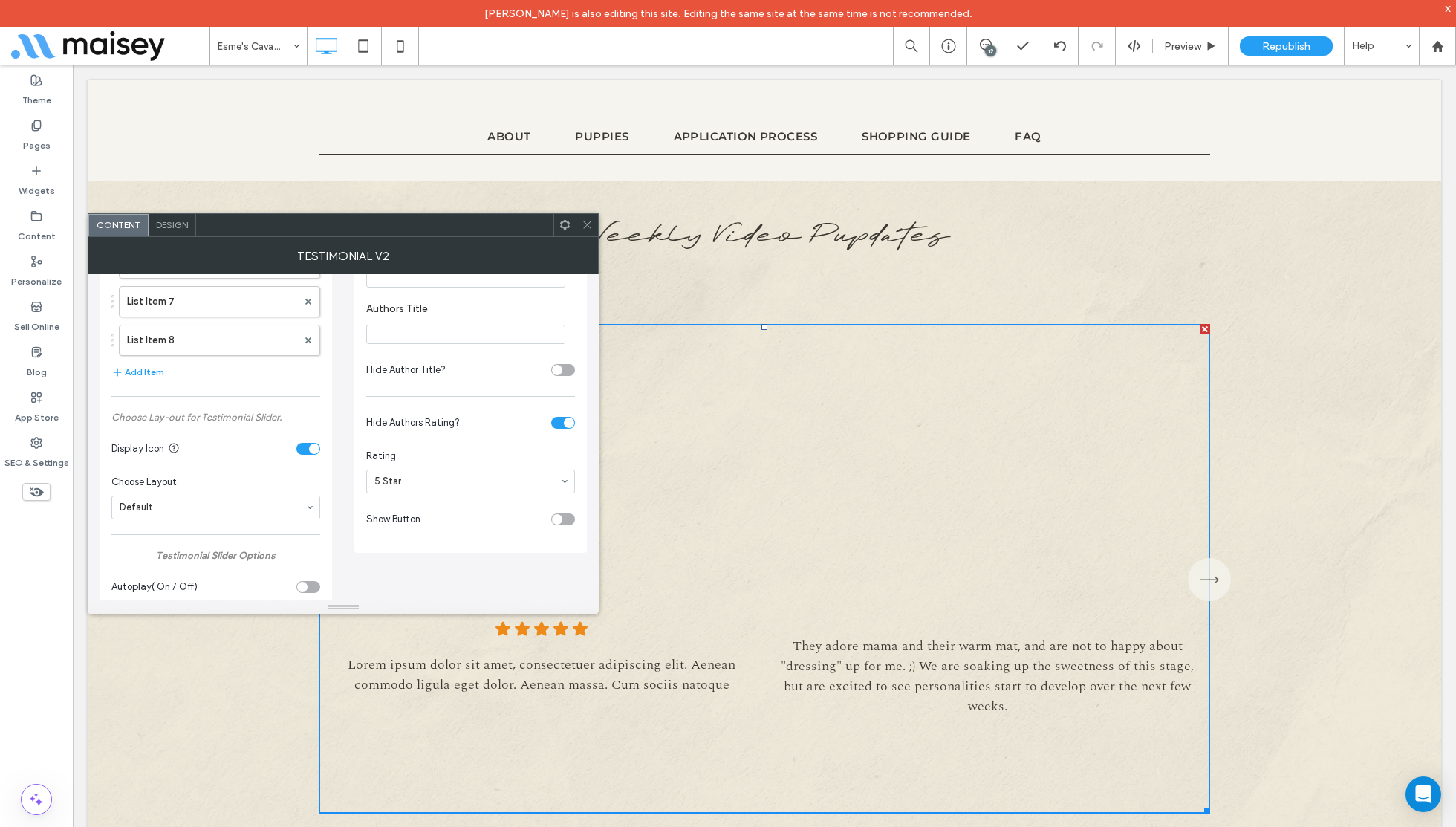
scroll to position [284, 0]
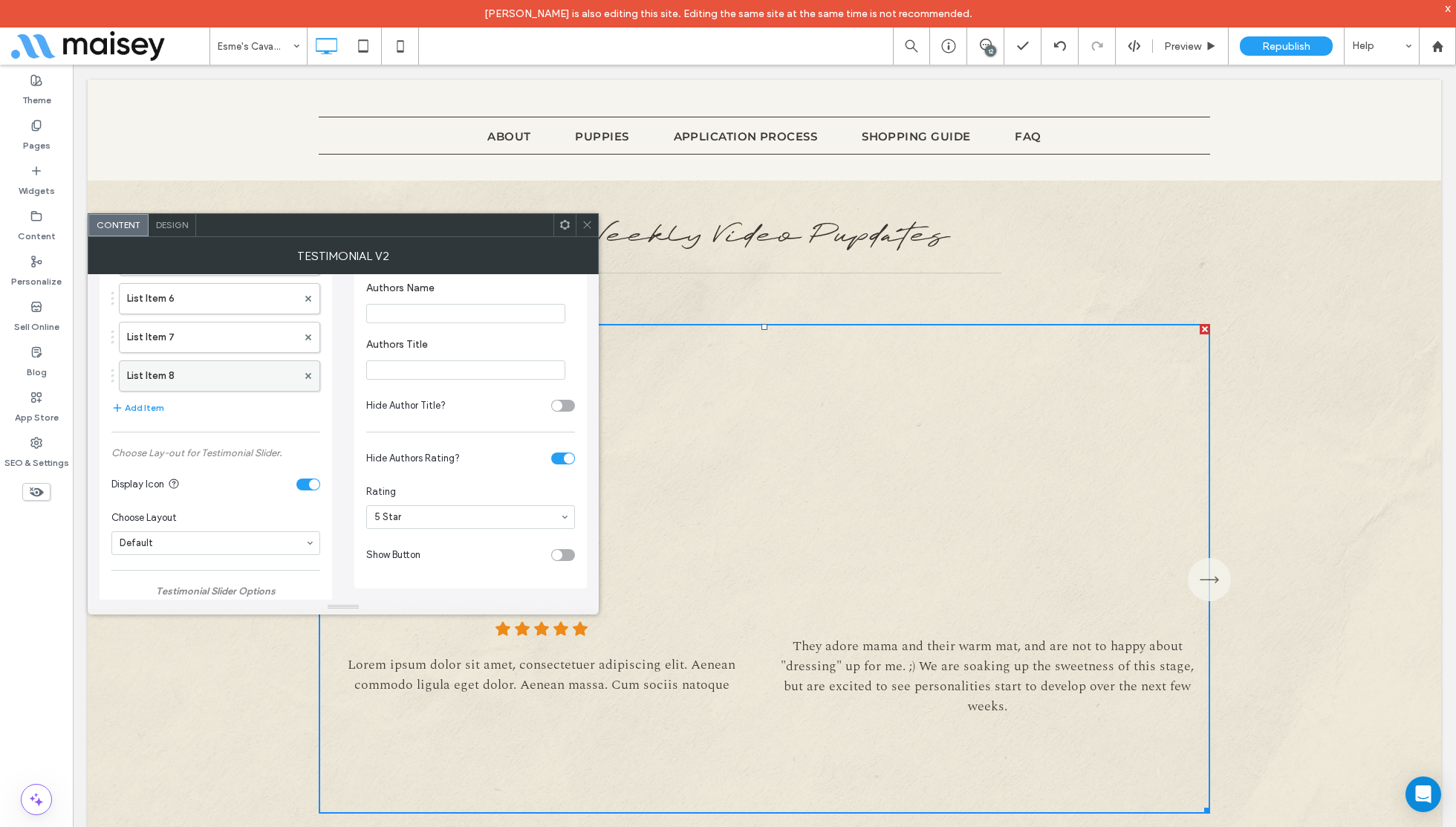
click at [198, 369] on label "List Item 8" at bounding box center [212, 375] width 170 height 29
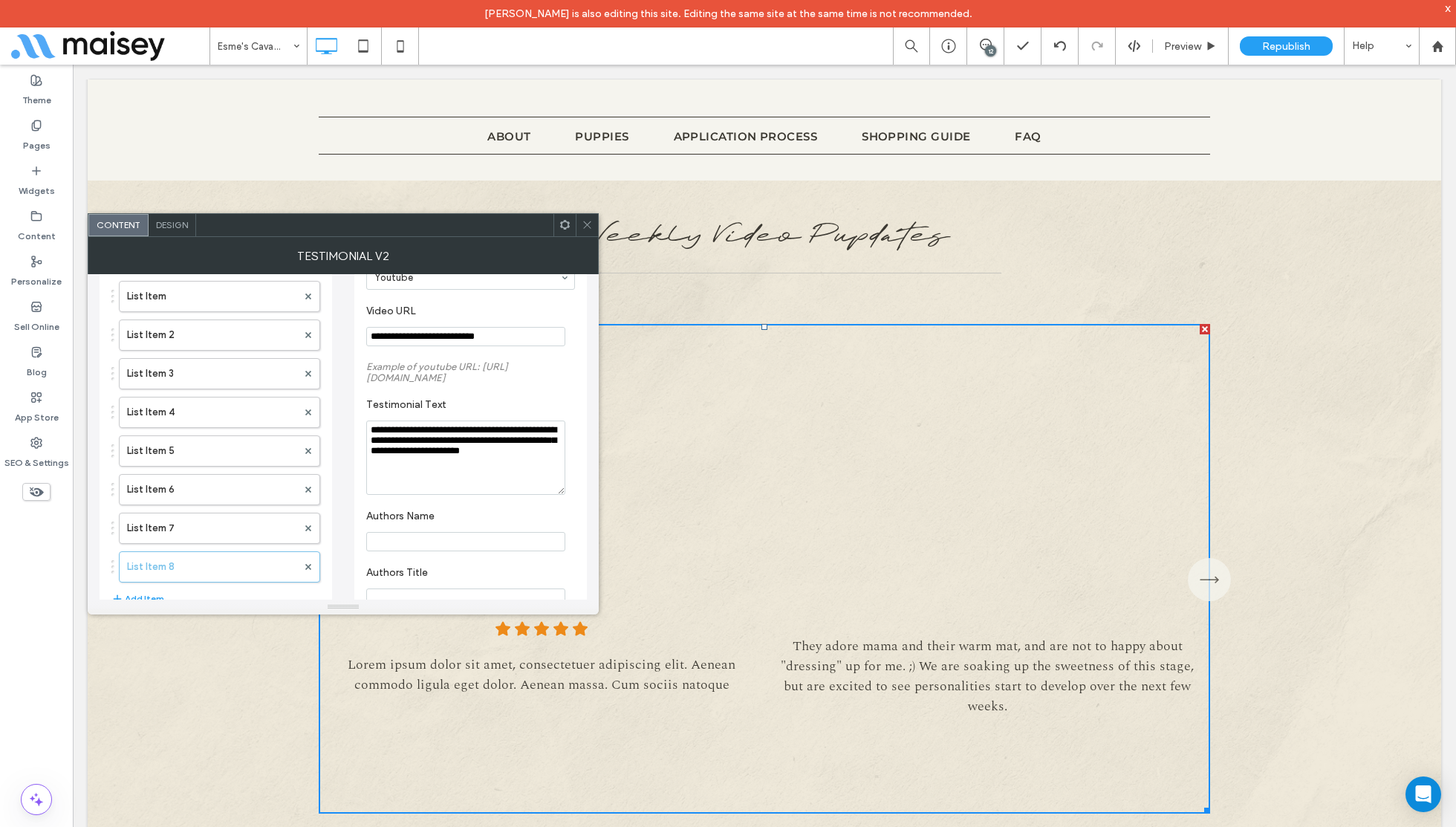
scroll to position [90, 0]
click at [446, 334] on input "**********" at bounding box center [465, 339] width 199 height 20
click at [216, 527] on label "List Item 7" at bounding box center [212, 530] width 170 height 29
click at [205, 561] on label "List Item 8" at bounding box center [212, 569] width 170 height 29
click at [464, 346] on input "**********" at bounding box center [465, 339] width 199 height 20
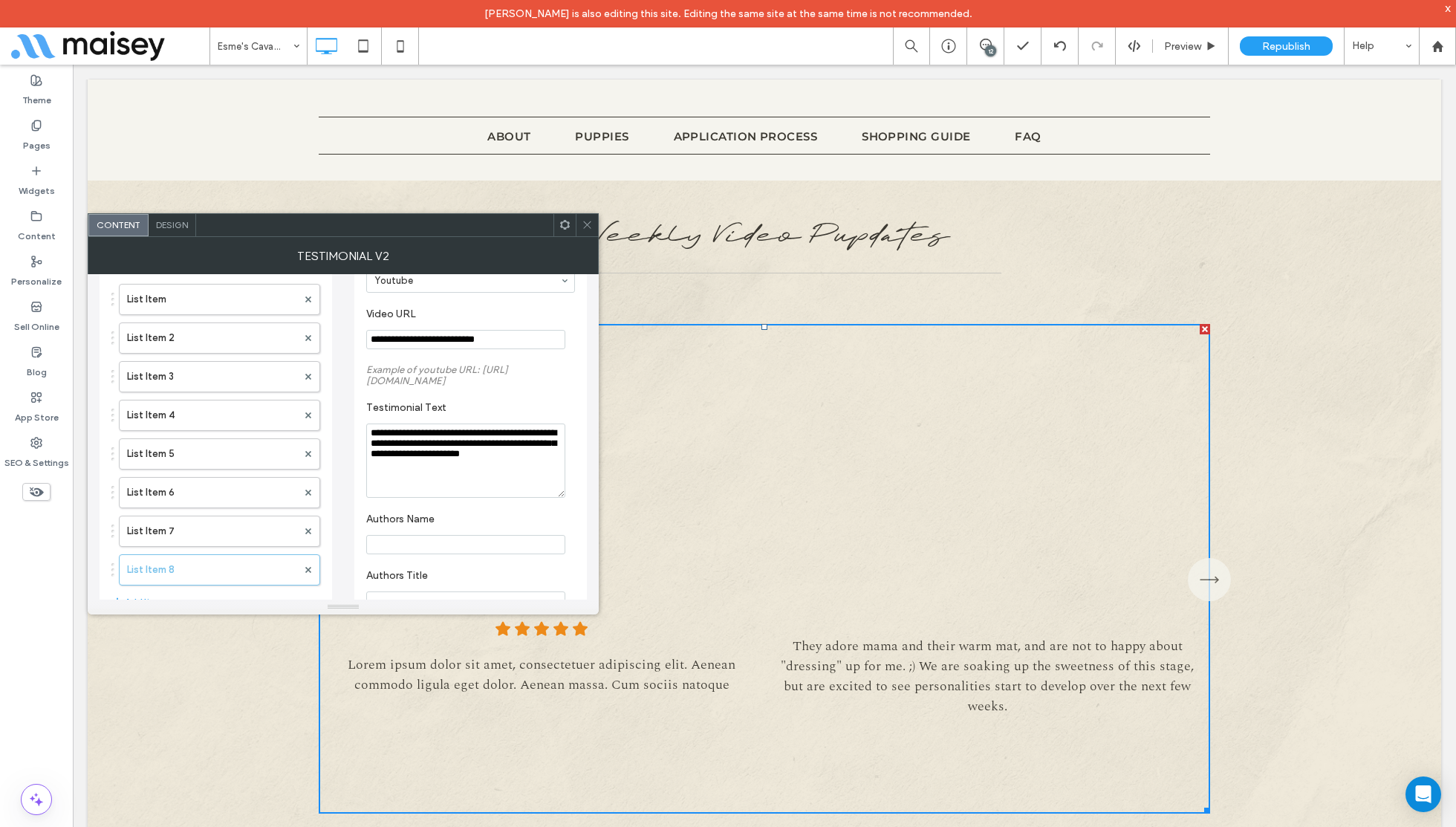
paste input "**********"
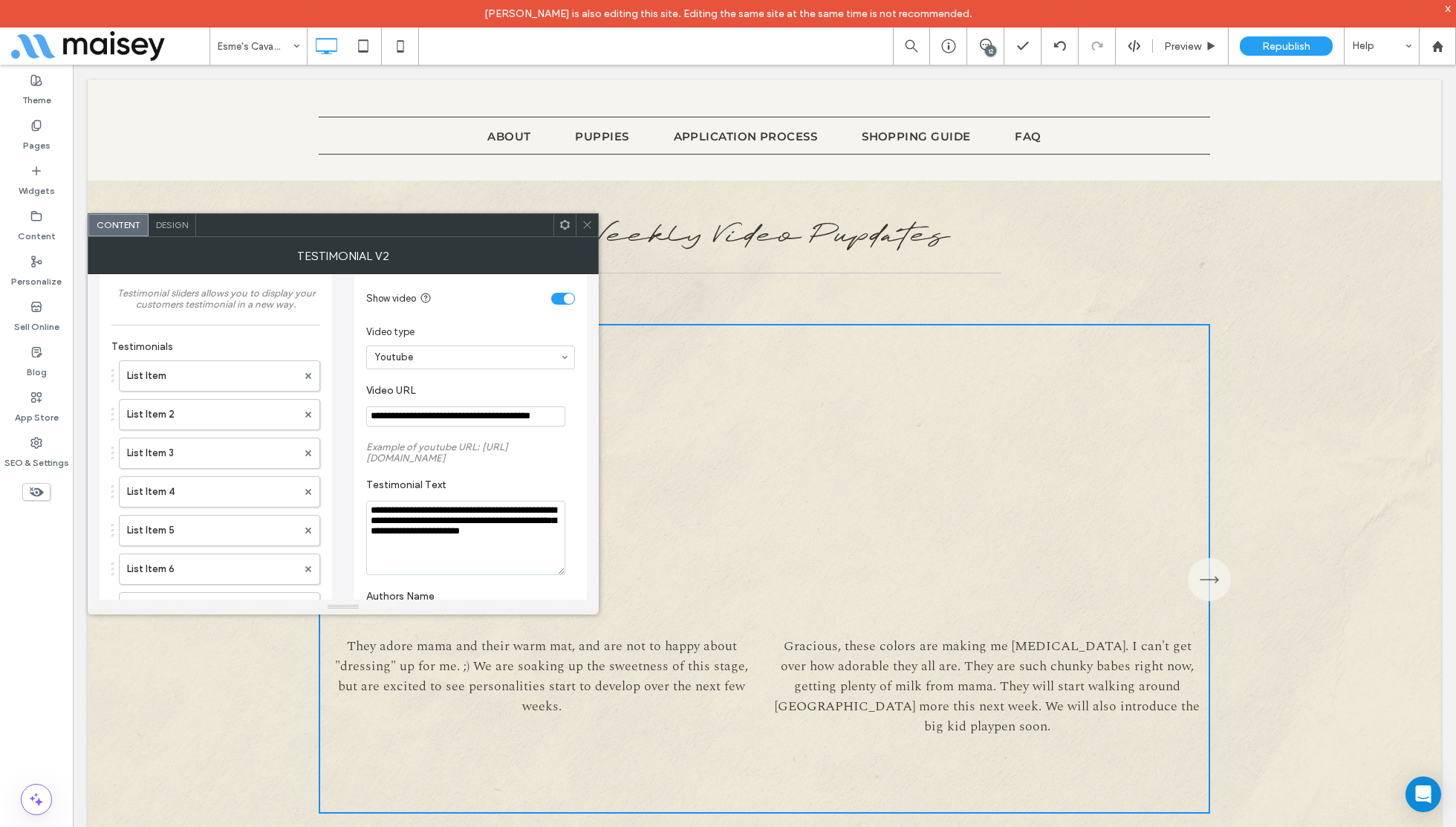
scroll to position [12, 0]
type input "**********"
click at [591, 223] on icon at bounding box center [587, 224] width 11 height 11
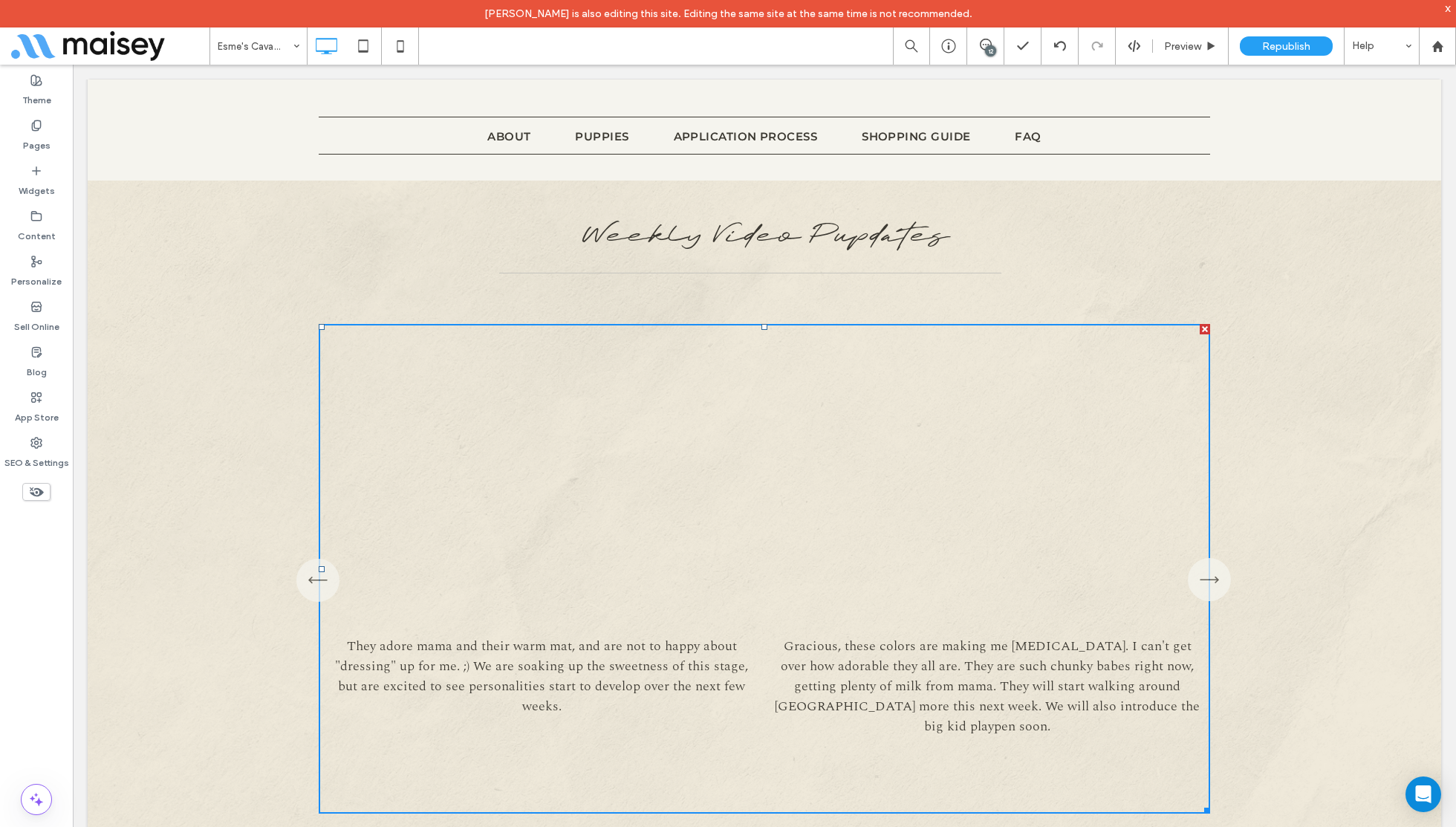
scroll to position [0, 0]
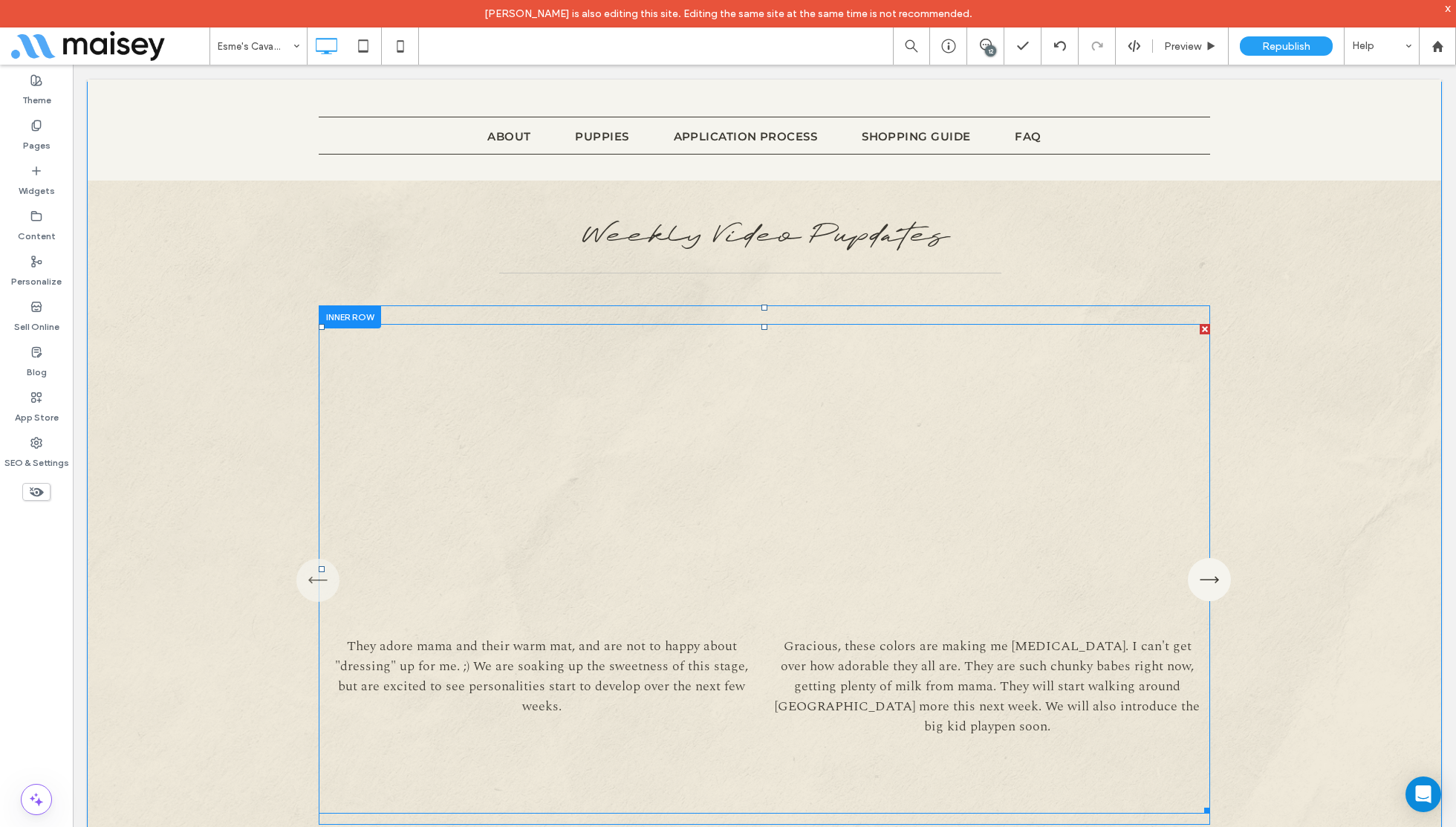
click at [1212, 567] on icon "button" at bounding box center [1209, 579] width 43 height 46
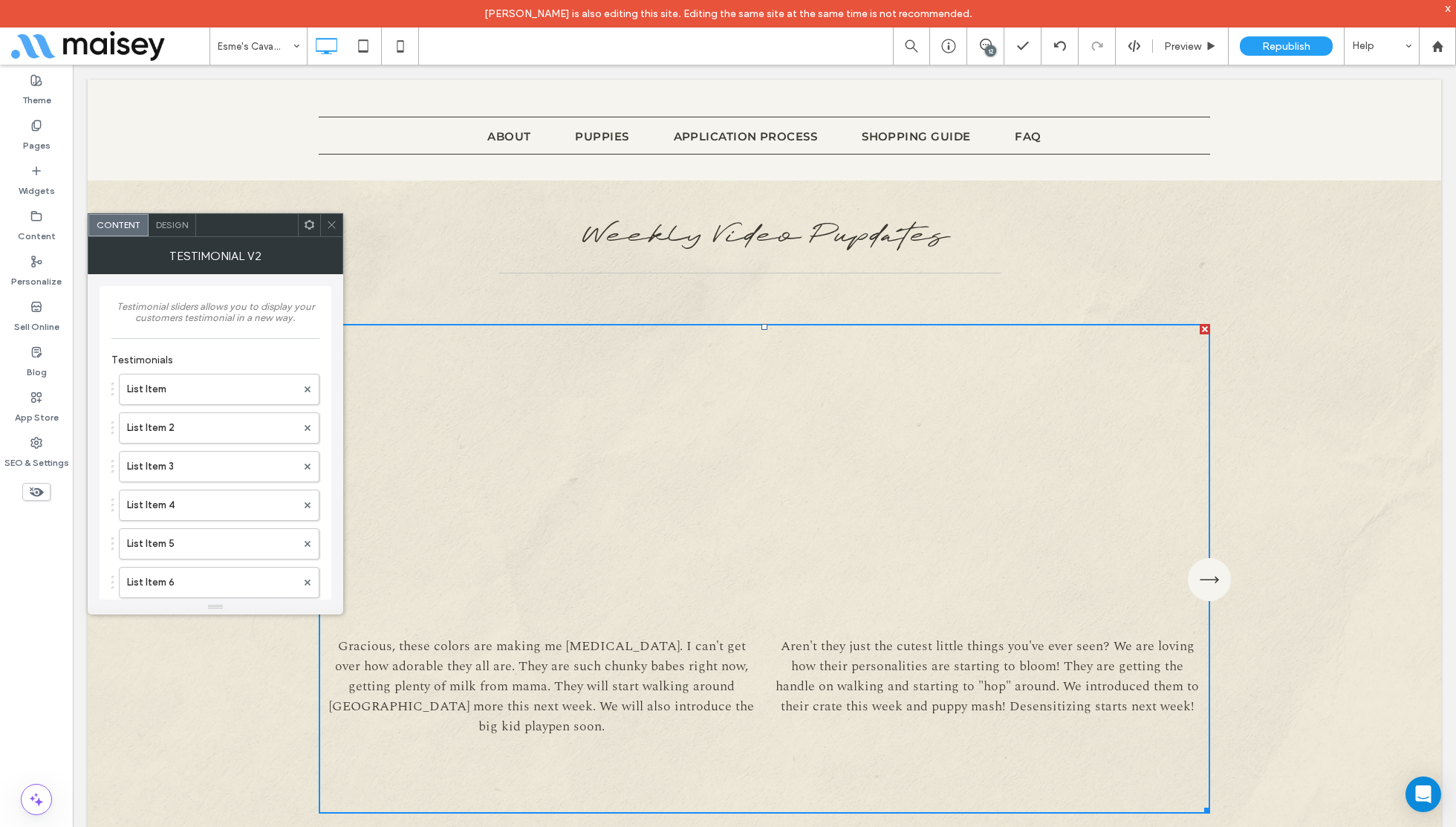
click at [1212, 567] on icon "button" at bounding box center [1209, 579] width 43 height 46
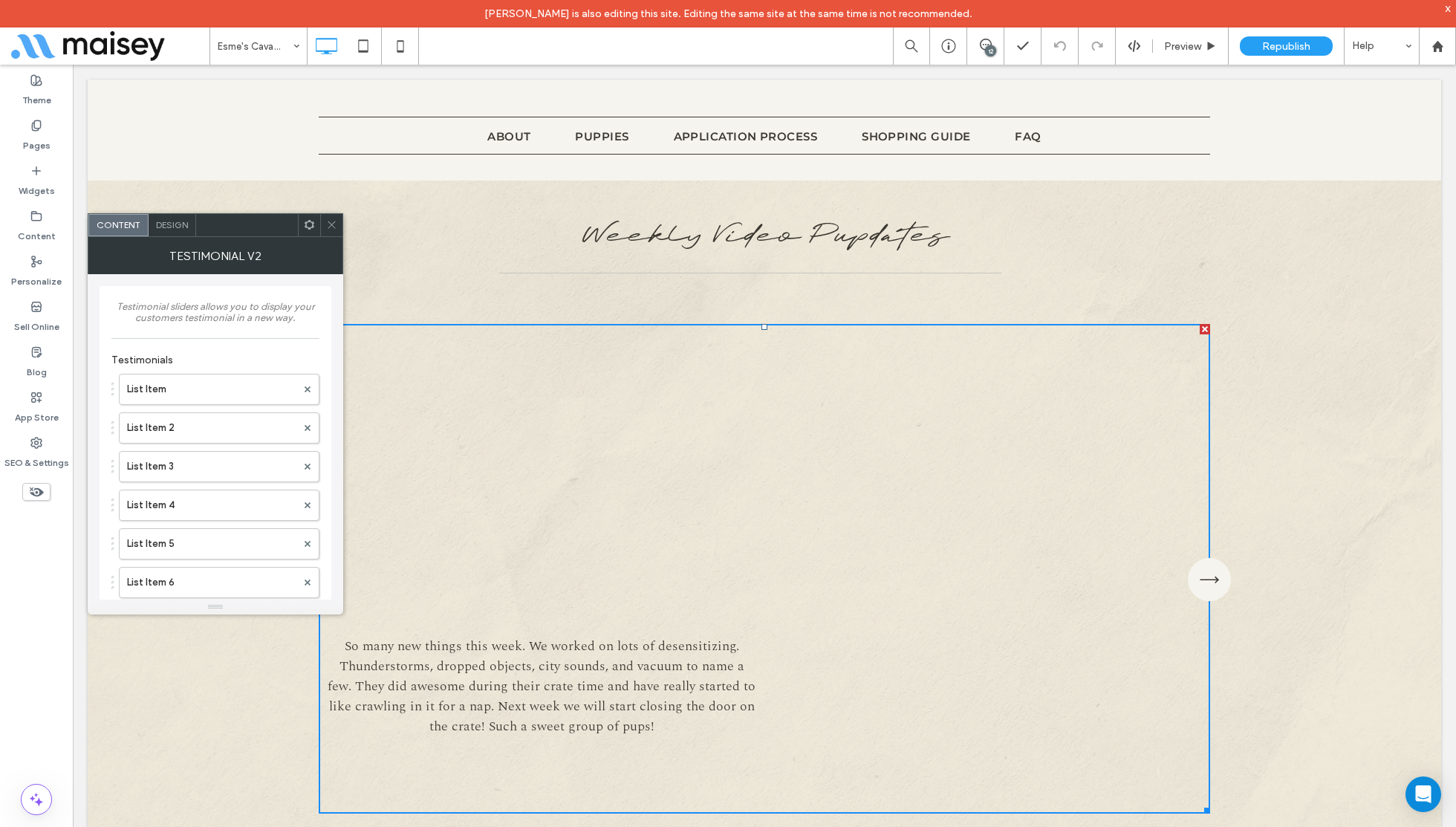
click at [1212, 567] on icon "button" at bounding box center [1209, 579] width 43 height 46
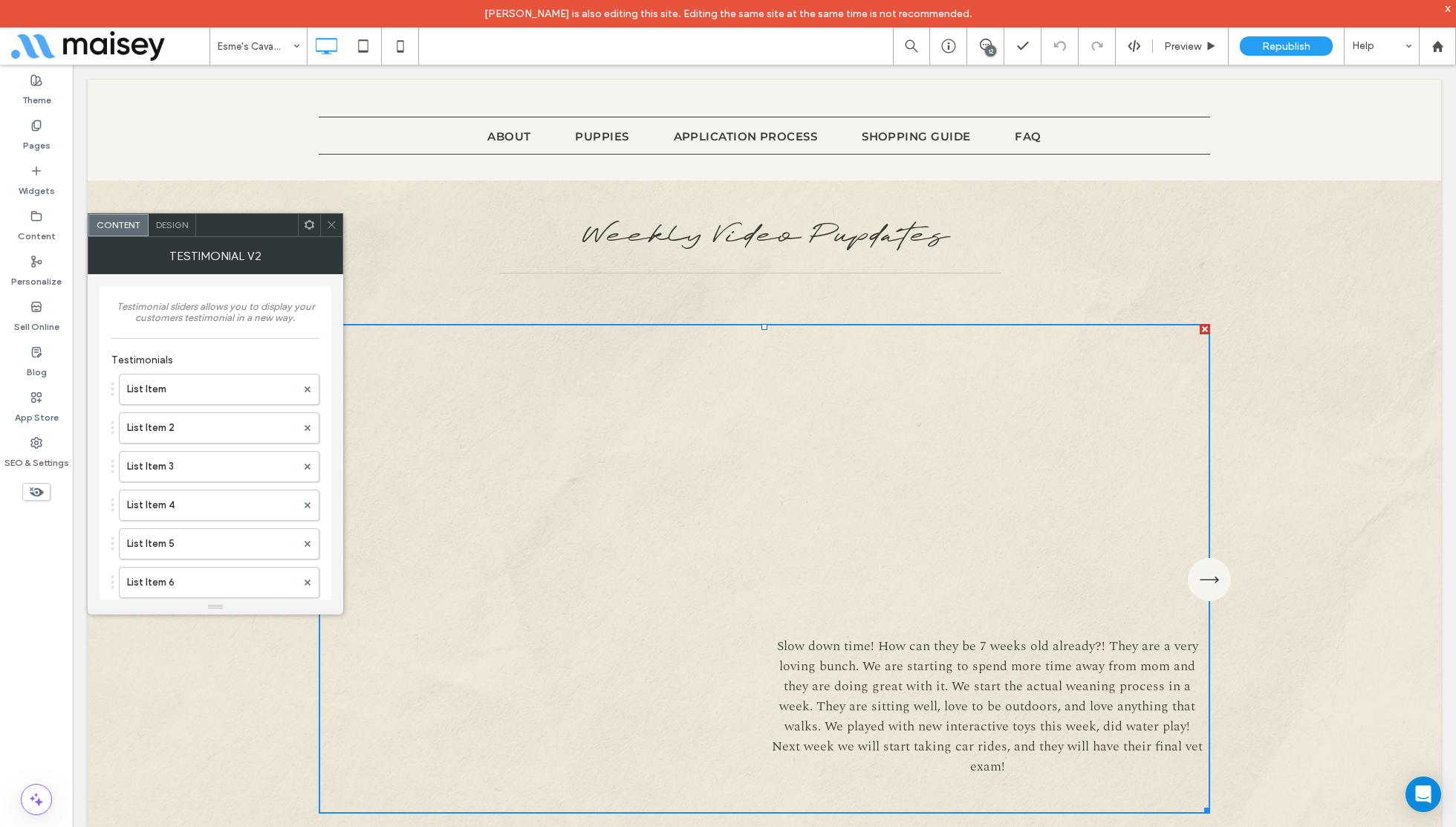
click at [1212, 567] on icon "button" at bounding box center [1209, 579] width 43 height 46
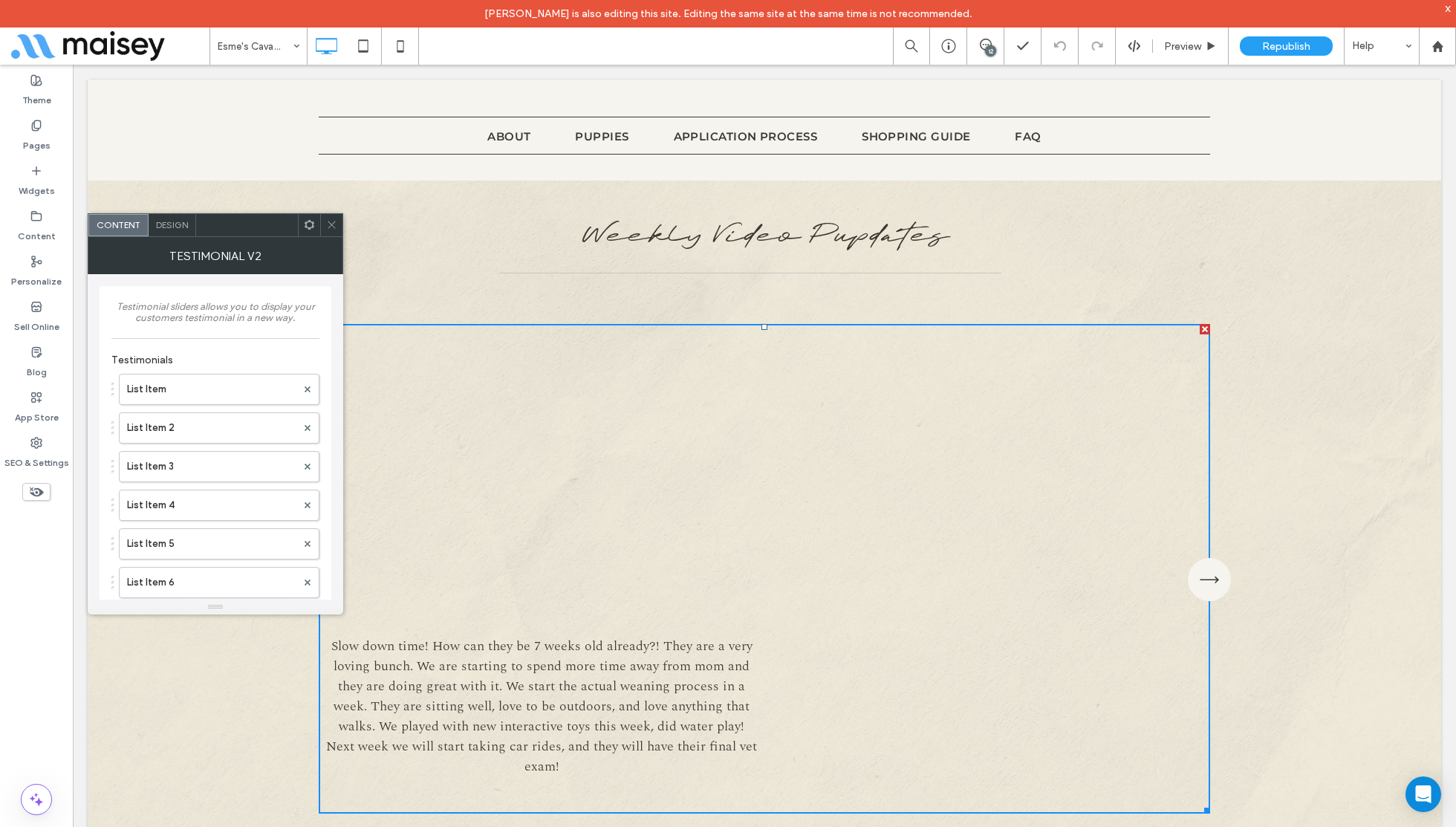
click at [1212, 567] on icon "button" at bounding box center [1209, 579] width 43 height 46
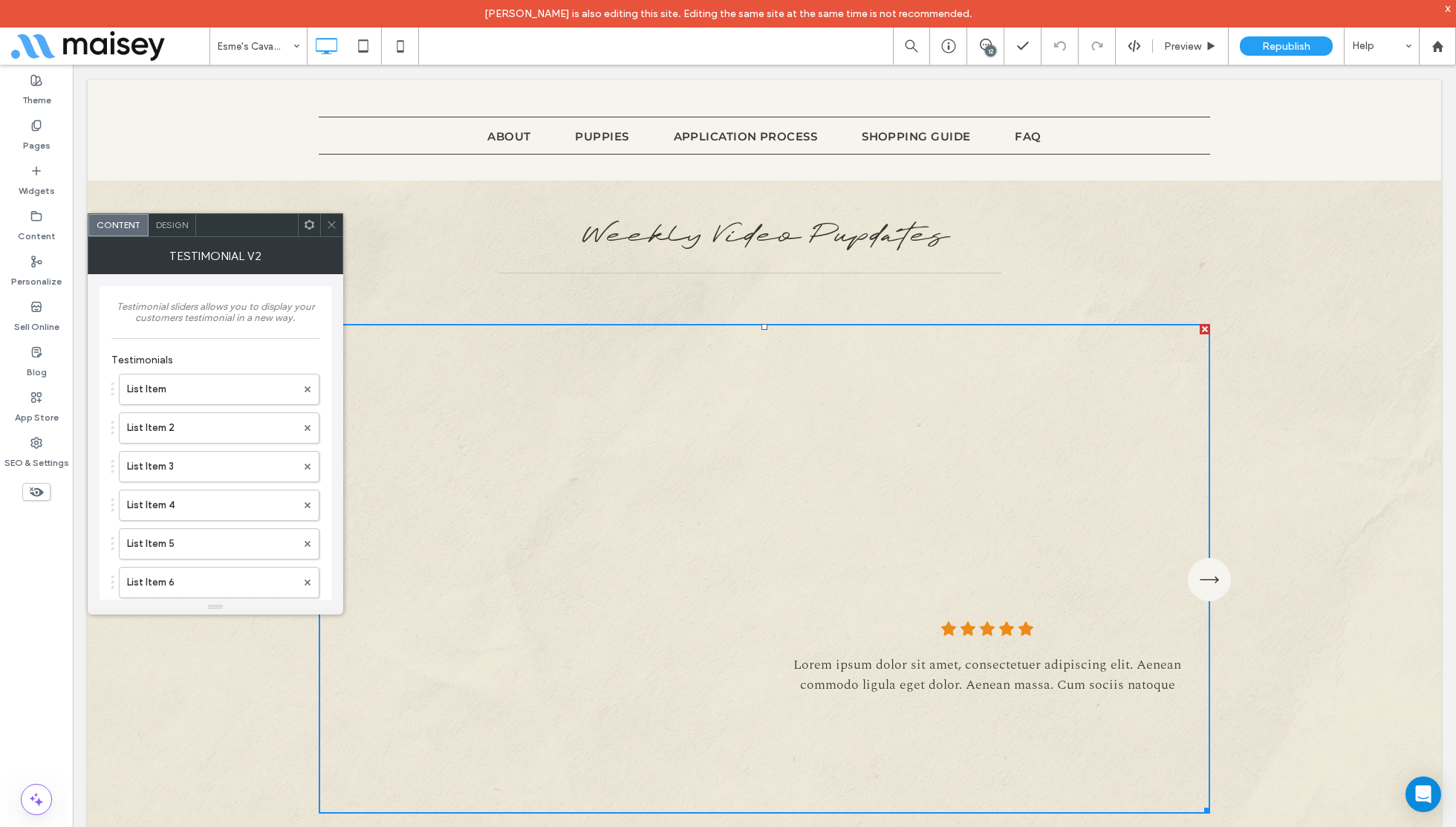
click at [1212, 567] on icon "button" at bounding box center [1209, 579] width 43 height 46
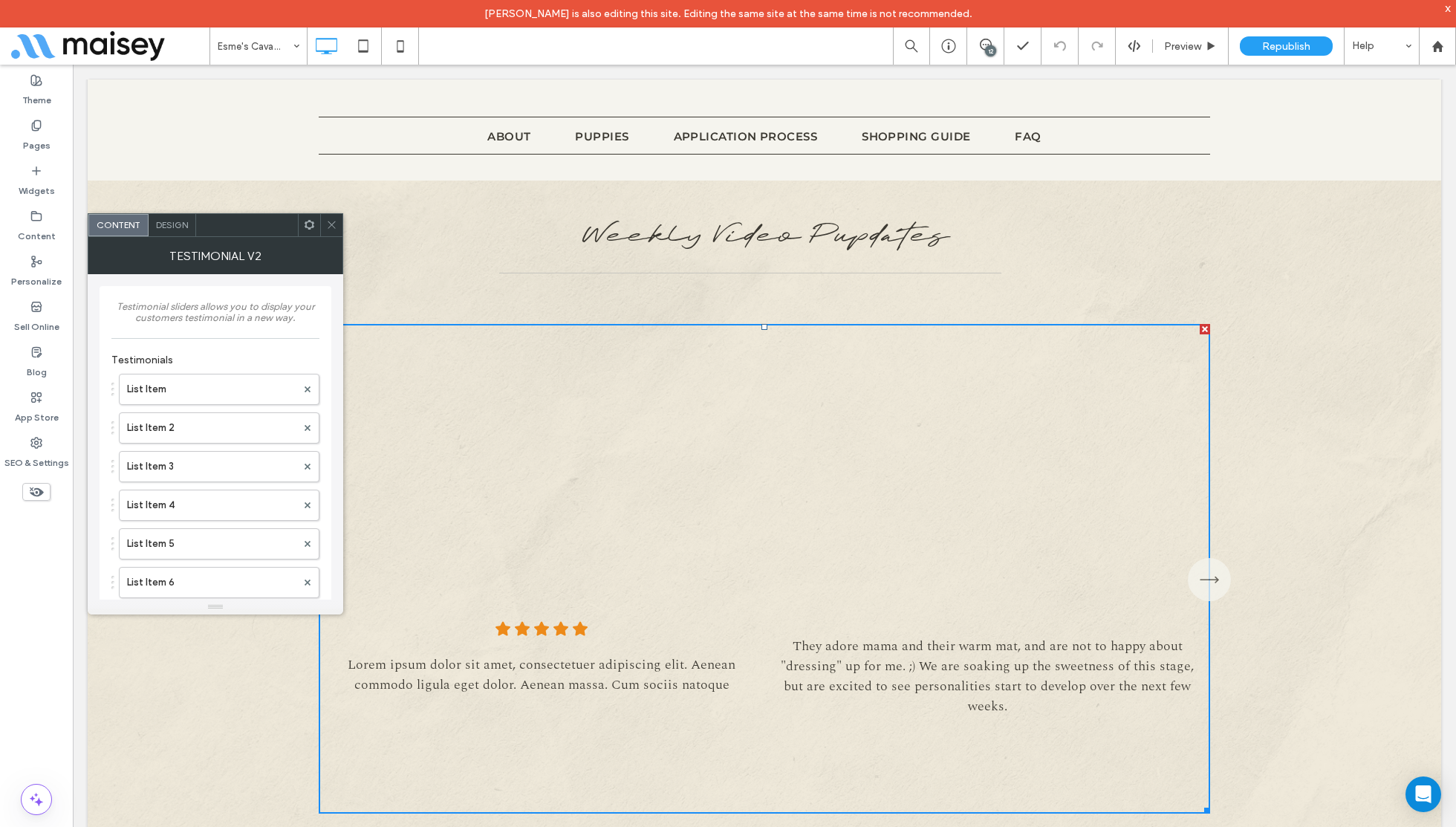
click at [334, 228] on icon at bounding box center [331, 224] width 11 height 11
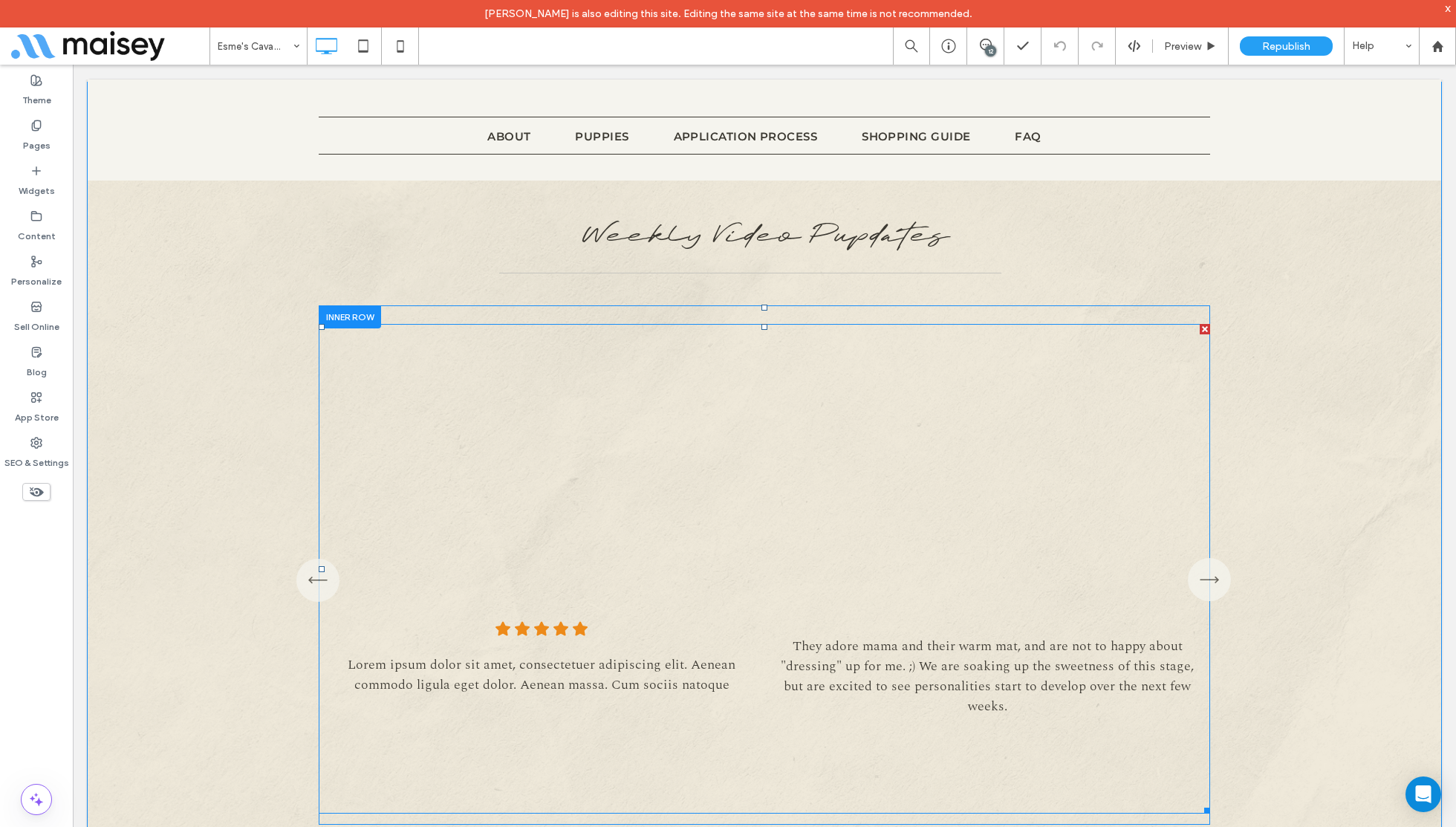
click at [557, 381] on span at bounding box center [765, 569] width 891 height 489
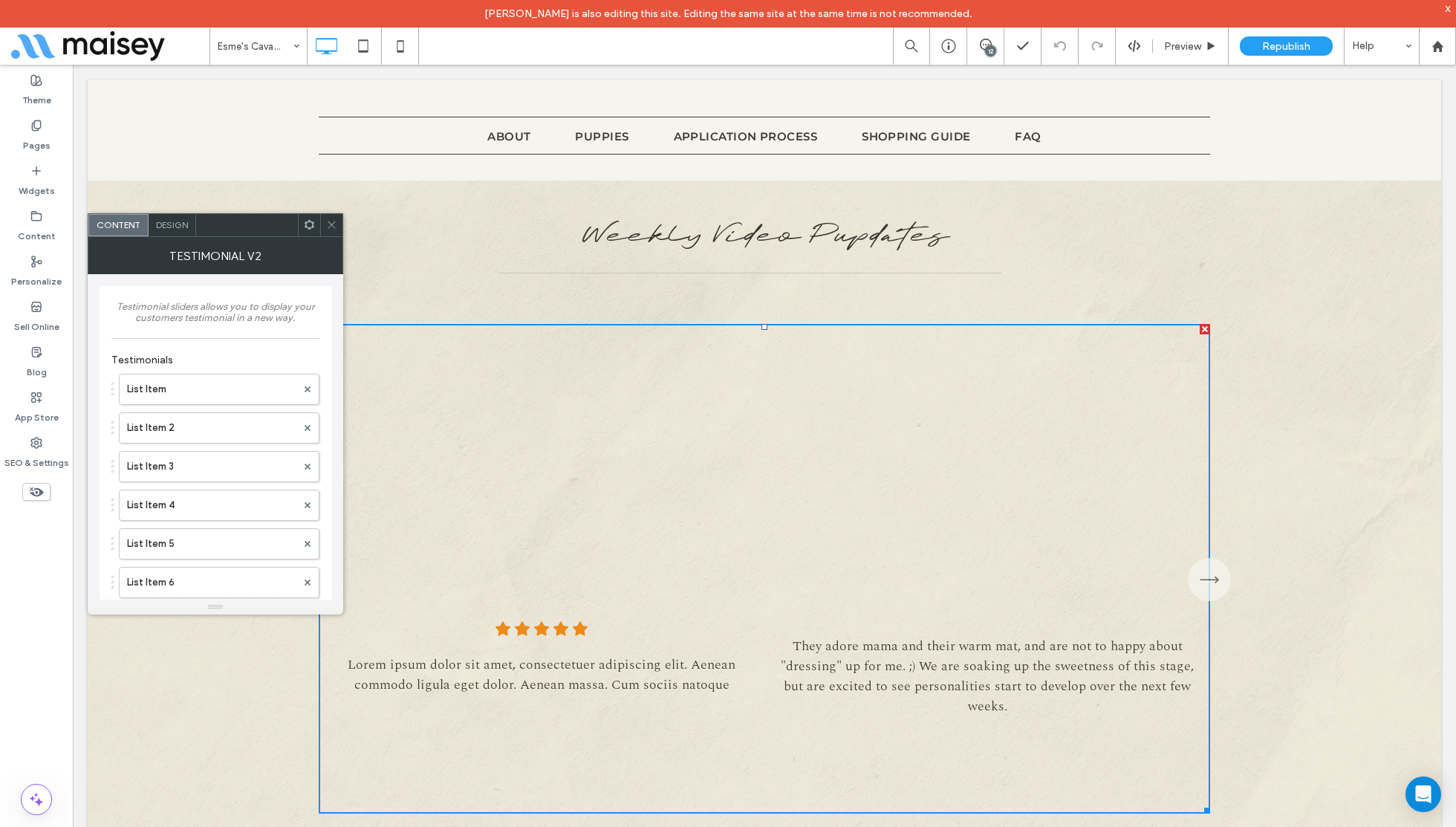
click at [329, 232] on span at bounding box center [331, 225] width 11 height 22
